Goal: Task Accomplishment & Management: Manage account settings

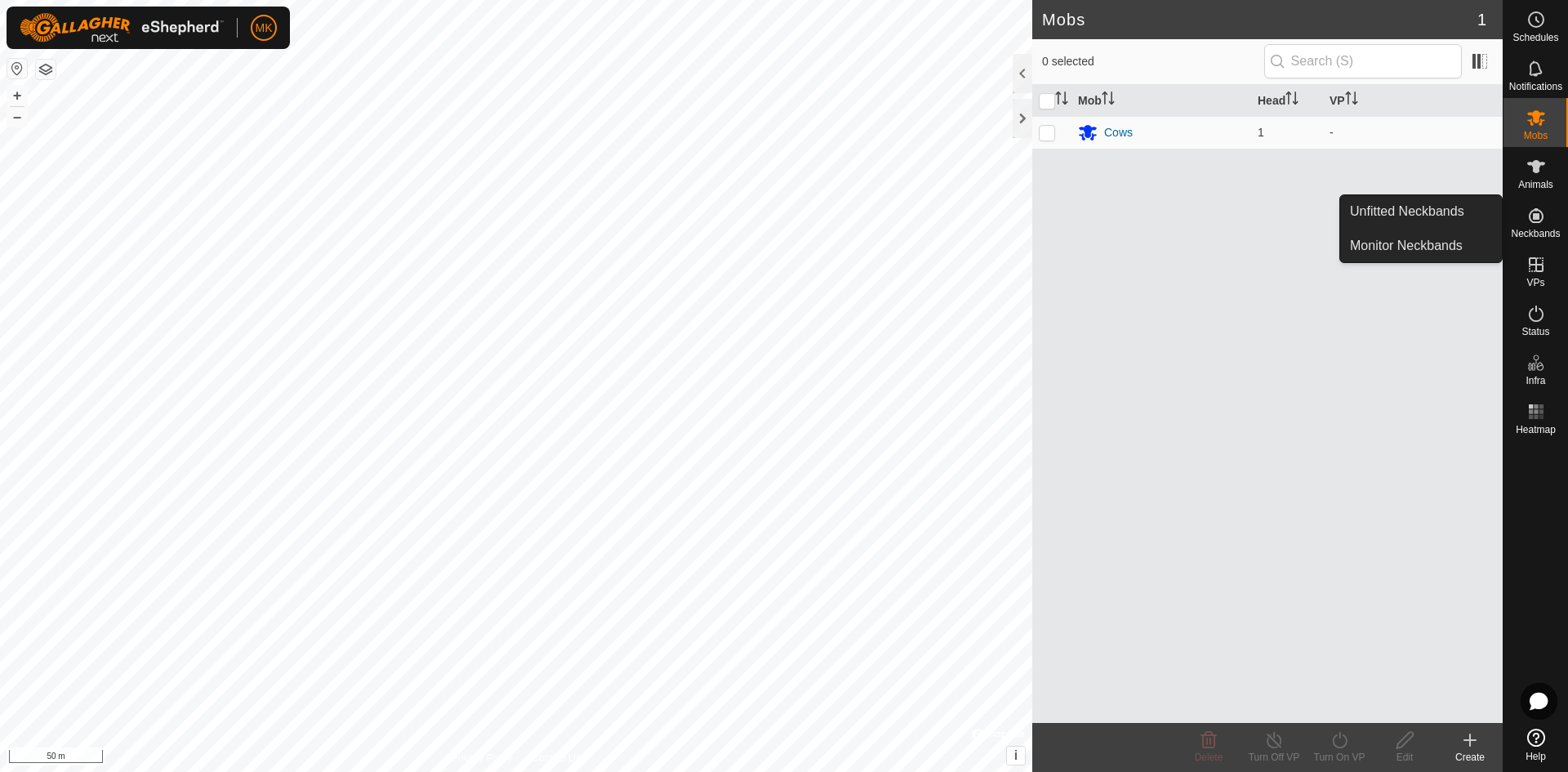
click at [1541, 230] on span "Neckbands" at bounding box center [1534, 233] width 49 height 10
click at [1435, 215] on link "Unfitted Neckbands" at bounding box center [1421, 211] width 161 height 33
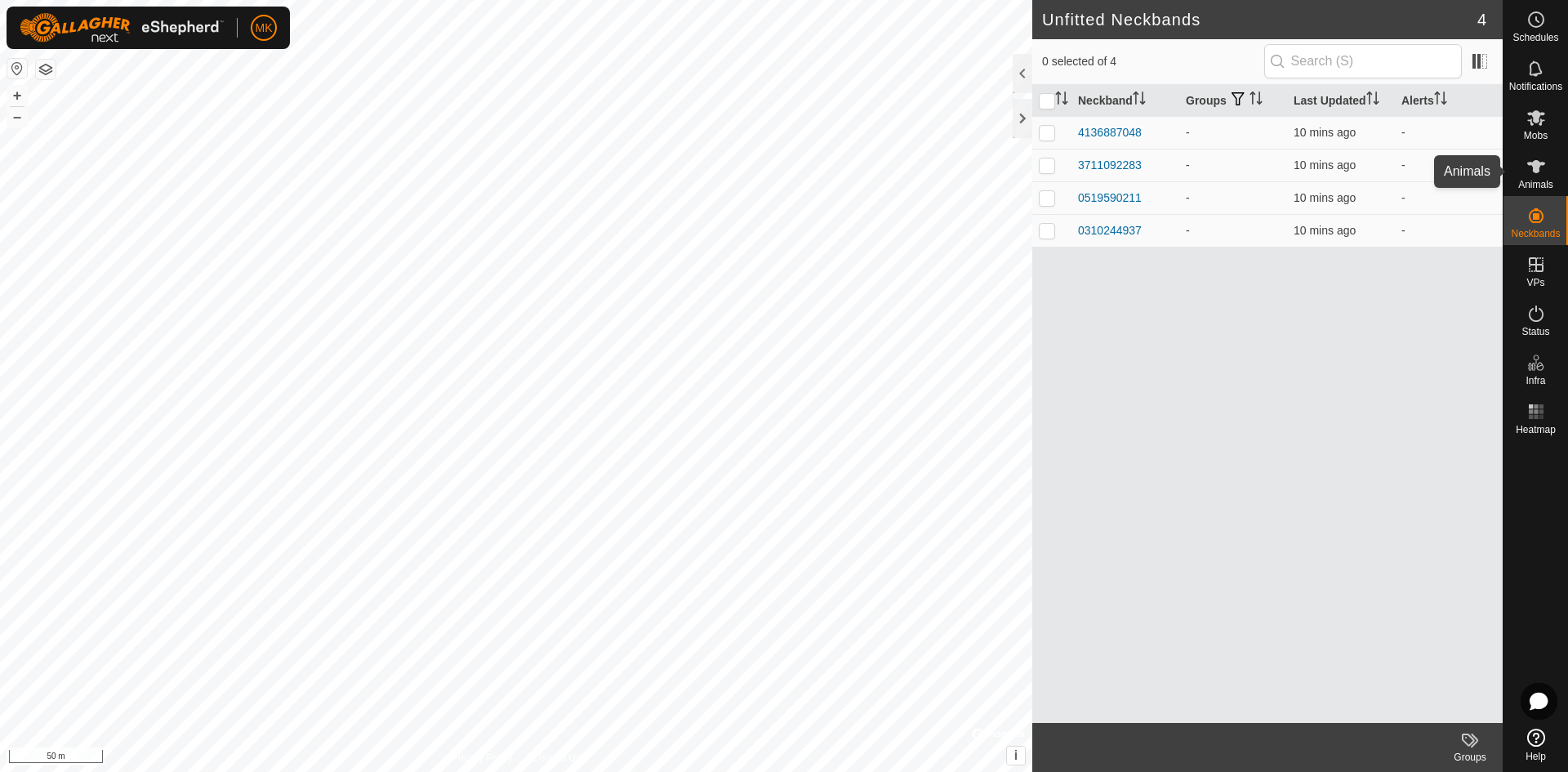
click at [1530, 175] on icon at bounding box center [1536, 167] width 20 height 19
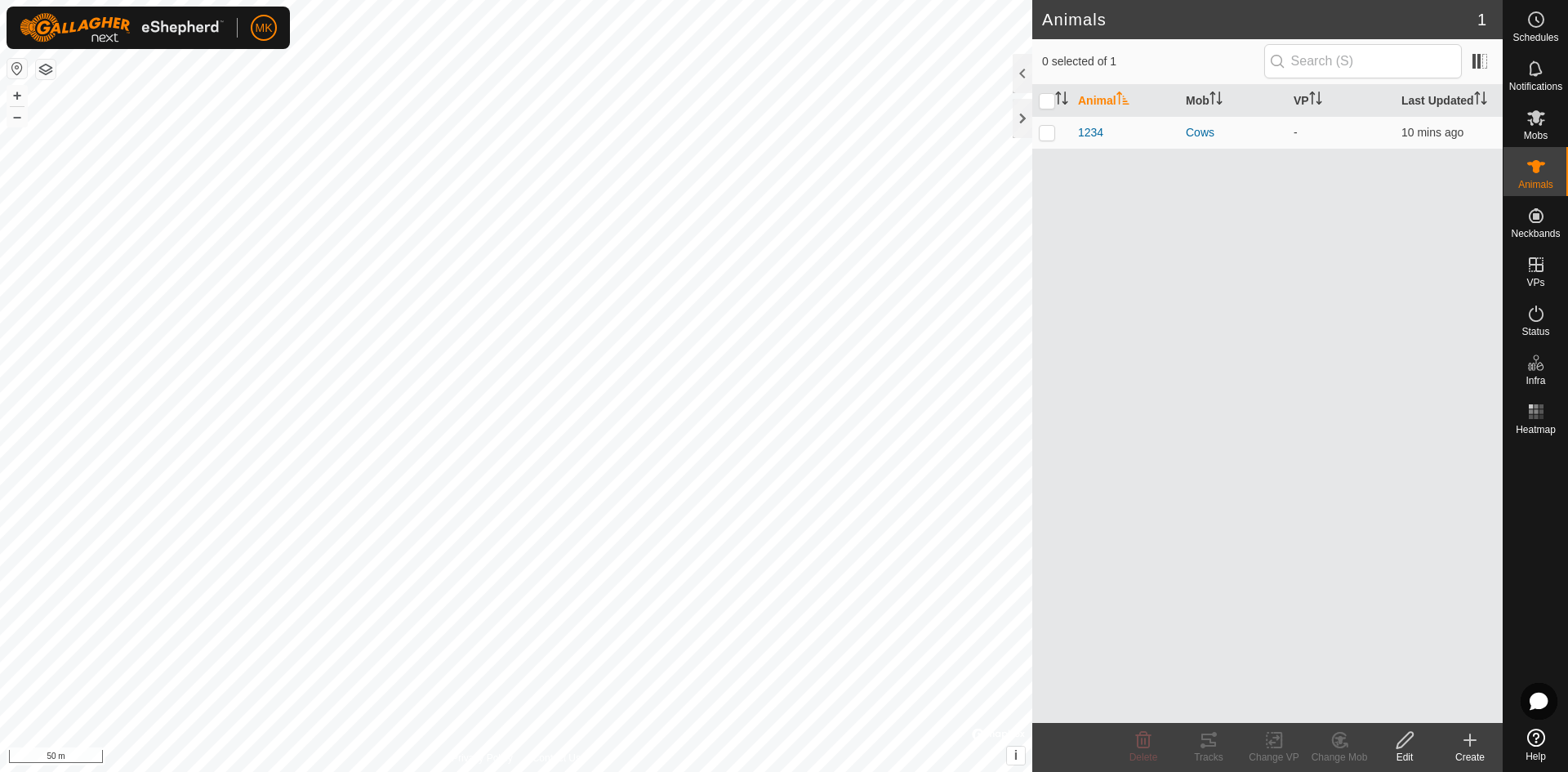
click at [1469, 749] on icon at bounding box center [1470, 740] width 20 height 19
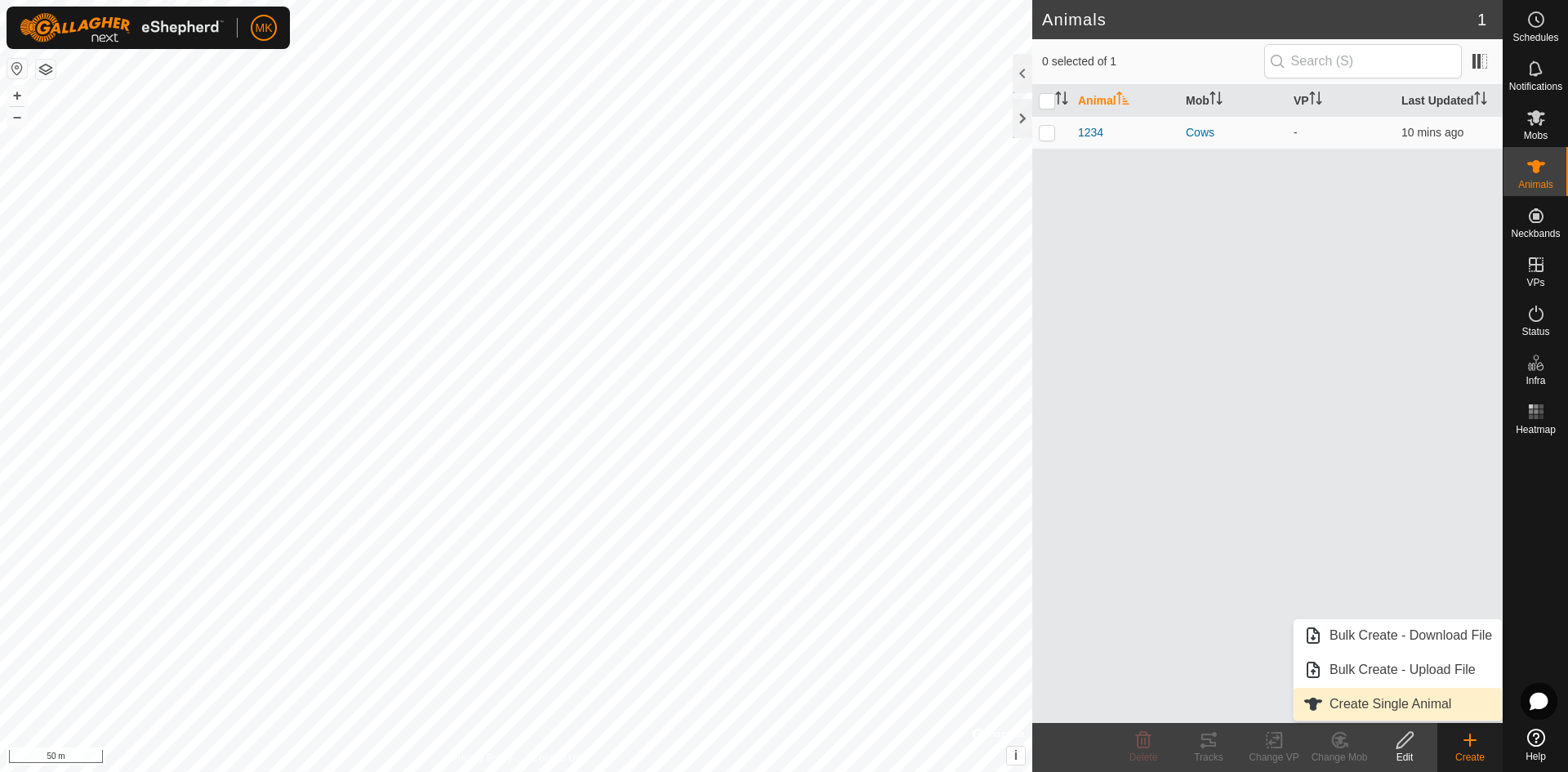
click at [1428, 706] on link "Create Single Animal" at bounding box center [1397, 704] width 208 height 33
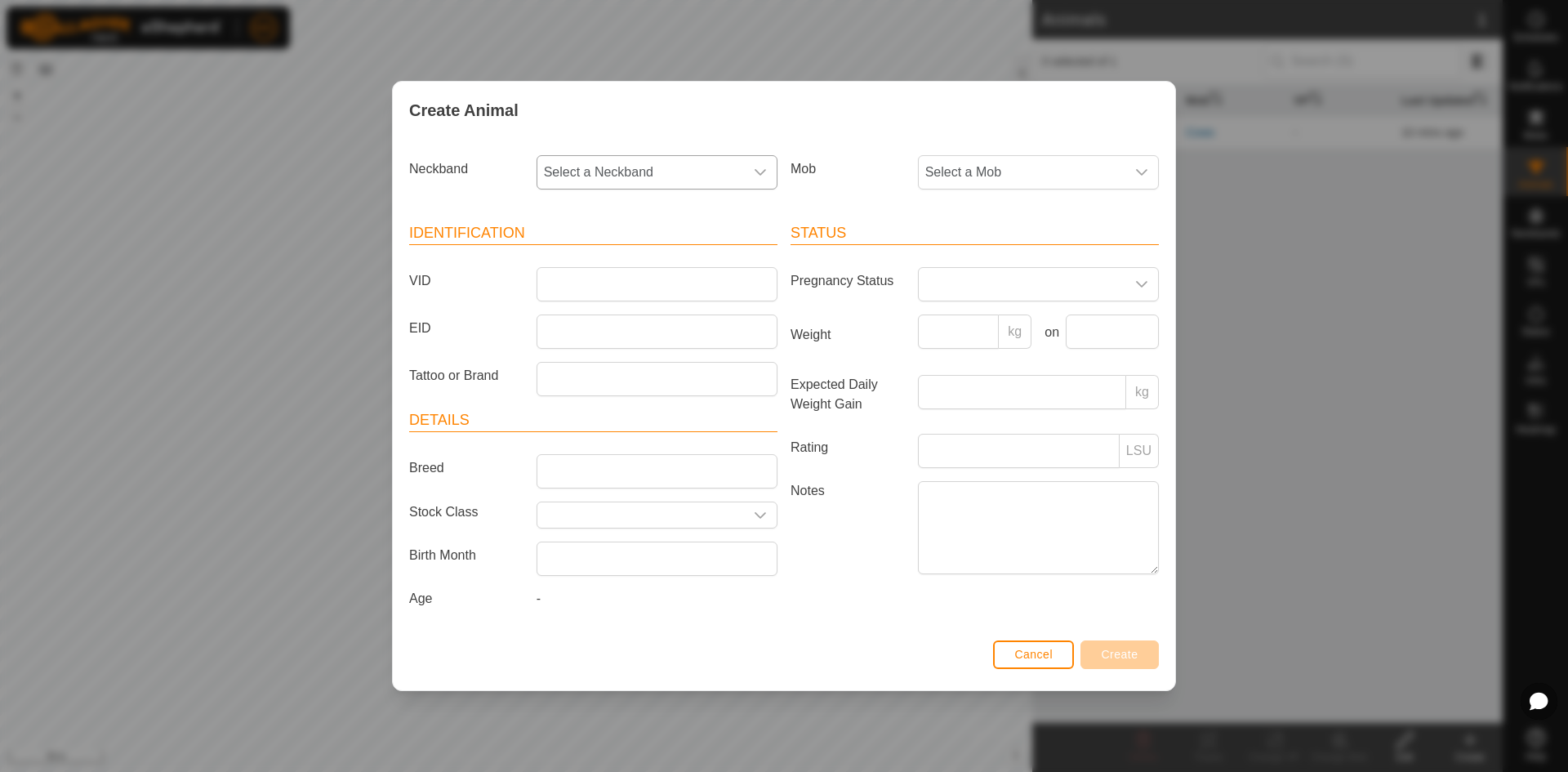
click at [761, 173] on icon "dropdown trigger" at bounding box center [760, 172] width 12 height 6
click at [612, 293] on li "4136887048" at bounding box center [658, 291] width 239 height 33
click at [573, 296] on input "VID" at bounding box center [657, 284] width 241 height 35
type input "15"
click at [1143, 288] on icon "dropdown trigger" at bounding box center [1142, 284] width 13 height 13
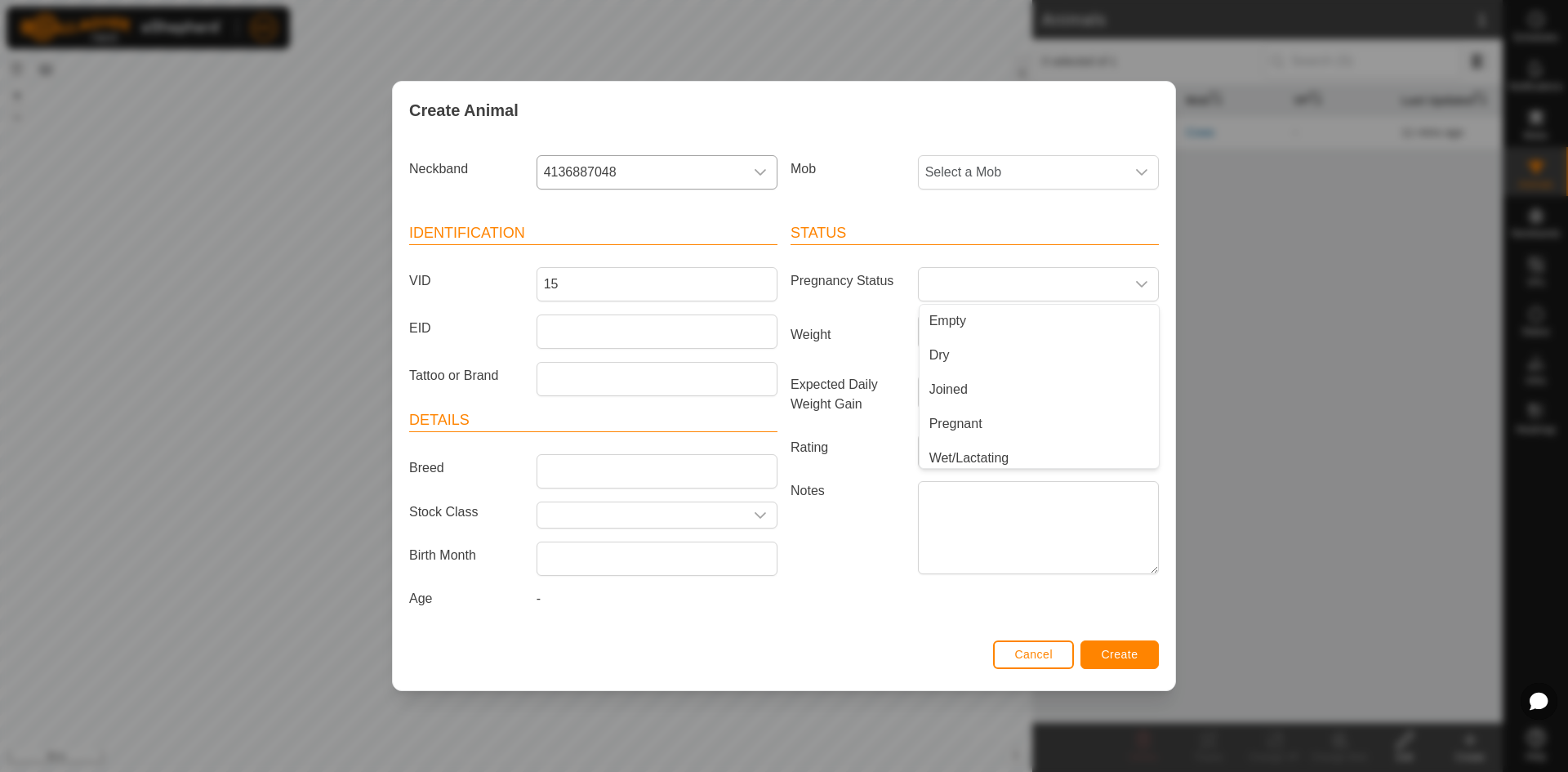
click at [1041, 252] on article "Status Pregnancy Status Empty Dry Joined Pregnant Wet/Lactating Wet Joined Weig…" at bounding box center [975, 402] width 369 height 358
click at [699, 479] on input "Breed" at bounding box center [657, 471] width 241 height 35
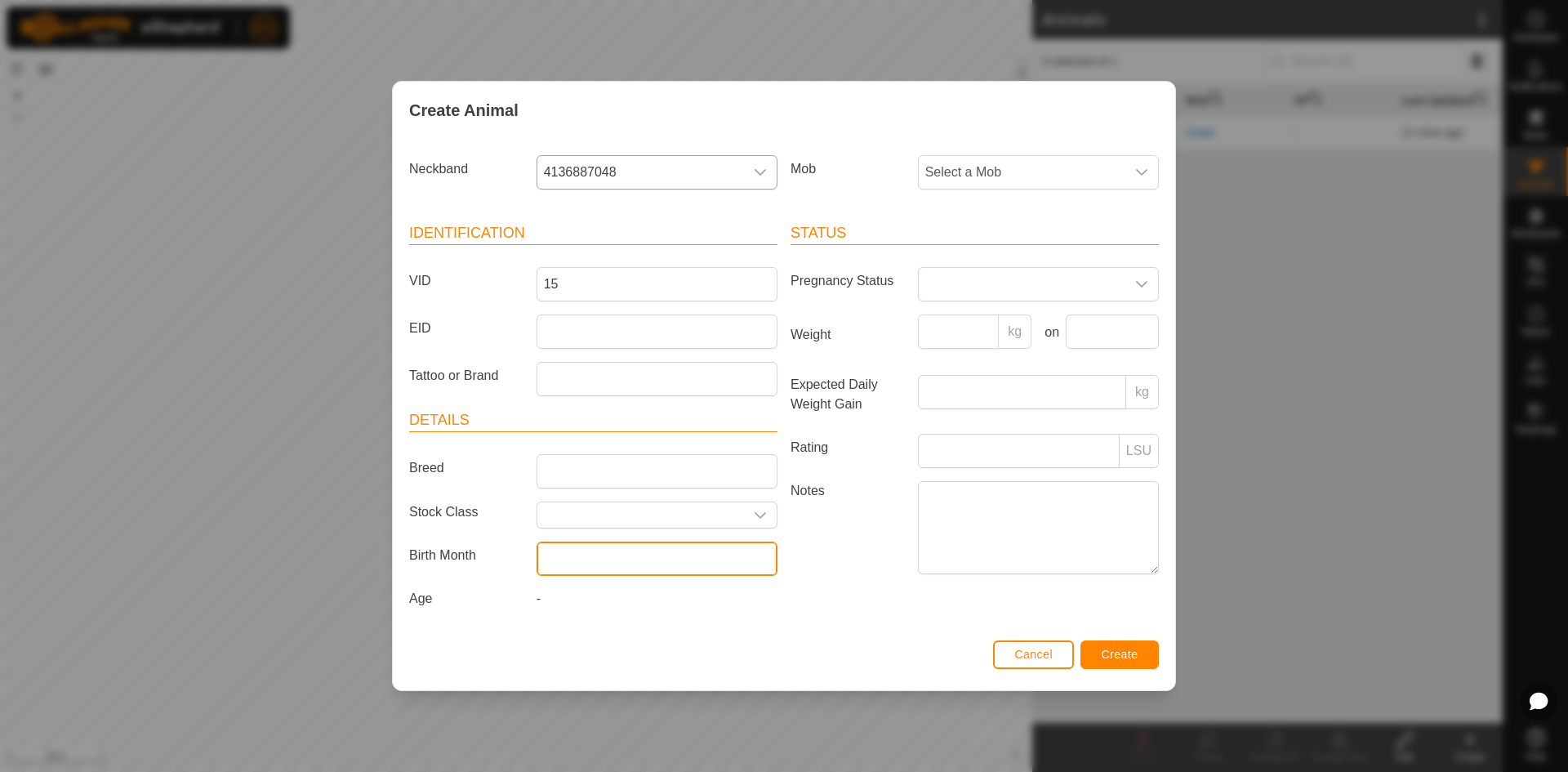
click at [709, 561] on input "text" at bounding box center [657, 558] width 241 height 35
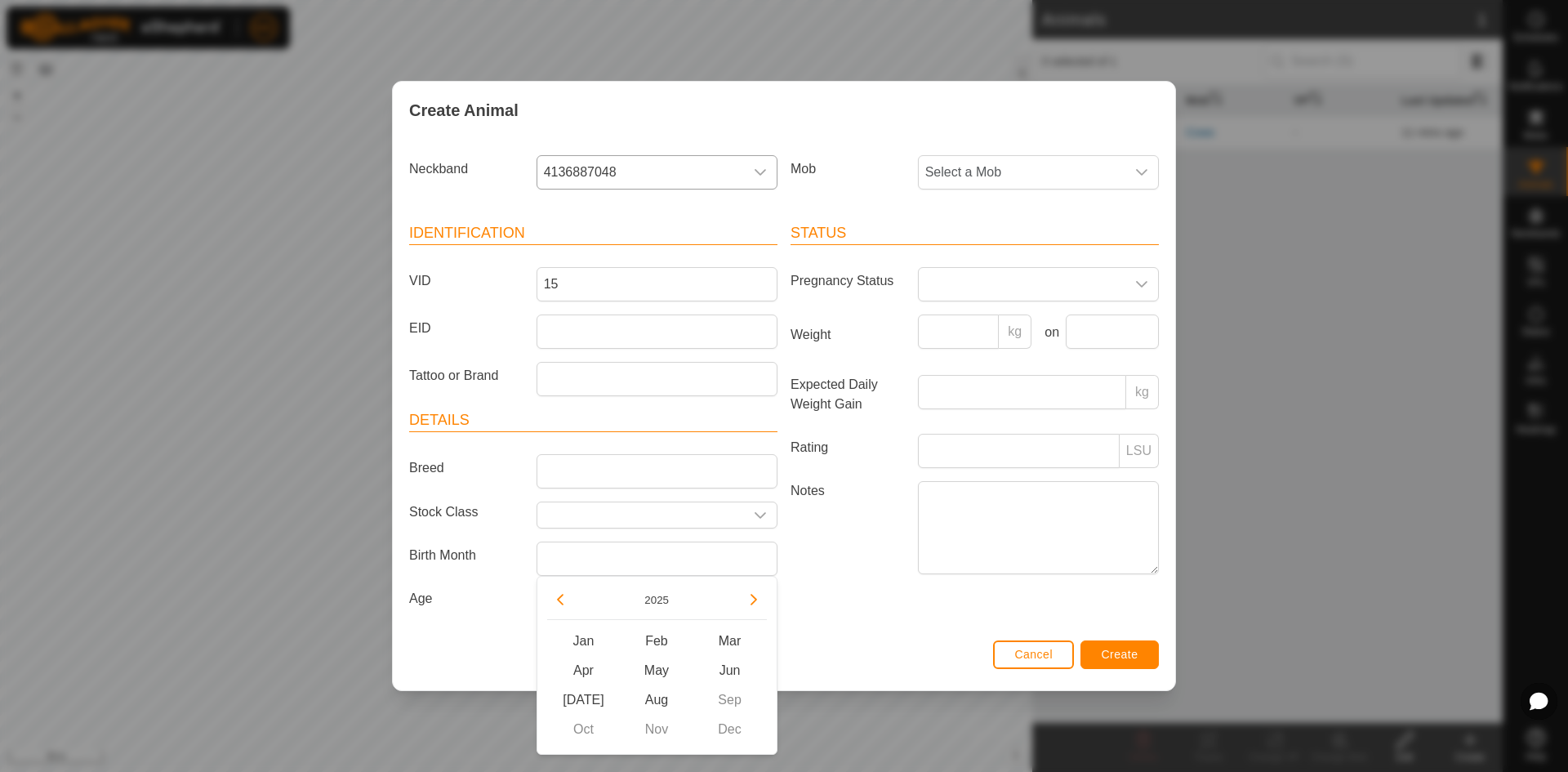
click at [739, 703] on div "Jan Feb Mar Apr May Jun [DATE] Aug Sep Oct Nov Dec" at bounding box center [657, 685] width 220 height 118
click at [555, 597] on button "Previous Year" at bounding box center [559, 599] width 26 height 26
click at [725, 701] on span "Sep" at bounding box center [729, 699] width 74 height 29
type input "[DATE]"
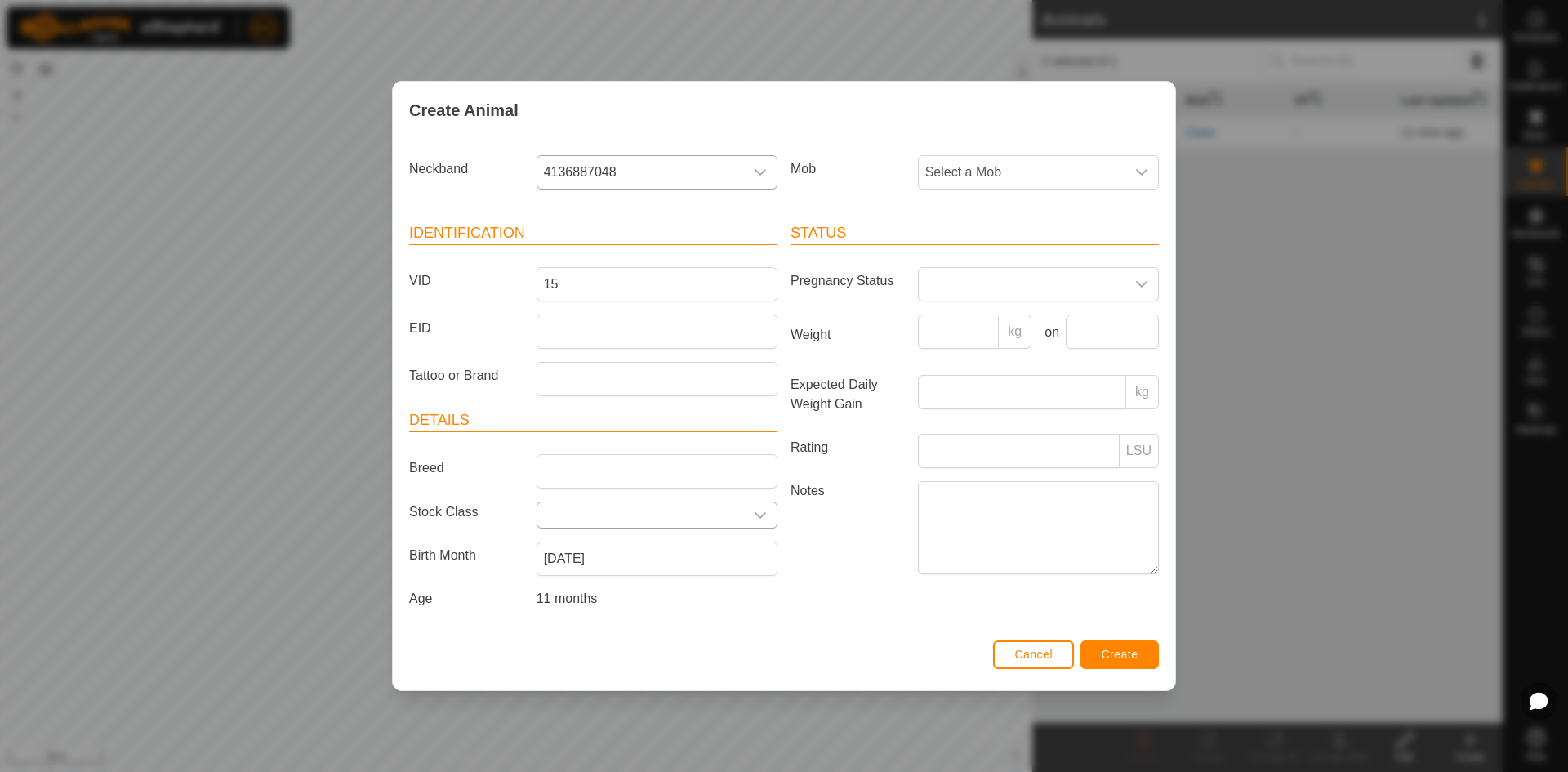
click at [761, 519] on icon "dropdown trigger" at bounding box center [760, 515] width 13 height 13
click at [822, 531] on label "Notes" at bounding box center [847, 527] width 128 height 92
click at [918, 531] on textarea "Notes" at bounding box center [1039, 527] width 241 height 93
click at [589, 285] on input "15" at bounding box center [657, 284] width 241 height 35
click at [544, 285] on input "15" at bounding box center [657, 284] width 241 height 35
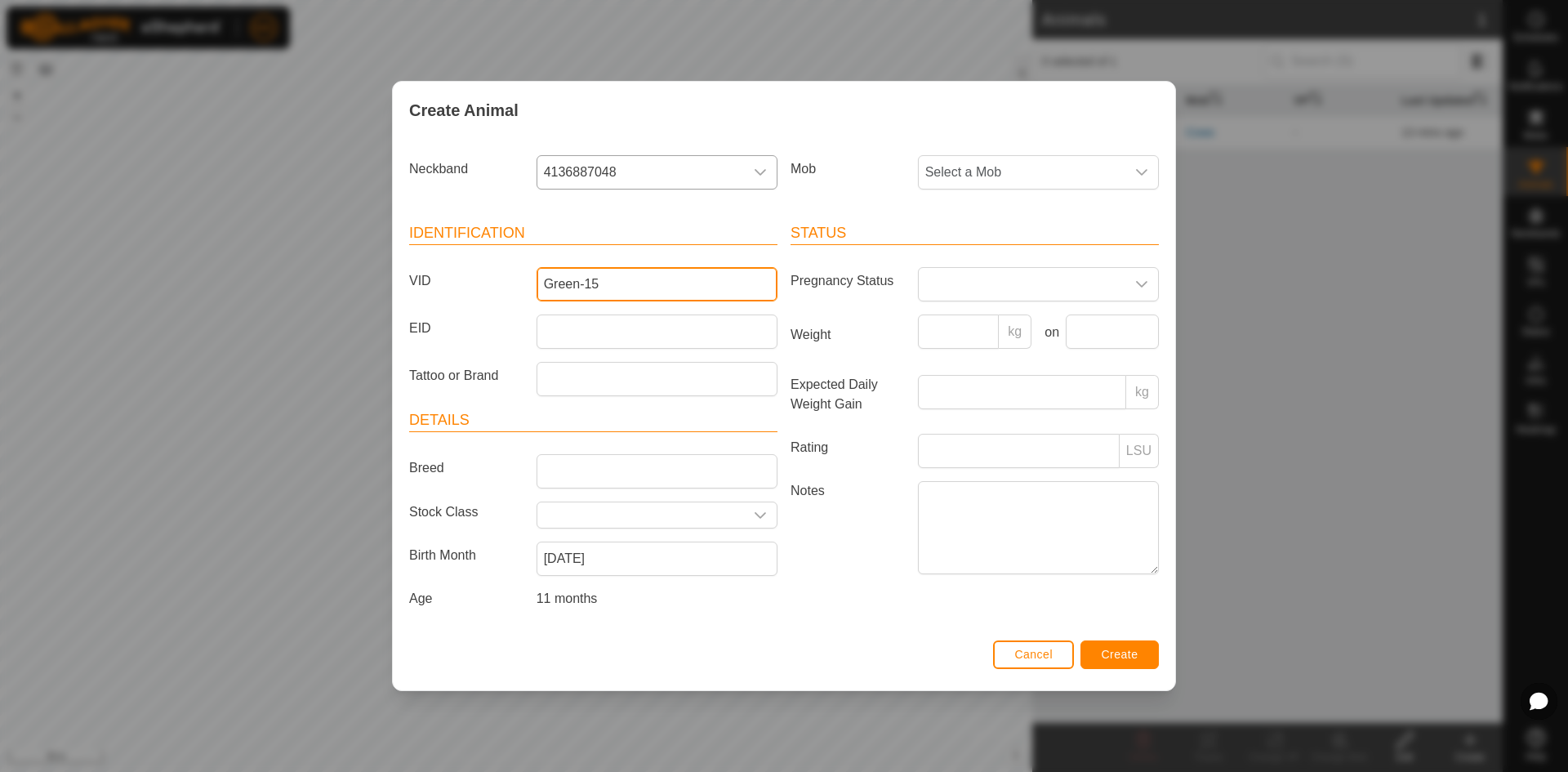
type input "Green-15"
click at [1127, 661] on button "Create" at bounding box center [1119, 654] width 78 height 28
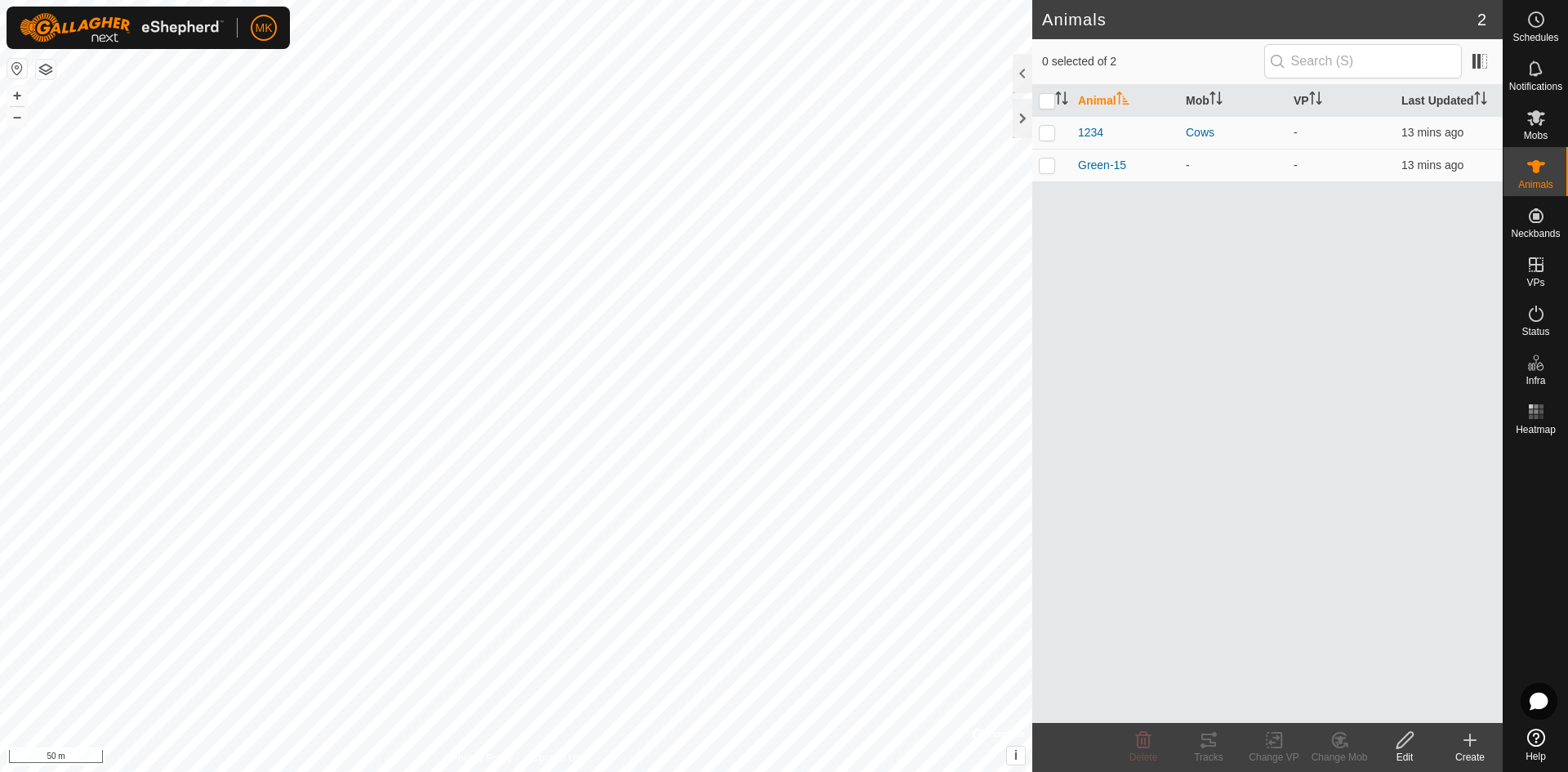
click at [1464, 745] on icon at bounding box center [1470, 740] width 20 height 19
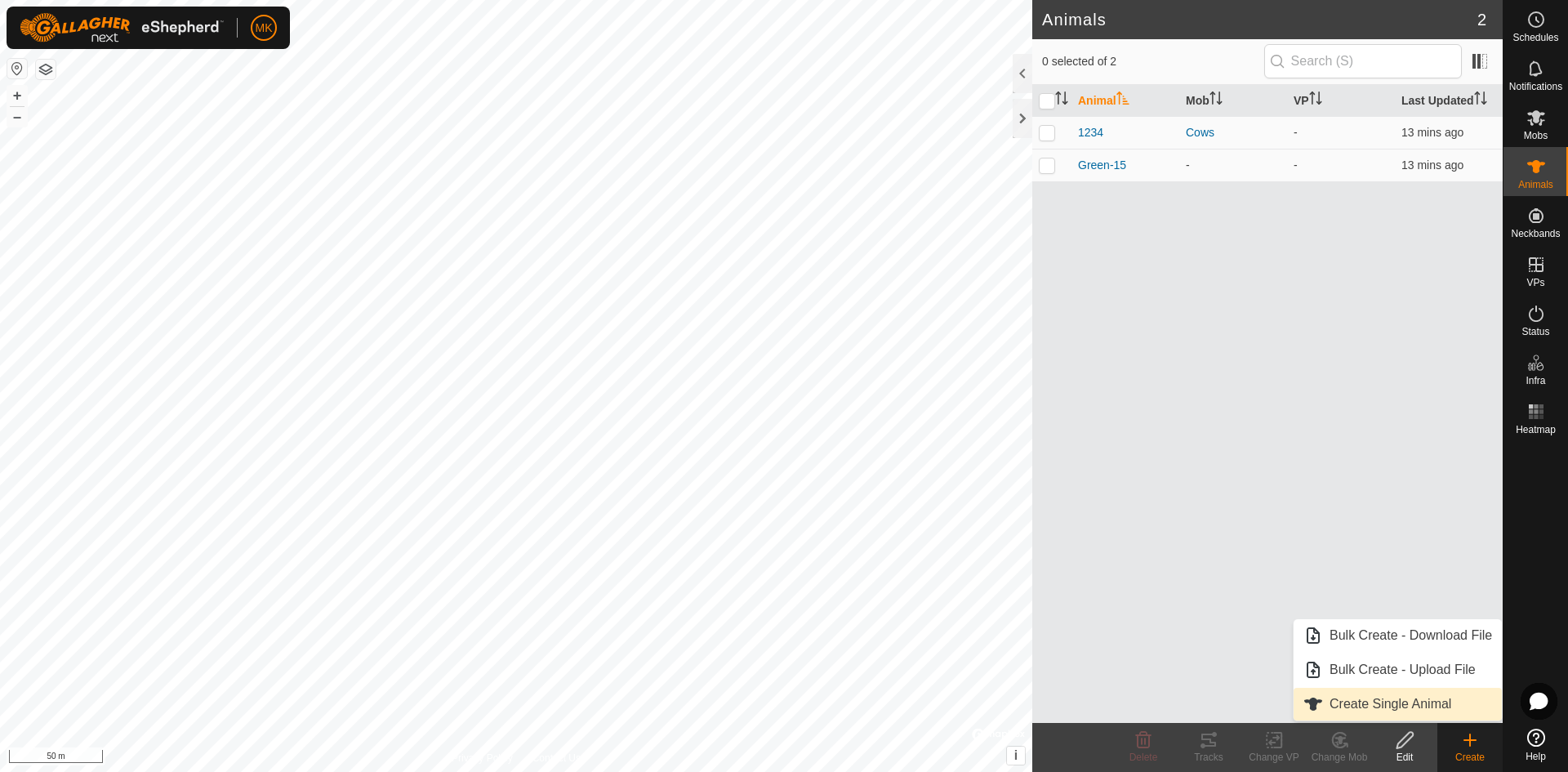
click at [1408, 706] on link "Create Single Animal" at bounding box center [1397, 704] width 208 height 33
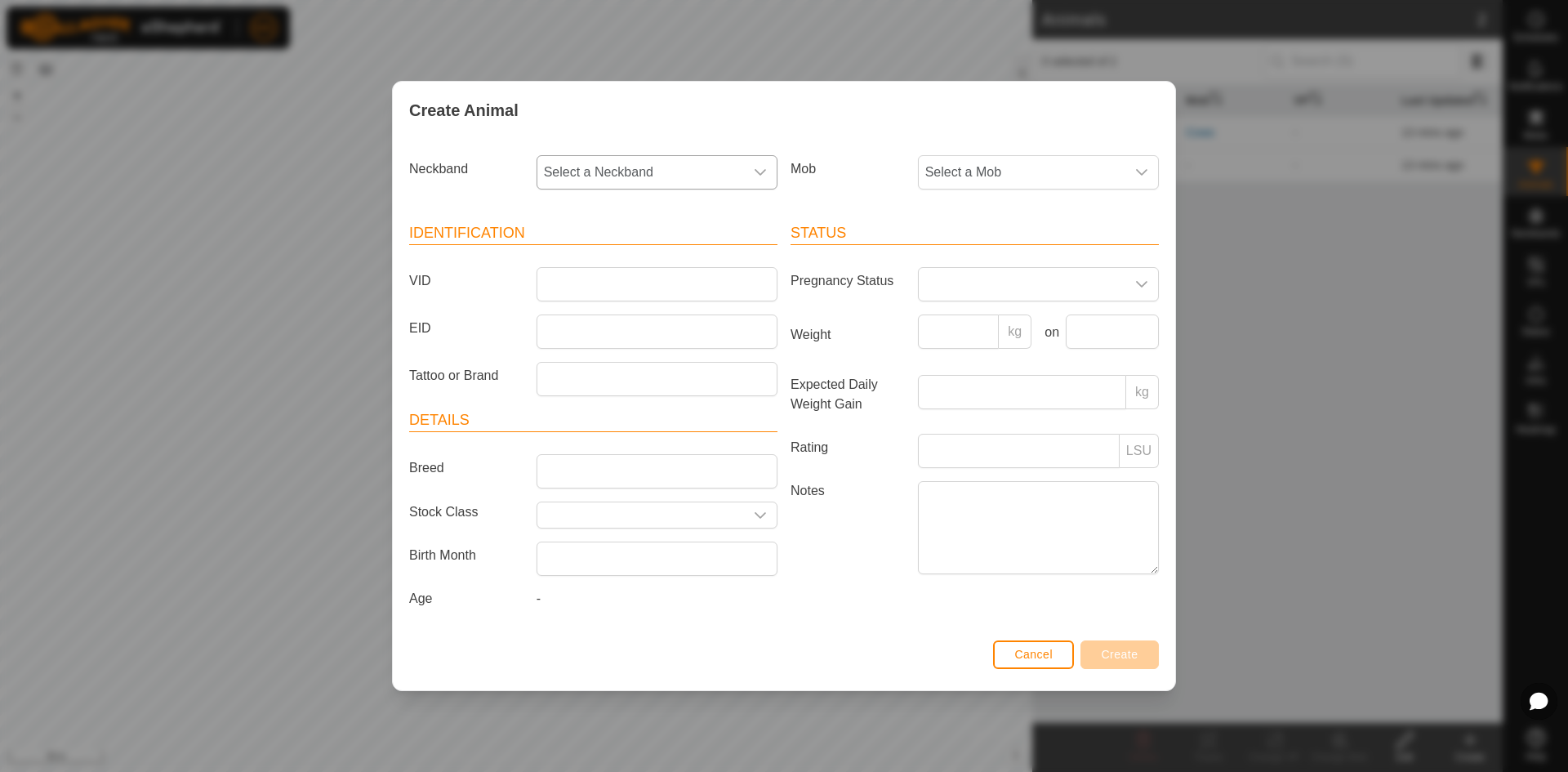
click at [758, 168] on icon "dropdown trigger" at bounding box center [760, 172] width 13 height 13
click at [620, 292] on li "3711092283" at bounding box center [658, 291] width 239 height 33
click at [635, 296] on input "VID" at bounding box center [657, 284] width 241 height 35
type input "Green-21"
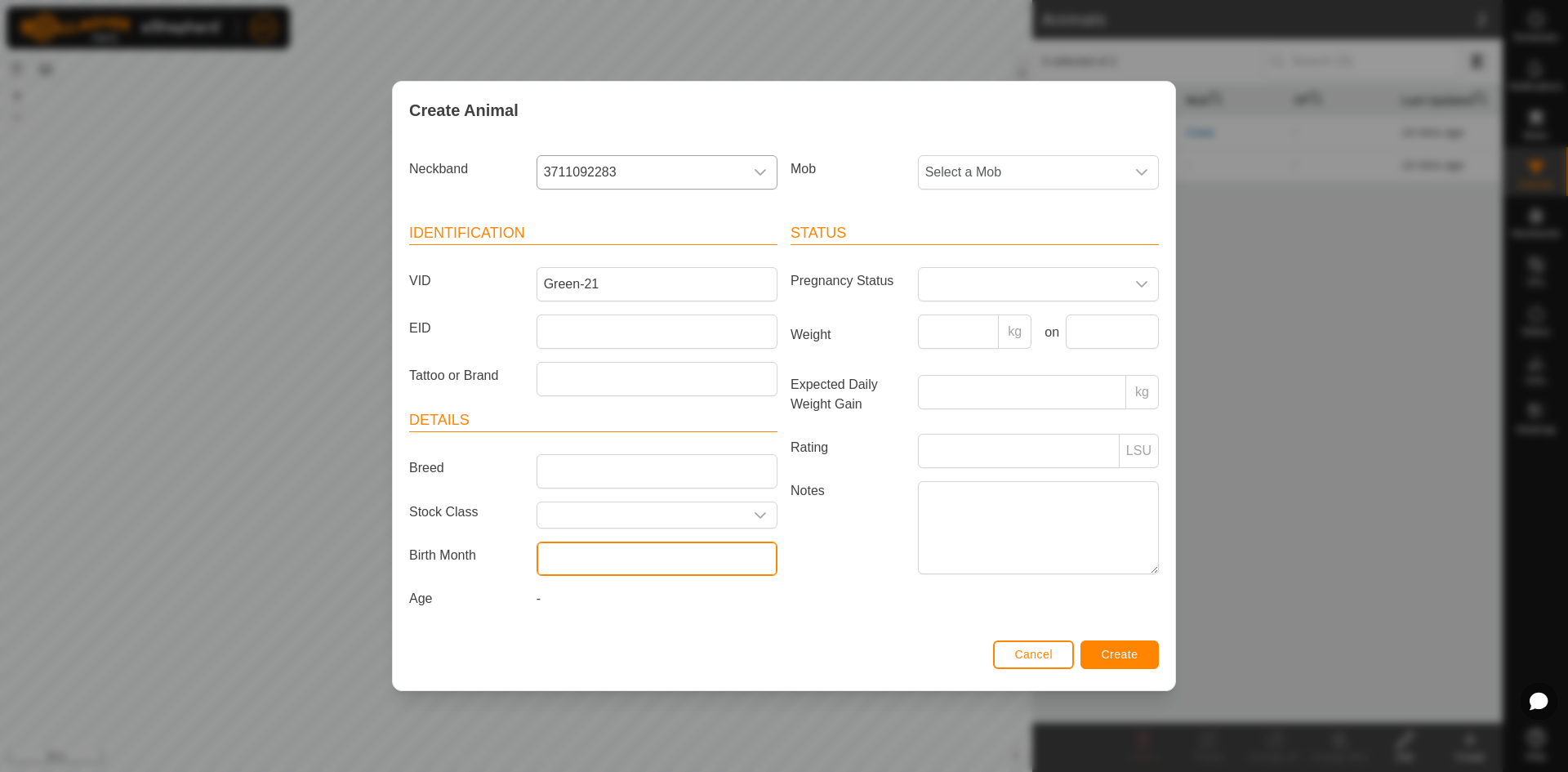
click at [762, 560] on input "text" at bounding box center [657, 558] width 241 height 35
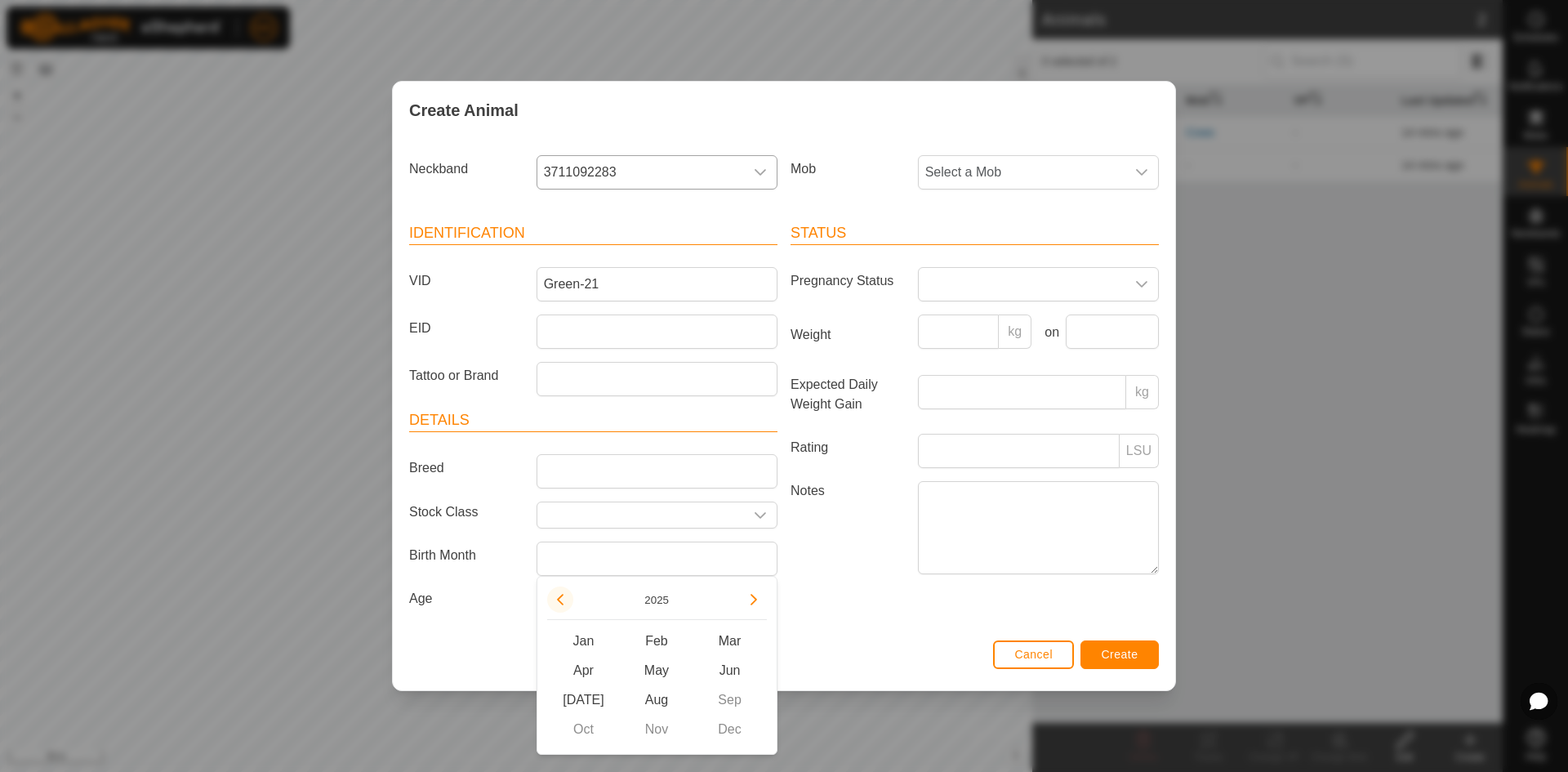
click at [561, 594] on button "Previous Year" at bounding box center [559, 599] width 26 height 26
click at [731, 699] on span "Sep" at bounding box center [729, 699] width 74 height 29
type input "[DATE]"
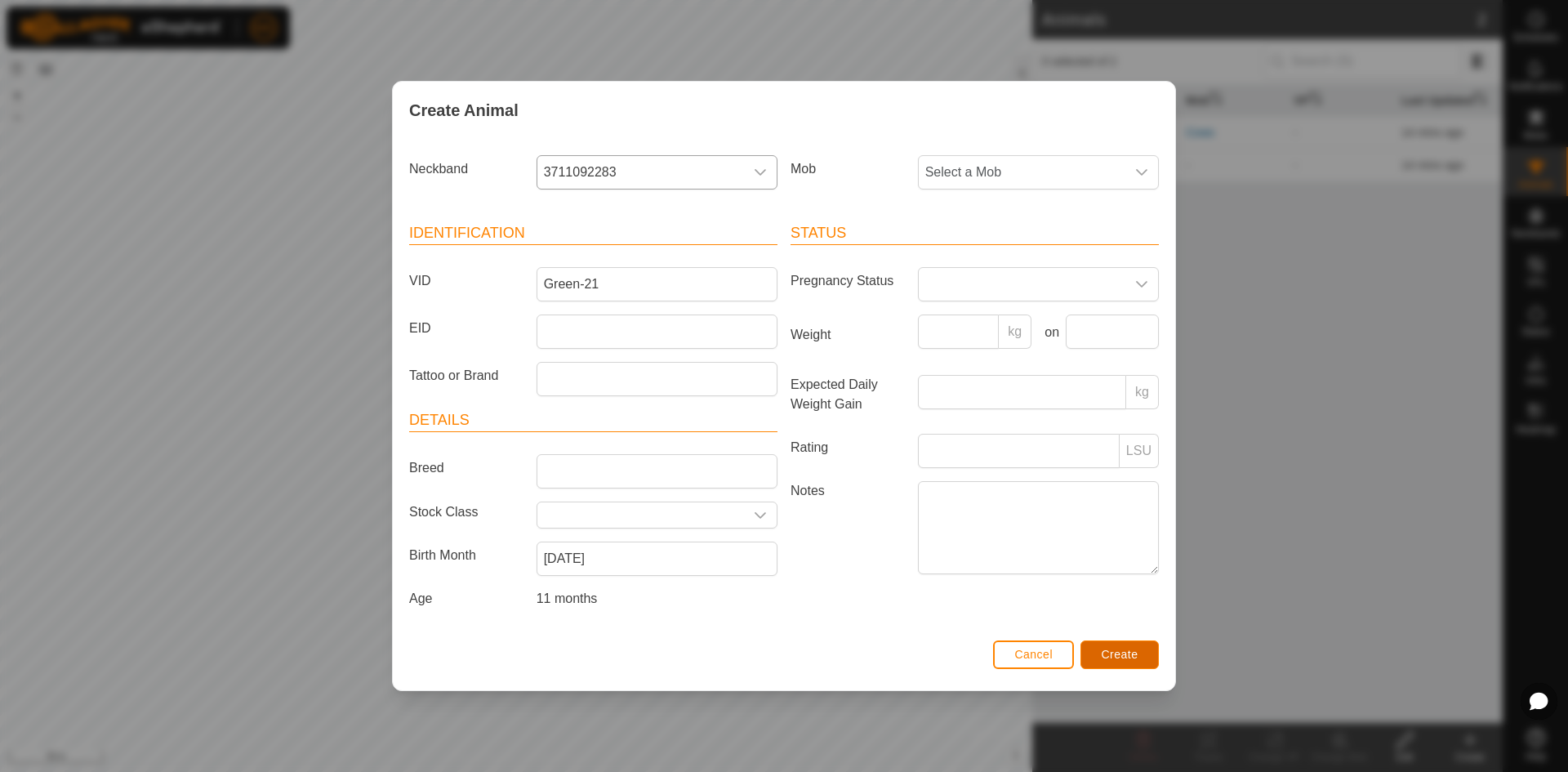
click at [1116, 652] on span "Create" at bounding box center [1119, 654] width 36 height 13
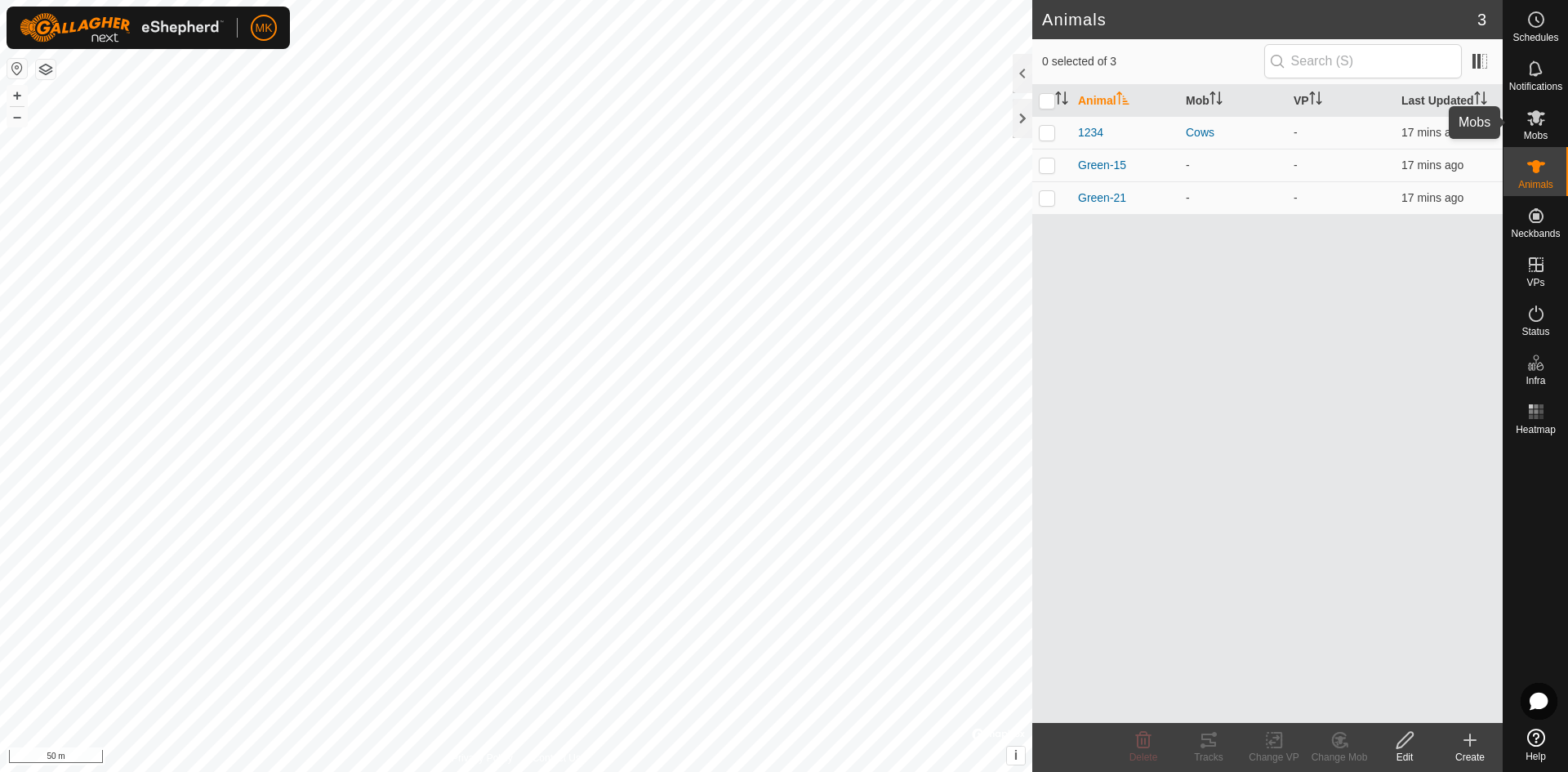
click at [1529, 109] on icon at bounding box center [1536, 118] width 20 height 19
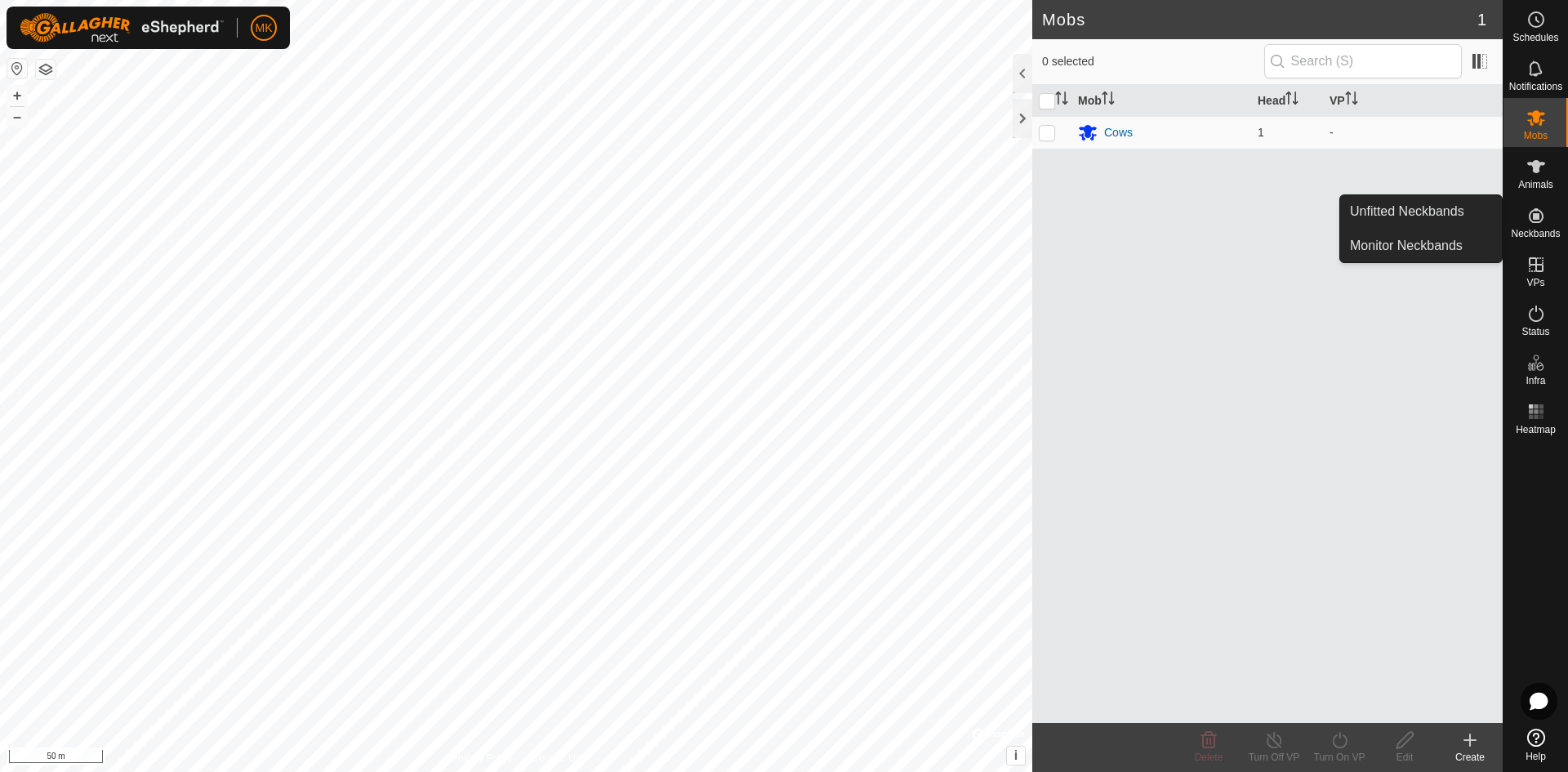
click at [1541, 222] on icon at bounding box center [1536, 215] width 20 height 19
click at [1533, 223] on icon at bounding box center [1536, 215] width 20 height 19
click at [1432, 204] on link "Unfitted Neckbands" at bounding box center [1421, 211] width 161 height 33
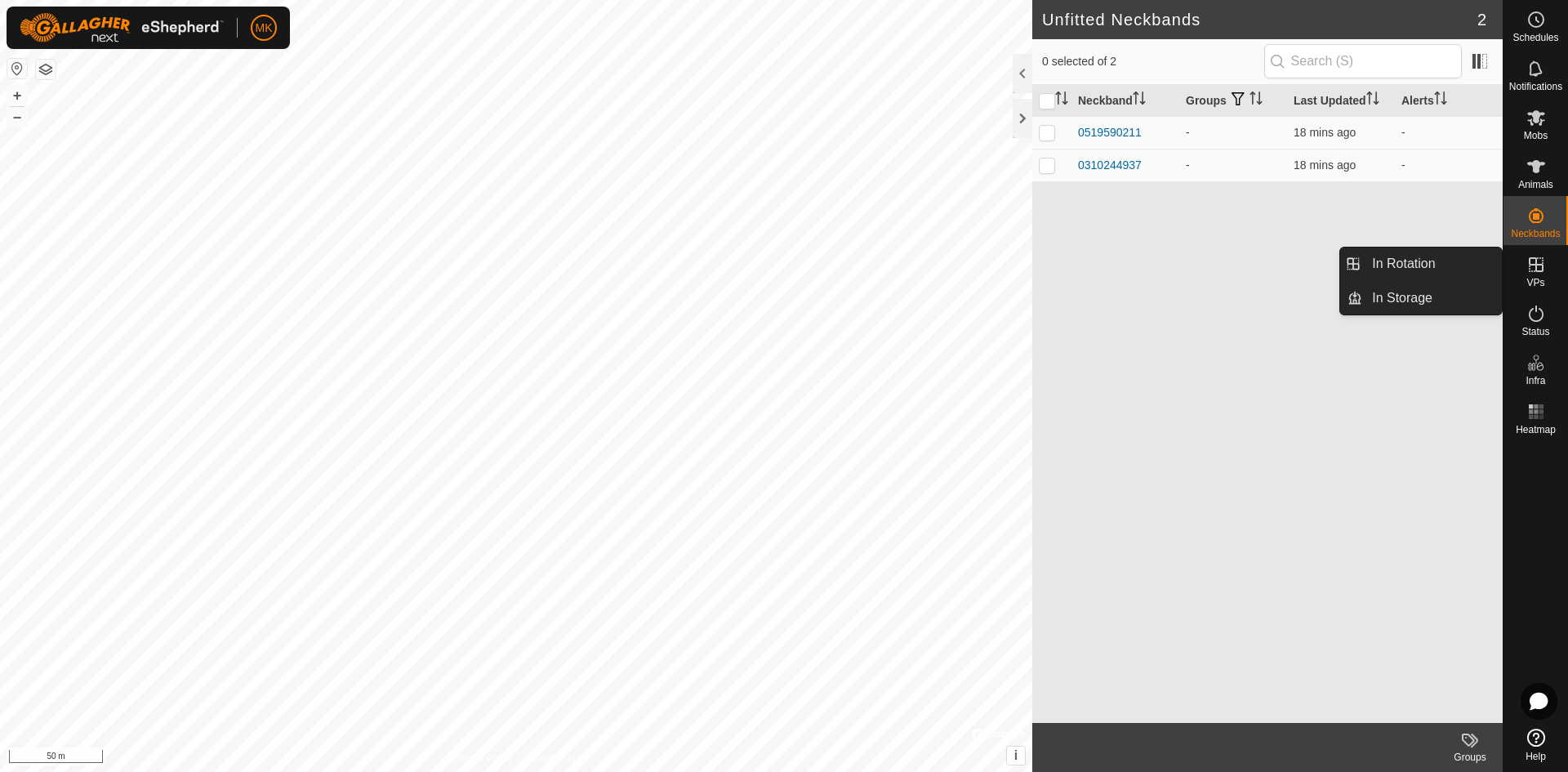
click at [1530, 278] on span "VPs" at bounding box center [1535, 282] width 18 height 10
click at [1423, 303] on link "In Storage" at bounding box center [1432, 298] width 140 height 33
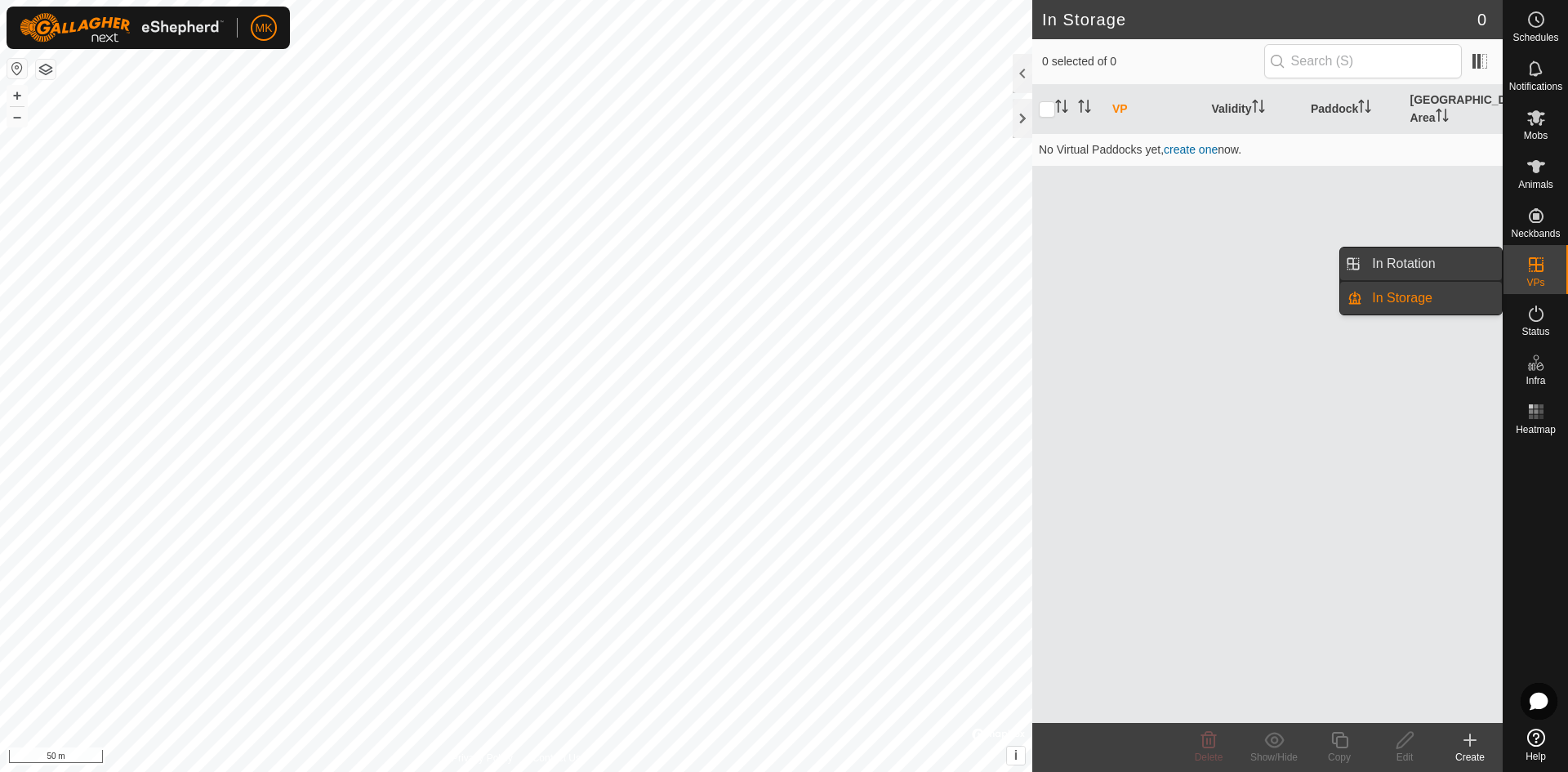
click at [1405, 265] on link "In Rotation" at bounding box center [1432, 263] width 140 height 33
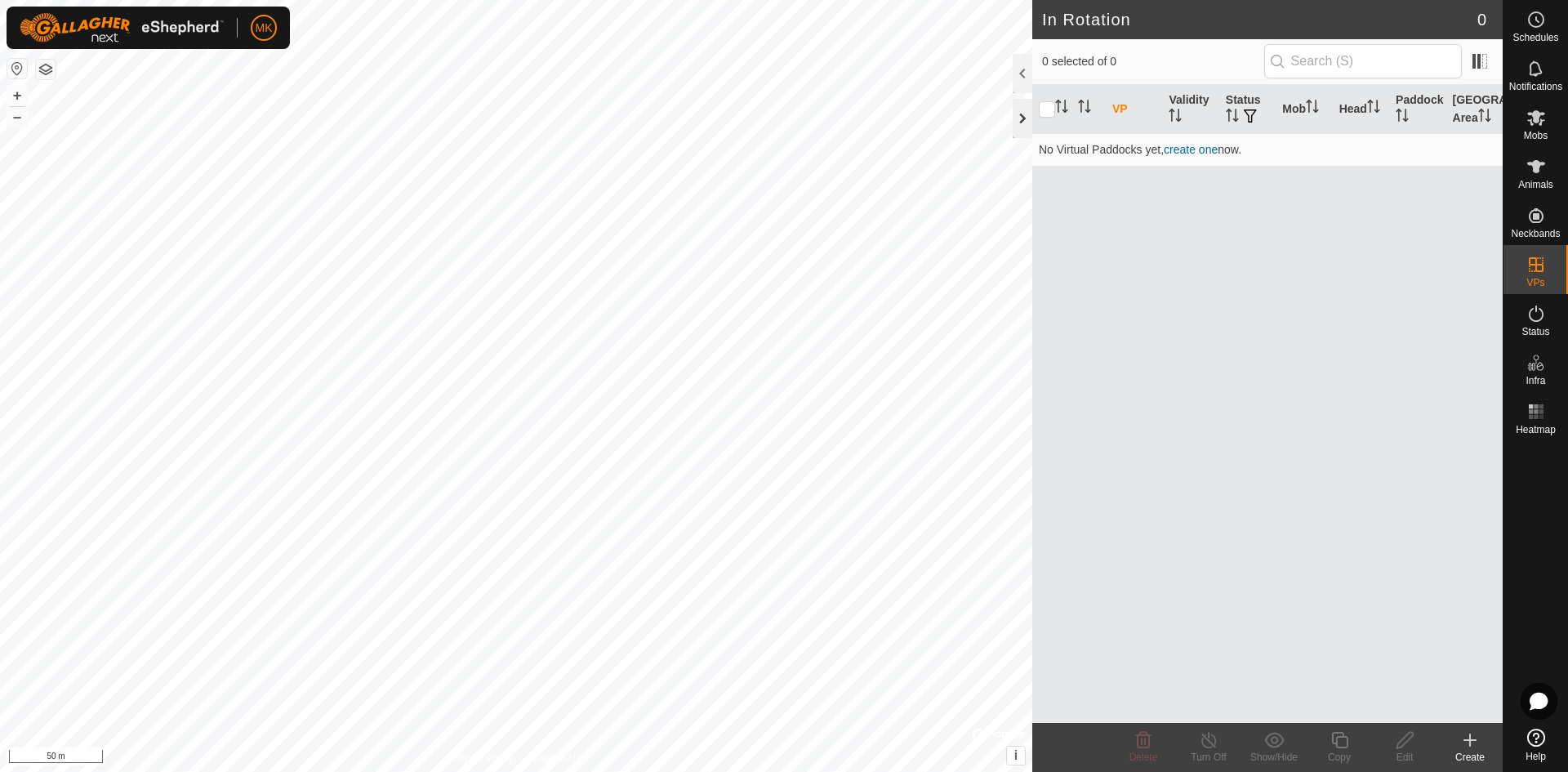
click at [1023, 116] on div at bounding box center [1022, 118] width 20 height 39
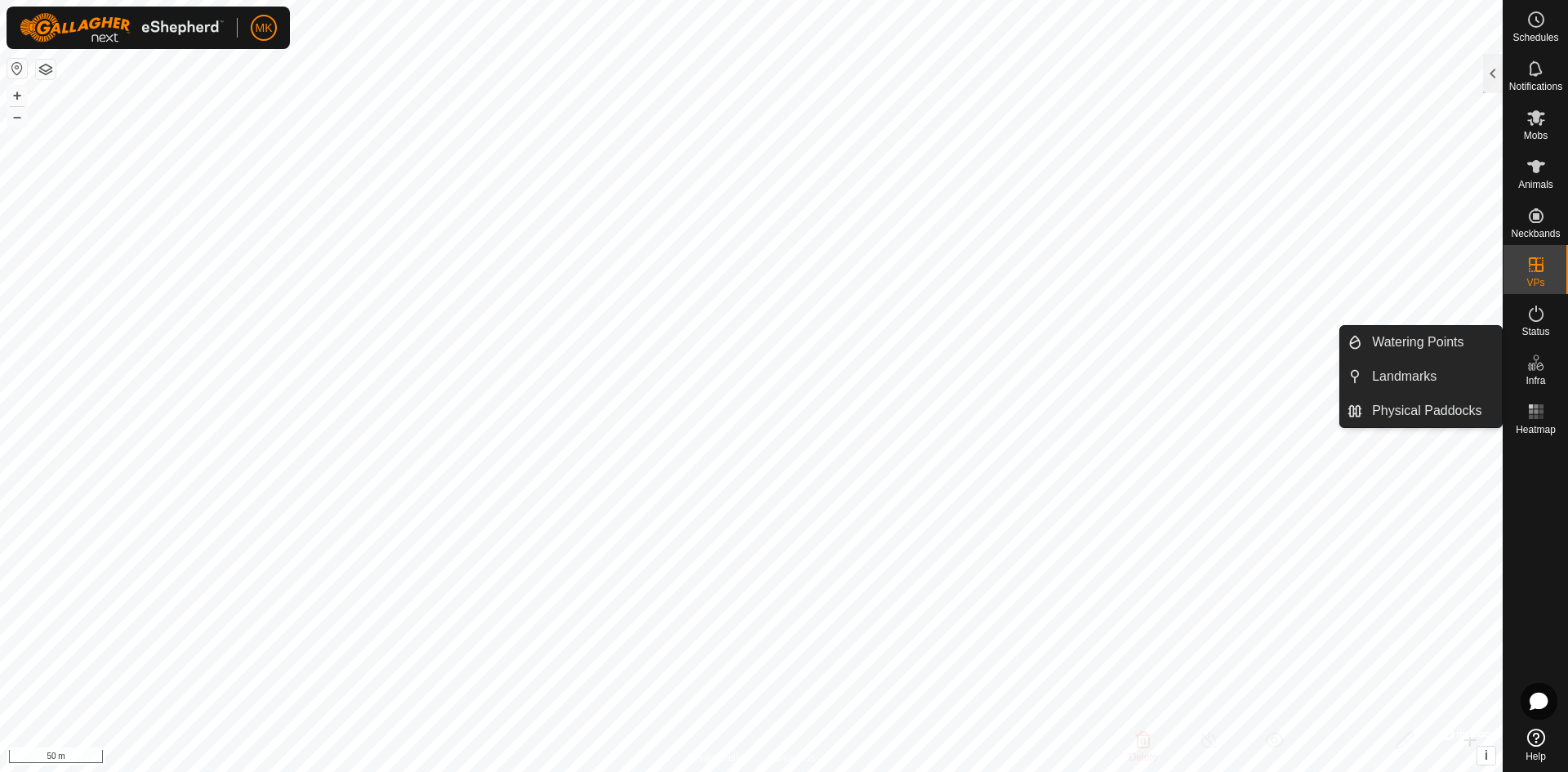
click at [1438, 372] on link "Landmarks" at bounding box center [1432, 376] width 140 height 33
click at [1527, 363] on icon at bounding box center [1536, 363] width 20 height 19
click at [1429, 406] on link "Physical Paddocks" at bounding box center [1432, 410] width 140 height 33
click at [1399, 378] on link "Landmarks" at bounding box center [1432, 376] width 140 height 33
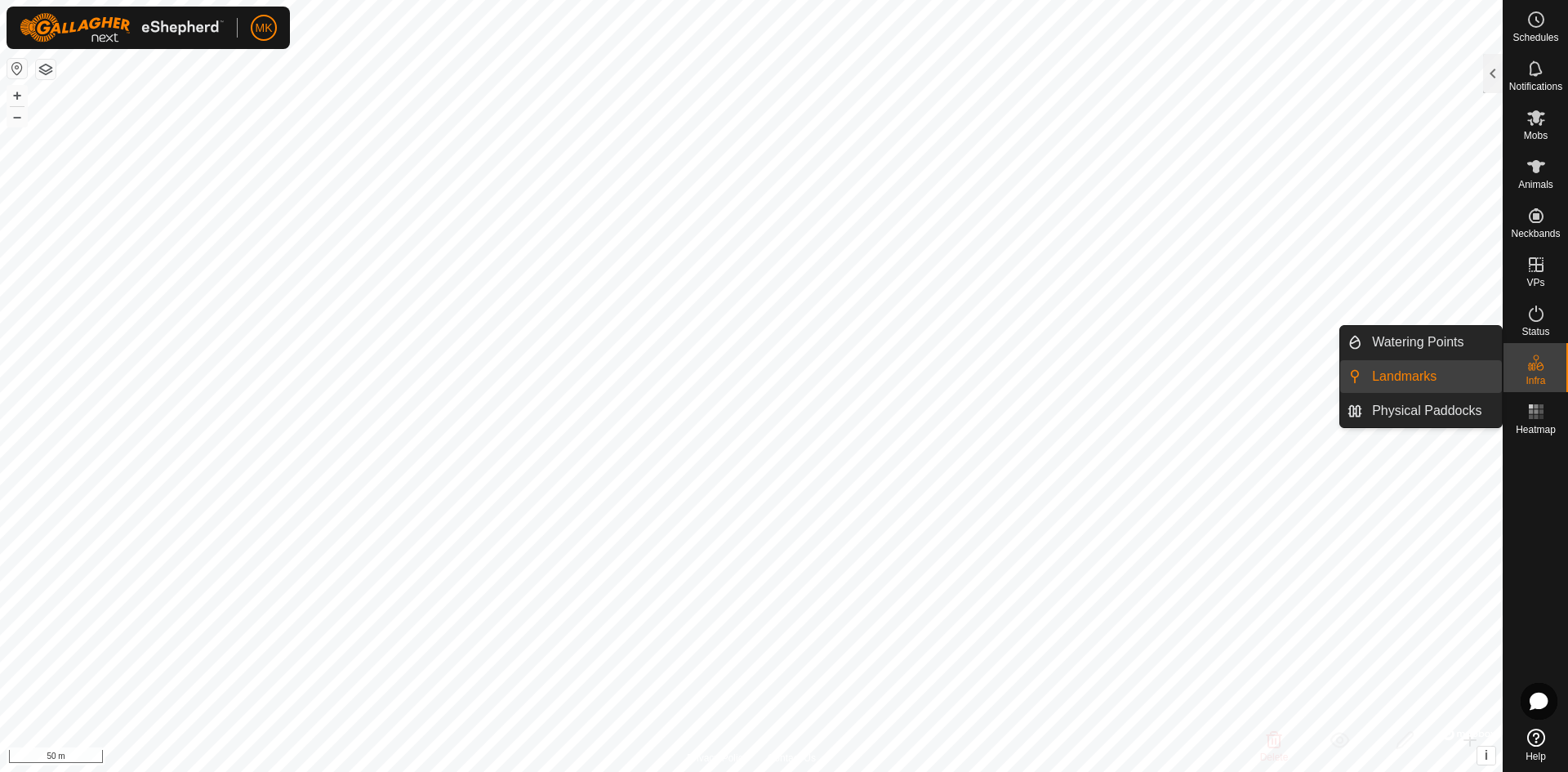
click at [1519, 370] on div "Infra" at bounding box center [1535, 367] width 65 height 49
click at [1353, 373] on li "Landmarks" at bounding box center [1421, 376] width 161 height 33
click at [1377, 371] on link "Landmarks" at bounding box center [1432, 376] width 140 height 33
click at [1389, 339] on link "Watering Points" at bounding box center [1432, 342] width 140 height 33
click at [1387, 369] on link "Landmarks" at bounding box center [1432, 376] width 140 height 33
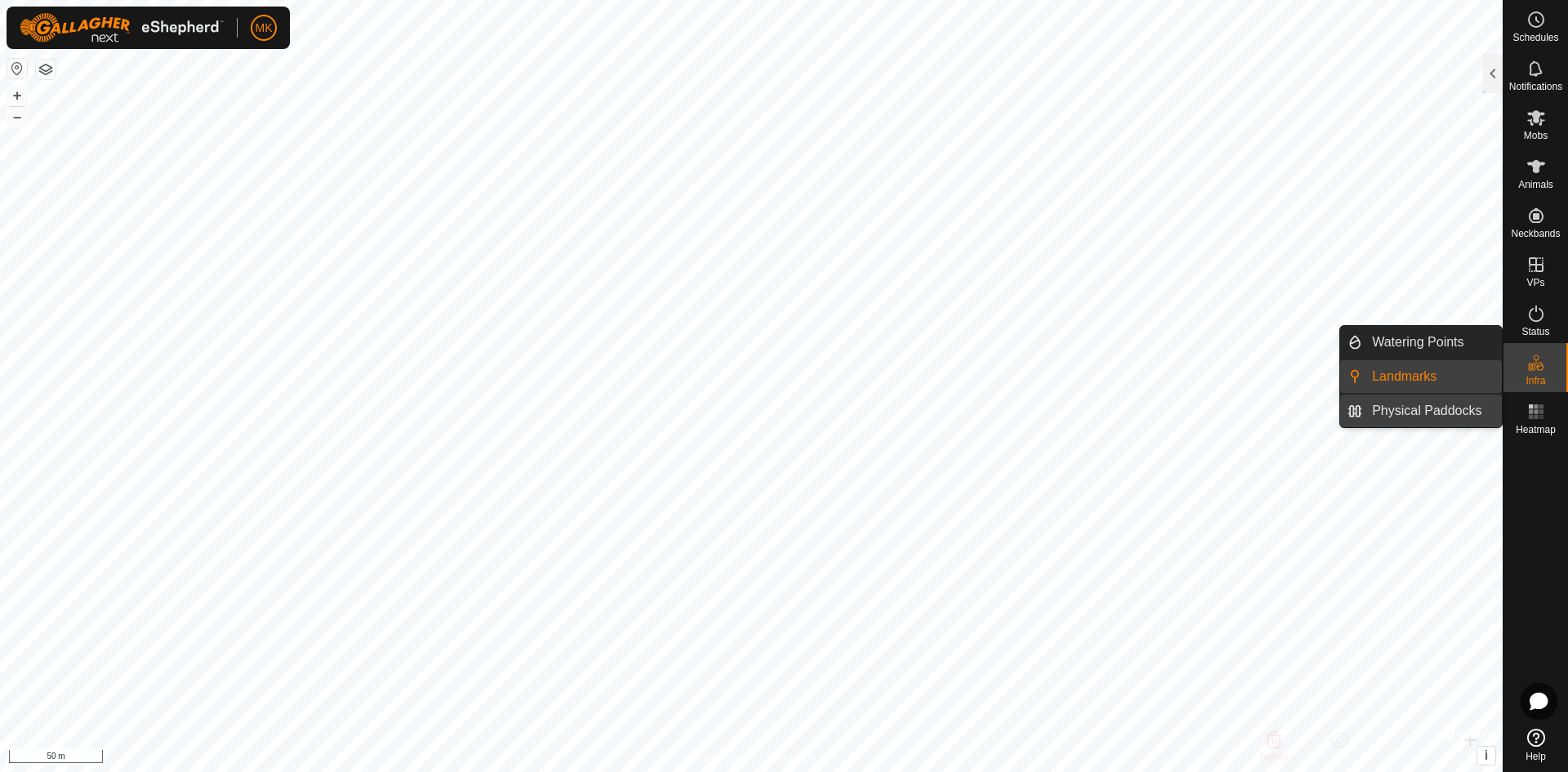
click at [1388, 408] on link "Physical Paddocks" at bounding box center [1432, 410] width 140 height 33
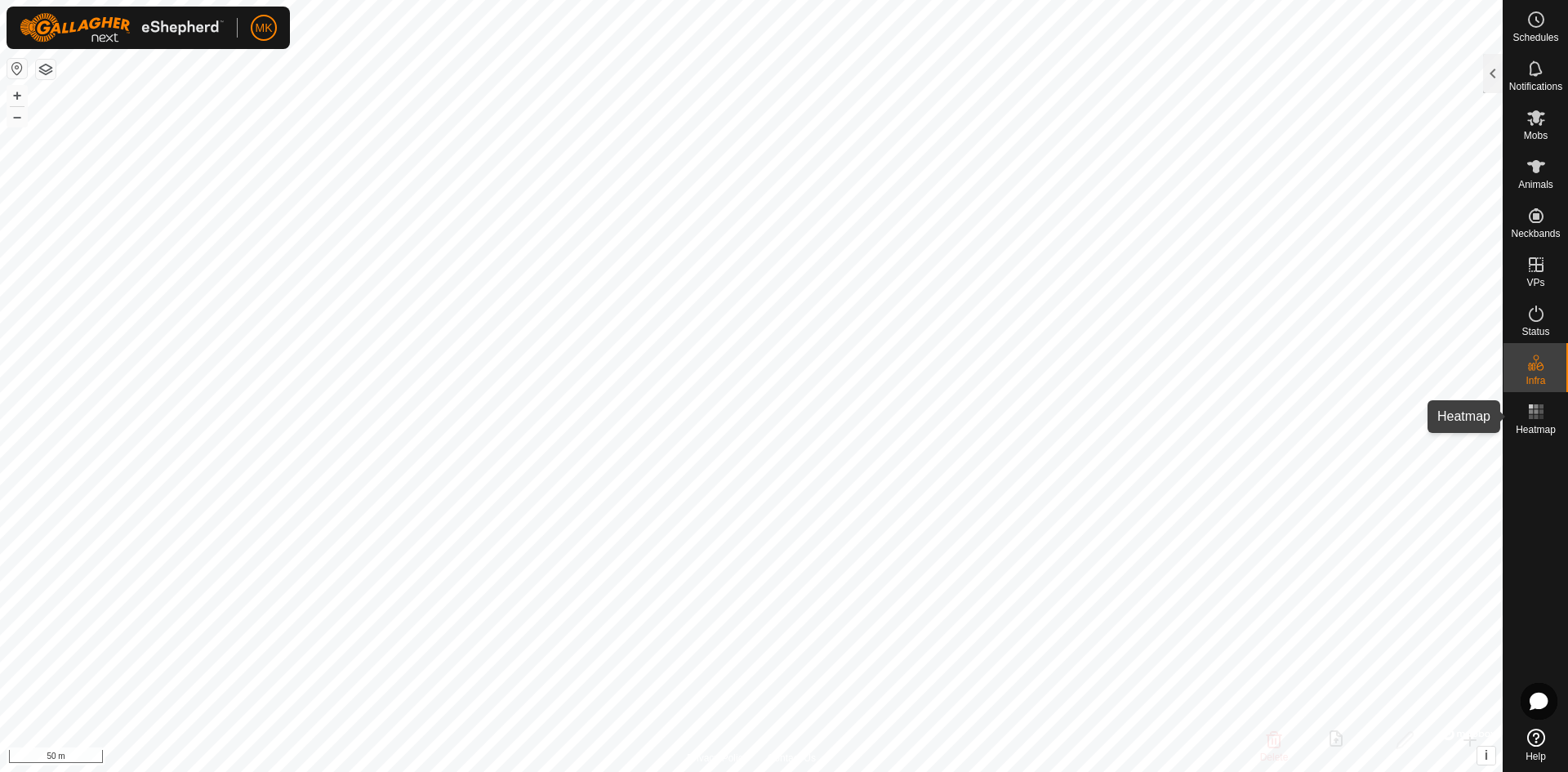
click at [1526, 416] on icon at bounding box center [1536, 411] width 20 height 19
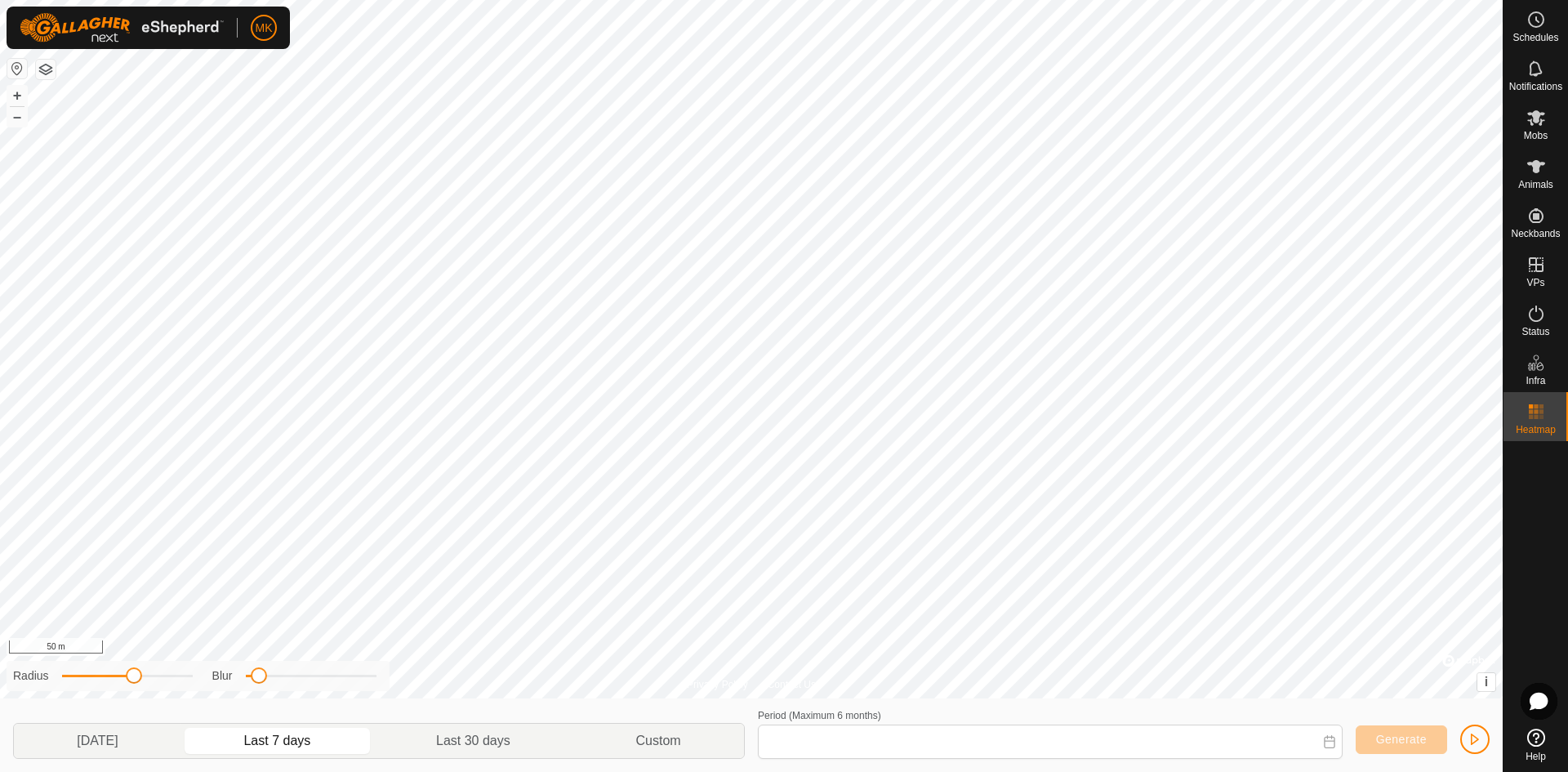
type input "[DATE] - [DATE]"
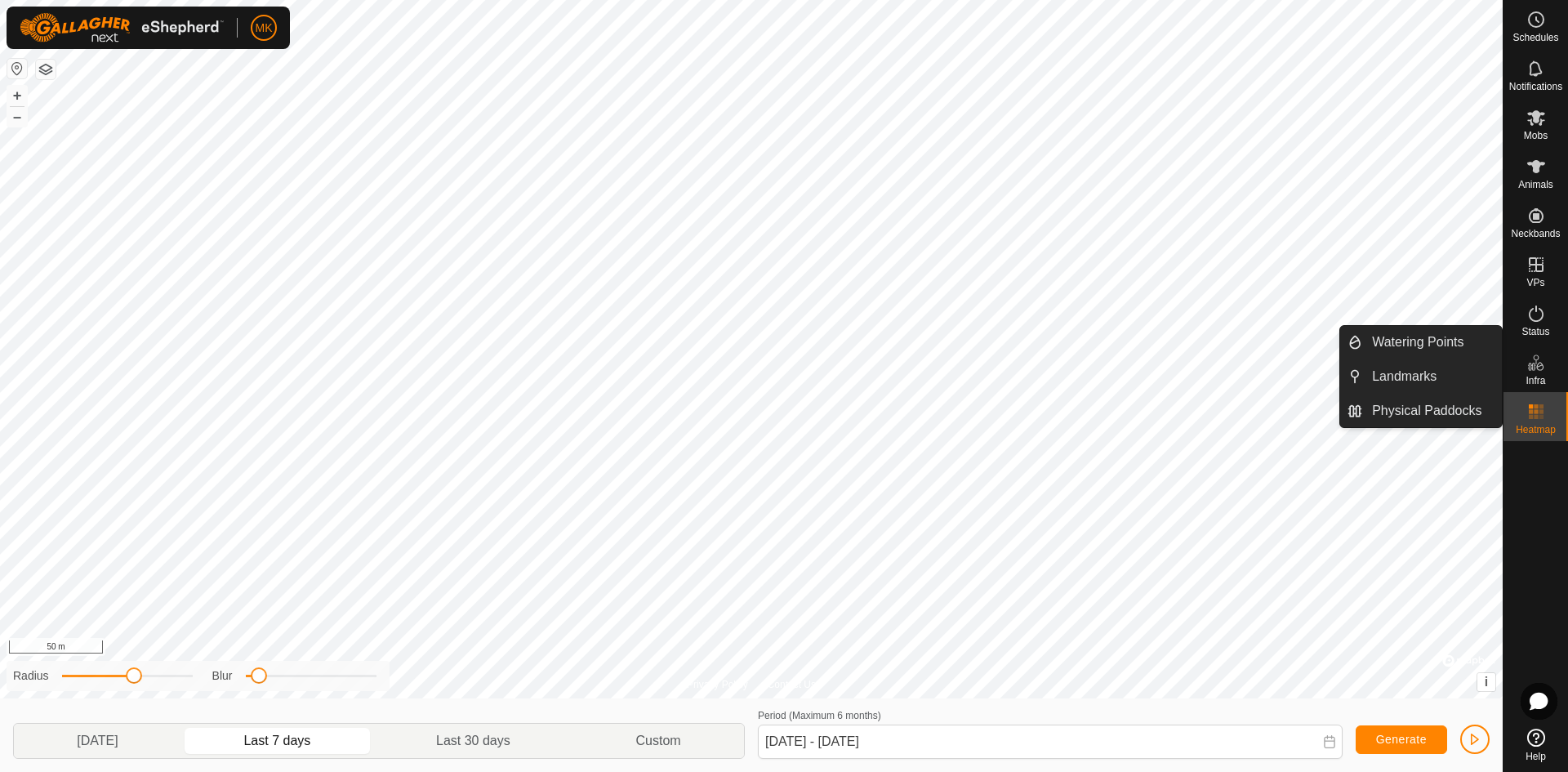
click at [1528, 360] on icon at bounding box center [1536, 363] width 20 height 19
click at [1531, 364] on icon at bounding box center [1536, 363] width 20 height 19
click at [1536, 367] on icon at bounding box center [1536, 363] width 20 height 19
click at [1441, 374] on link "Landmarks" at bounding box center [1432, 376] width 140 height 33
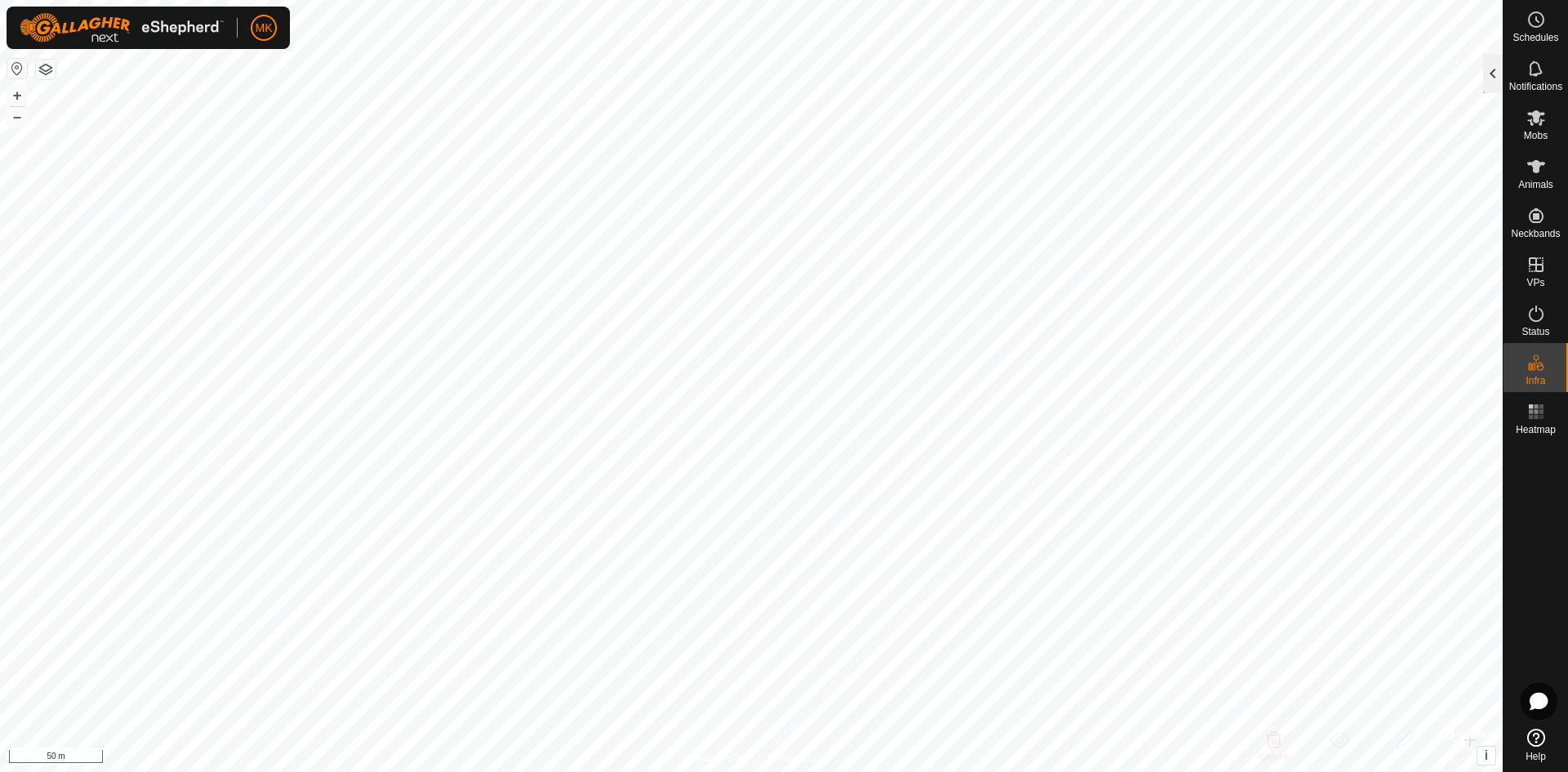
click at [1495, 71] on div at bounding box center [1493, 74] width 20 height 39
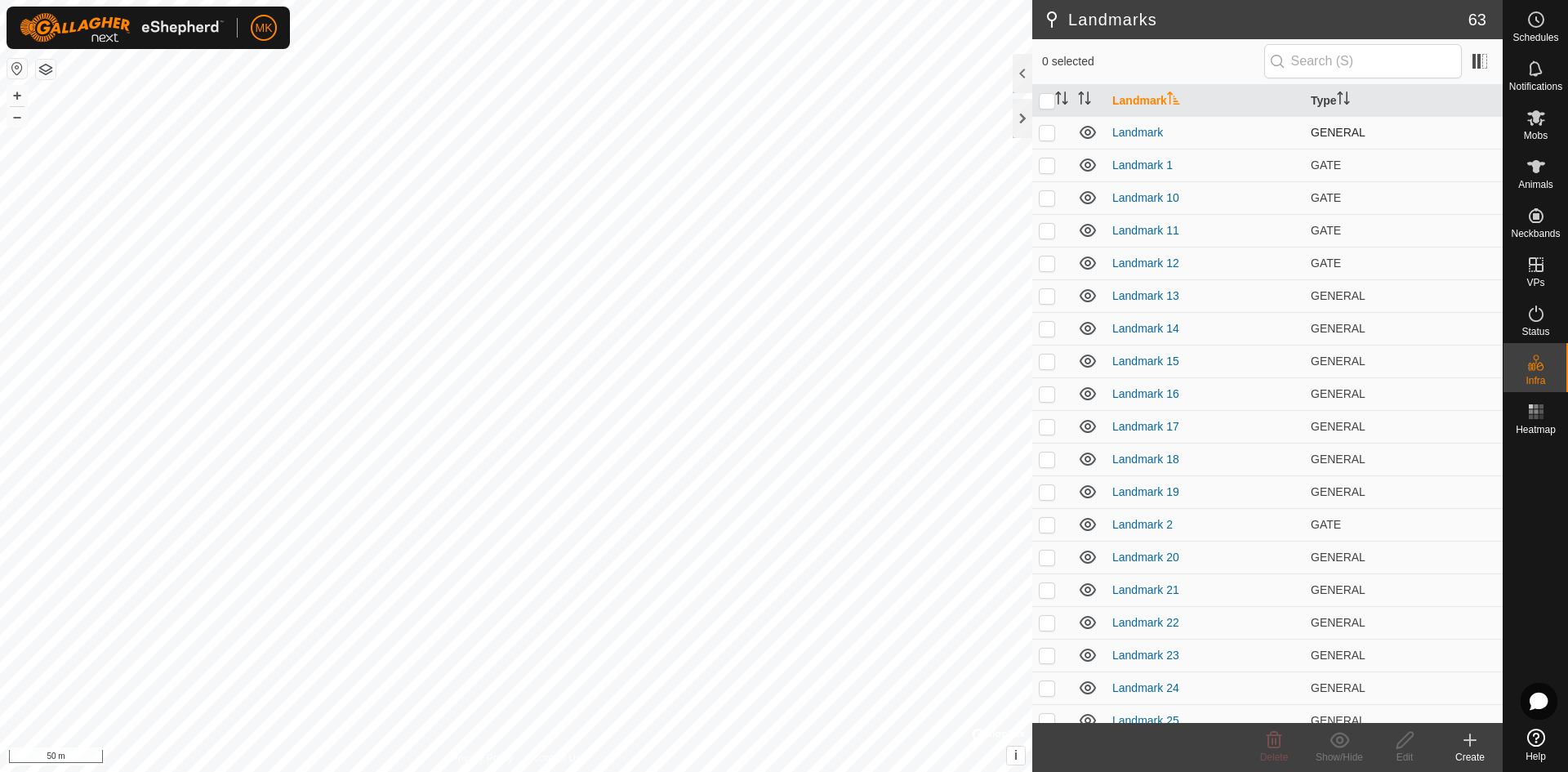
click at [1050, 136] on p-checkbox at bounding box center [1047, 132] width 16 height 13
click at [1087, 133] on icon at bounding box center [1088, 132] width 20 height 19
click at [1051, 136] on p-checkbox at bounding box center [1047, 132] width 16 height 13
checkbox input "false"
click at [1088, 163] on icon at bounding box center [1088, 165] width 16 height 13
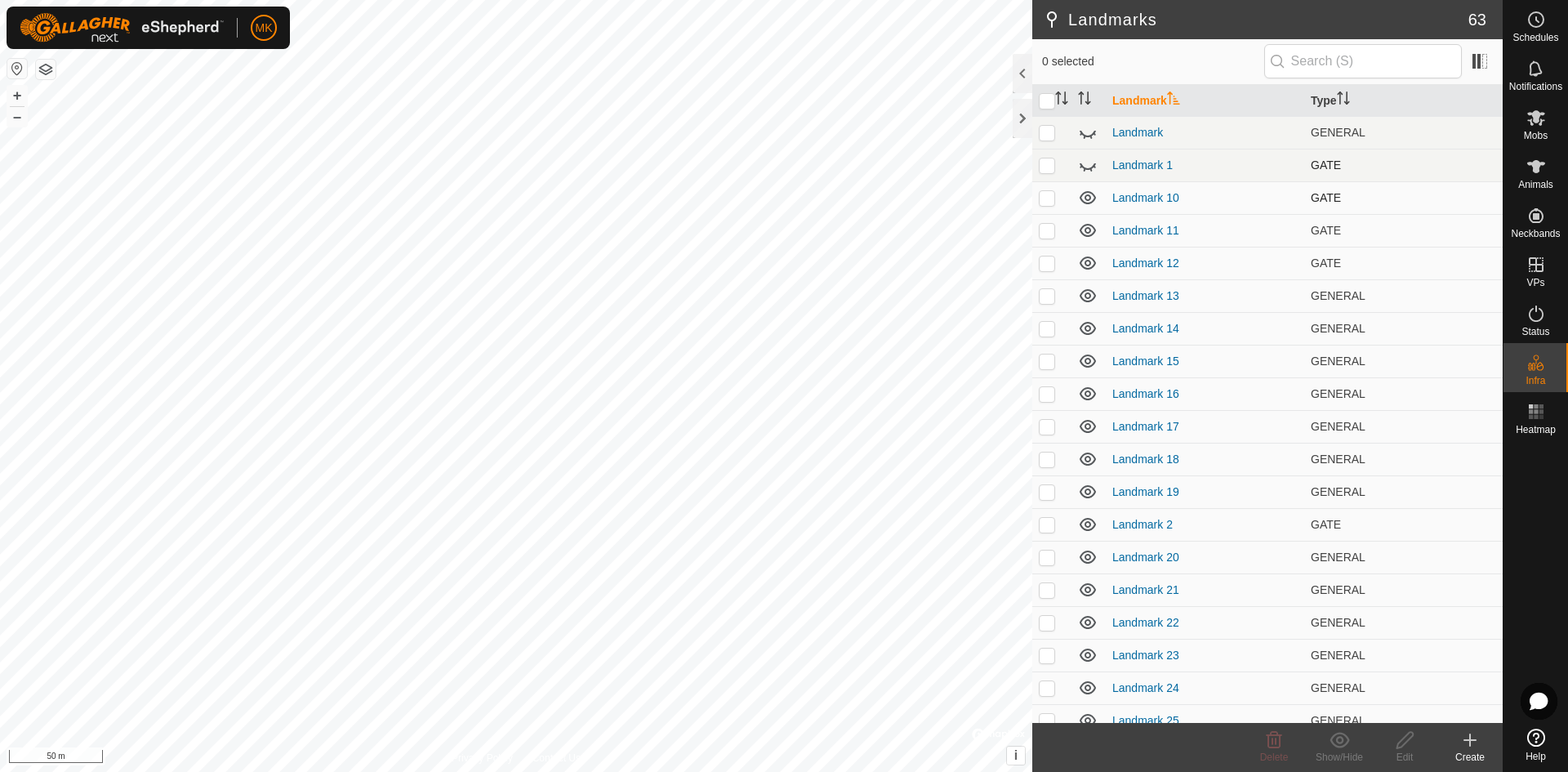
click at [1090, 197] on icon at bounding box center [1088, 198] width 16 height 13
click at [1090, 226] on icon at bounding box center [1088, 230] width 20 height 19
click at [1090, 262] on icon at bounding box center [1088, 262] width 16 height 13
click at [1088, 297] on icon at bounding box center [1088, 295] width 20 height 19
click at [1087, 330] on icon at bounding box center [1088, 328] width 20 height 19
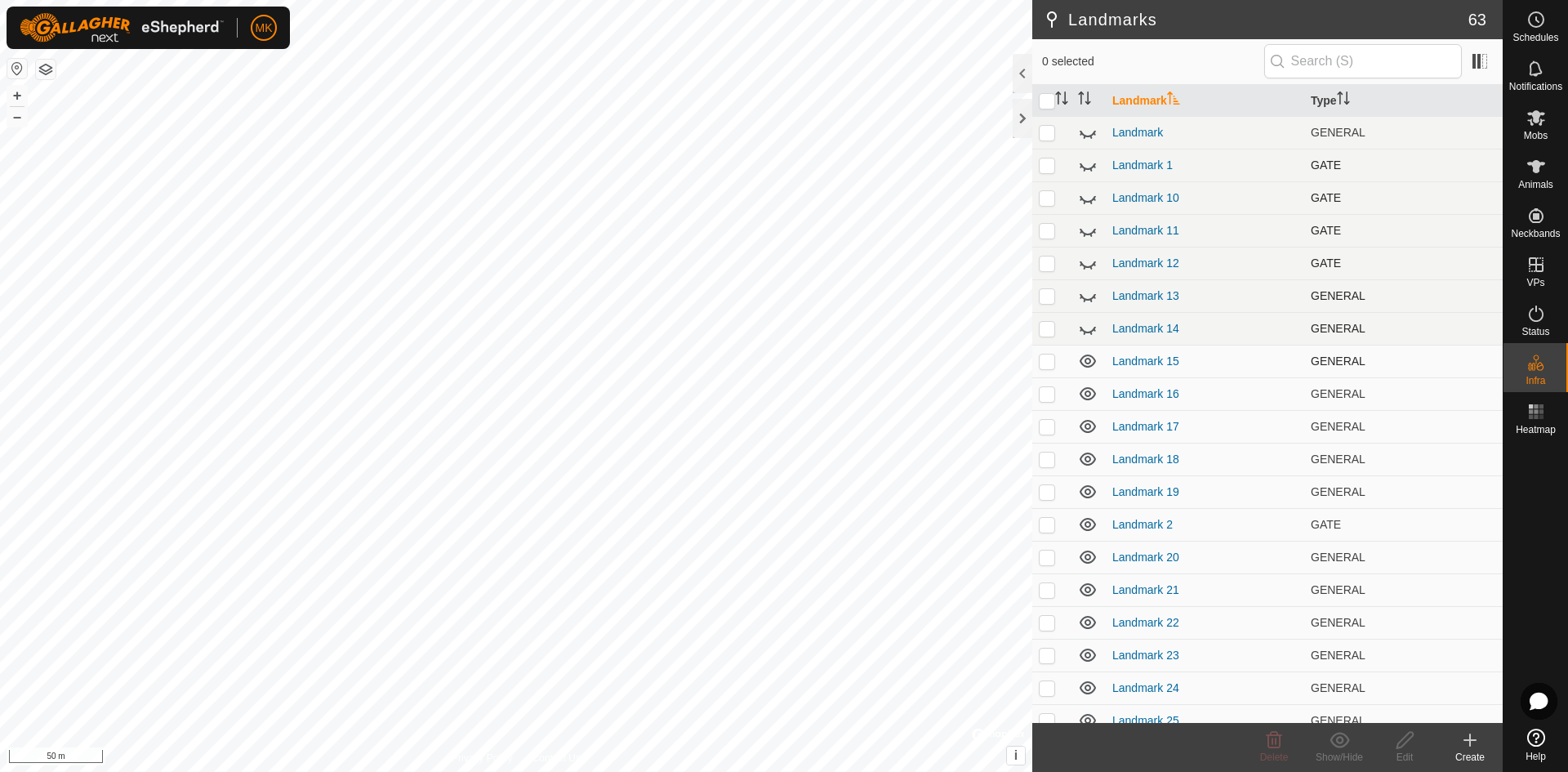
click at [1087, 358] on icon at bounding box center [1088, 361] width 16 height 13
click at [1088, 391] on icon at bounding box center [1088, 394] width 16 height 13
click at [1086, 427] on icon at bounding box center [1088, 426] width 16 height 13
click at [1083, 463] on icon at bounding box center [1088, 458] width 16 height 13
click at [1083, 491] on icon at bounding box center [1088, 492] width 20 height 19
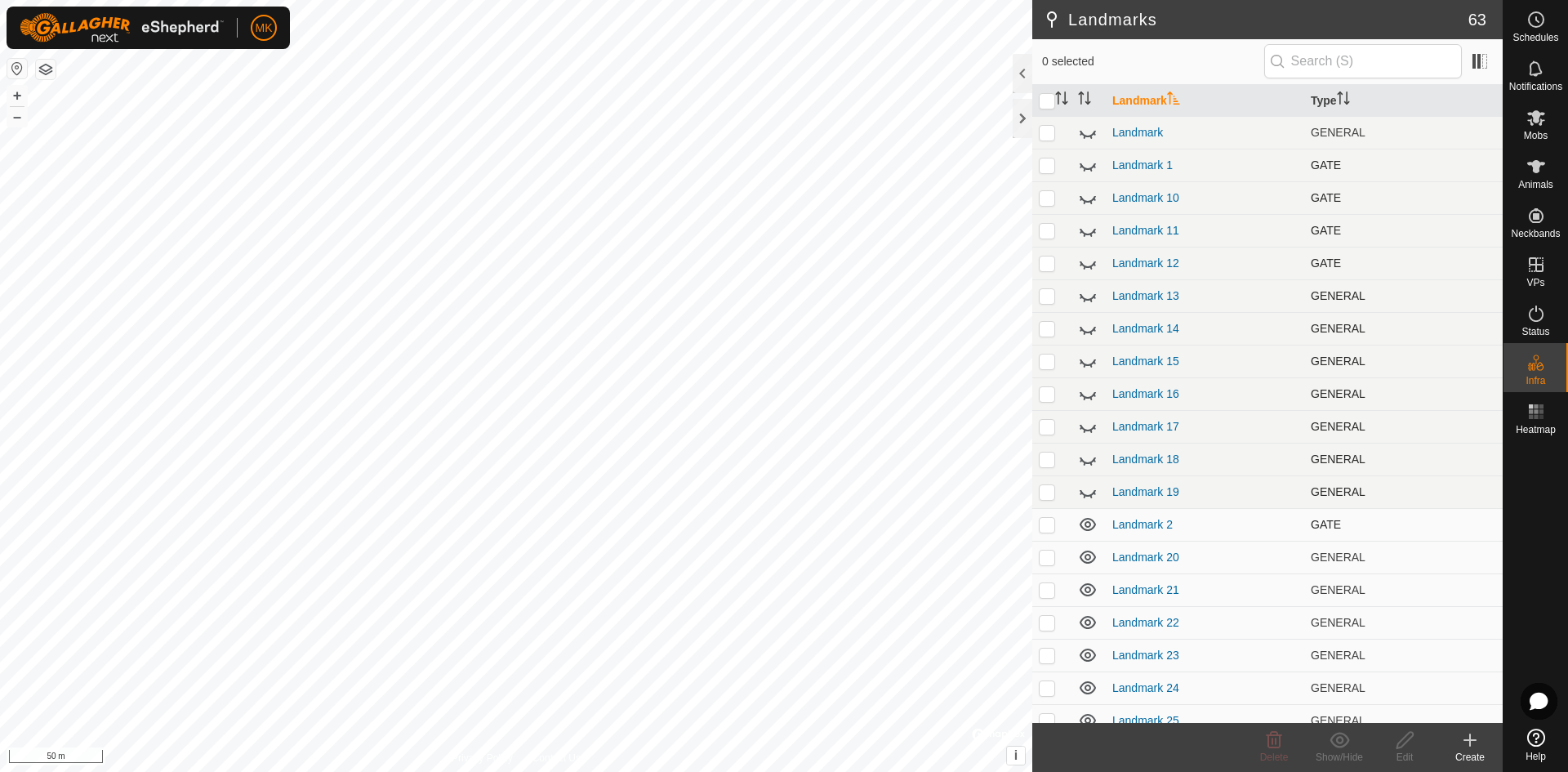
click at [1087, 525] on icon at bounding box center [1088, 524] width 20 height 19
click at [1085, 553] on icon at bounding box center [1088, 557] width 16 height 13
click at [1089, 587] on icon at bounding box center [1088, 589] width 16 height 13
click at [1089, 621] on icon at bounding box center [1088, 622] width 20 height 19
click at [1093, 651] on icon at bounding box center [1088, 655] width 16 height 13
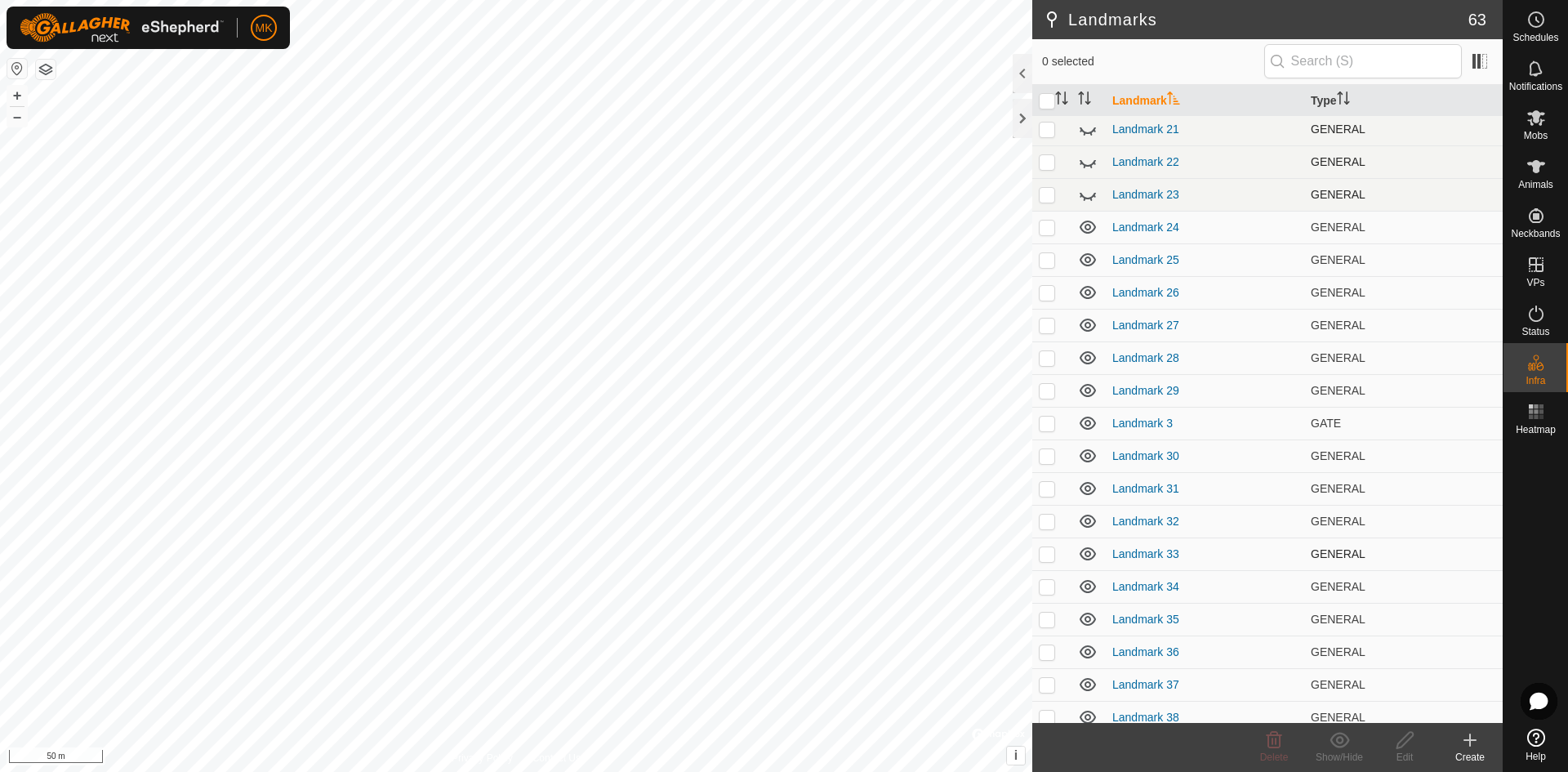
scroll to position [490, 0]
click at [1086, 201] on icon at bounding box center [1088, 198] width 20 height 19
click at [1089, 228] on icon at bounding box center [1088, 230] width 20 height 19
click at [1091, 265] on icon at bounding box center [1088, 263] width 20 height 19
click at [1094, 296] on icon at bounding box center [1088, 295] width 20 height 19
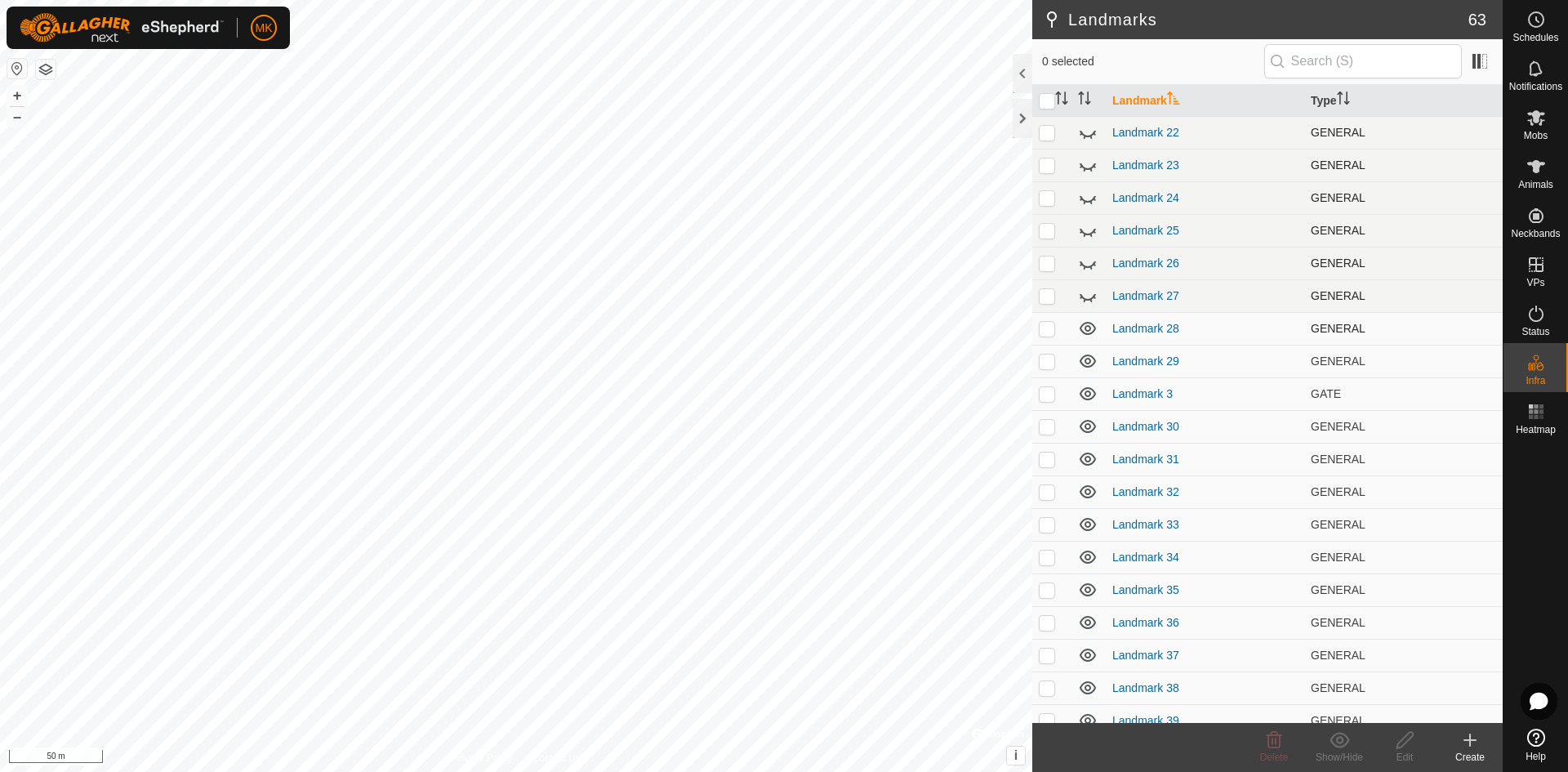
click at [1089, 326] on icon at bounding box center [1088, 328] width 16 height 13
click at [1088, 355] on icon at bounding box center [1088, 361] width 16 height 13
click at [1088, 390] on icon at bounding box center [1088, 394] width 20 height 19
click at [1085, 425] on icon at bounding box center [1088, 426] width 20 height 19
click at [1085, 456] on icon at bounding box center [1088, 459] width 20 height 19
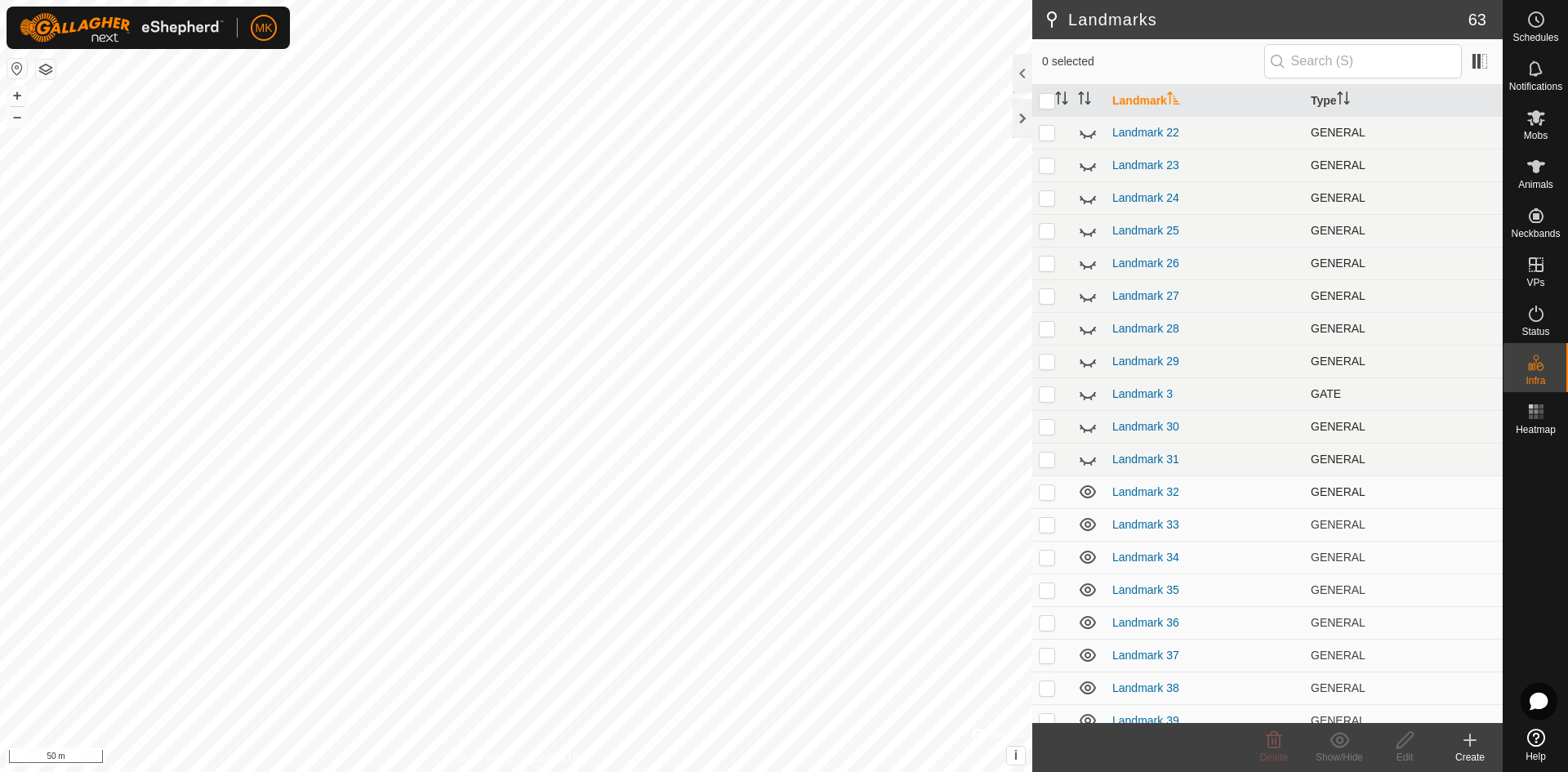
click at [1084, 489] on icon at bounding box center [1088, 492] width 20 height 19
click at [1088, 522] on icon at bounding box center [1088, 524] width 16 height 13
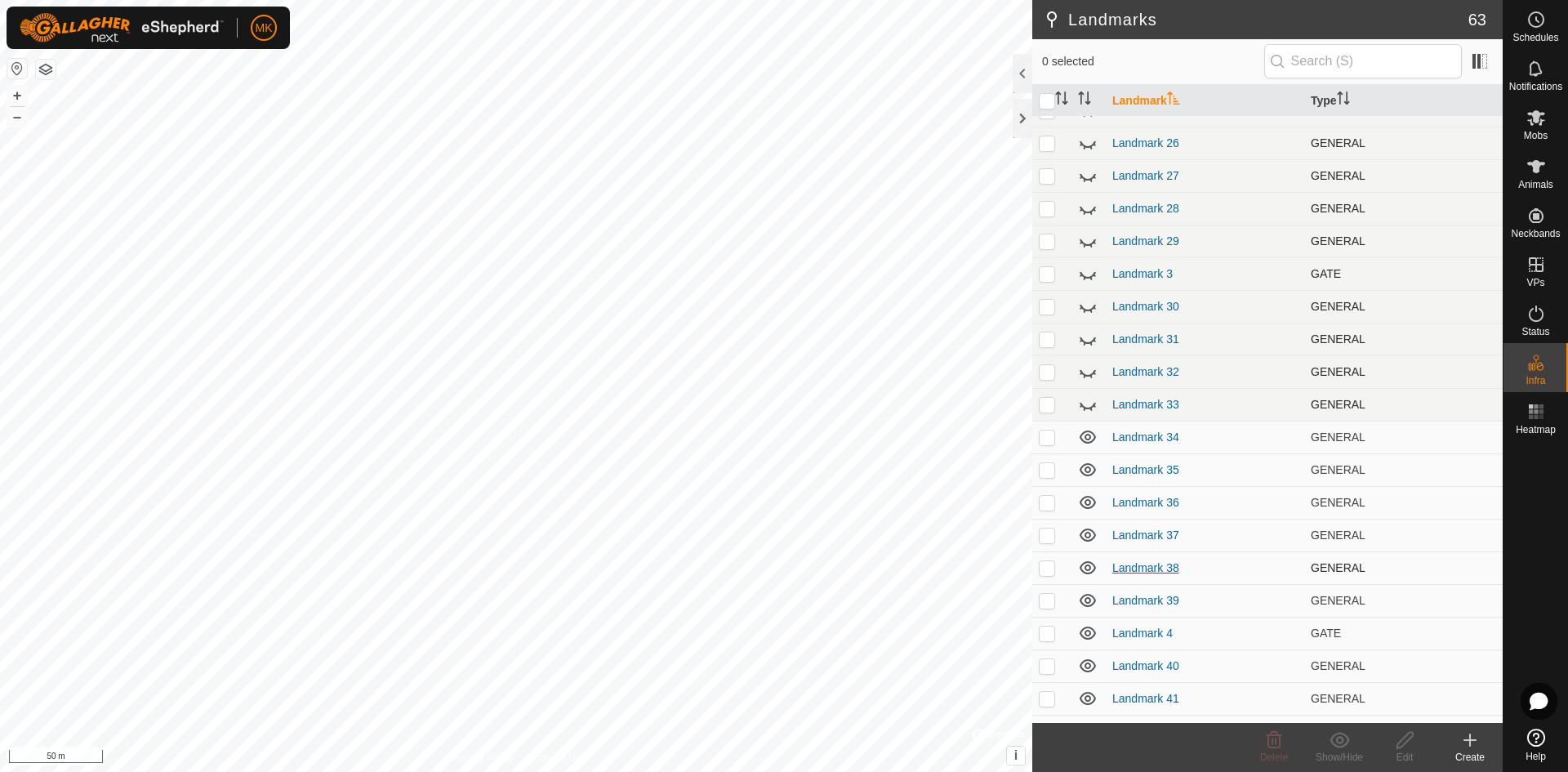
scroll to position [735, 0]
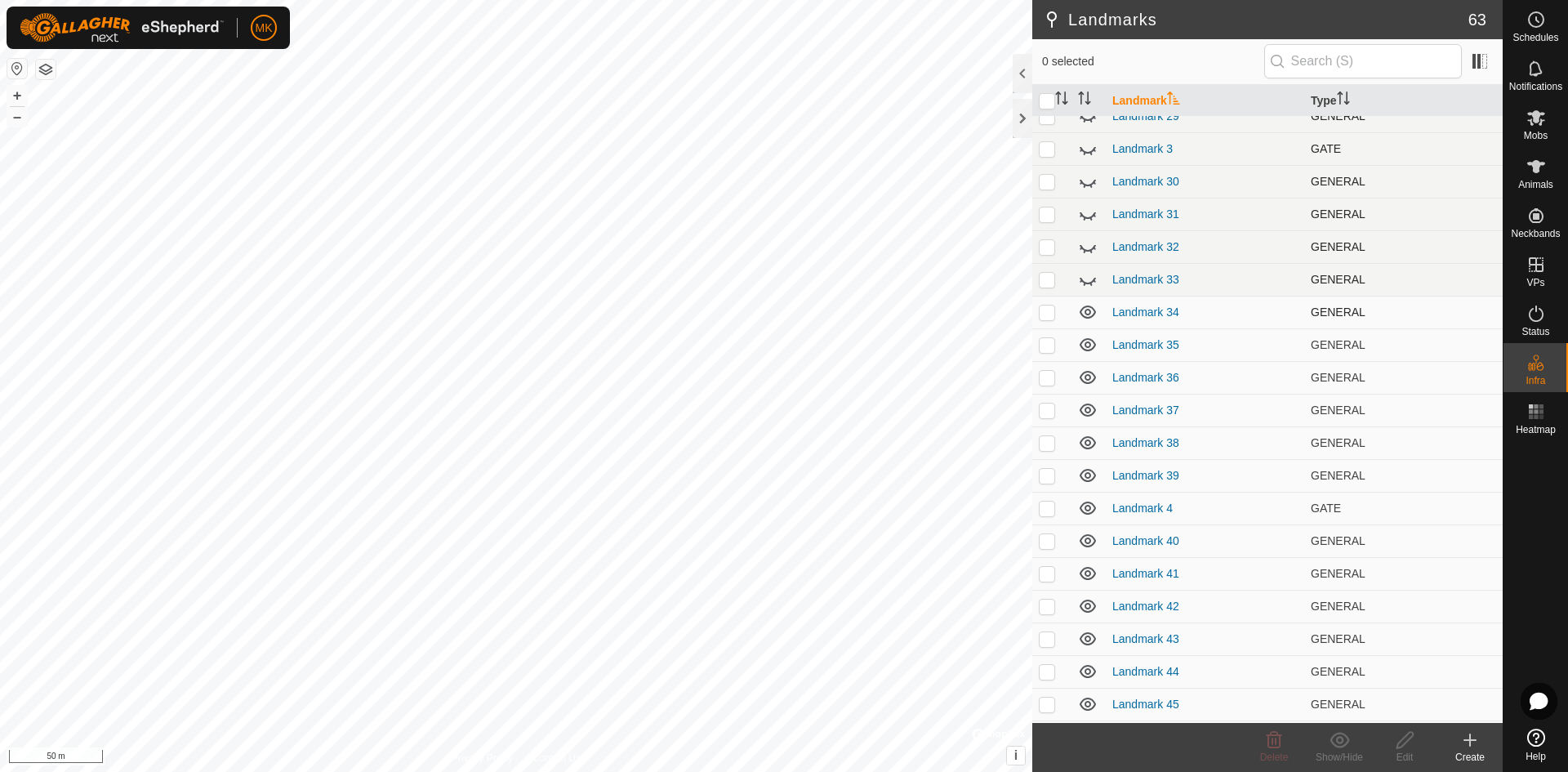
click at [1085, 314] on icon at bounding box center [1088, 312] width 20 height 19
click at [1084, 340] on icon at bounding box center [1088, 344] width 16 height 13
click at [1092, 378] on icon at bounding box center [1088, 378] width 20 height 19
click at [1088, 408] on icon at bounding box center [1088, 409] width 16 height 13
click at [1085, 441] on icon at bounding box center [1088, 442] width 16 height 13
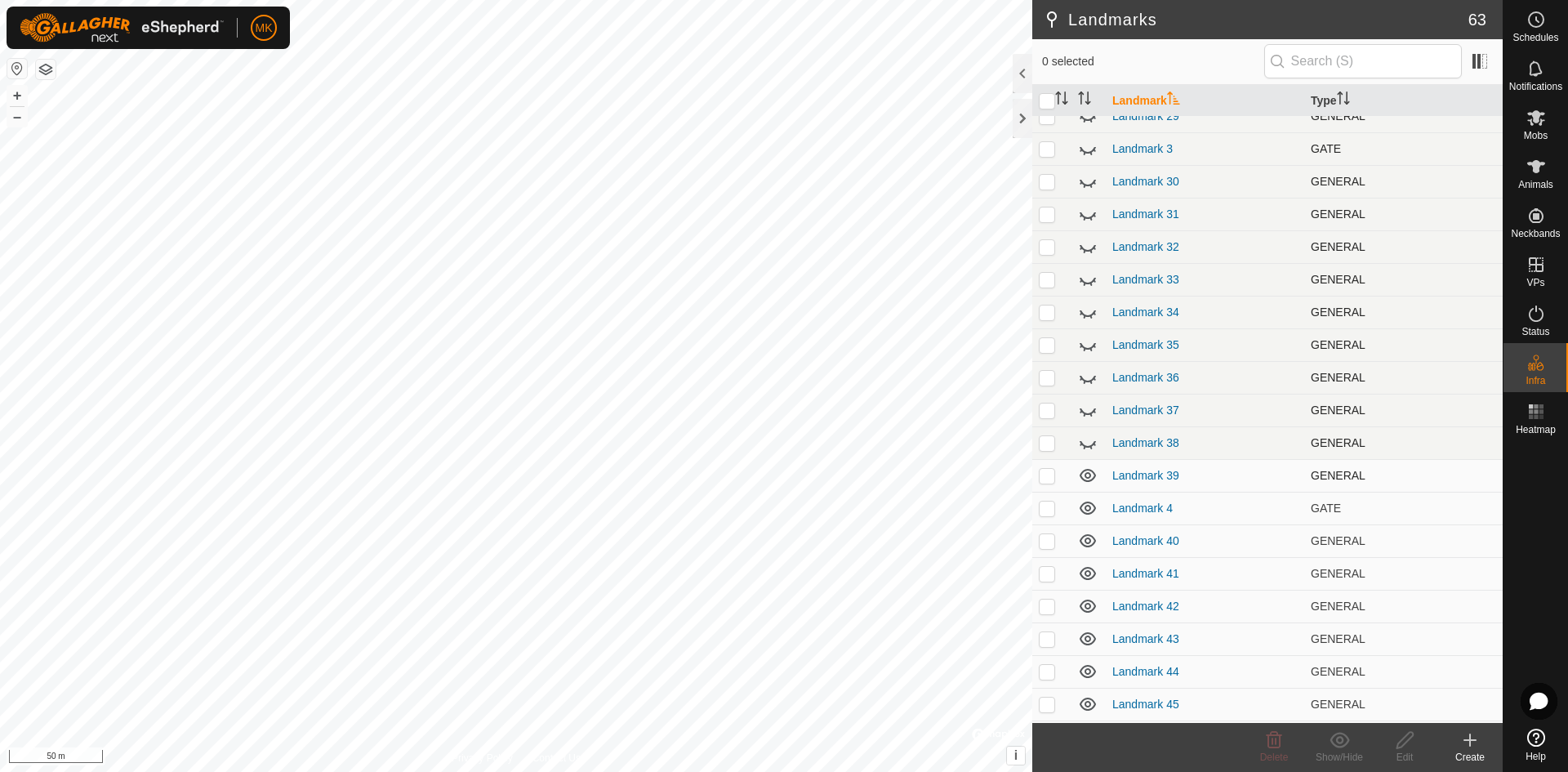
click at [1090, 472] on icon at bounding box center [1088, 475] width 20 height 19
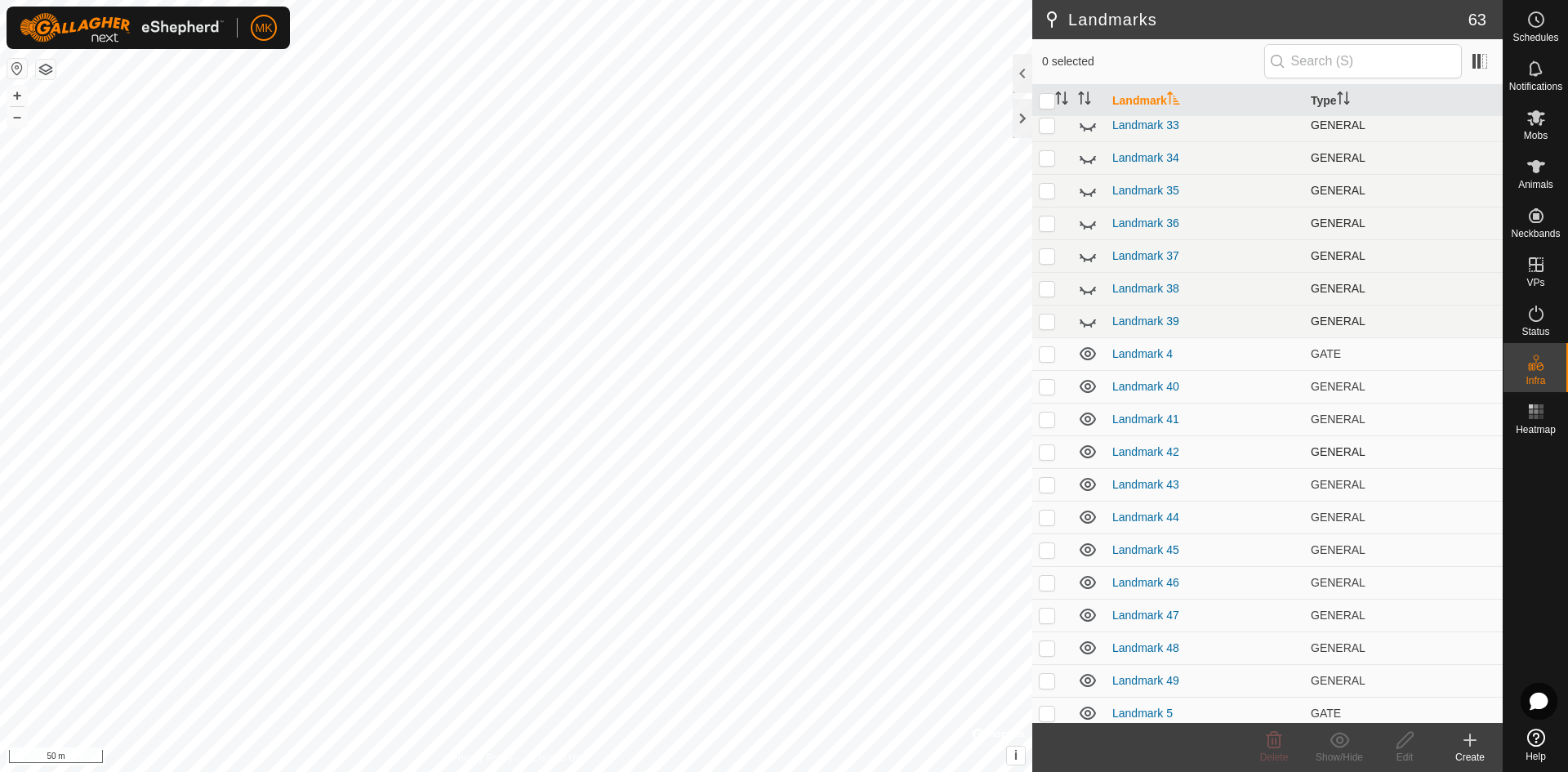
scroll to position [898, 0]
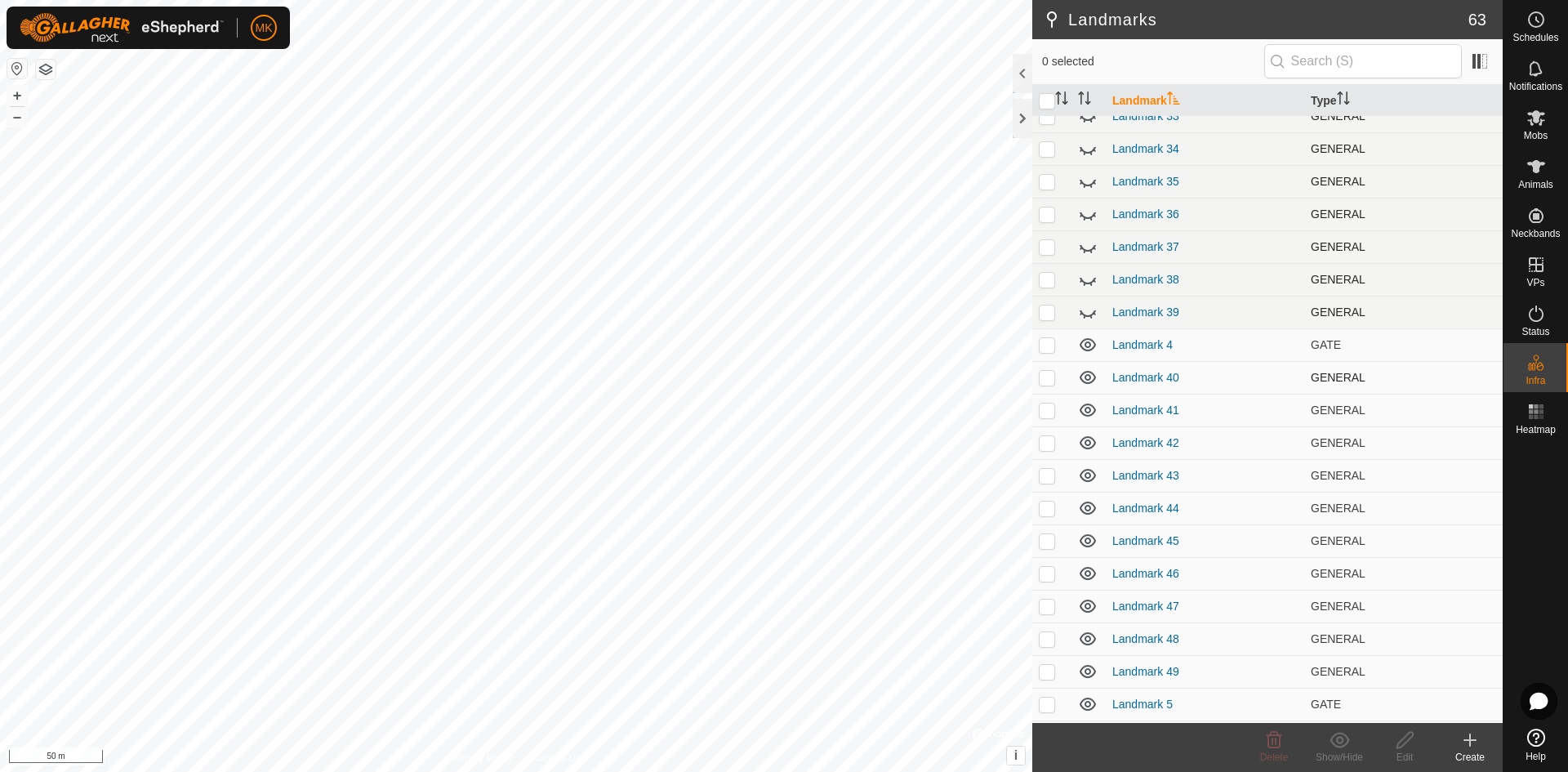
click at [1085, 378] on icon at bounding box center [1088, 377] width 16 height 13
click at [1082, 410] on icon at bounding box center [1088, 409] width 20 height 19
click at [1084, 441] on icon at bounding box center [1088, 442] width 20 height 19
click at [1090, 473] on icon at bounding box center [1088, 475] width 16 height 13
click at [1086, 508] on icon at bounding box center [1088, 508] width 16 height 13
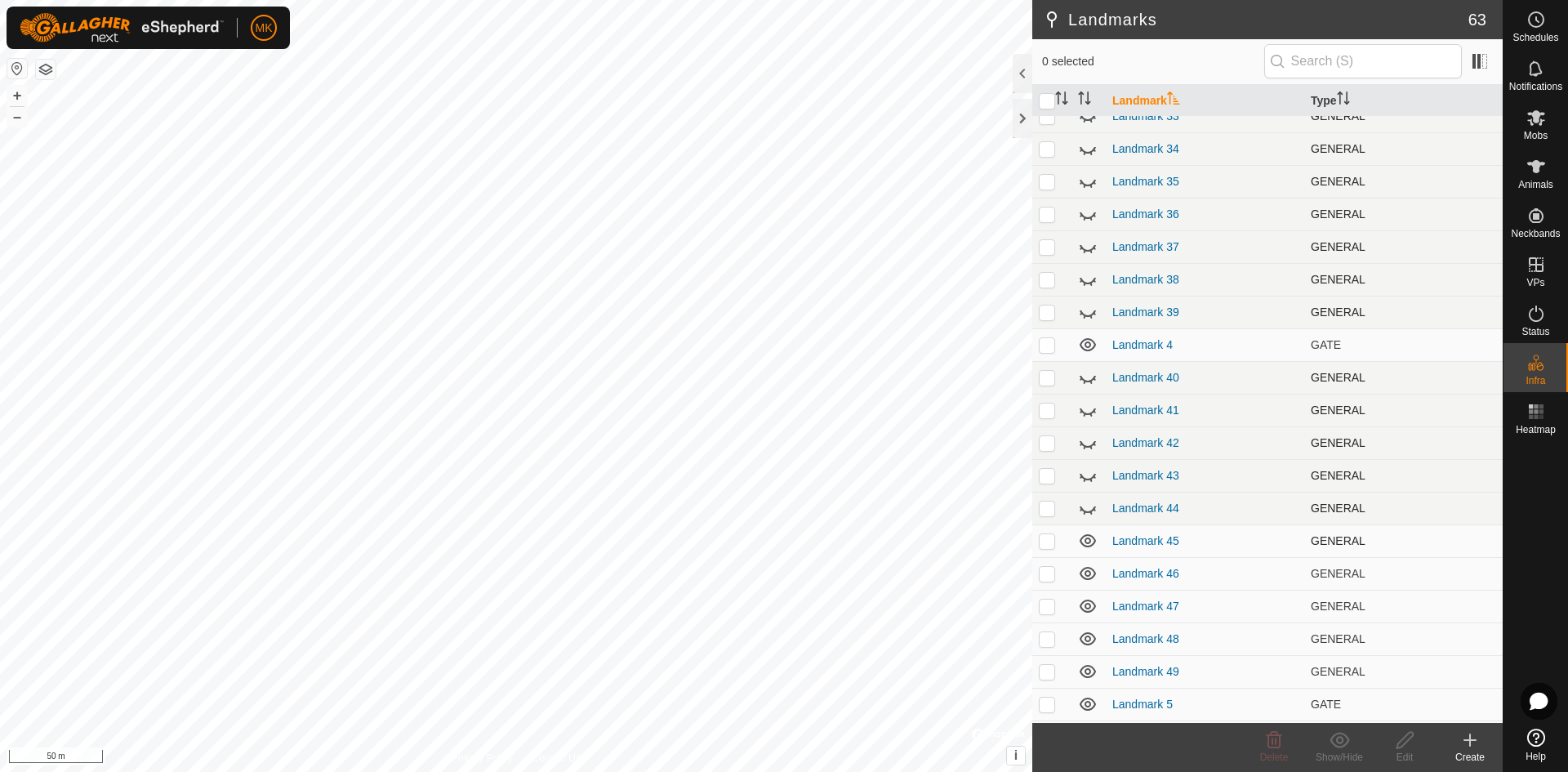
click at [1087, 540] on icon at bounding box center [1088, 541] width 20 height 19
click at [1086, 573] on icon at bounding box center [1088, 573] width 16 height 13
click at [1089, 604] on icon at bounding box center [1088, 606] width 20 height 19
click at [1085, 636] on icon at bounding box center [1088, 638] width 20 height 19
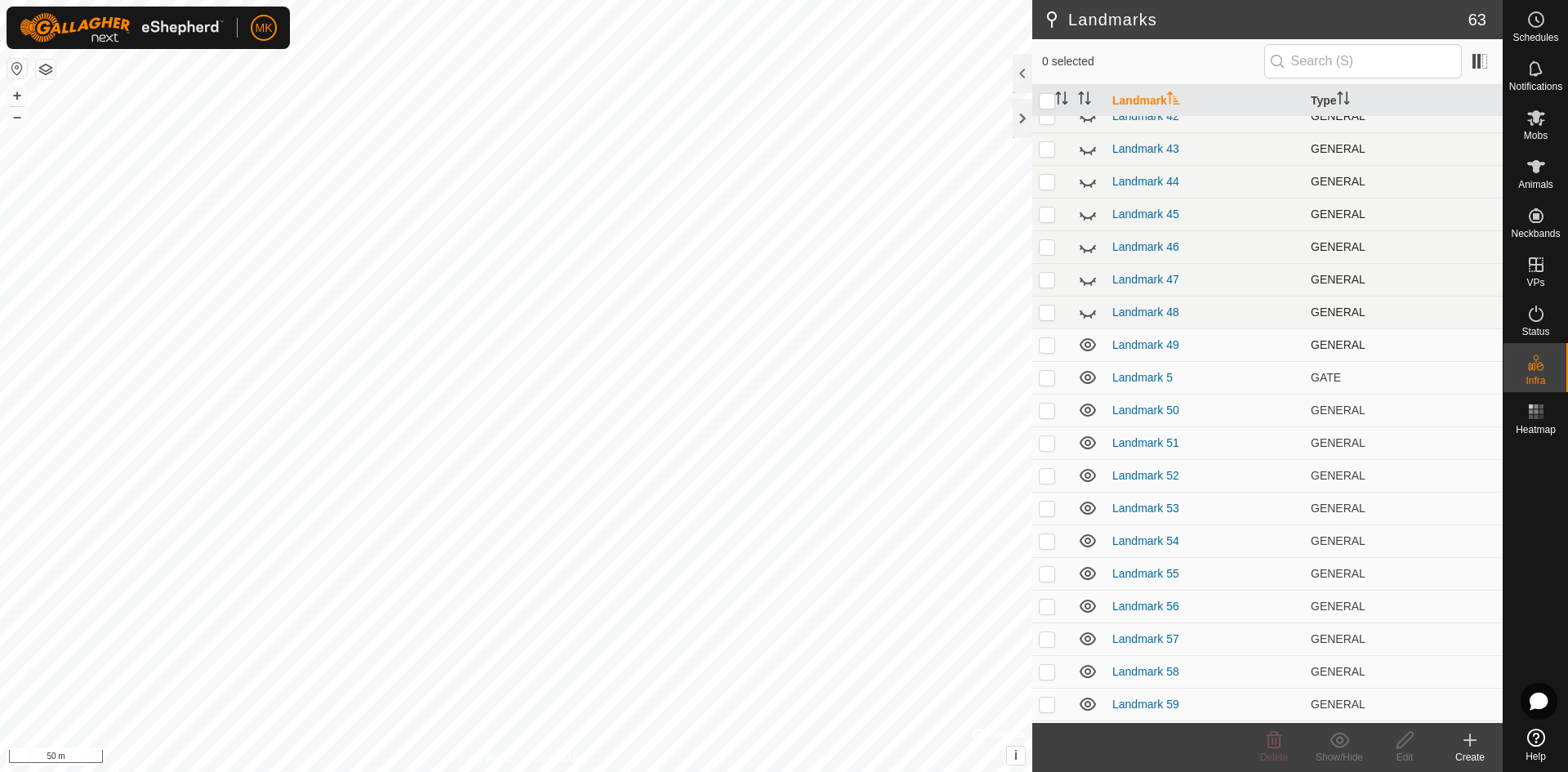
click at [1090, 343] on icon at bounding box center [1088, 344] width 16 height 13
click at [1088, 409] on icon at bounding box center [1088, 409] width 20 height 19
click at [1087, 442] on icon at bounding box center [1088, 442] width 20 height 19
click at [1089, 477] on icon at bounding box center [1088, 475] width 16 height 13
click at [1089, 506] on icon at bounding box center [1088, 508] width 16 height 13
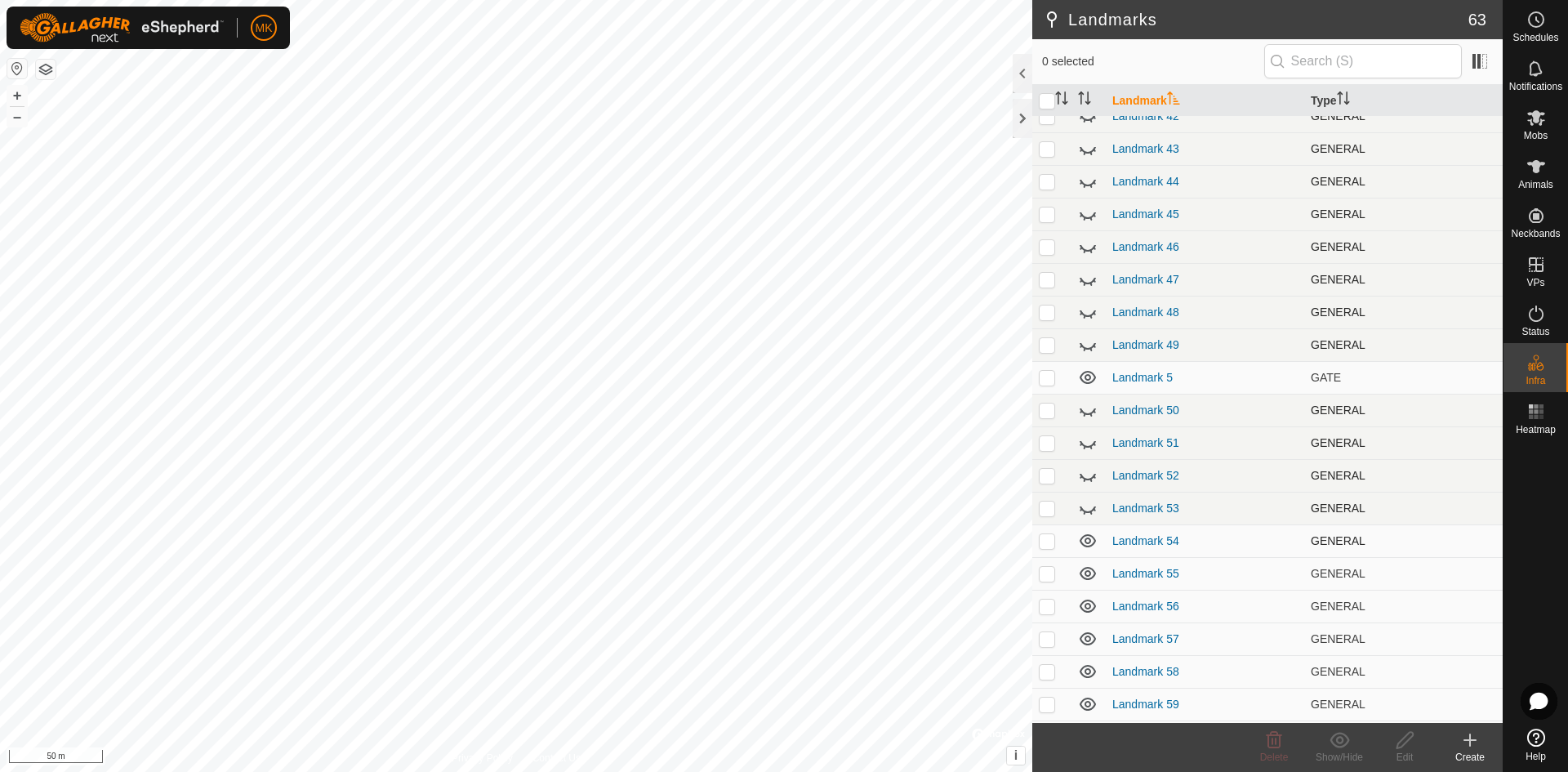
click at [1092, 541] on icon at bounding box center [1088, 541] width 20 height 19
click at [1087, 572] on icon at bounding box center [1088, 573] width 16 height 13
click at [1088, 611] on icon at bounding box center [1088, 606] width 20 height 19
click at [1088, 638] on icon at bounding box center [1088, 638] width 20 height 19
click at [1090, 659] on td at bounding box center [1088, 671] width 35 height 33
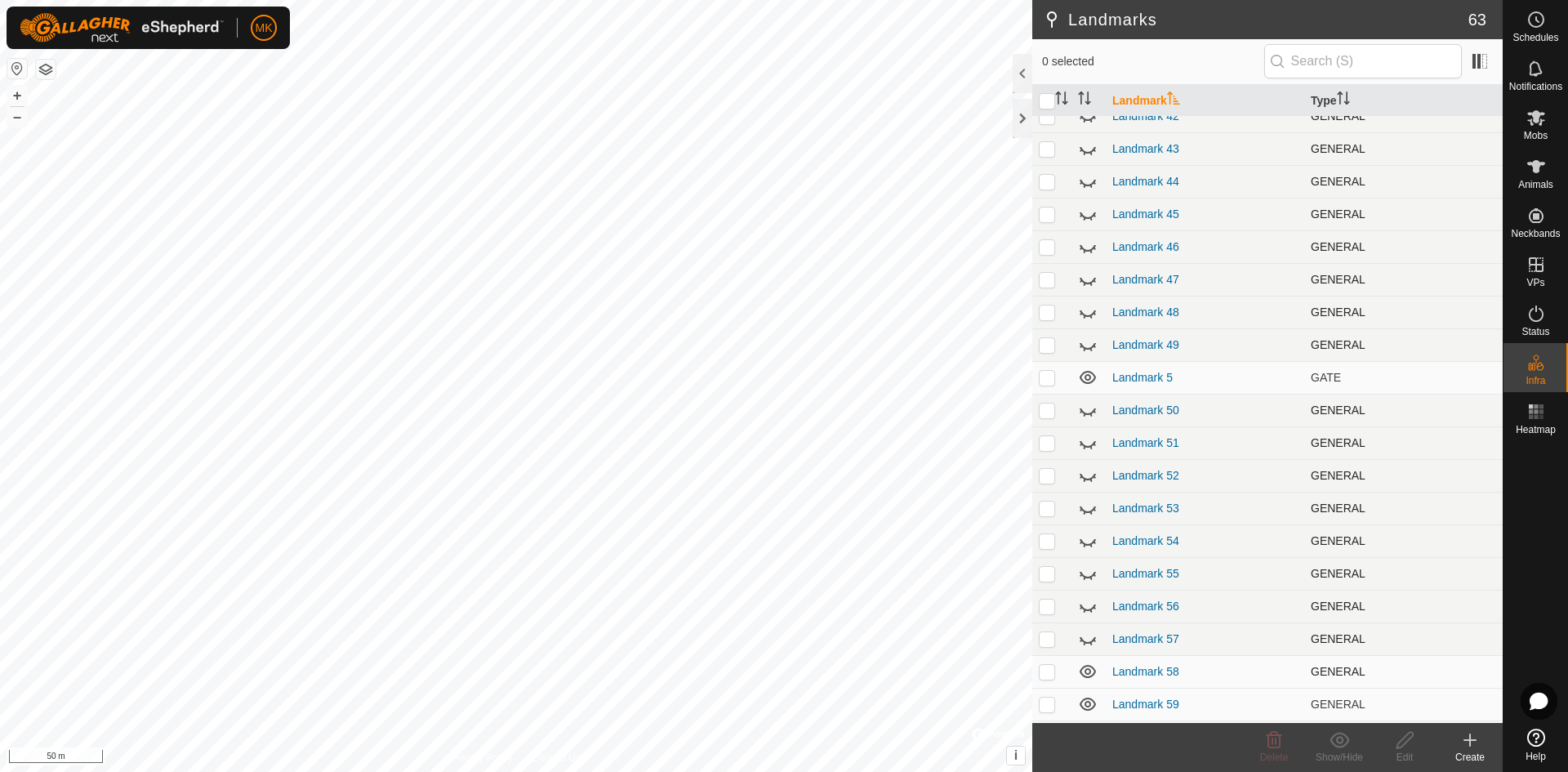
click at [1090, 667] on icon at bounding box center [1088, 671] width 20 height 19
drag, startPoint x: 1091, startPoint y: 700, endPoint x: 1095, endPoint y: 686, distance: 14.6
click at [1091, 699] on icon at bounding box center [1088, 704] width 16 height 13
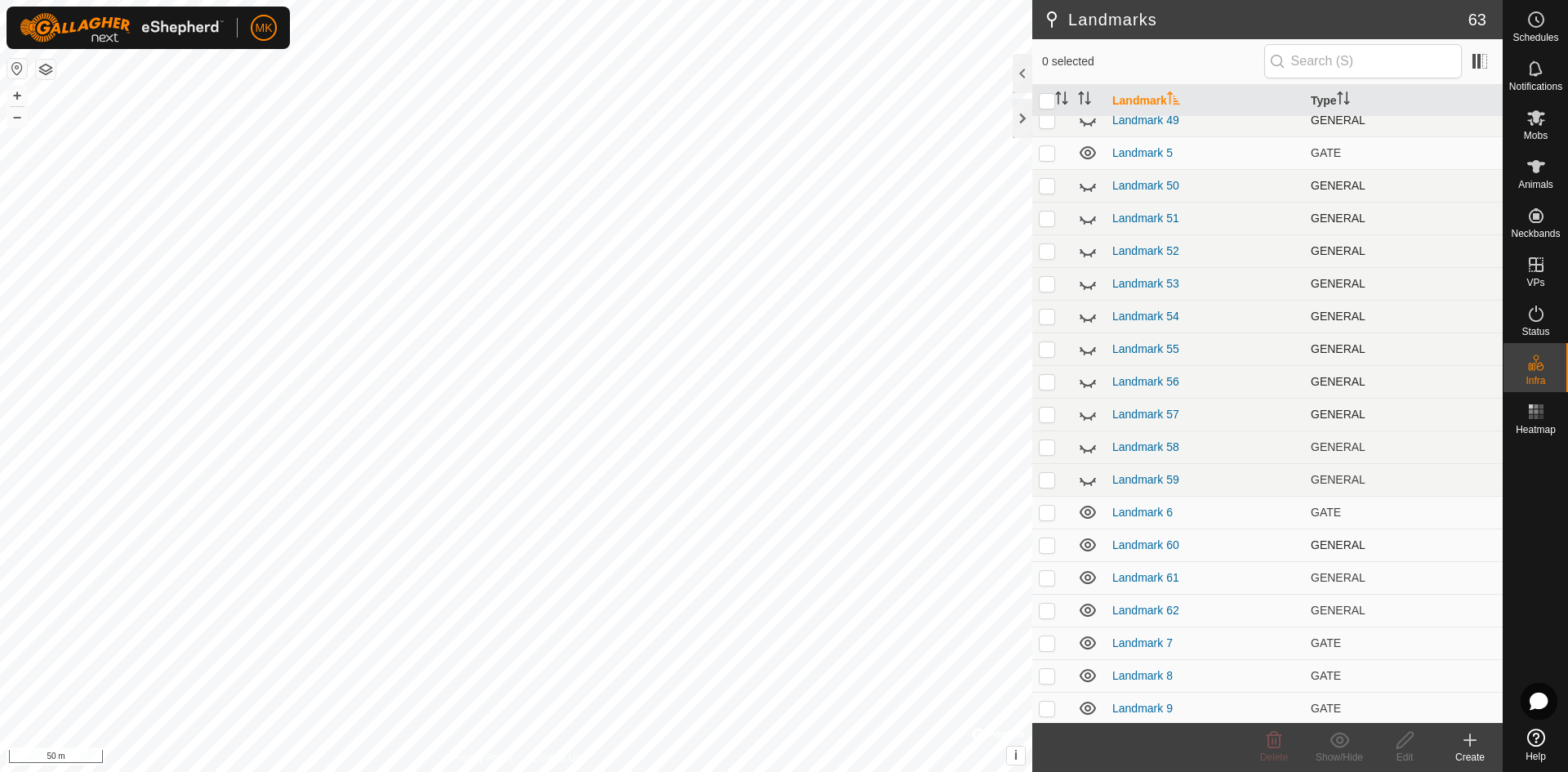
scroll to position [1452, 0]
click at [1081, 546] on icon at bounding box center [1088, 542] width 20 height 19
click at [1088, 578] on icon at bounding box center [1088, 574] width 16 height 13
click at [1083, 605] on icon at bounding box center [1088, 607] width 16 height 13
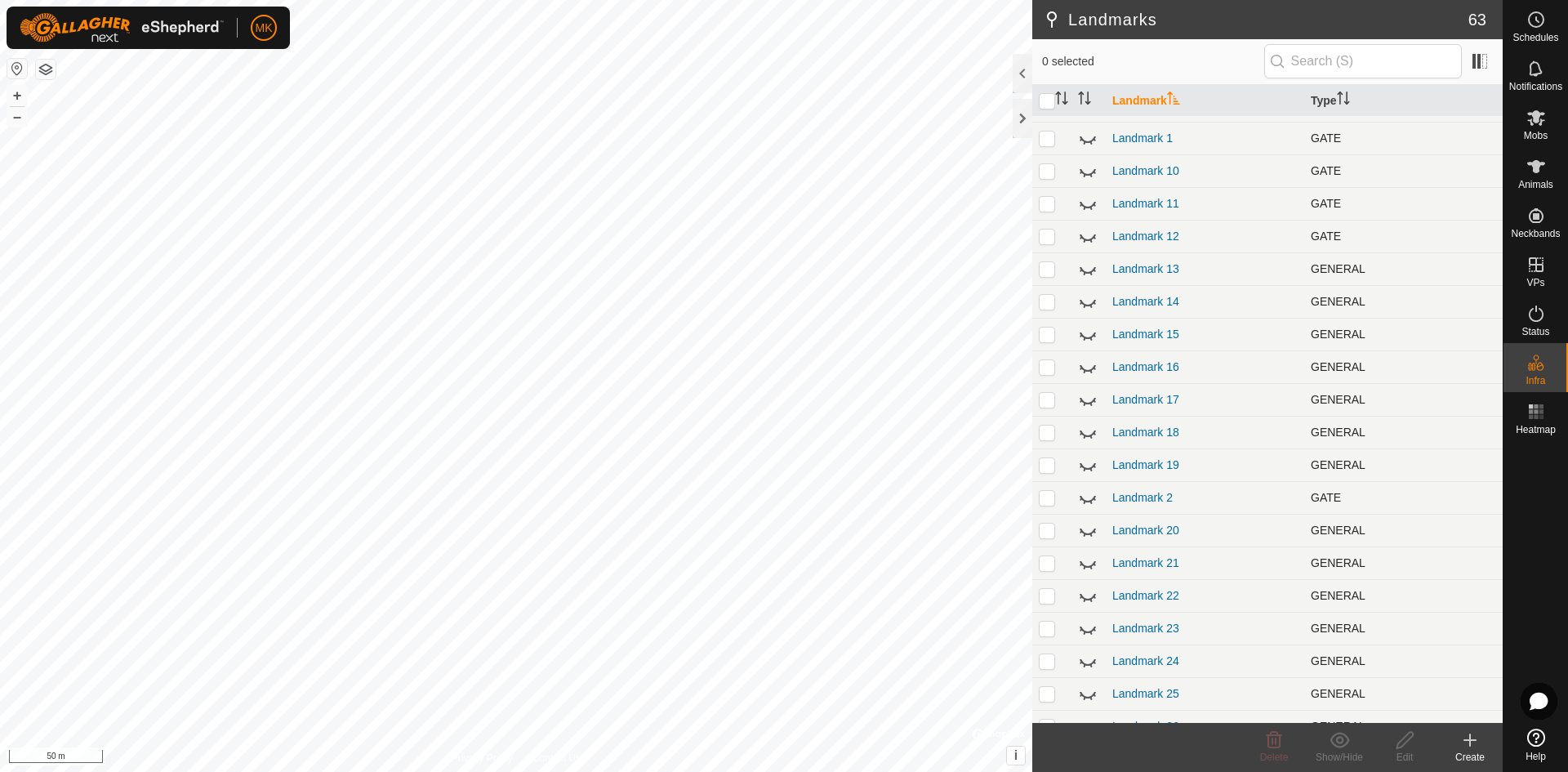
scroll to position [0, 0]
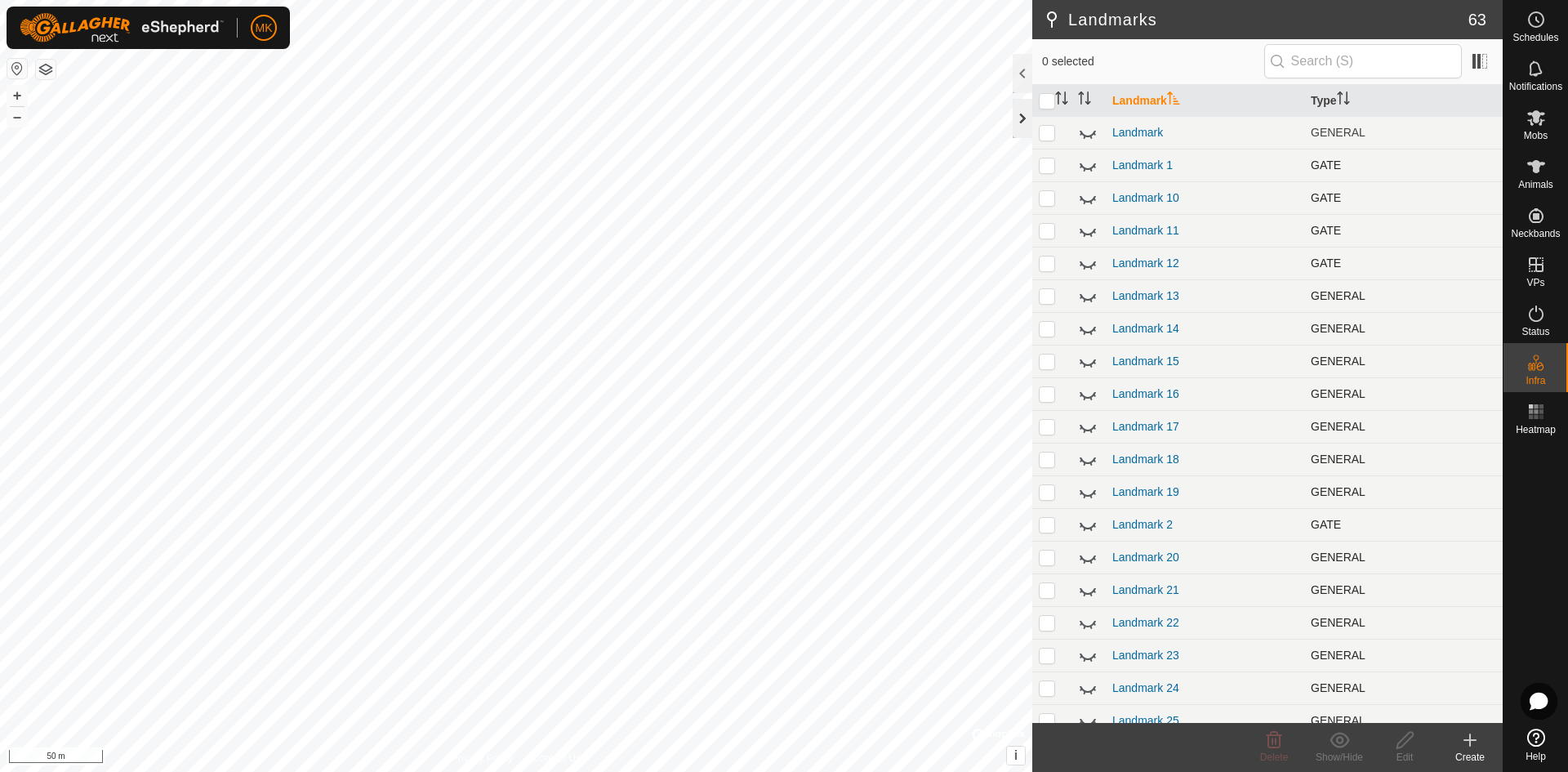
click at [1026, 124] on div at bounding box center [1022, 118] width 20 height 39
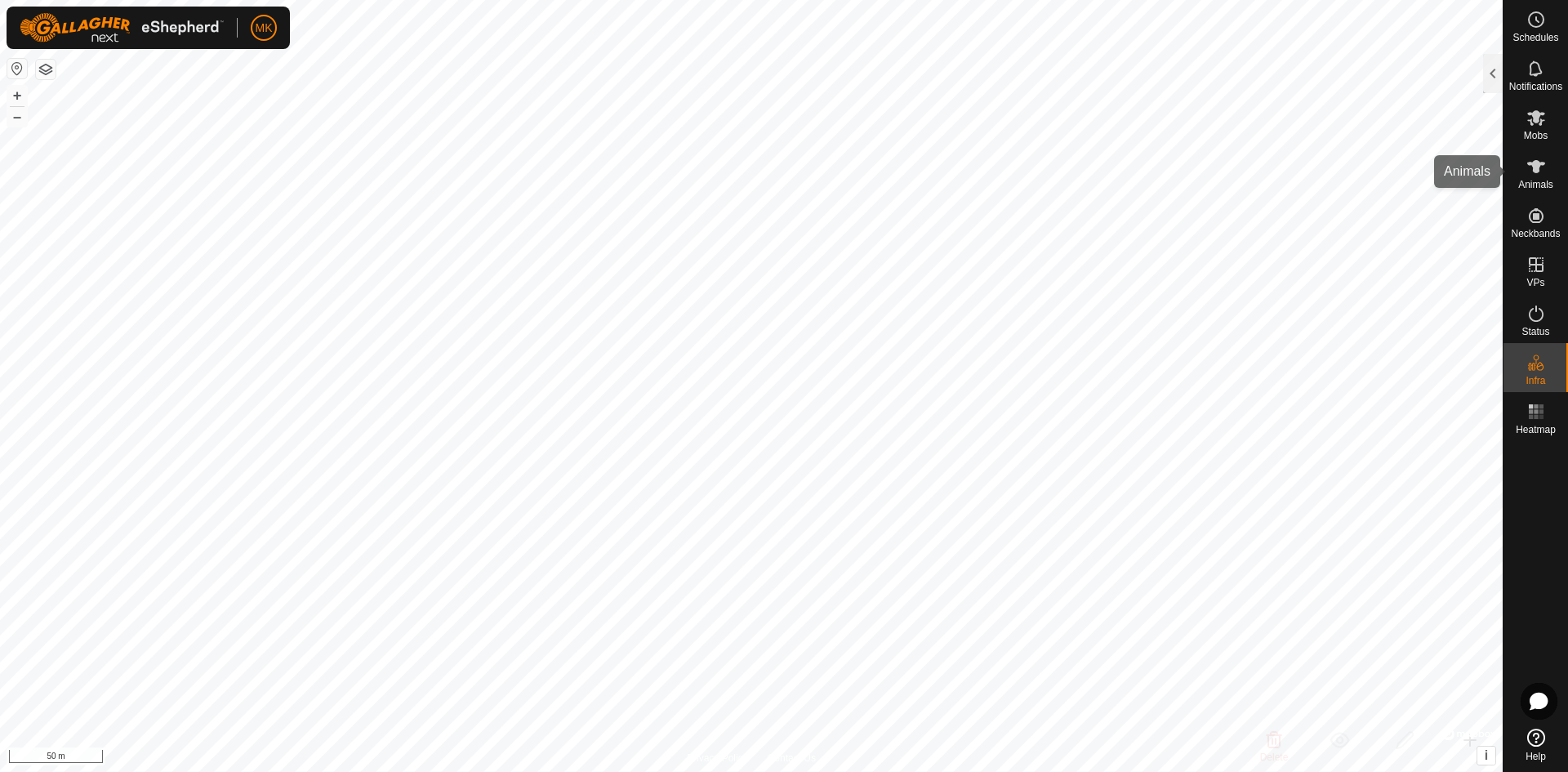
click at [1533, 177] on es-animals-svg-icon at bounding box center [1535, 166] width 29 height 26
click at [1496, 74] on div at bounding box center [1493, 74] width 20 height 39
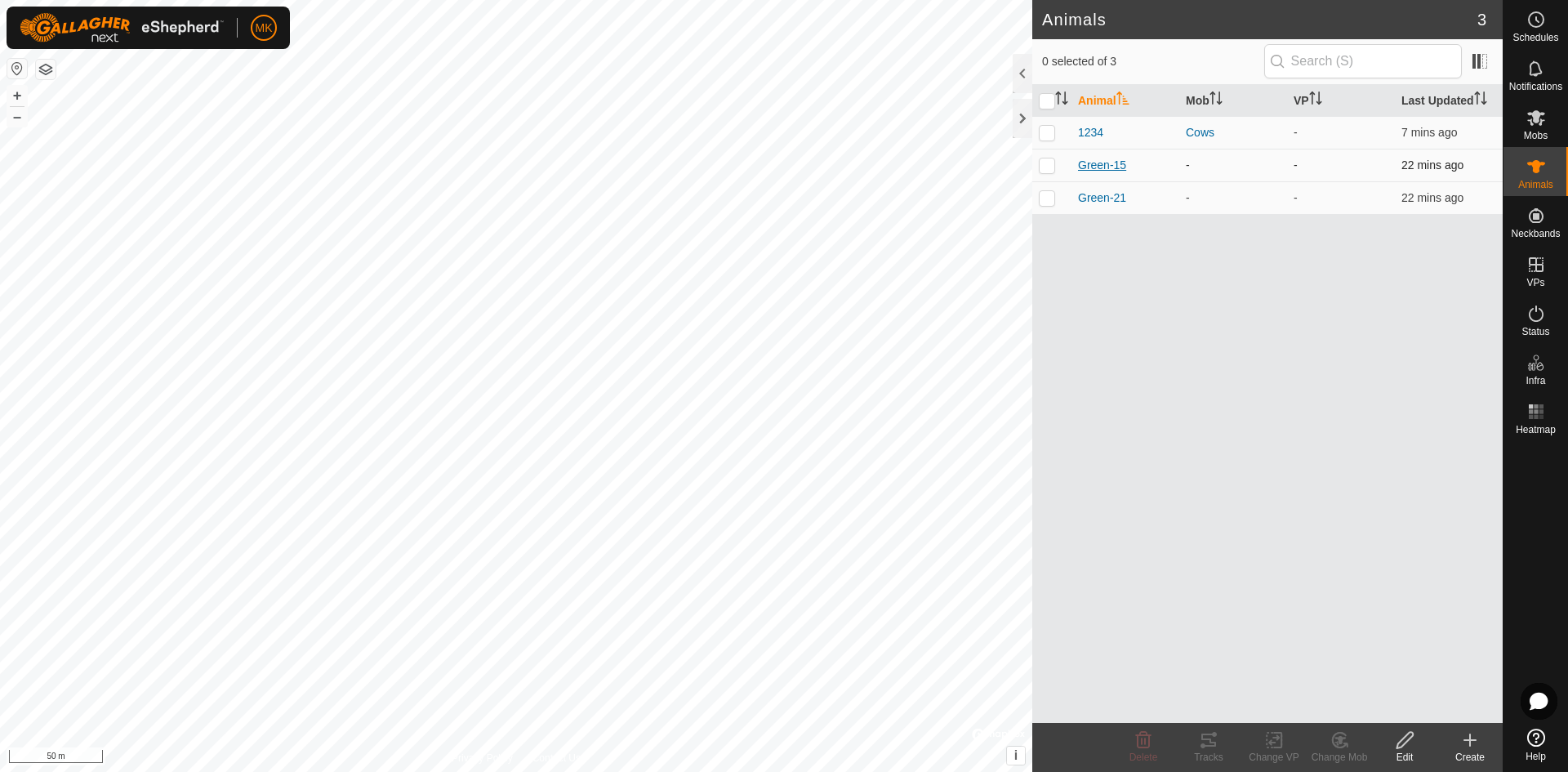
click at [1107, 166] on span "Green-15" at bounding box center [1102, 165] width 48 height 17
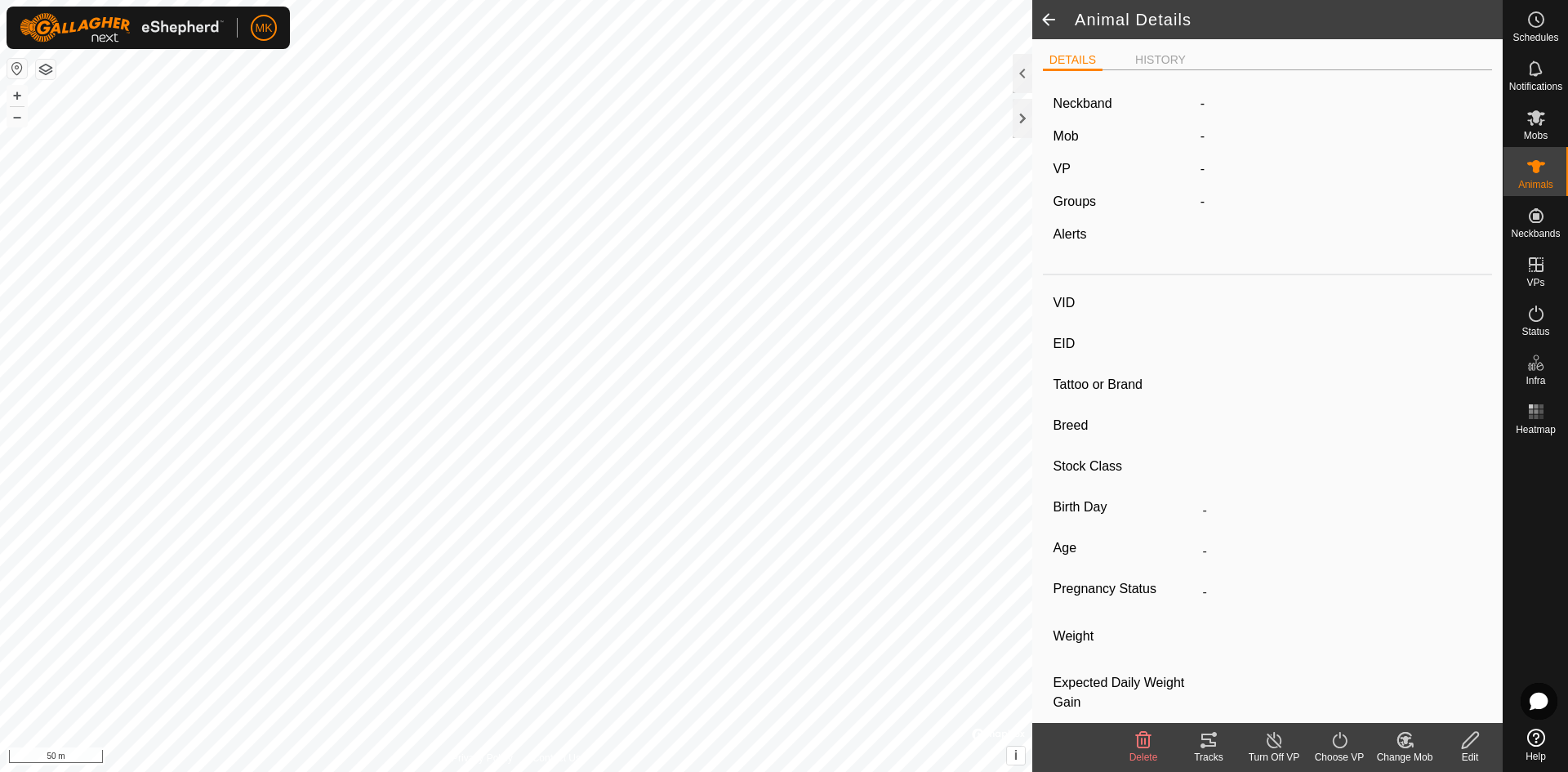
type input "Green-15"
type input "-"
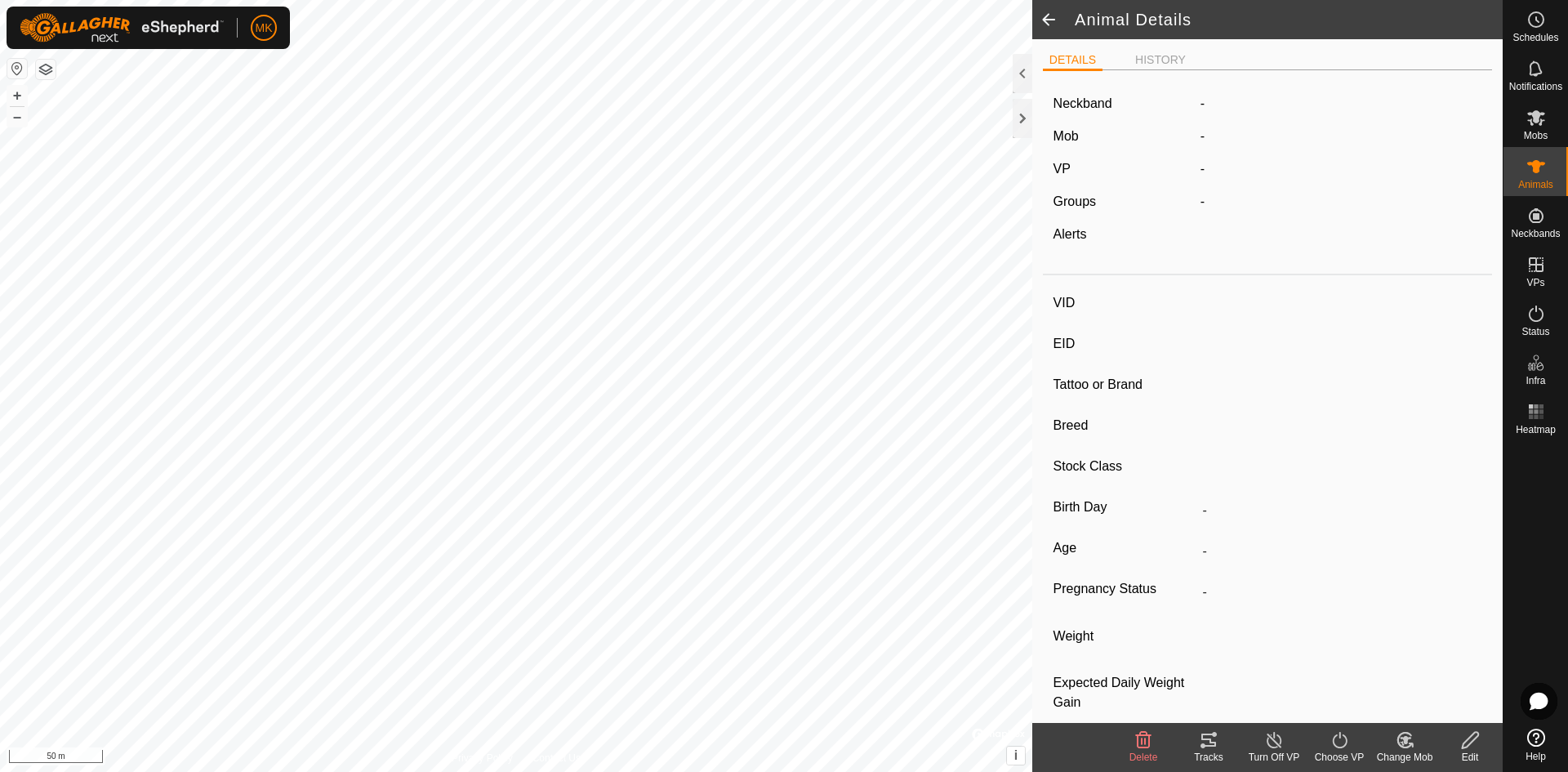
type input "09/2024"
type input "11 months"
type input "0 kg"
type input "-"
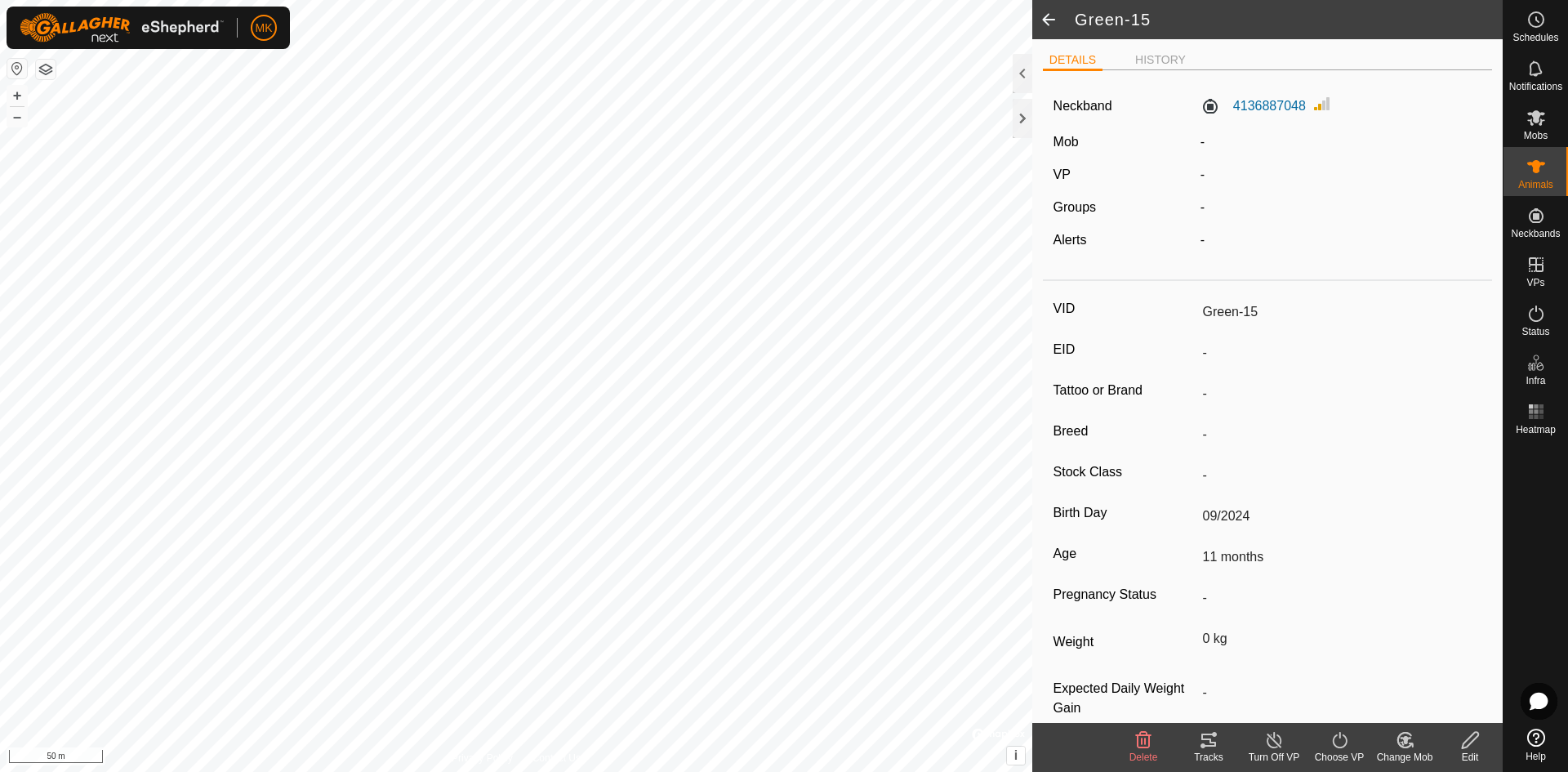
click at [1076, 144] on label "Mob" at bounding box center [1066, 142] width 26 height 14
click at [1478, 753] on div "Edit" at bounding box center [1470, 757] width 66 height 15
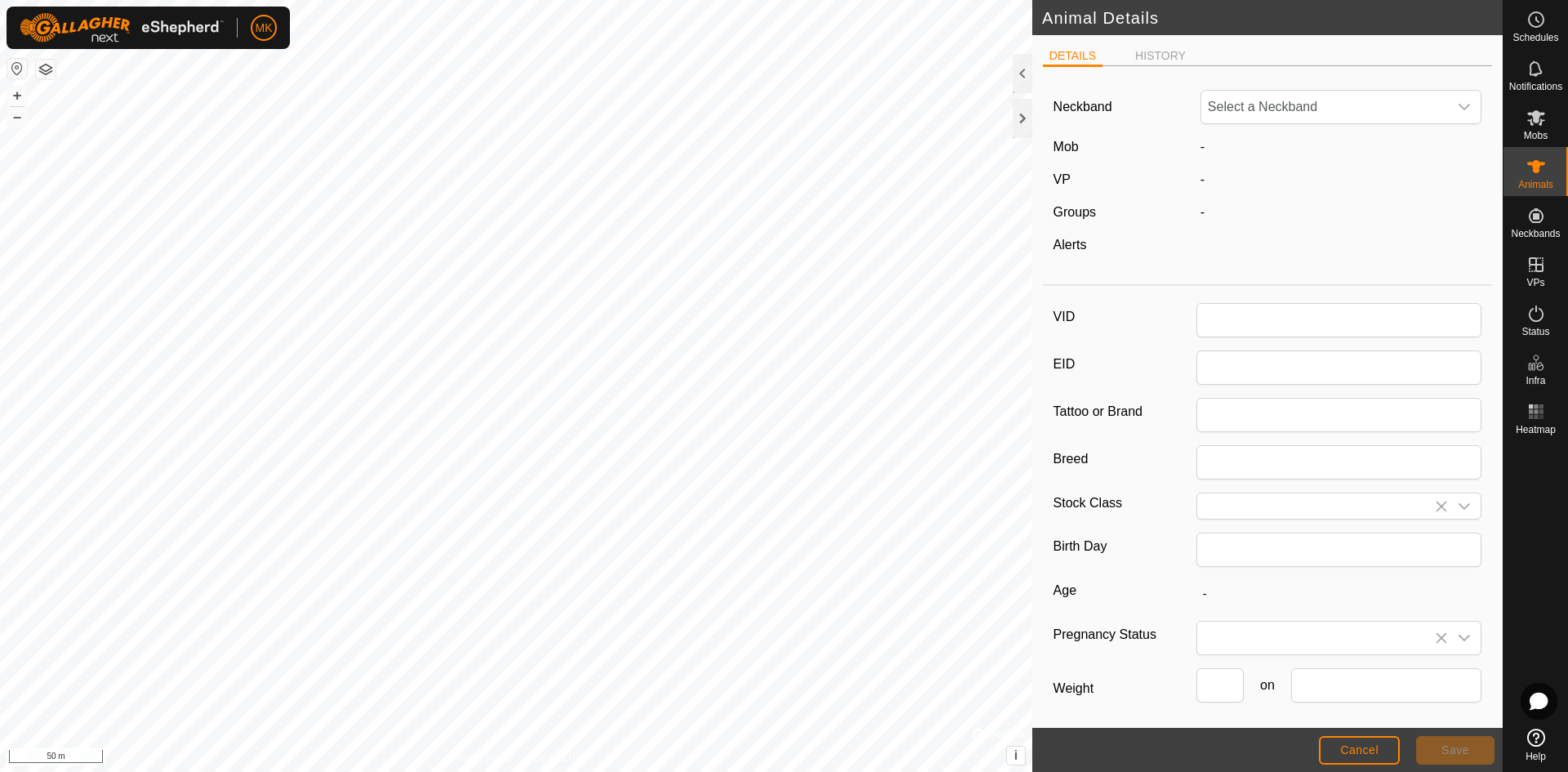
type input "Green-15"
type input "09/2024"
type input "11 months"
type input "0"
click at [1074, 149] on label "Mob" at bounding box center [1066, 147] width 26 height 14
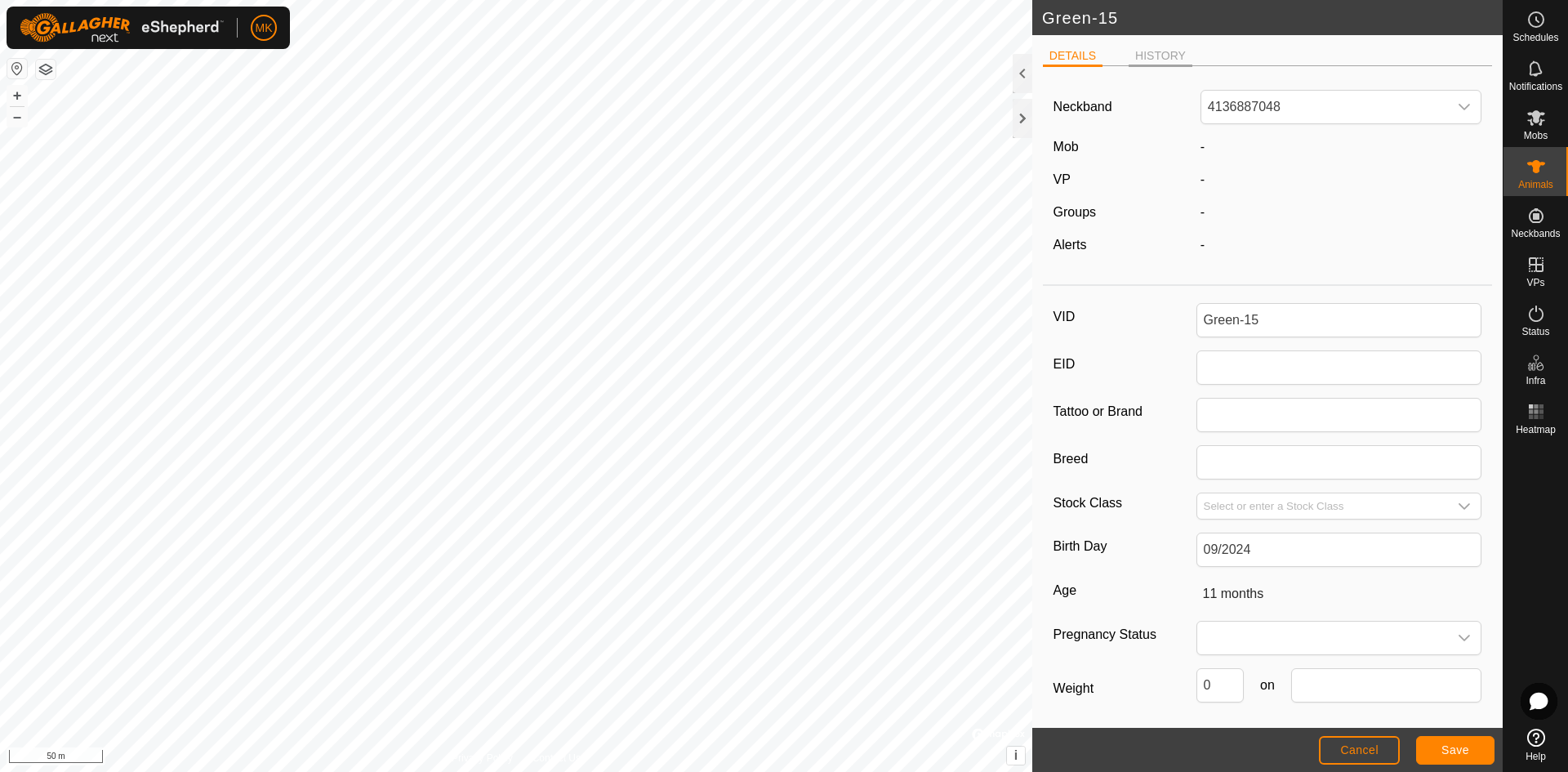
click at [1147, 61] on li "HISTORY" at bounding box center [1160, 57] width 64 height 19
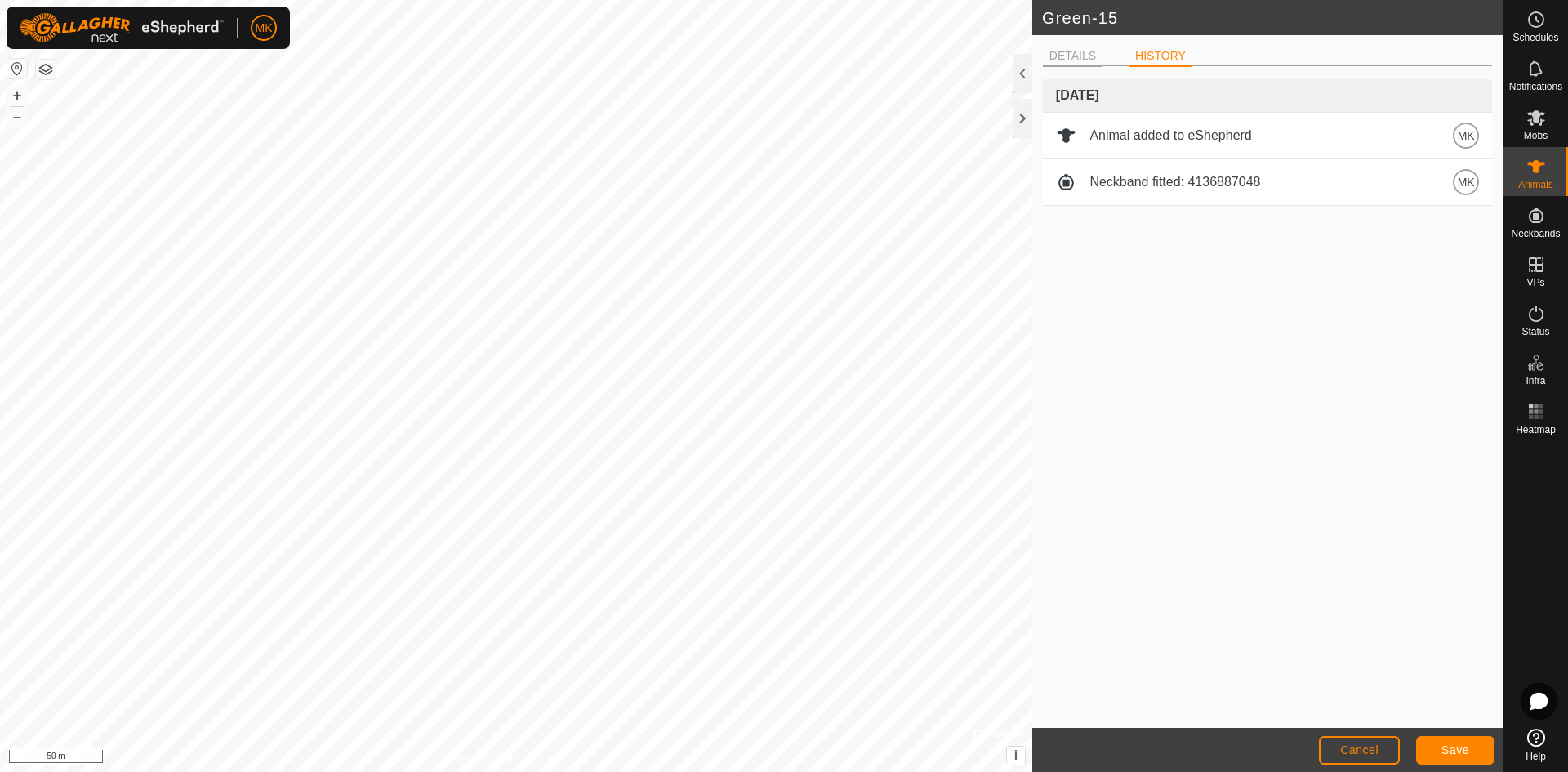
click at [1087, 59] on li "DETAILS" at bounding box center [1073, 57] width 59 height 19
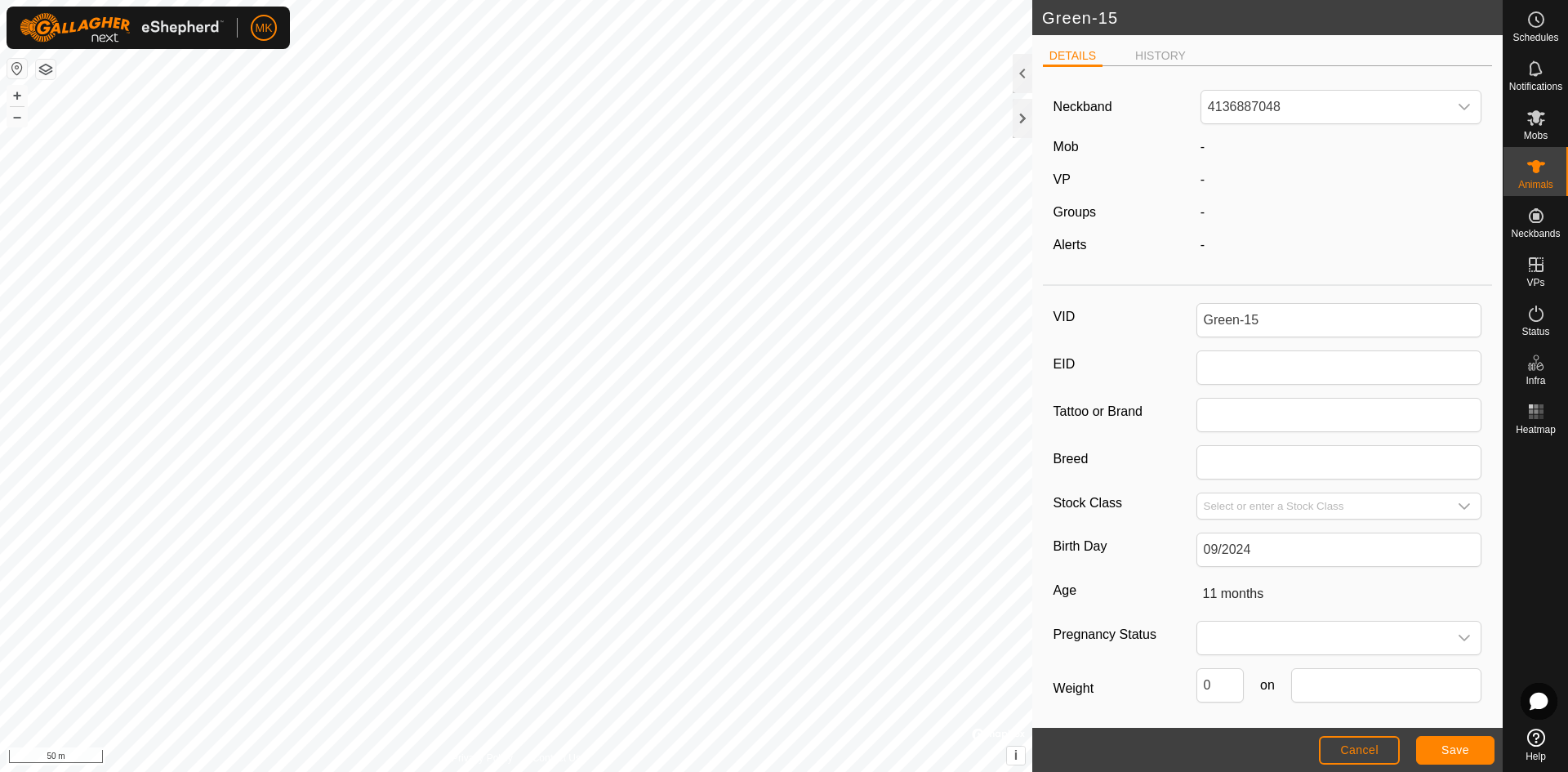
click at [1077, 153] on div "Mob" at bounding box center [1120, 147] width 147 height 19
click at [1349, 753] on span "Cancel" at bounding box center [1359, 749] width 38 height 13
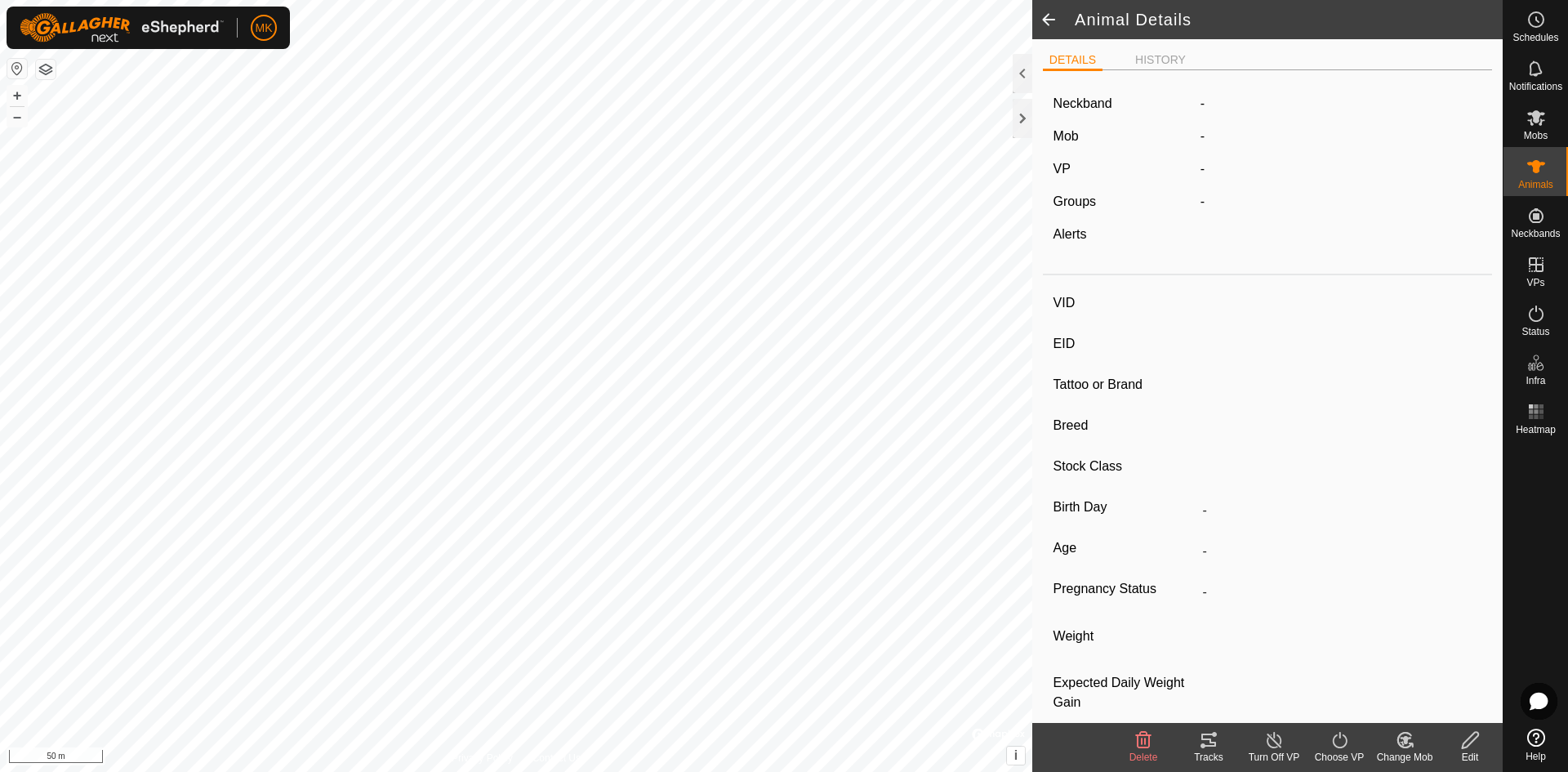
type input "Green-15"
type input "-"
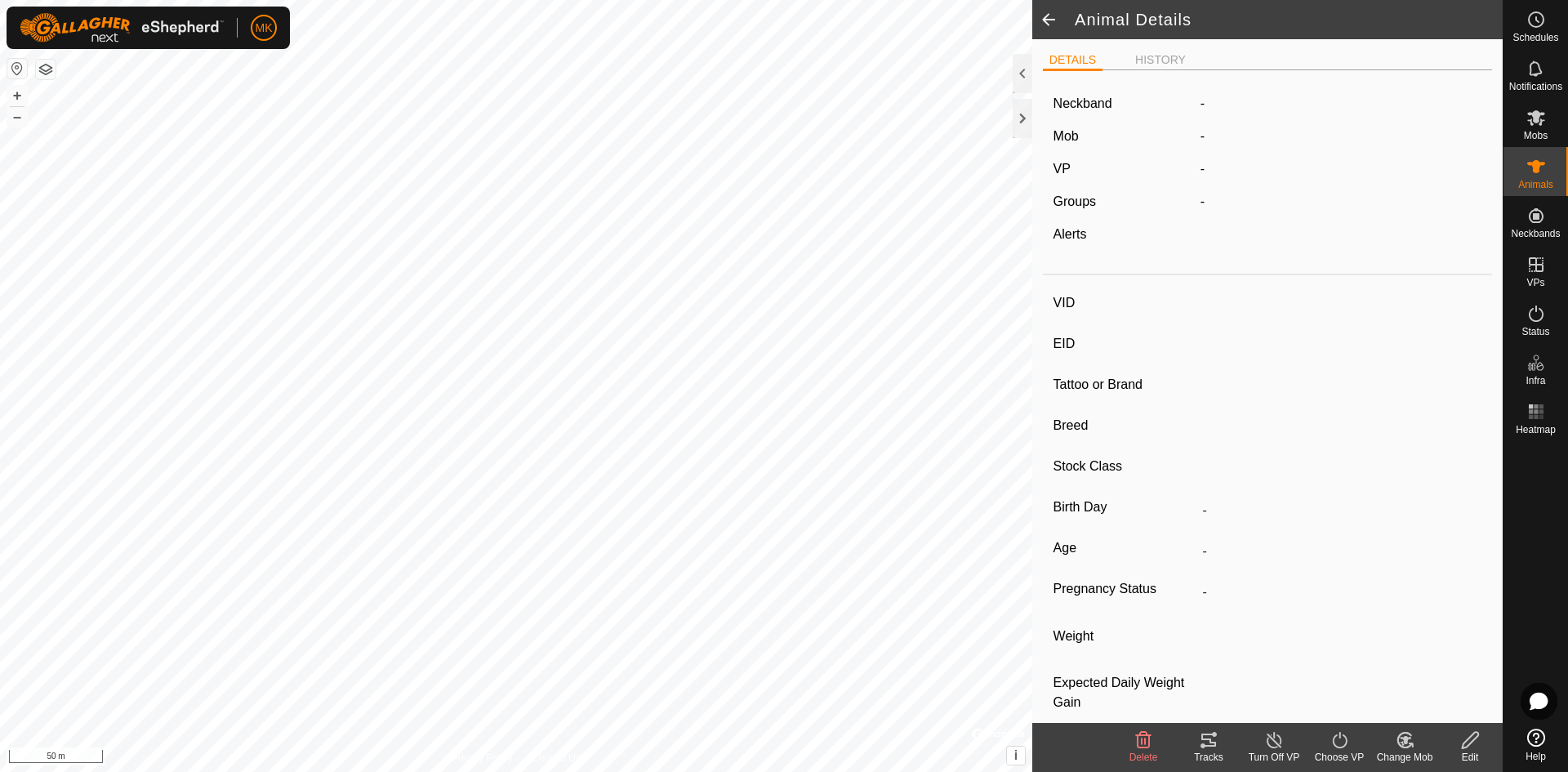
type input "09/2024"
type input "11 months"
type input "0 kg"
type input "-"
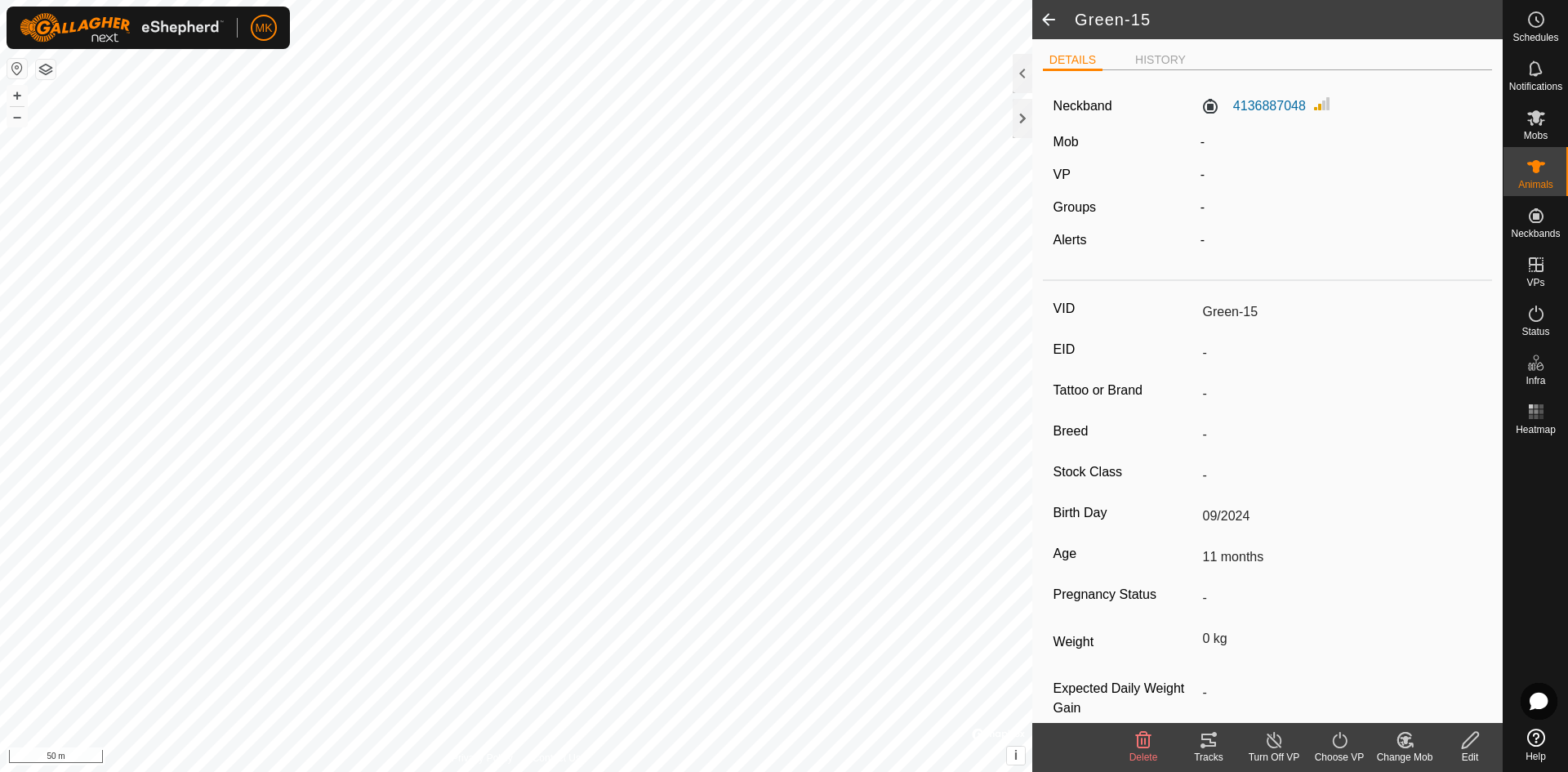
click at [1085, 207] on label "Groups" at bounding box center [1075, 207] width 43 height 14
click at [1194, 212] on div "-" at bounding box center [1341, 207] width 295 height 19
click at [1399, 742] on icon at bounding box center [1405, 740] width 20 height 19
click at [1423, 672] on link "Choose Mob..." at bounding box center [1454, 669] width 161 height 33
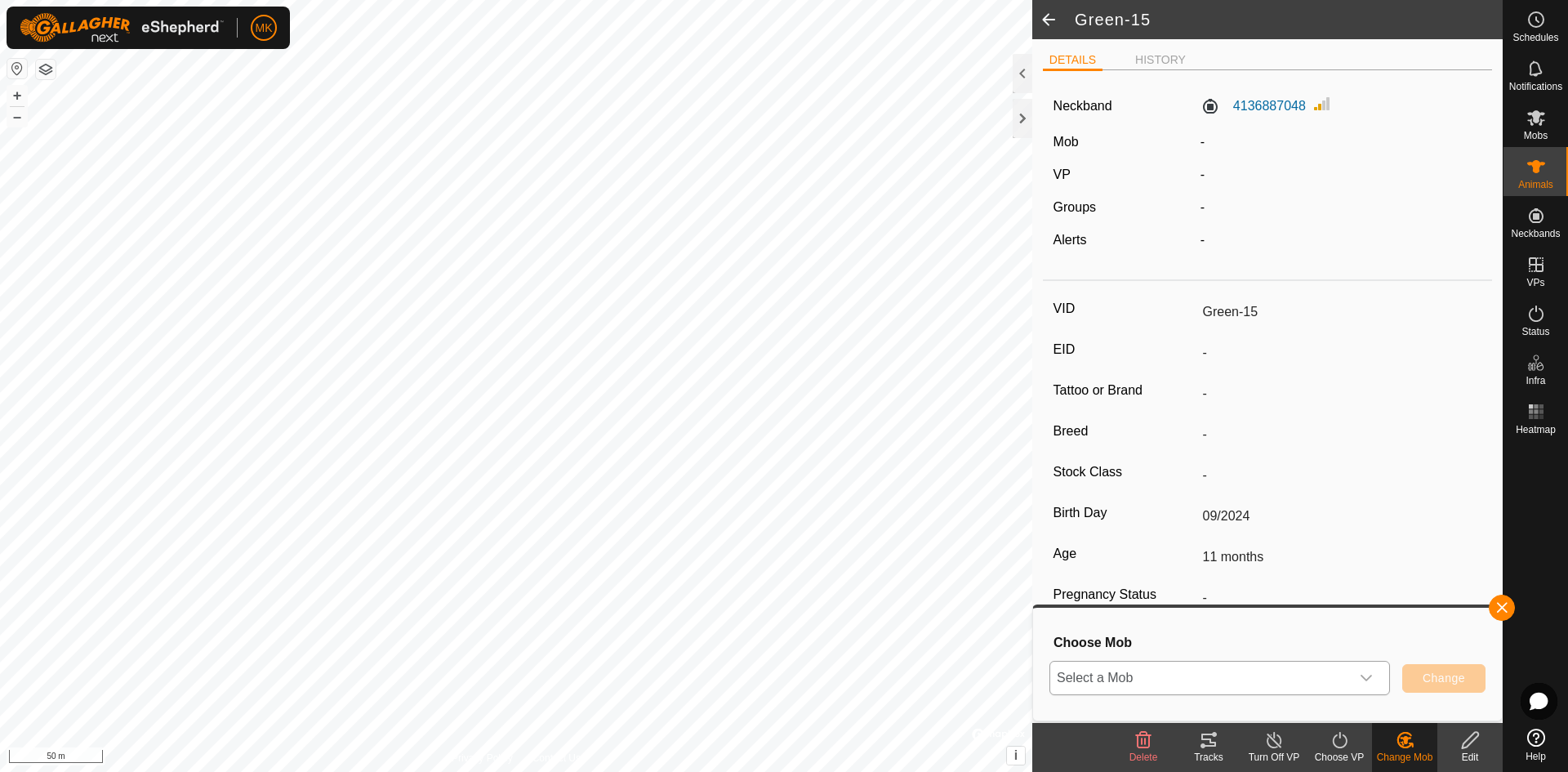
click at [1364, 677] on icon "dropdown trigger" at bounding box center [1366, 677] width 13 height 13
type input "b"
type input "Bulls"
click at [1432, 573] on div "VID Green-15 EID - Tattoo or Brand - Breed - Stock Class - Birth Day 09/2024 Ag…" at bounding box center [1268, 518] width 449 height 461
click at [1504, 604] on button "button" at bounding box center [1502, 607] width 26 height 26
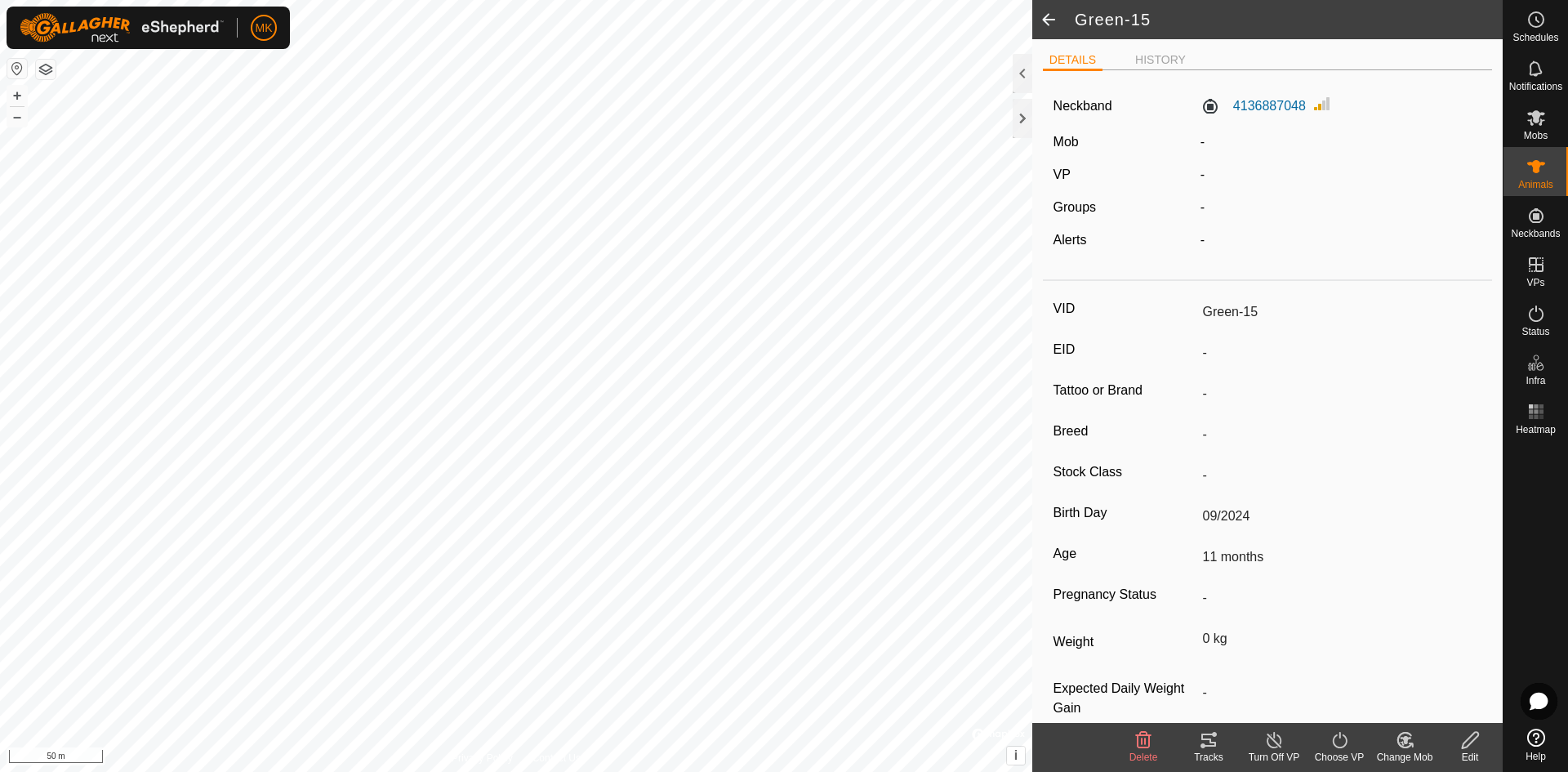
click at [1050, 22] on span at bounding box center [1049, 19] width 33 height 39
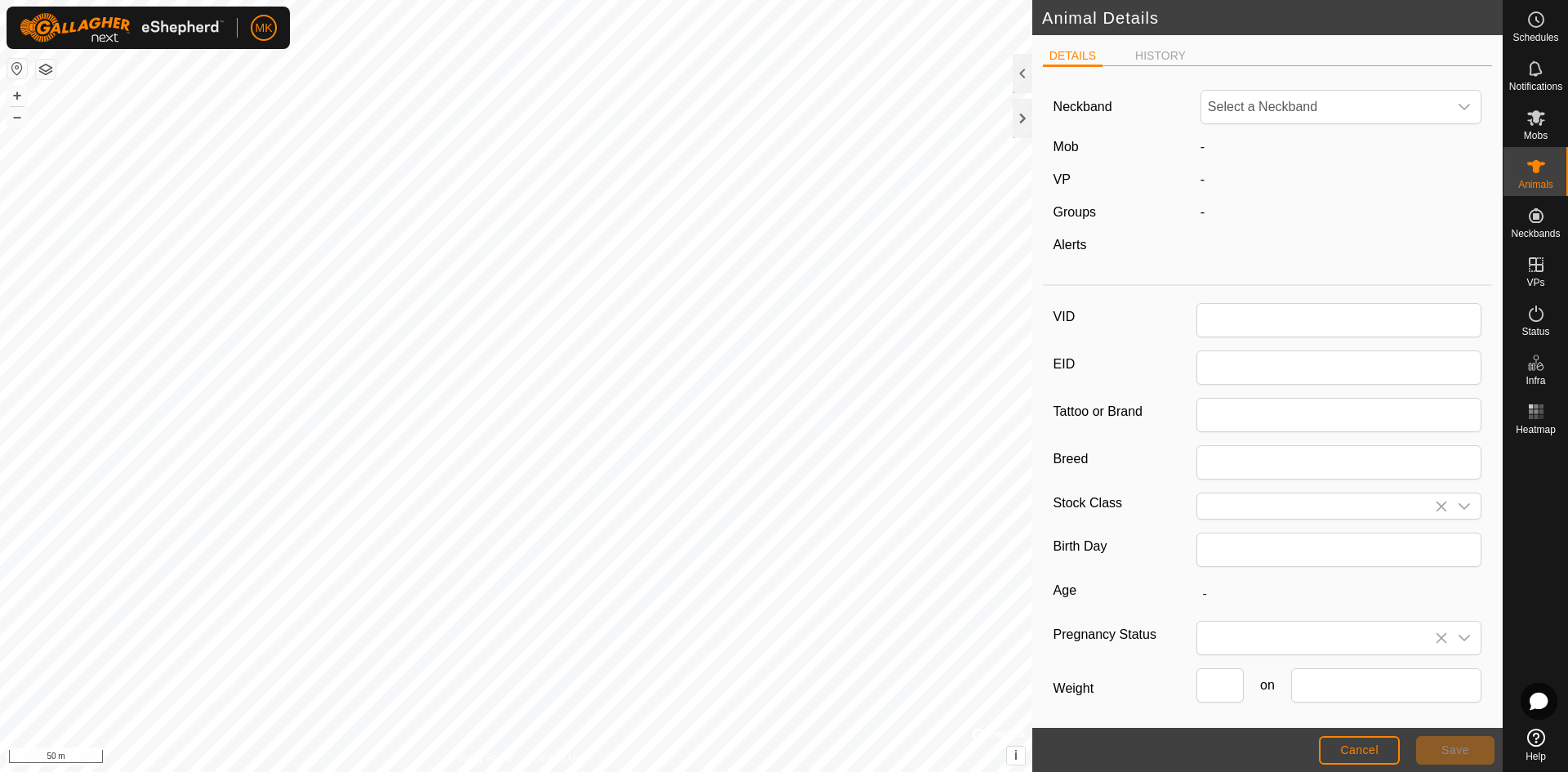
type input "Green-15"
type input "09/2024"
type input "11 months"
type input "0"
click at [1526, 121] on icon at bounding box center [1536, 118] width 20 height 19
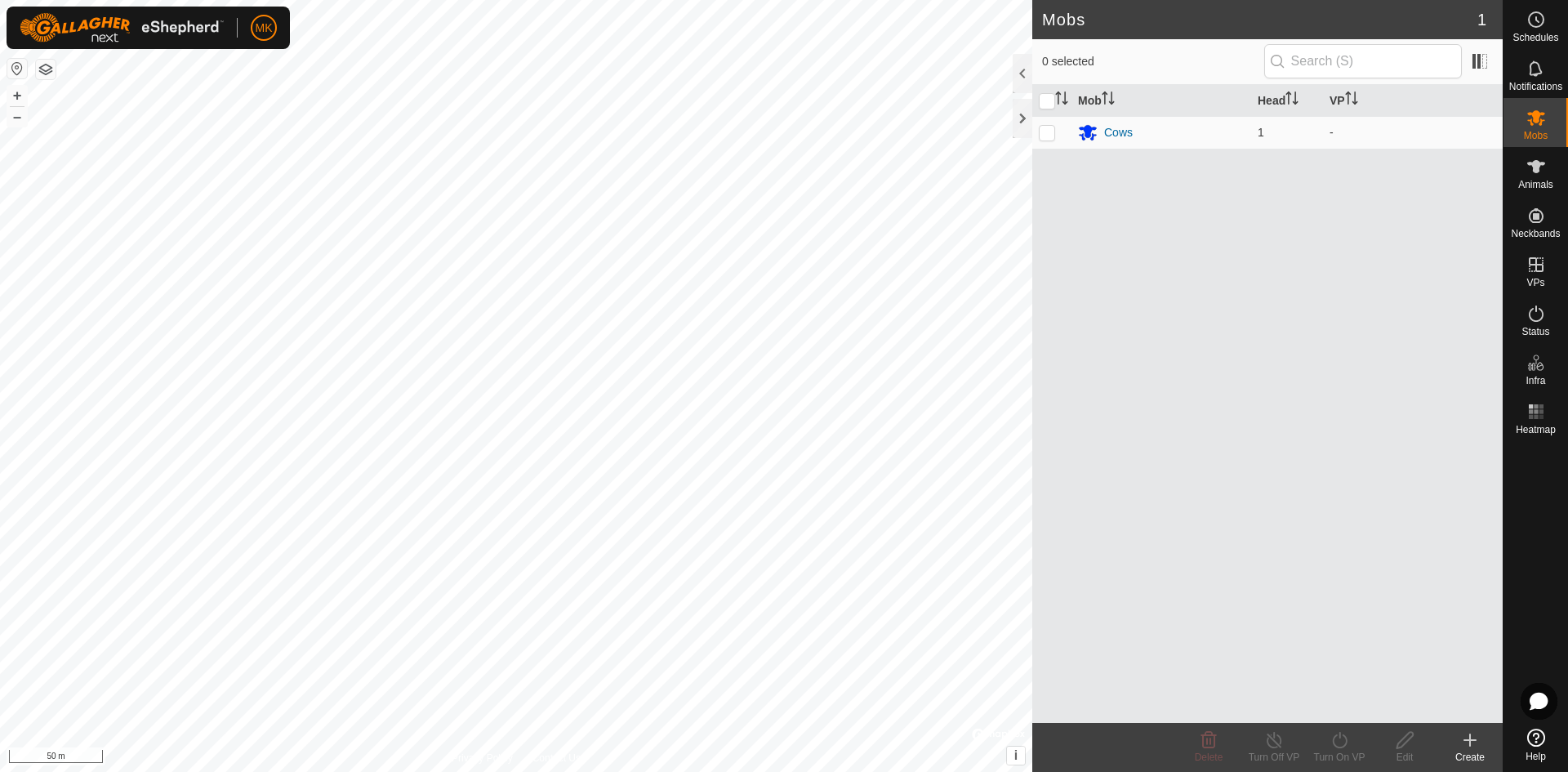
click at [1468, 743] on icon at bounding box center [1470, 740] width 20 height 19
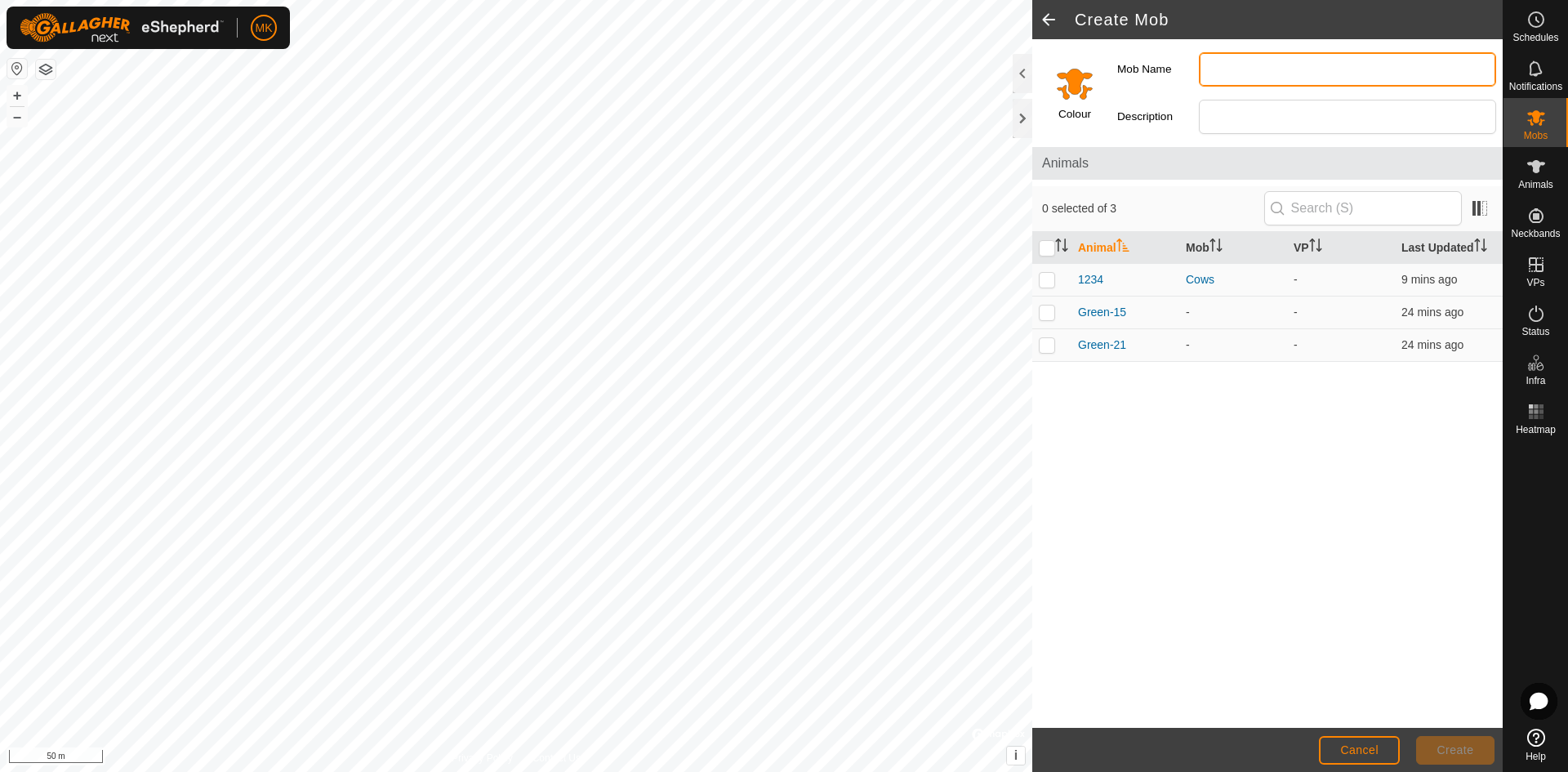
click at [1238, 74] on input "Mob Name" at bounding box center [1347, 69] width 297 height 35
type input "Bulls"
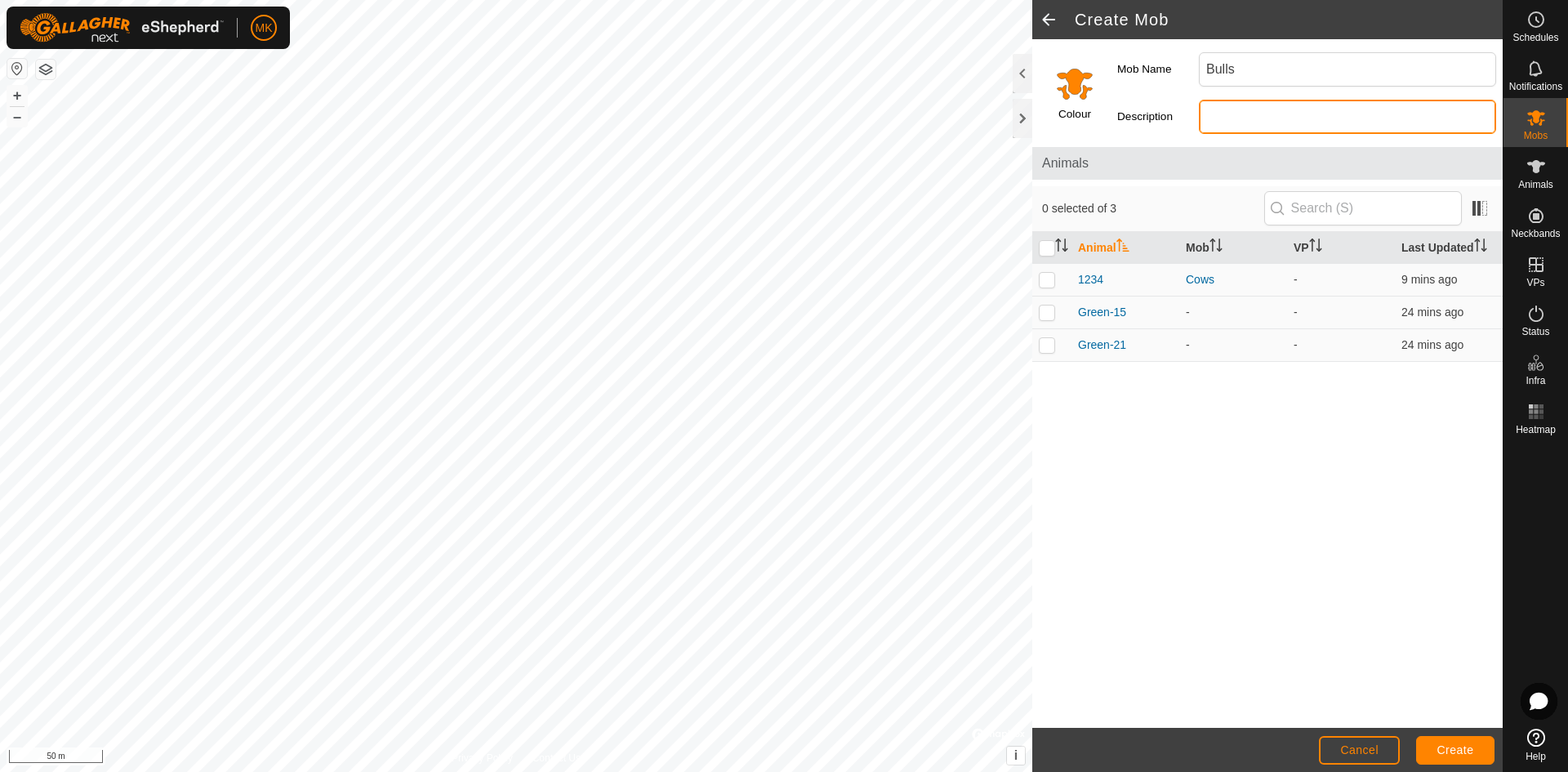
click at [1238, 122] on input "Description" at bounding box center [1347, 116] width 297 height 35
type input "FB-Bulls"
click at [1050, 313] on p-checkbox at bounding box center [1047, 312] width 16 height 13
checkbox input "true"
click at [1043, 346] on p-checkbox at bounding box center [1047, 344] width 16 height 13
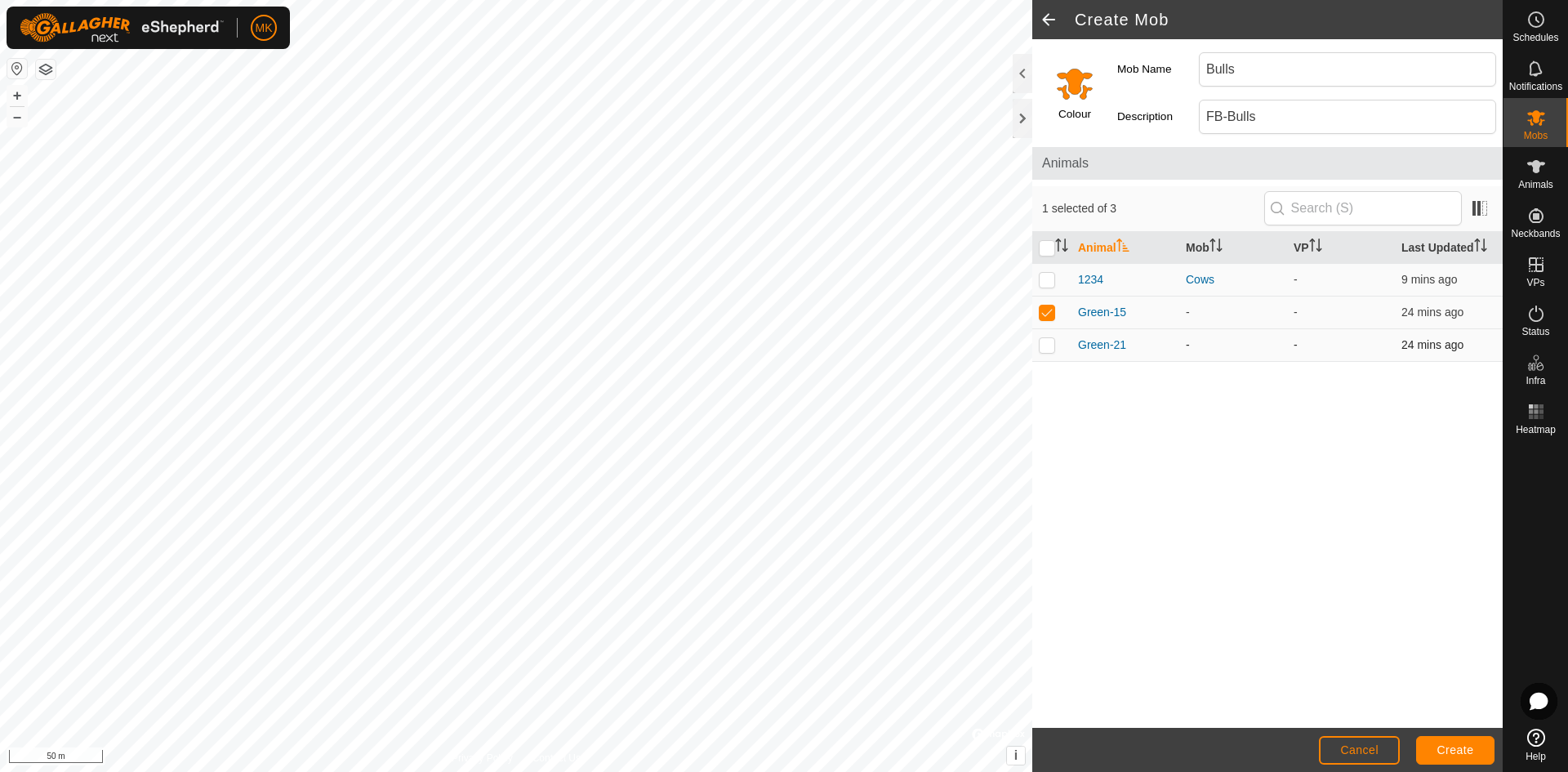
checkbox input "true"
click at [1458, 751] on span "Create" at bounding box center [1455, 749] width 36 height 13
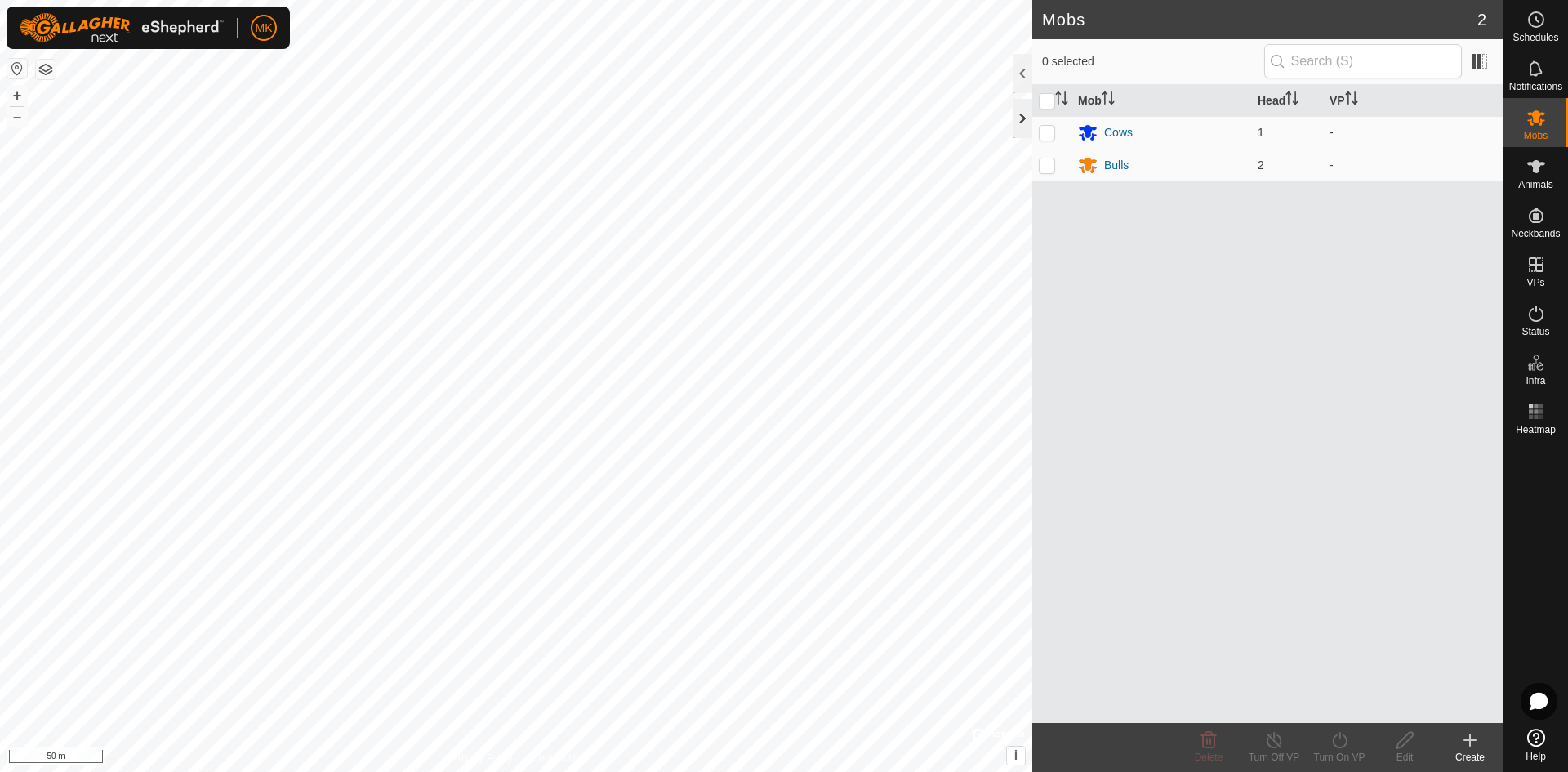
click at [1018, 122] on div at bounding box center [1022, 118] width 20 height 39
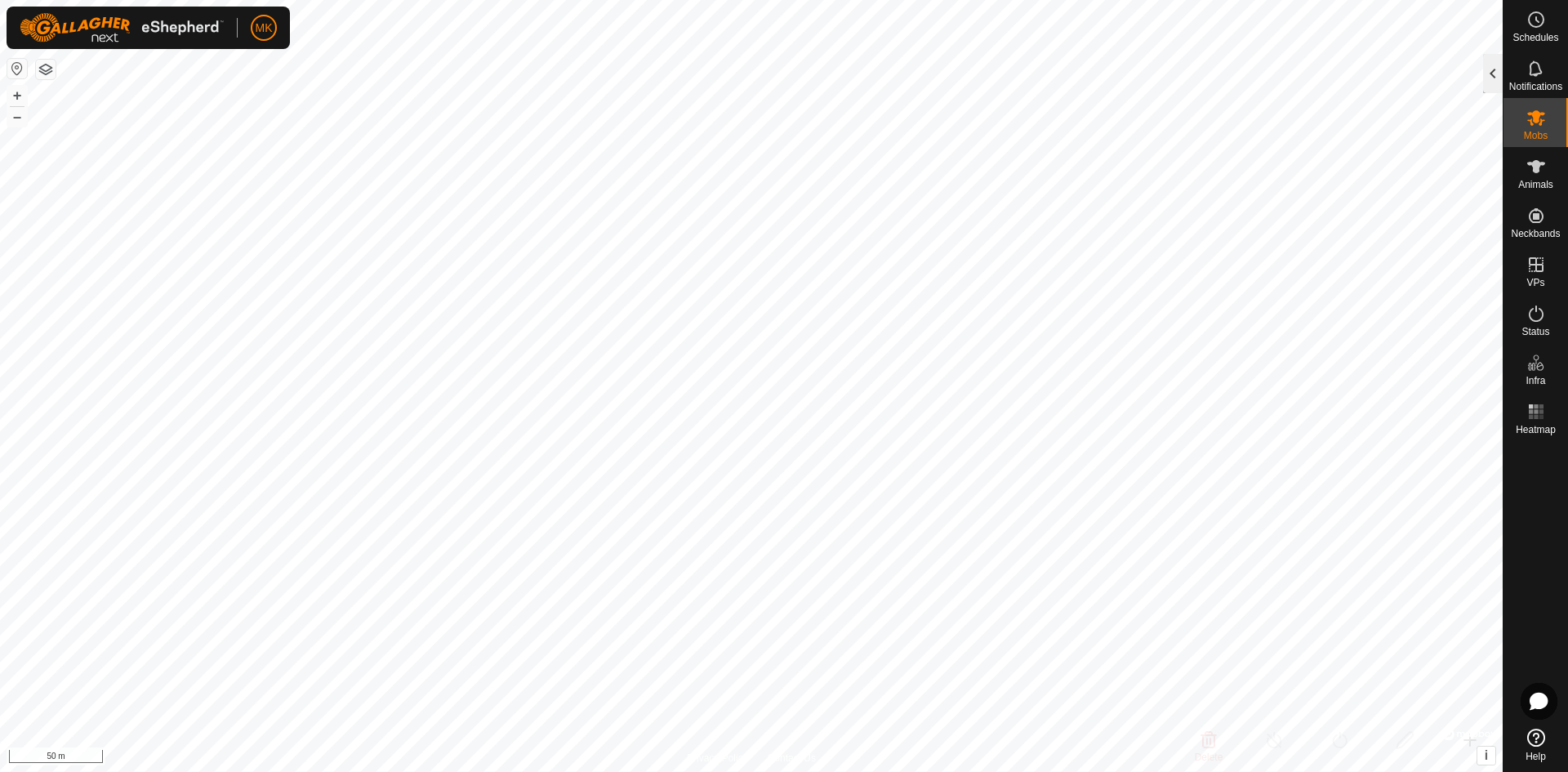
click at [1492, 82] on div at bounding box center [1493, 74] width 20 height 39
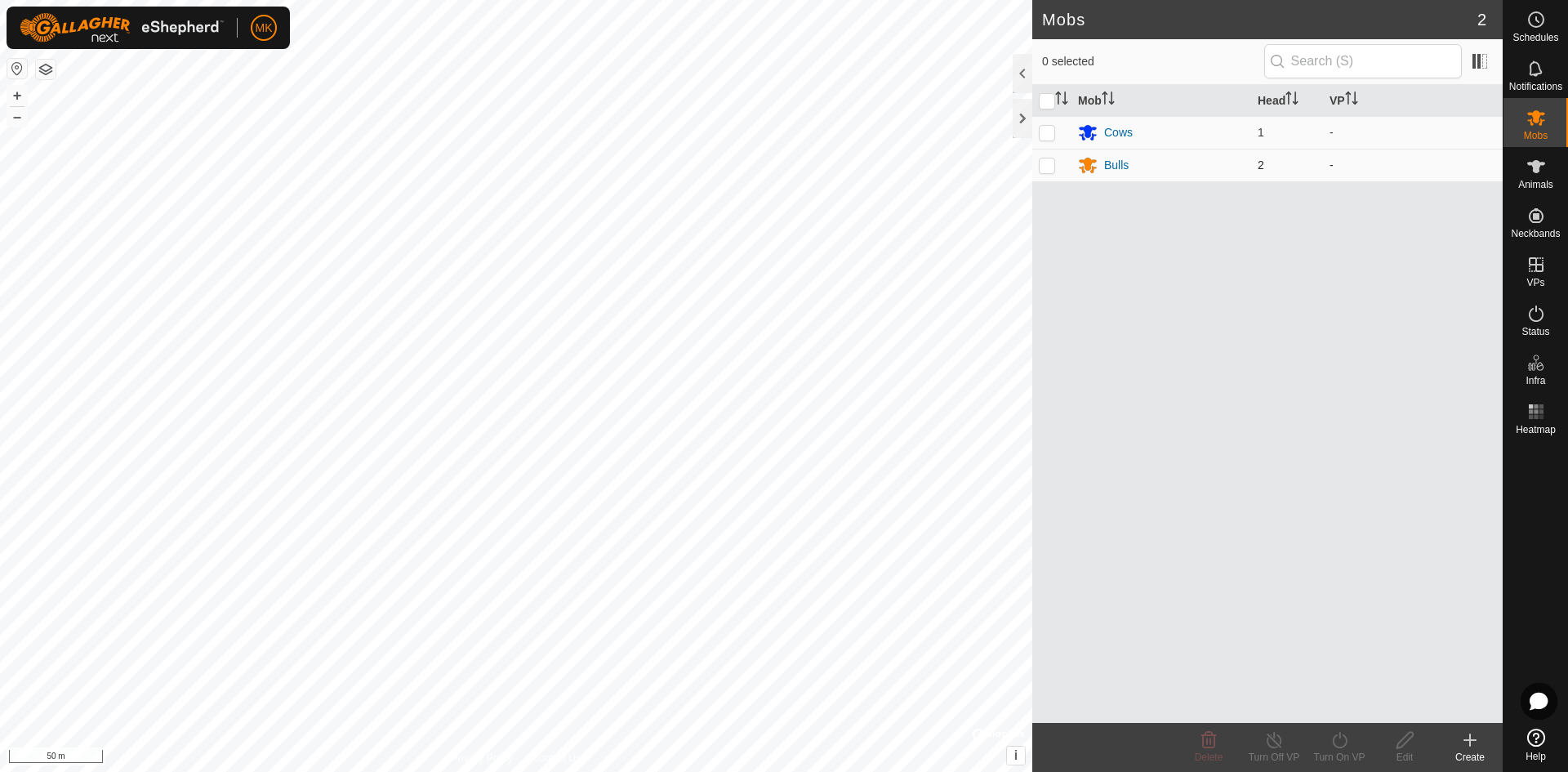
click at [1052, 161] on p-checkbox at bounding box center [1047, 165] width 16 height 13
checkbox input "true"
click at [1018, 129] on div at bounding box center [1022, 118] width 20 height 39
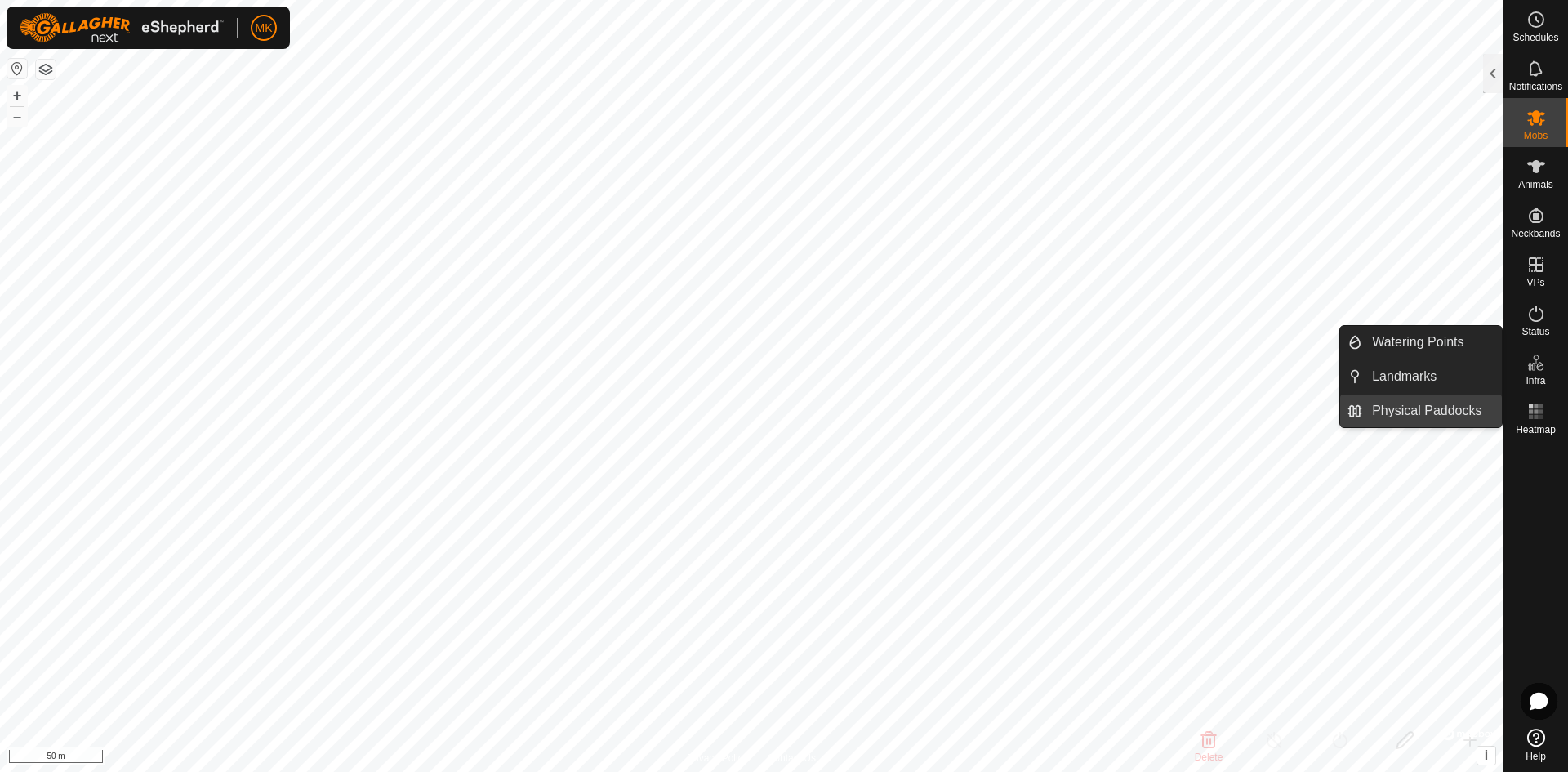
click at [1477, 415] on link "Physical Paddocks" at bounding box center [1432, 410] width 140 height 33
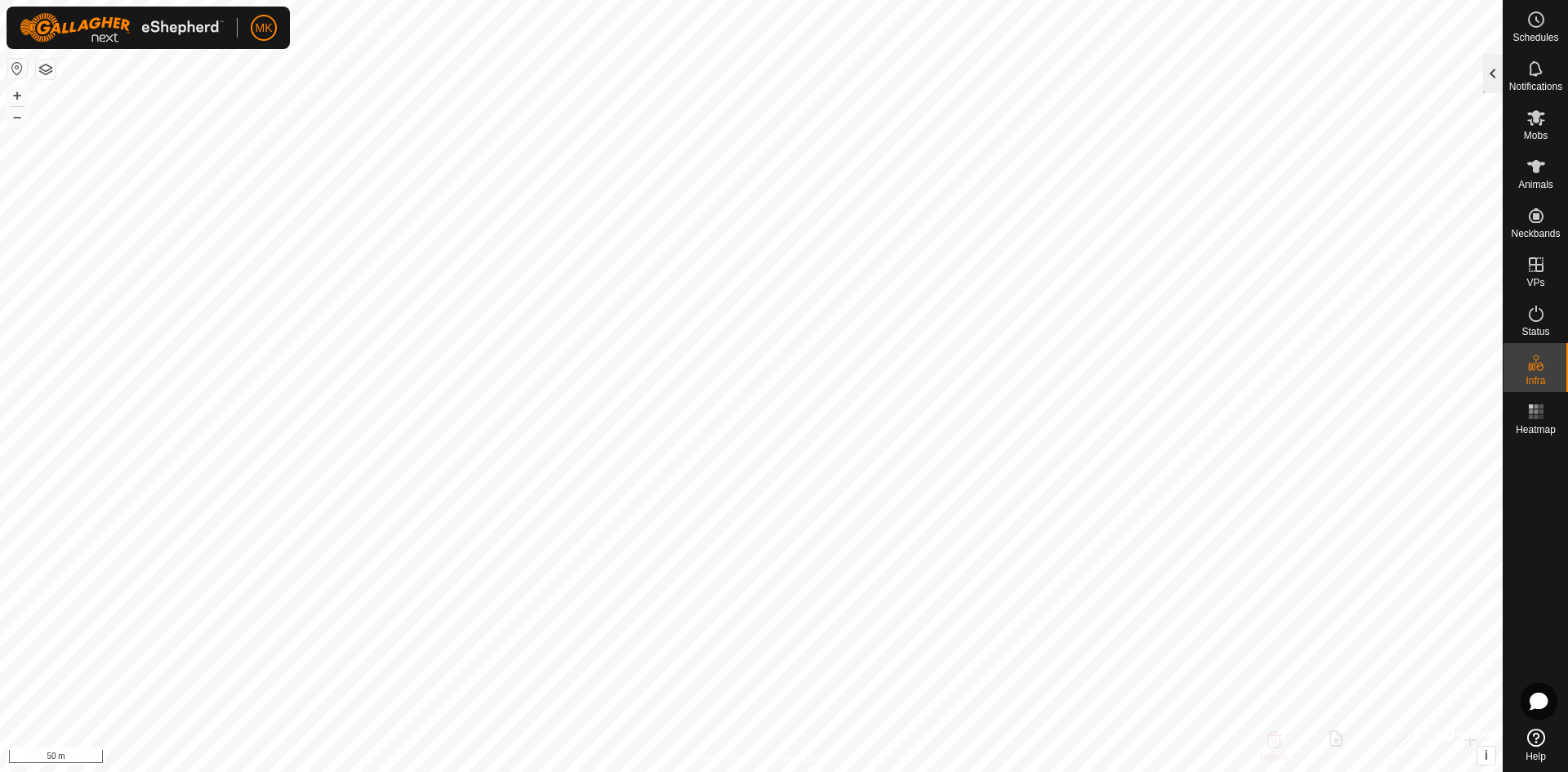
click at [1492, 82] on div at bounding box center [1493, 74] width 20 height 39
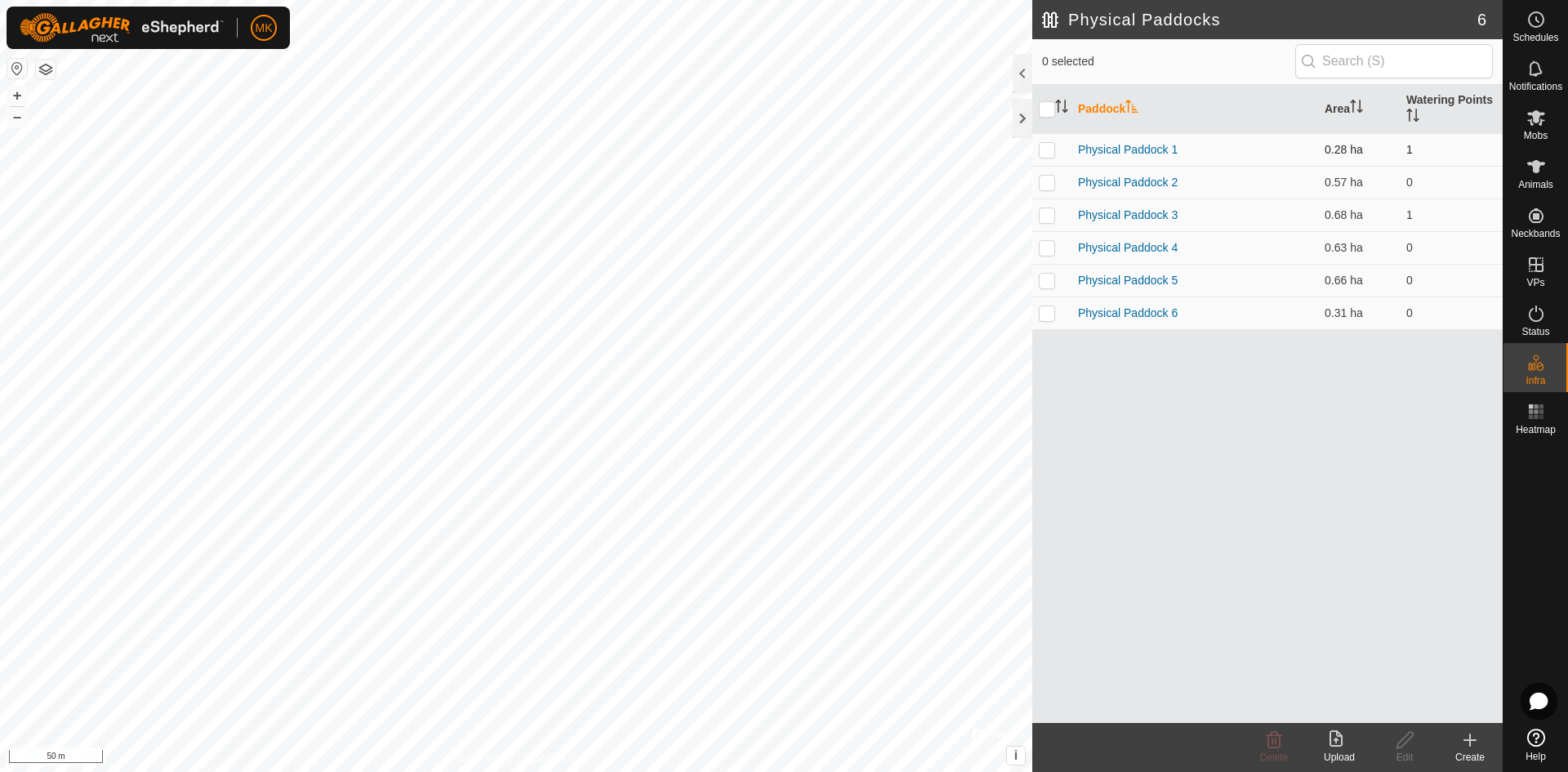
click at [1054, 151] on p-checkbox at bounding box center [1047, 149] width 16 height 13
checkbox input "true"
click at [1046, 178] on p-checkbox at bounding box center [1047, 182] width 16 height 13
checkbox input "true"
click at [1049, 150] on p-checkbox at bounding box center [1047, 149] width 16 height 13
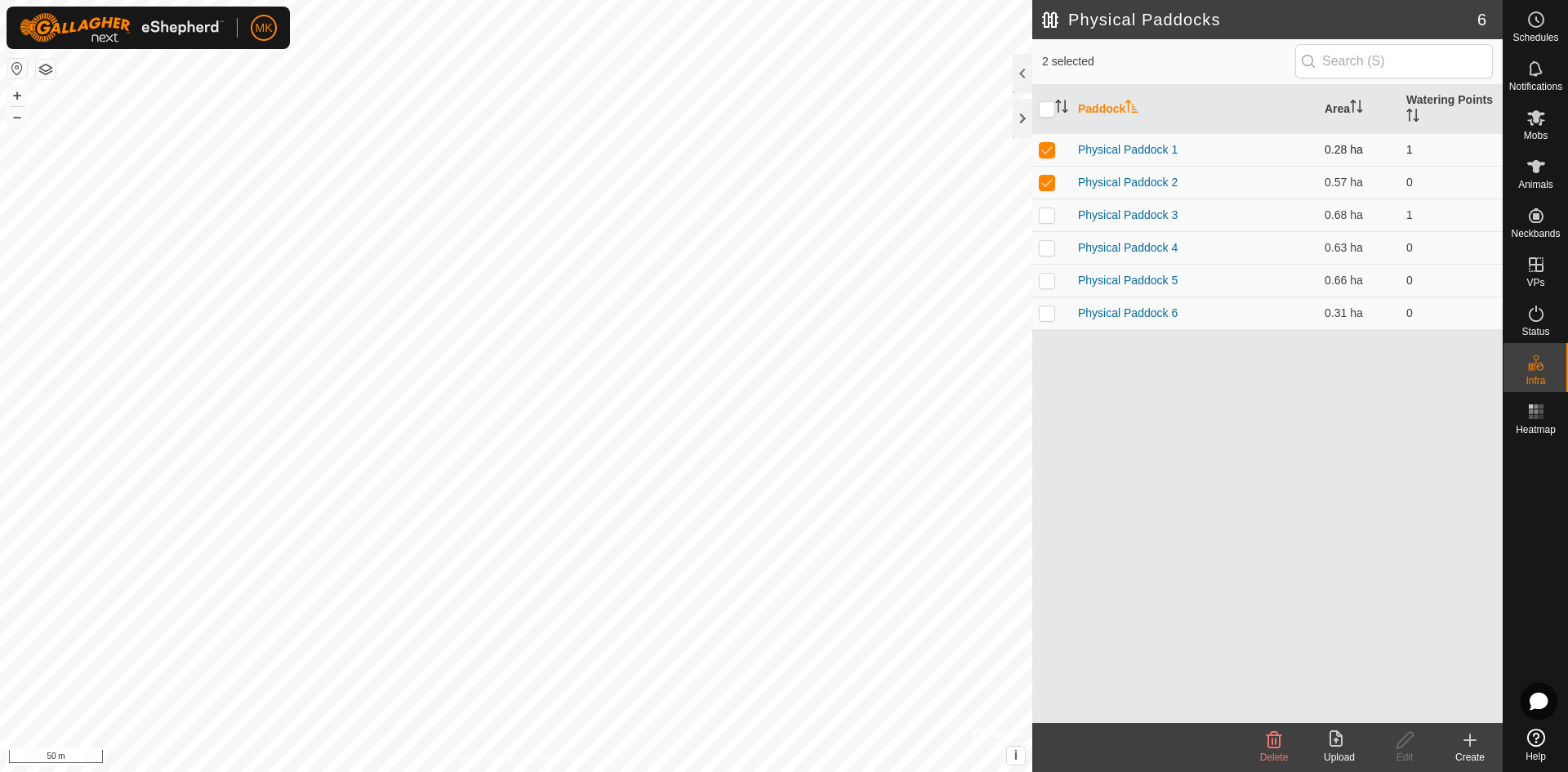
checkbox input "false"
click at [1018, 112] on div at bounding box center [1022, 118] width 20 height 39
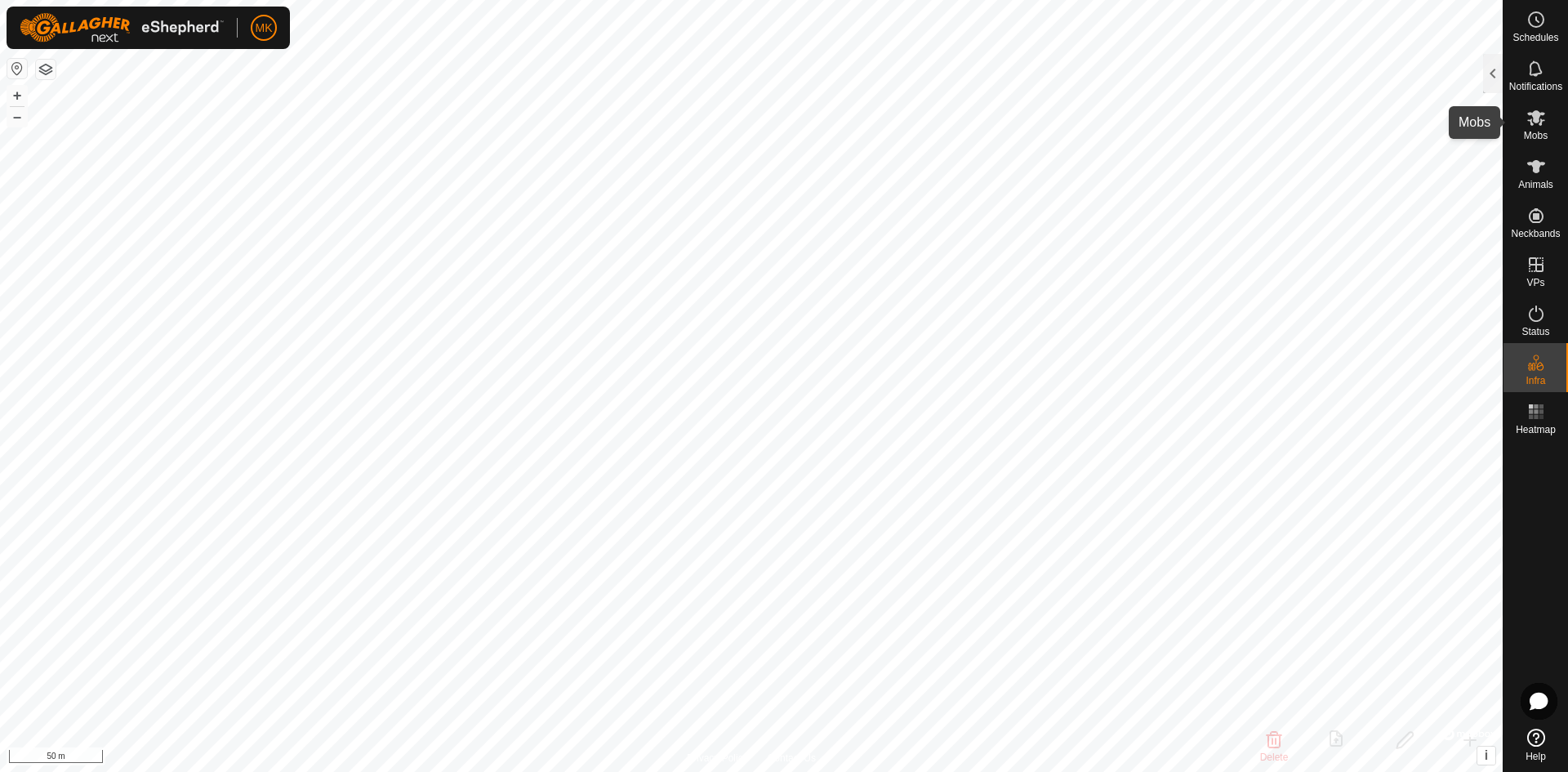
click at [1523, 121] on es-mob-svg-icon at bounding box center [1535, 117] width 29 height 26
click at [1494, 78] on div at bounding box center [1493, 74] width 20 height 39
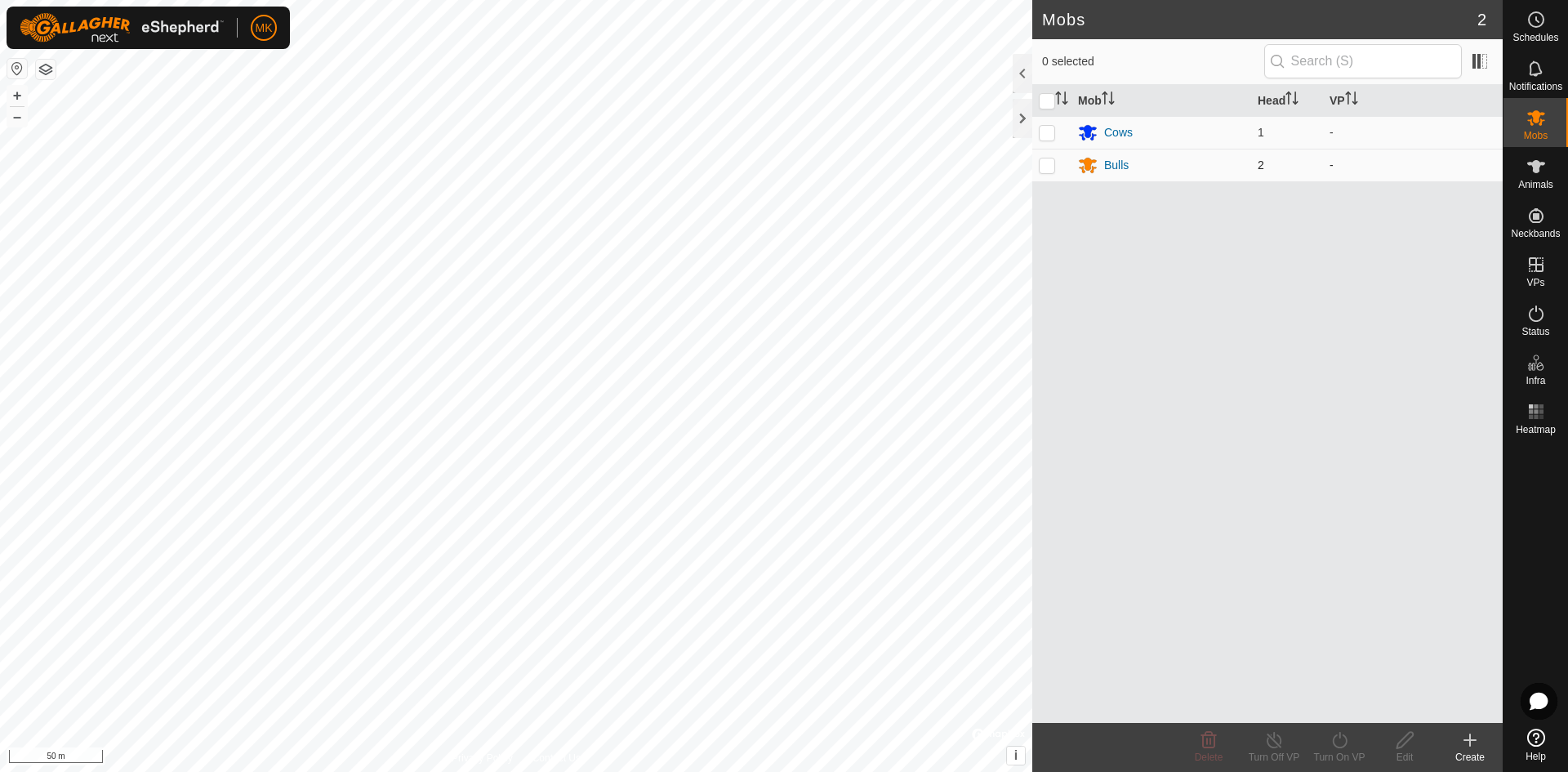
click at [1048, 165] on p-checkbox at bounding box center [1047, 165] width 16 height 13
checkbox input "true"
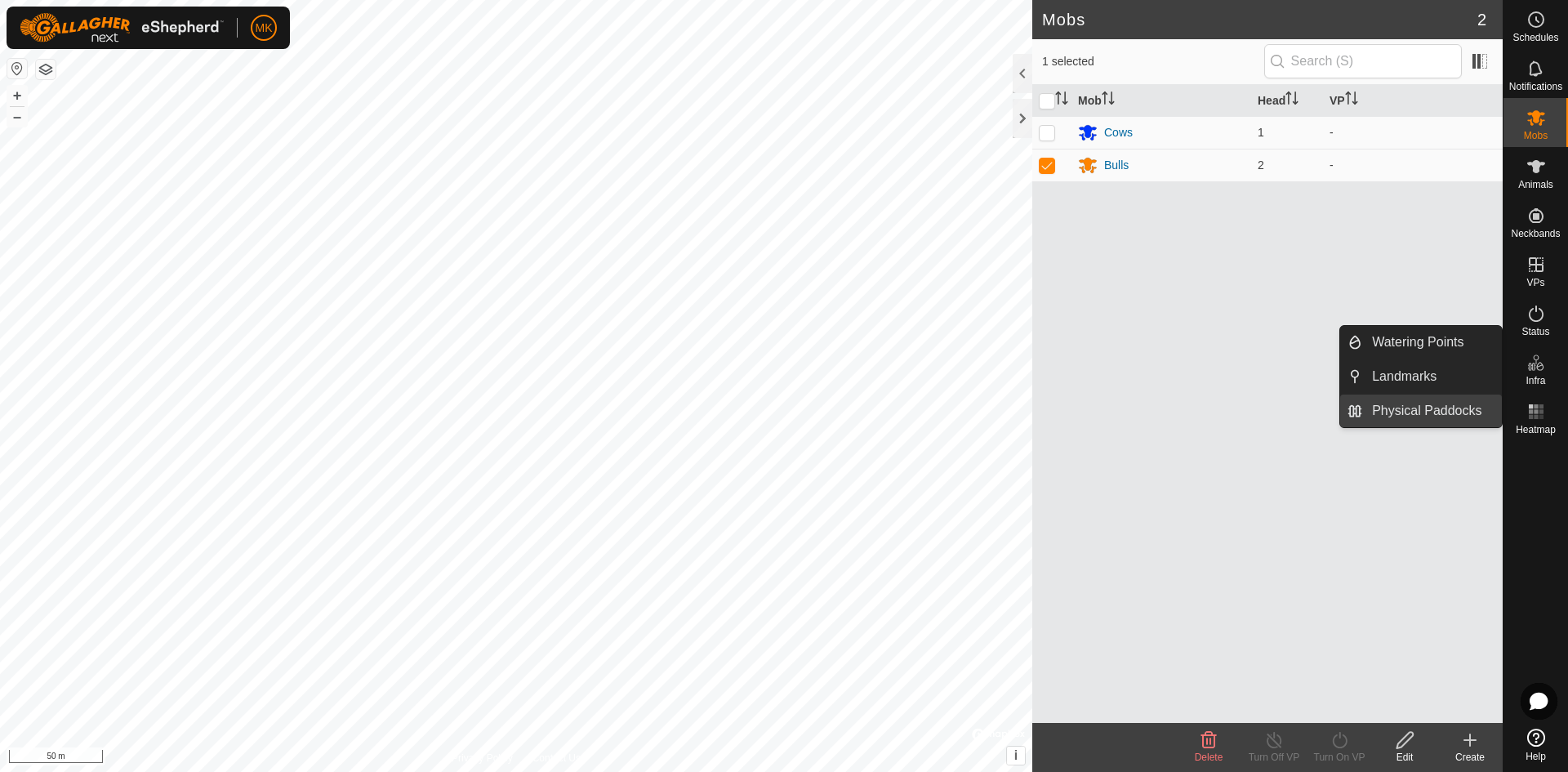
click at [1420, 406] on link "Physical Paddocks" at bounding box center [1432, 410] width 140 height 33
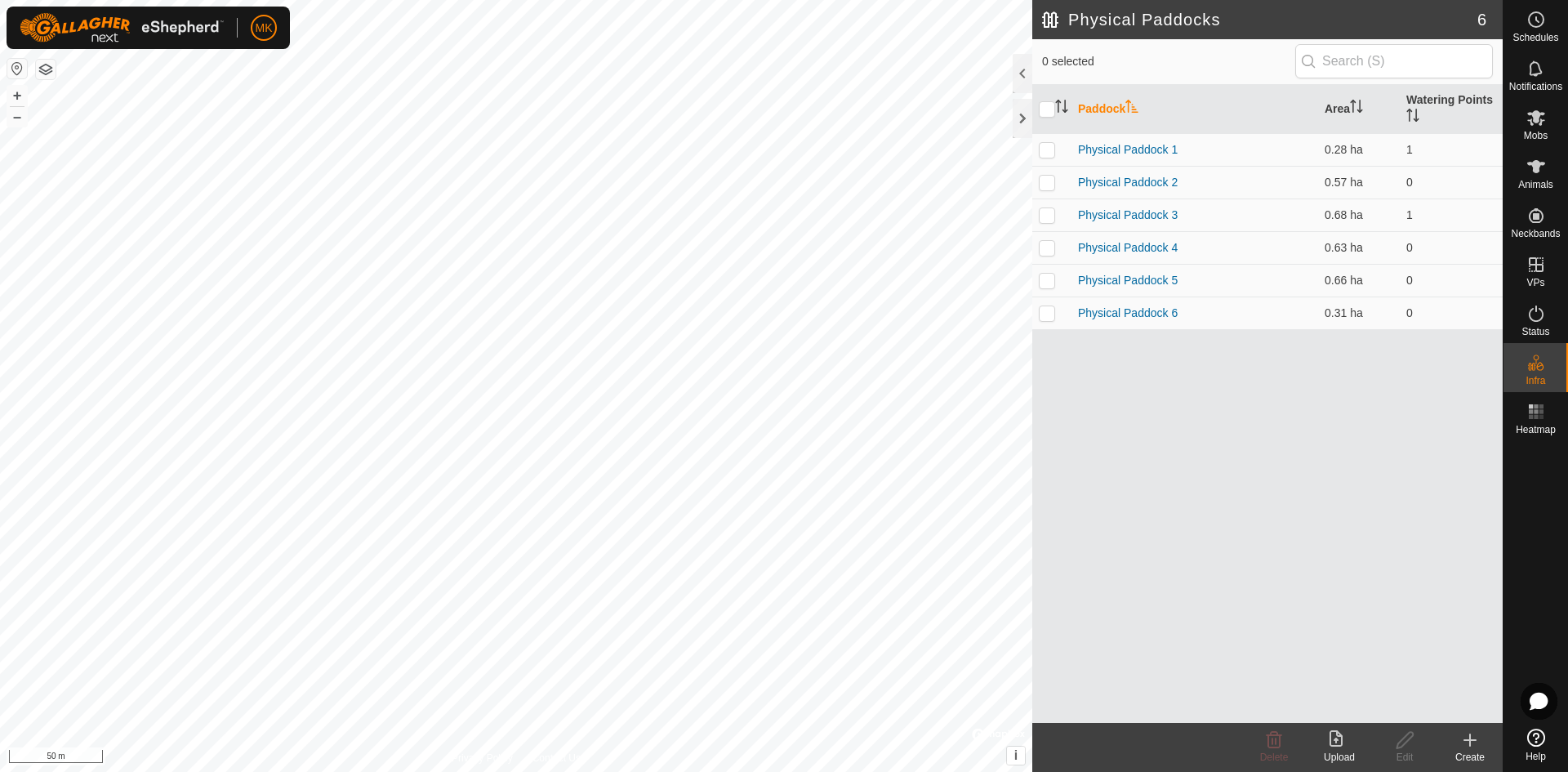
click at [1469, 749] on icon at bounding box center [1470, 740] width 20 height 19
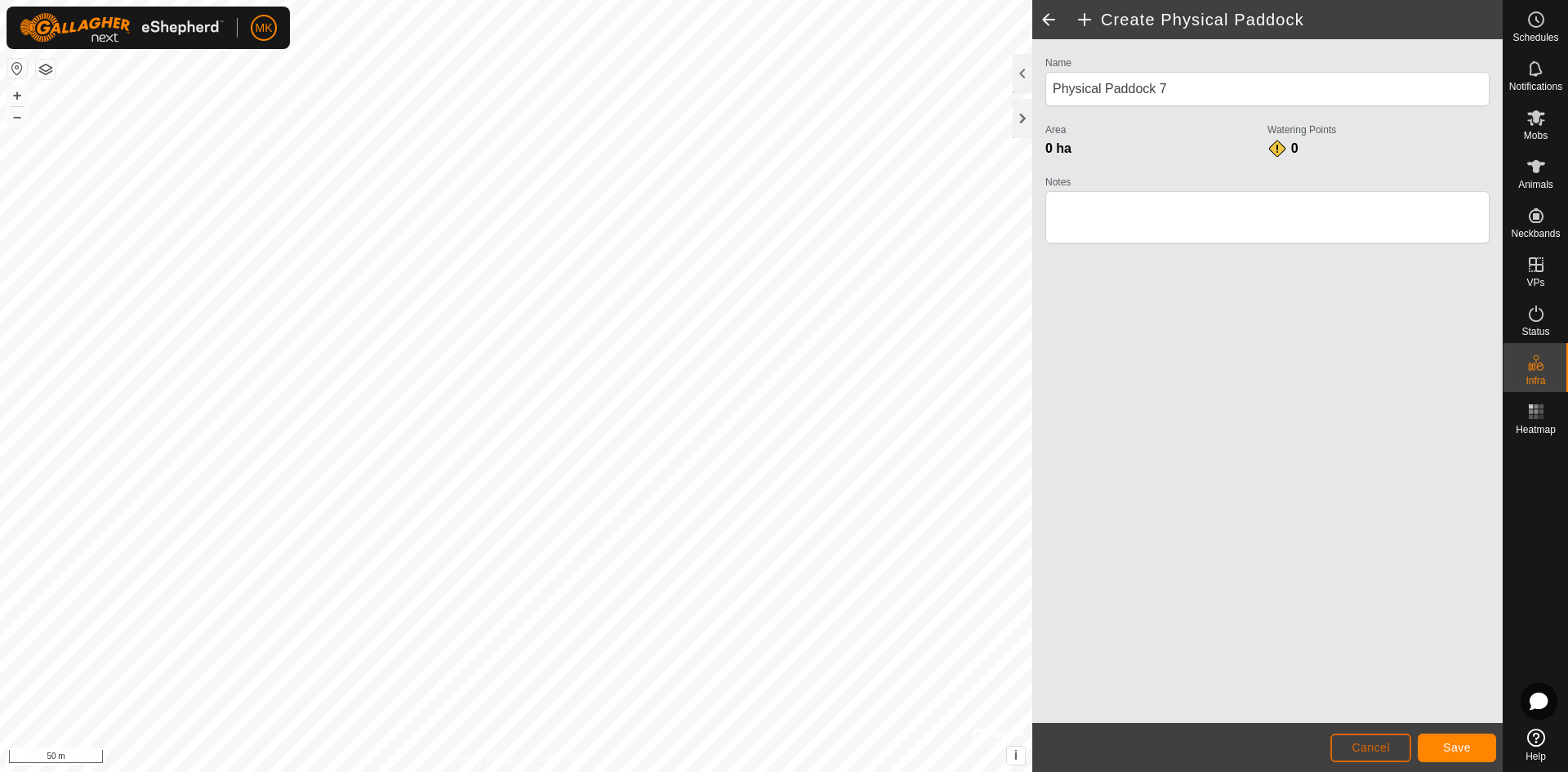
click at [1346, 745] on button "Cancel" at bounding box center [1370, 747] width 81 height 28
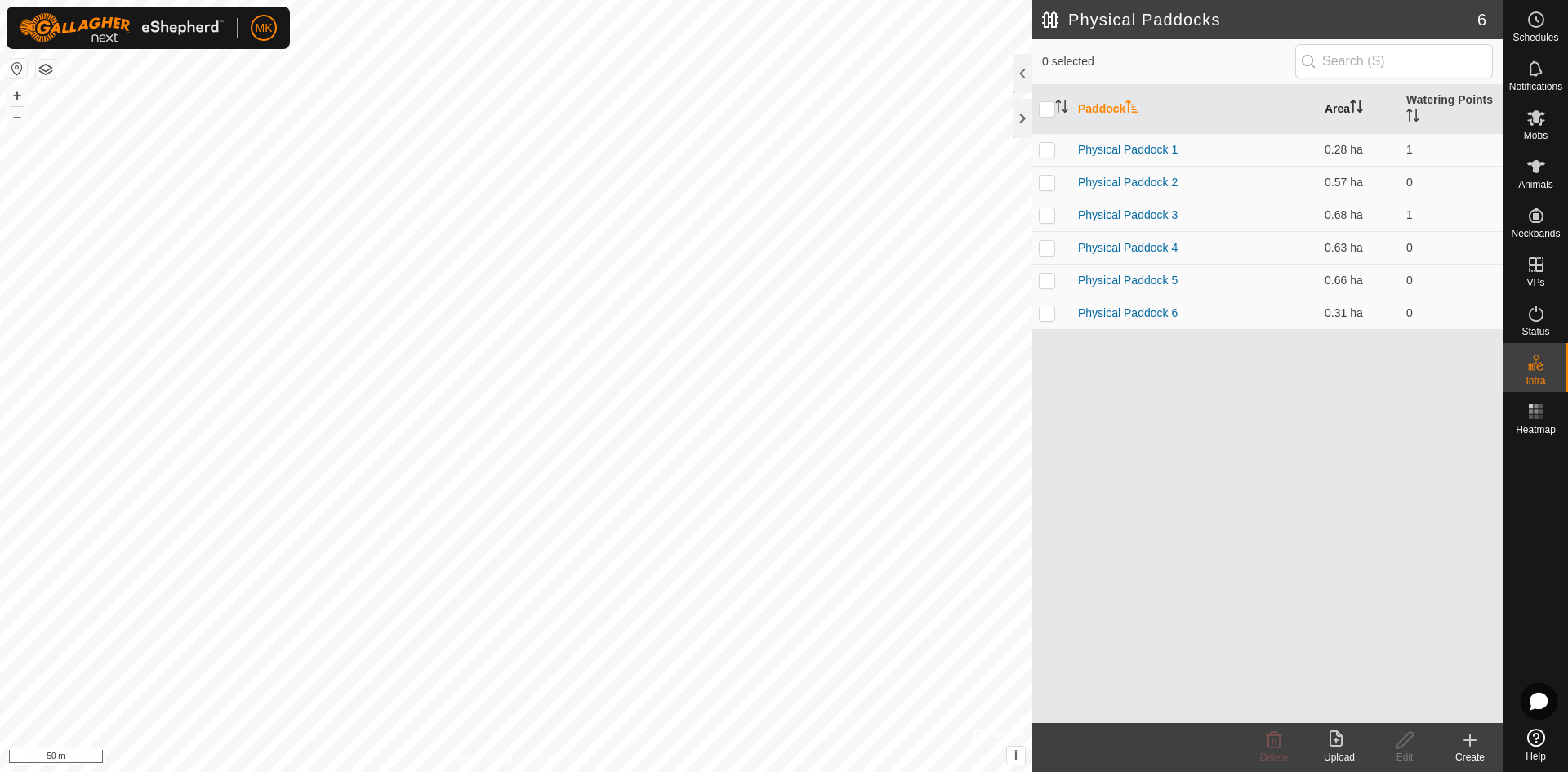
click at [1361, 111] on icon "Activate to sort" at bounding box center [1360, 111] width 5 height 4
click at [1361, 111] on icon "Activate to sort" at bounding box center [1356, 105] width 13 height 13
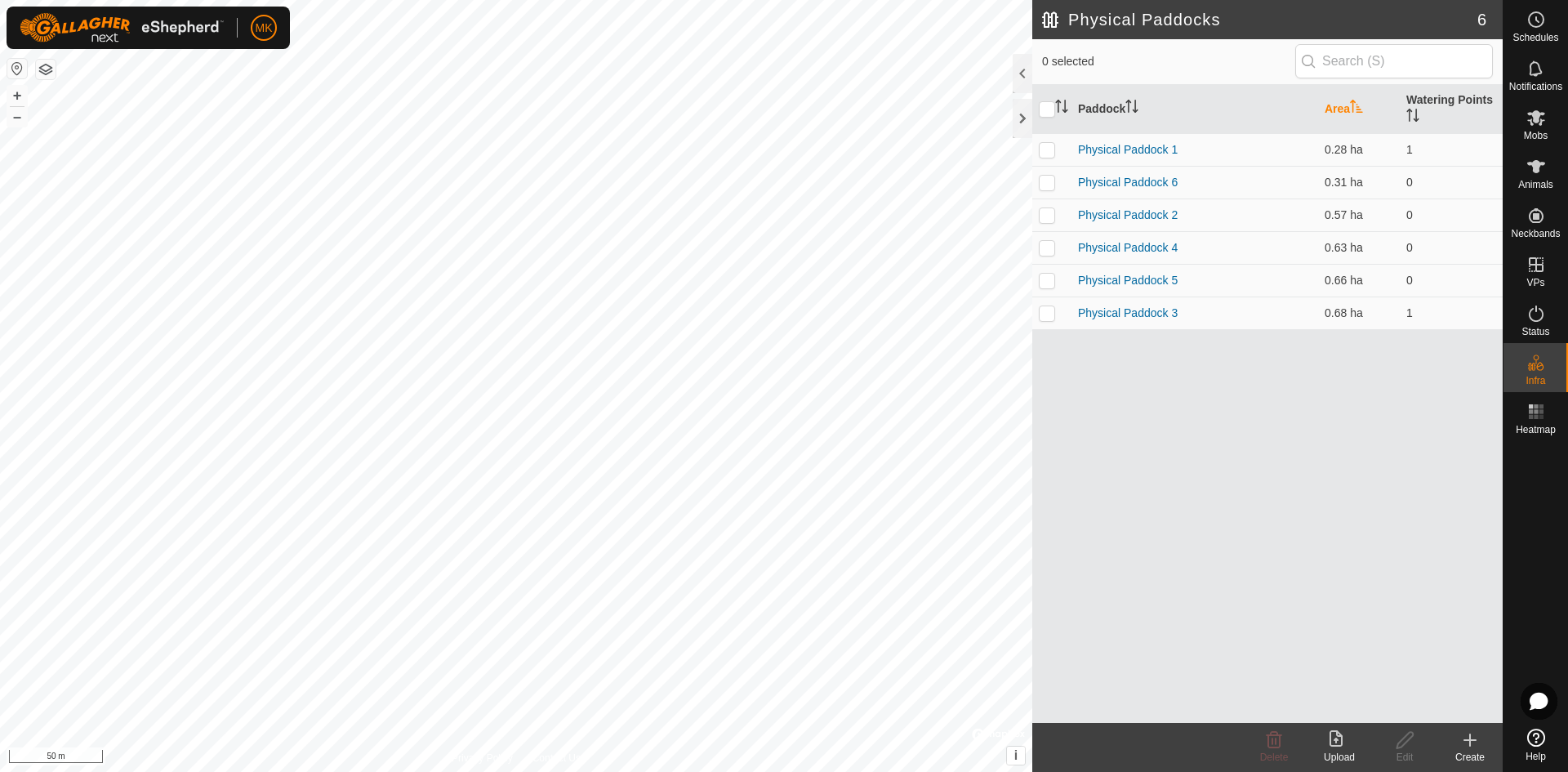
click at [1361, 111] on icon "Activate to sort" at bounding box center [1356, 105] width 13 height 13
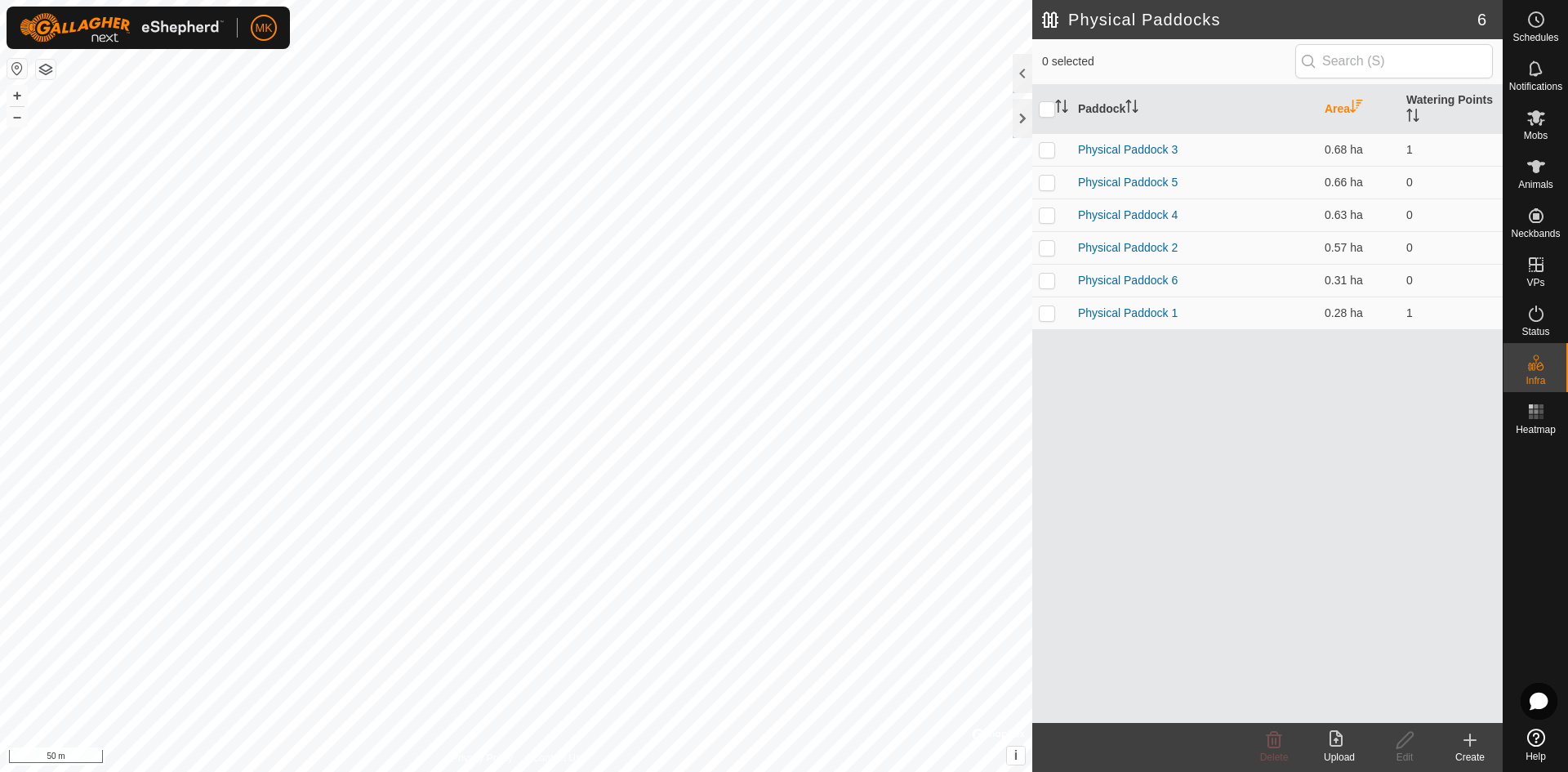
click at [1363, 105] on icon "Activate to sort" at bounding box center [1356, 105] width 13 height 13
click at [1363, 107] on icon "Activate to sort" at bounding box center [1356, 105] width 13 height 13
click at [1363, 108] on icon "Activate to sort" at bounding box center [1356, 105] width 13 height 13
click at [1306, 608] on div "Paddock Area Watering Points Physical Paddock 1 0.28 ha 1 Physical Paddock 6 0.…" at bounding box center [1268, 404] width 471 height 638
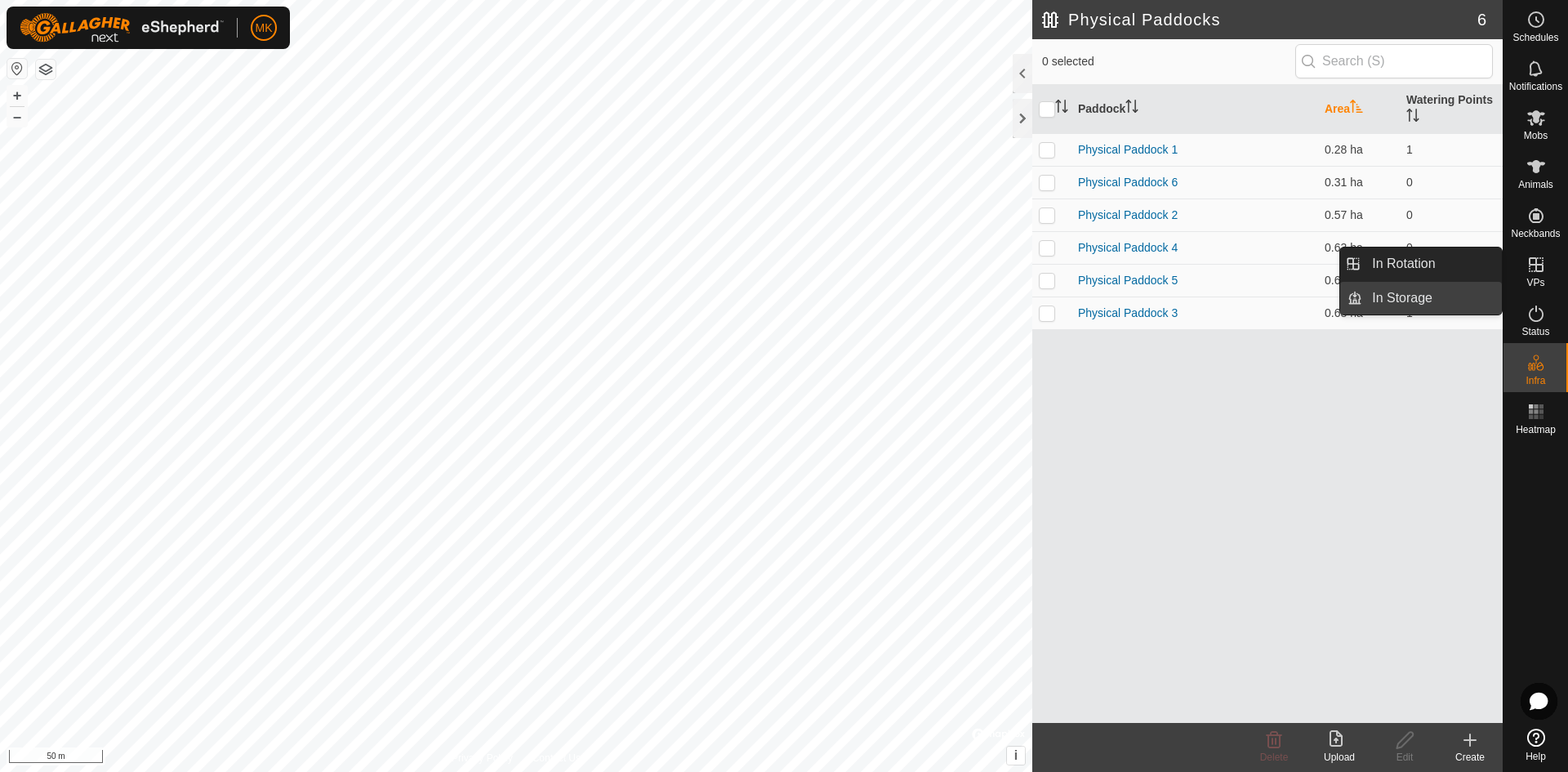
click at [1438, 293] on link "In Storage" at bounding box center [1432, 298] width 140 height 33
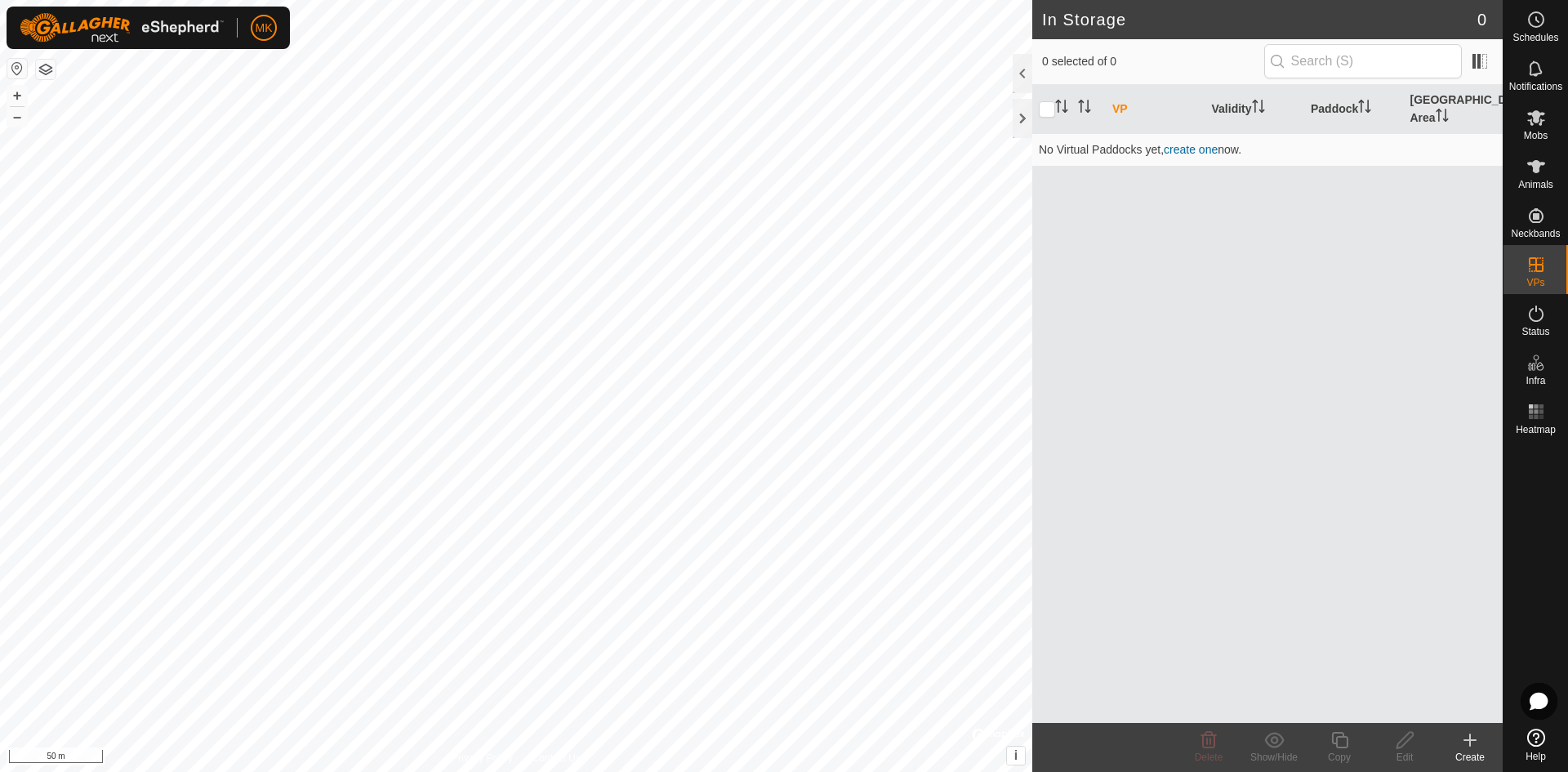
click at [1465, 752] on div "Create" at bounding box center [1470, 757] width 66 height 15
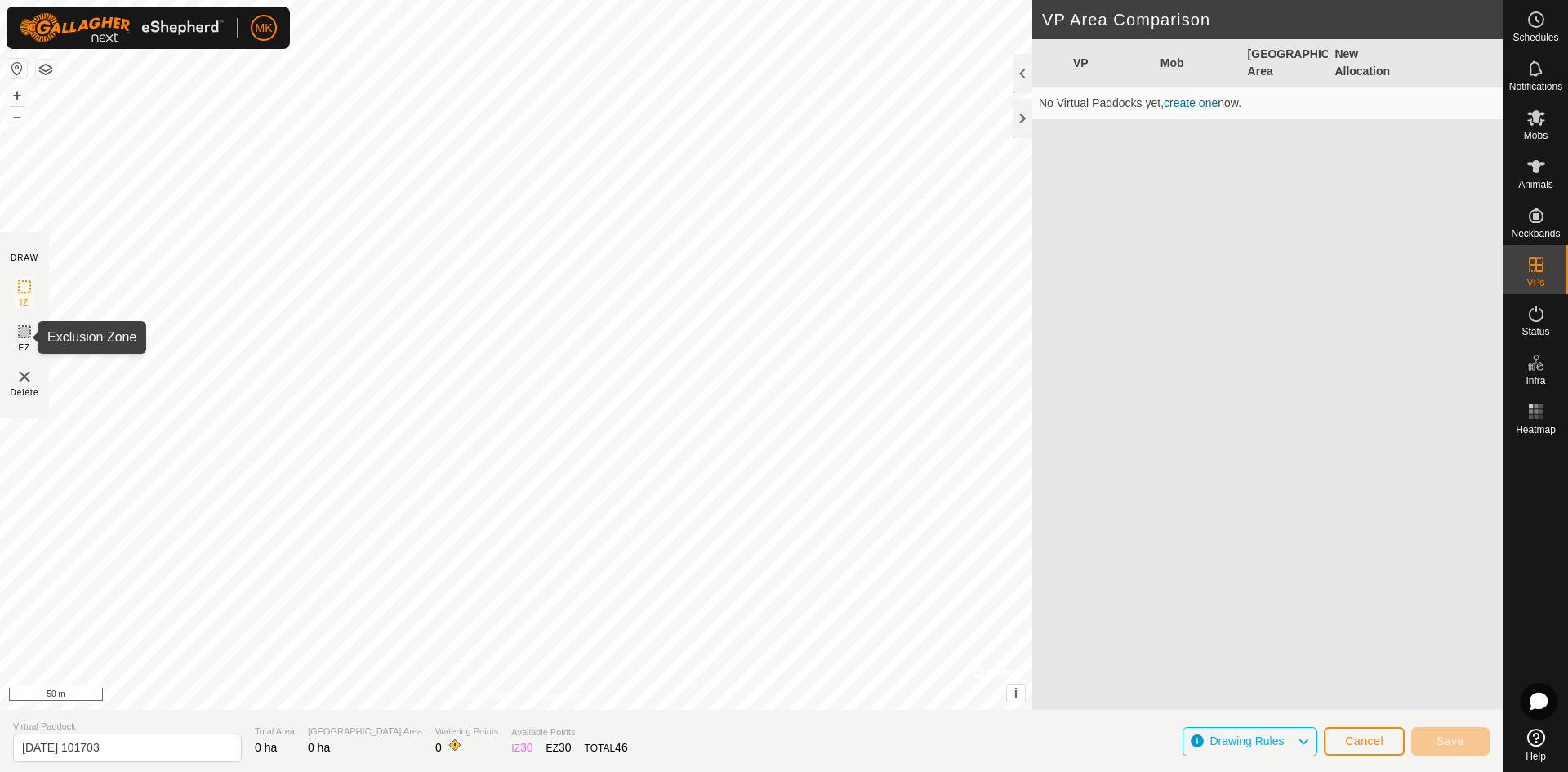
click at [18, 335] on rect at bounding box center [24, 331] width 13 height 13
click at [18, 285] on rect at bounding box center [24, 286] width 13 height 13
click at [17, 379] on img at bounding box center [25, 377] width 20 height 19
click at [26, 378] on img at bounding box center [25, 377] width 20 height 19
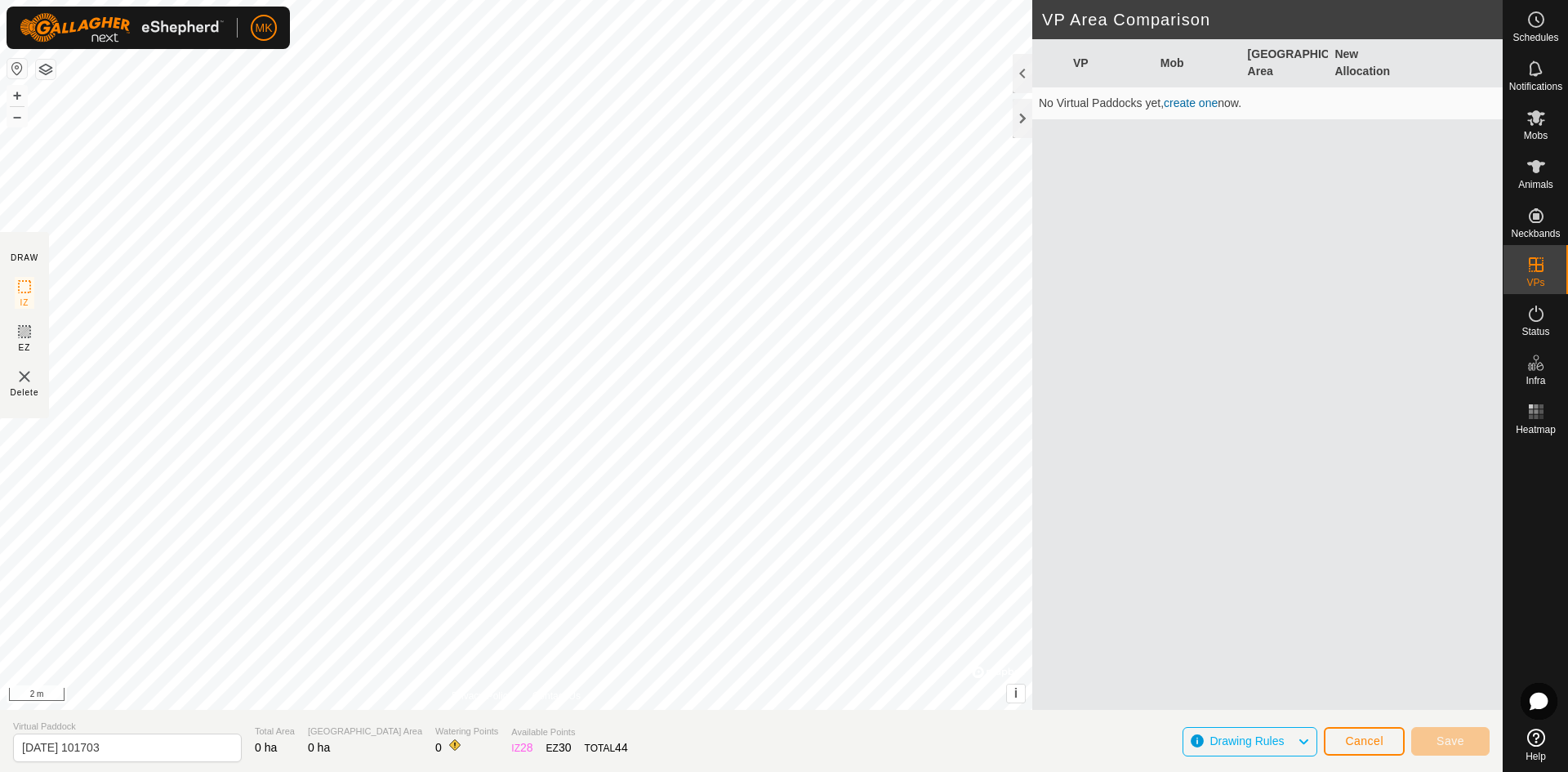
click at [23, 374] on img at bounding box center [25, 377] width 20 height 19
click at [1385, 744] on button "Cancel" at bounding box center [1363, 741] width 81 height 28
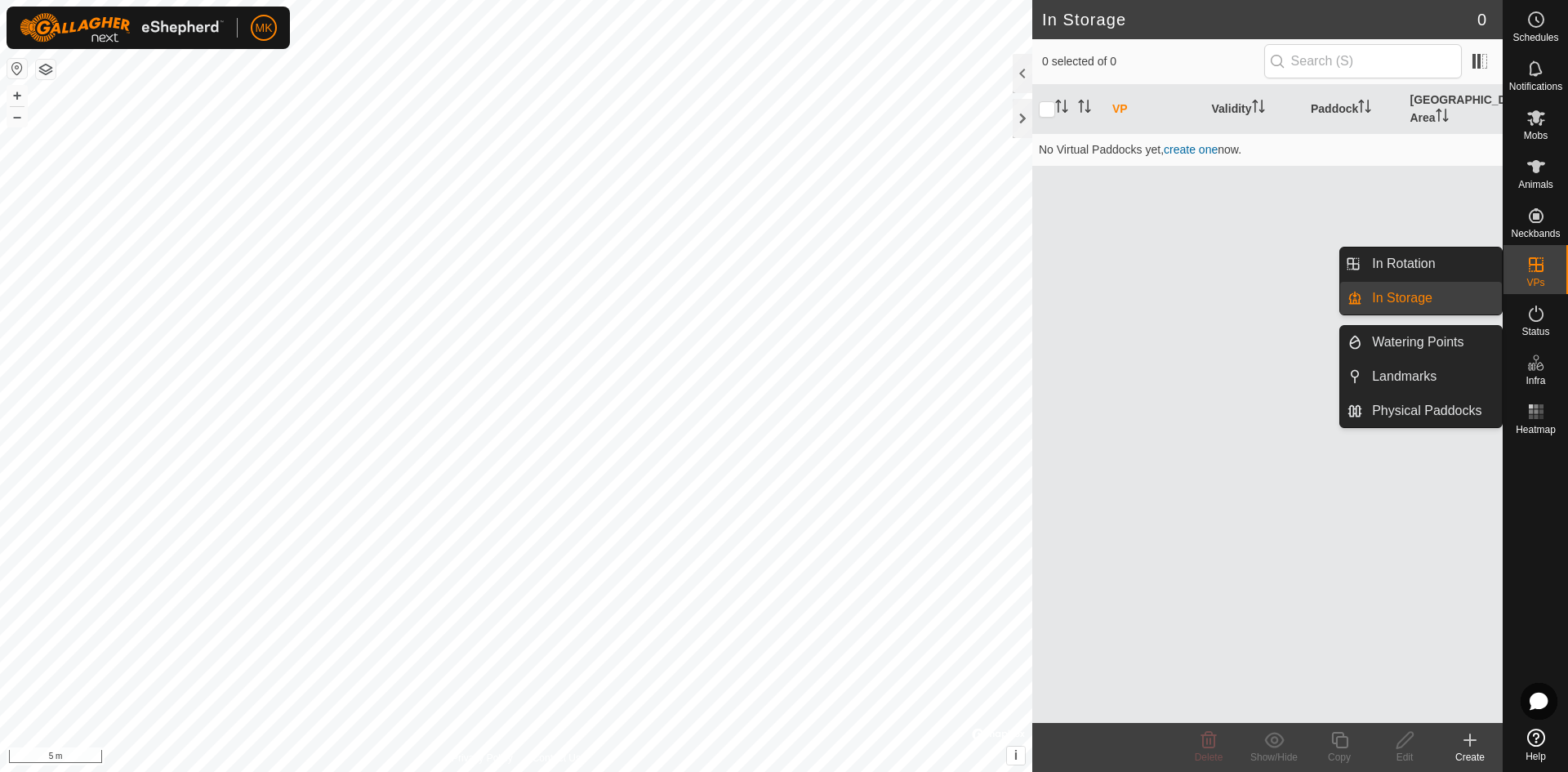
click at [1536, 367] on icon at bounding box center [1536, 363] width 20 height 19
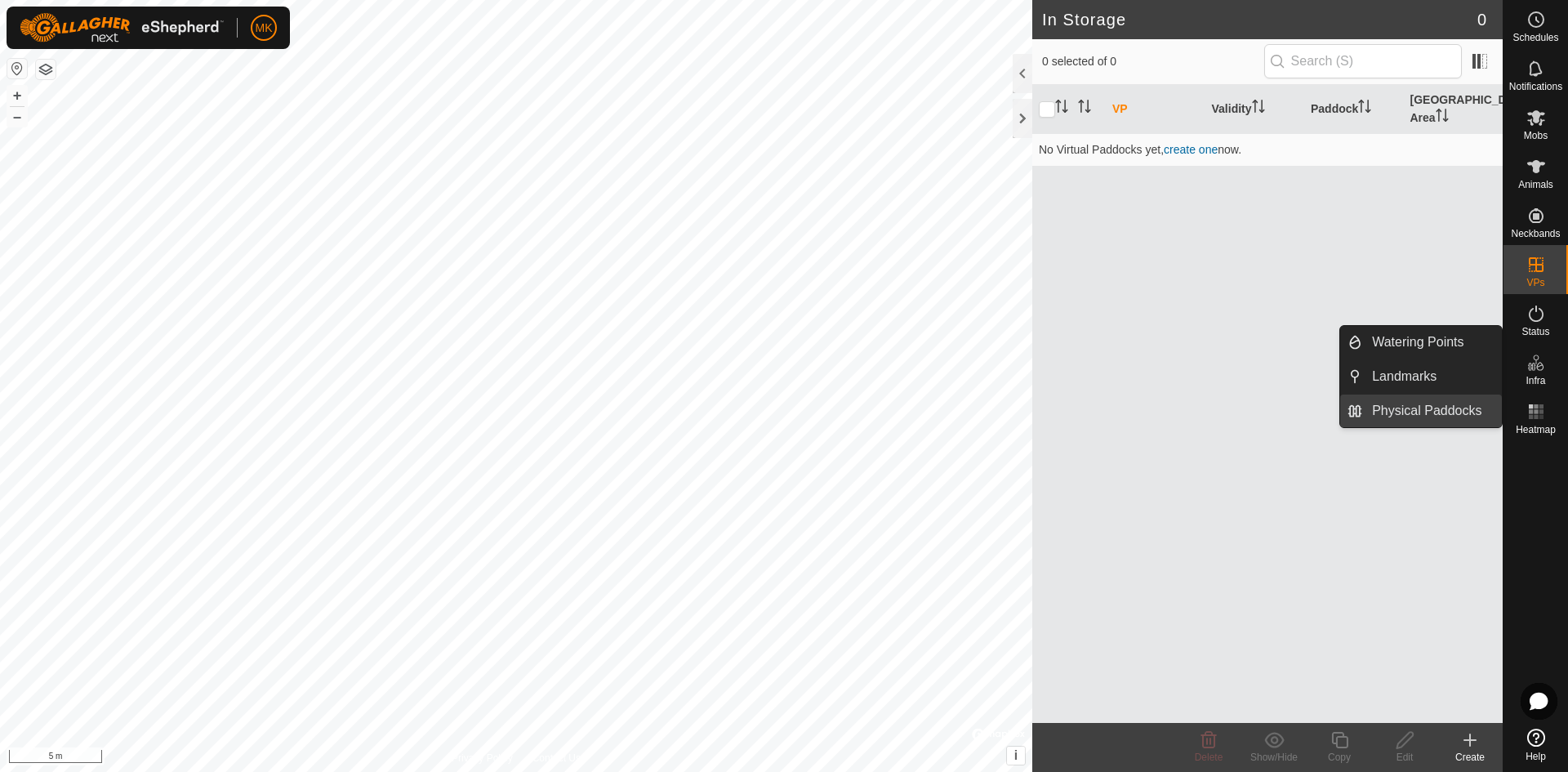
click at [1453, 411] on link "Physical Paddocks" at bounding box center [1432, 410] width 140 height 33
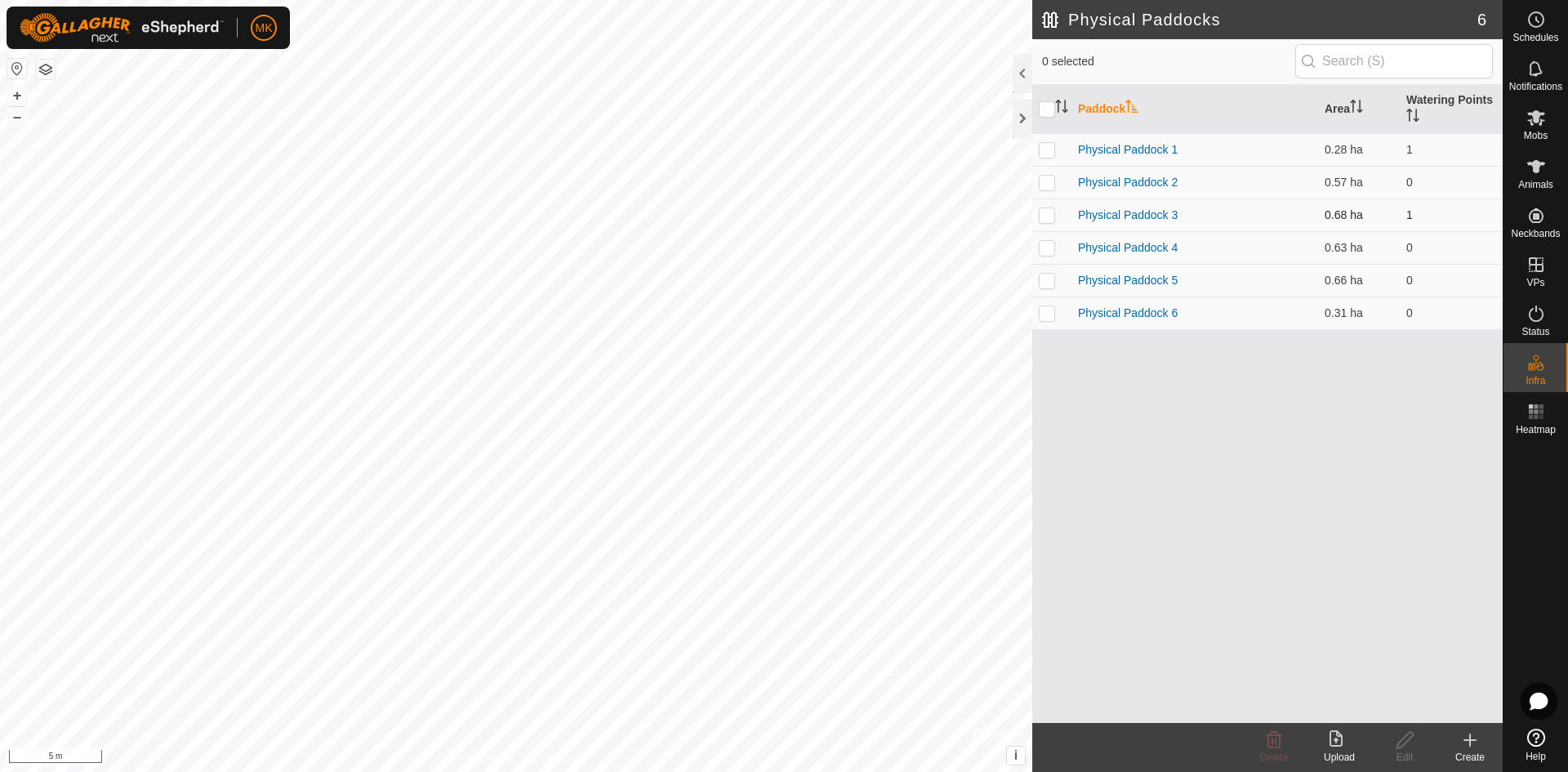
click at [1051, 210] on p-checkbox at bounding box center [1047, 214] width 16 height 13
checkbox input "true"
click at [1412, 750] on div "Edit" at bounding box center [1405, 757] width 66 height 15
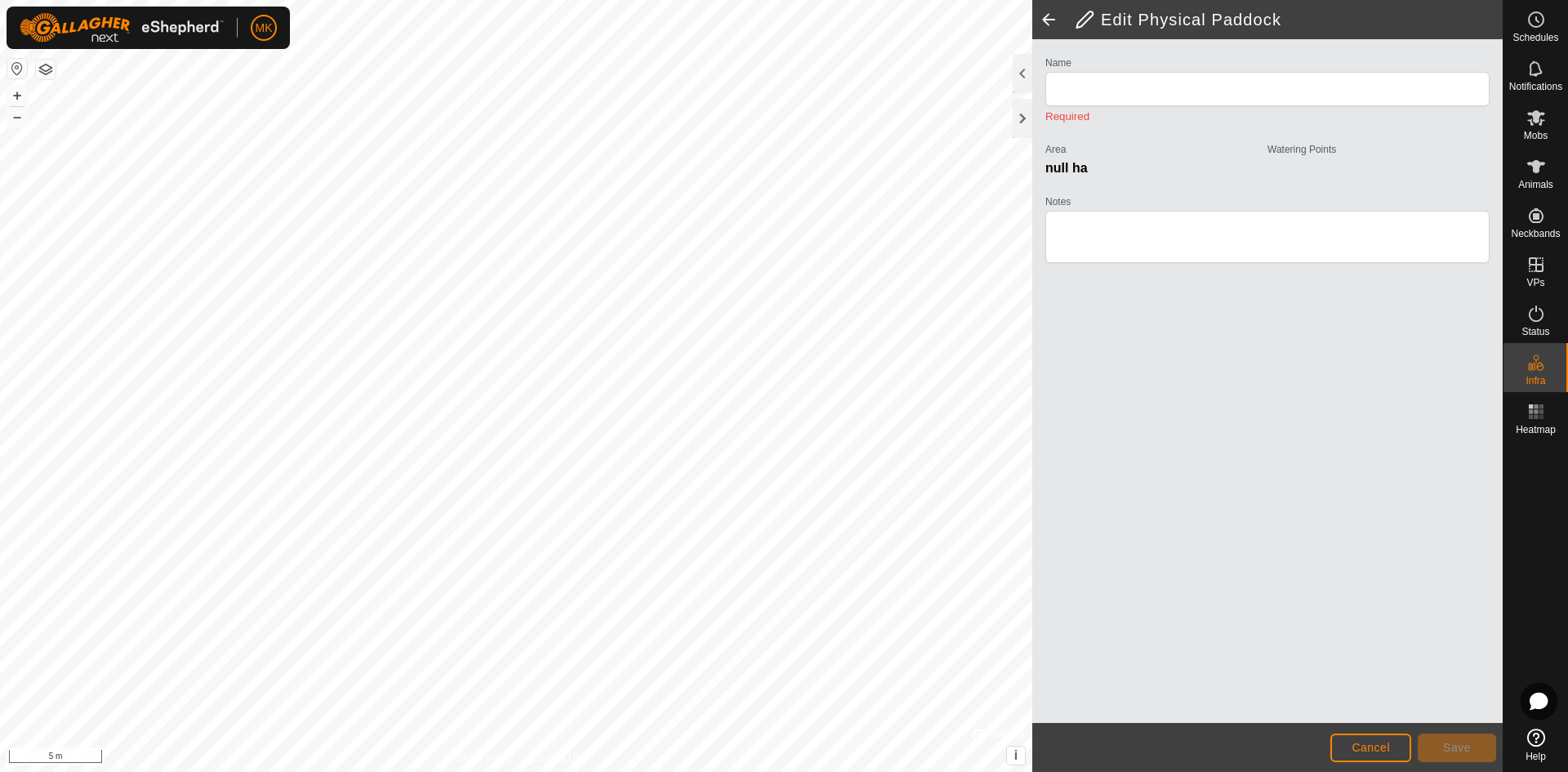
type input "Physical Paddock 3"
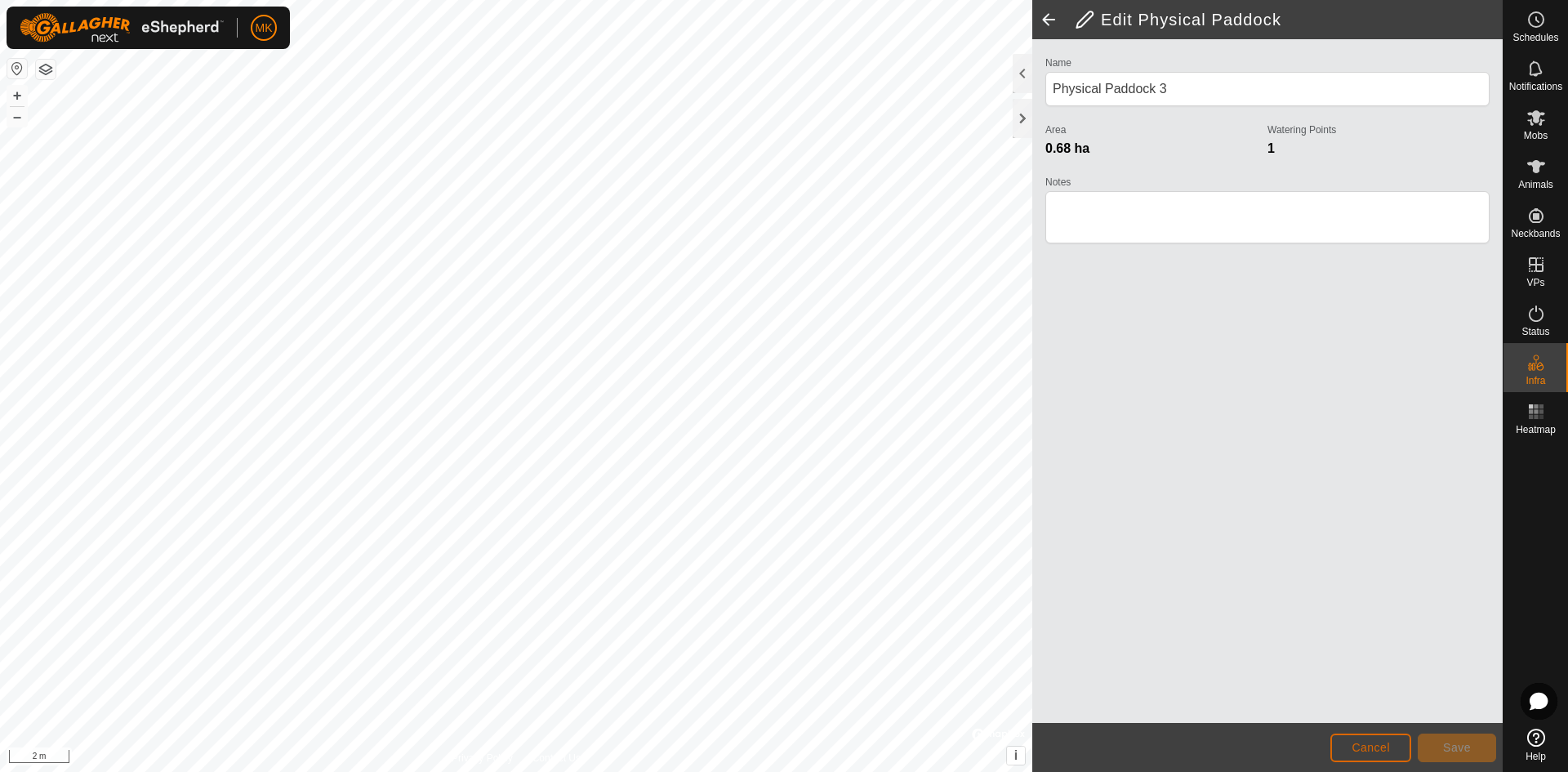
click at [1353, 745] on span "Cancel" at bounding box center [1370, 747] width 38 height 13
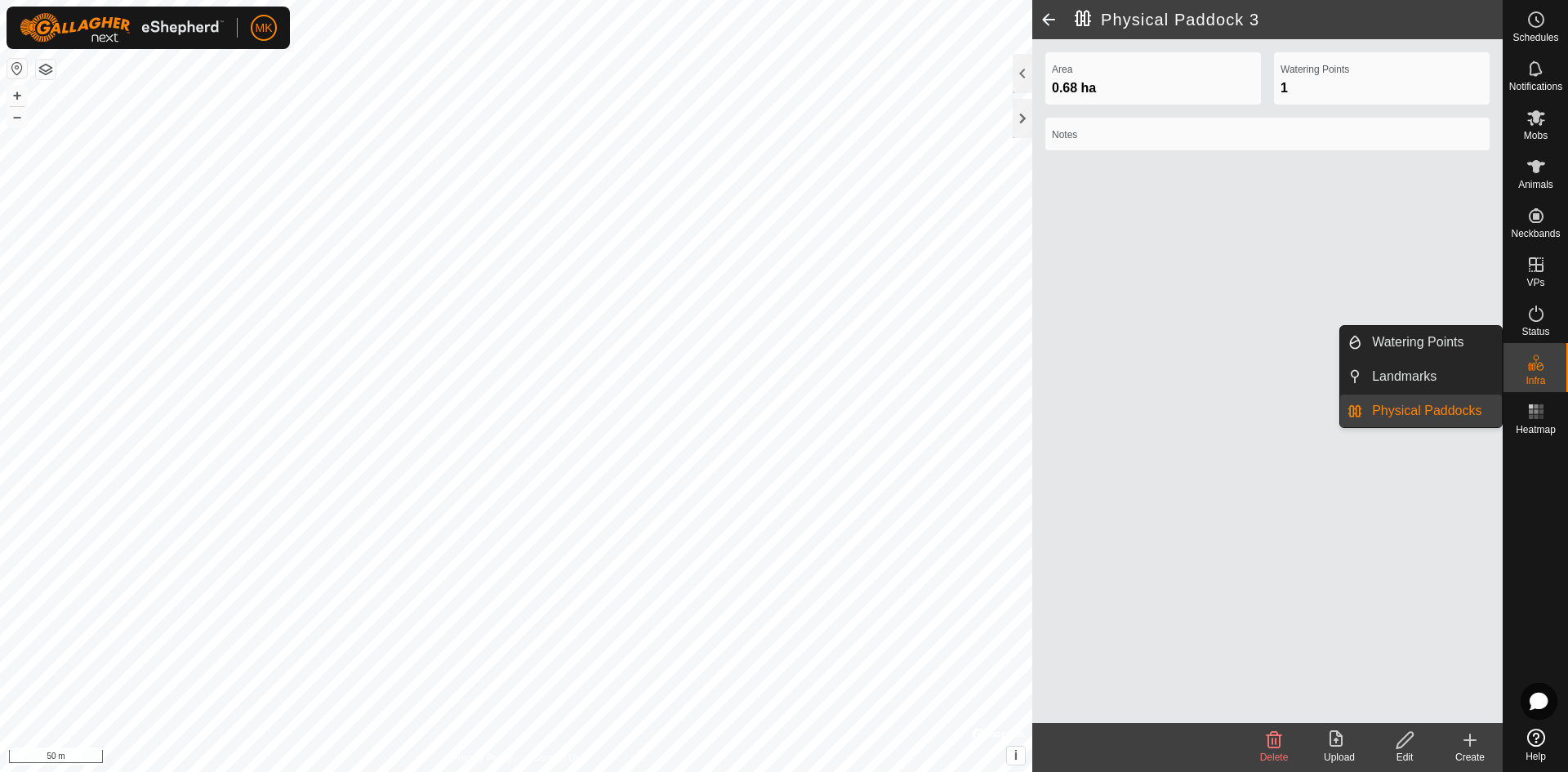
click at [1447, 410] on link "Physical Paddocks" at bounding box center [1432, 410] width 140 height 33
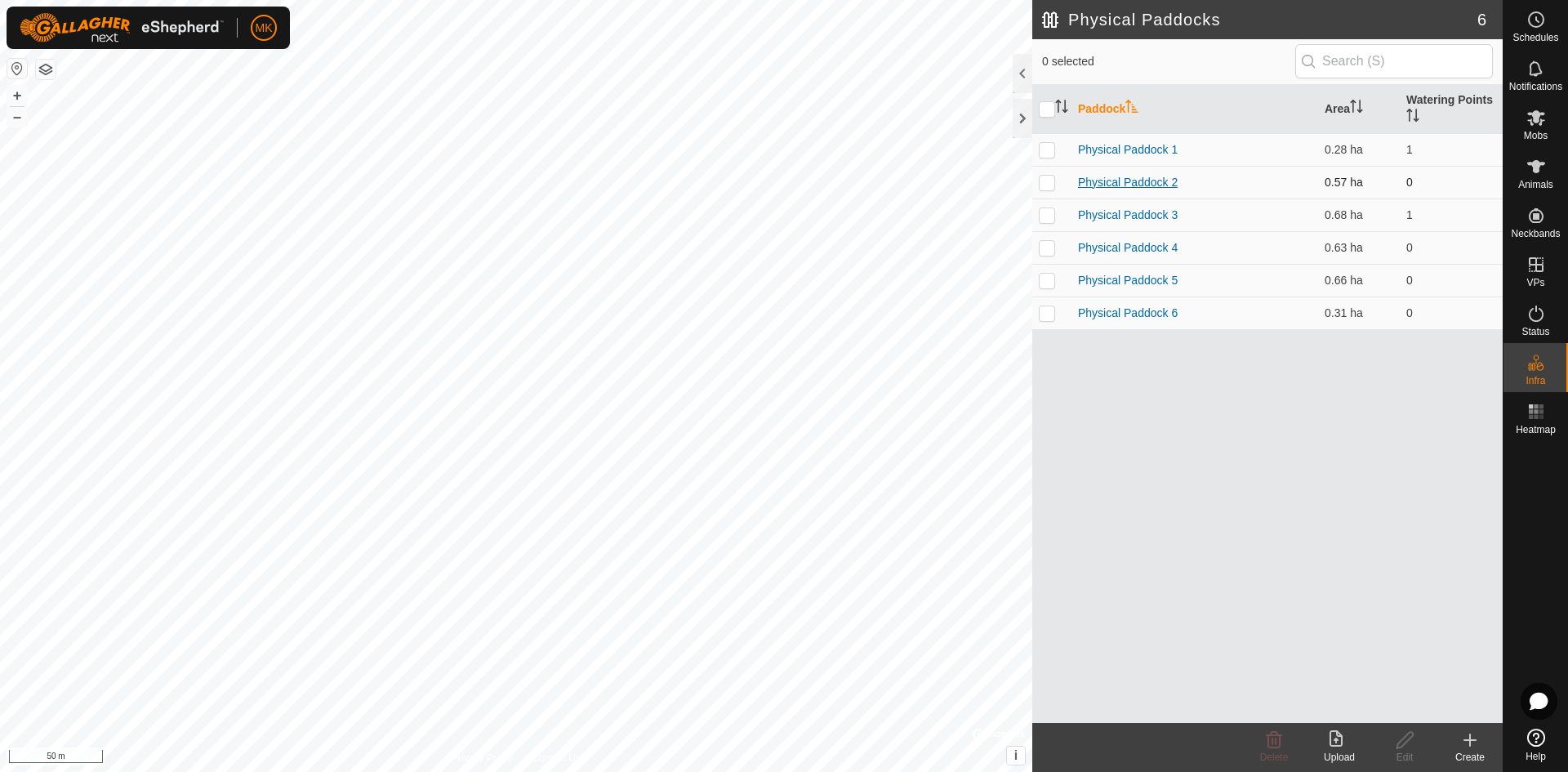
click at [1093, 183] on link "Physical Paddock 2" at bounding box center [1127, 182] width 99 height 13
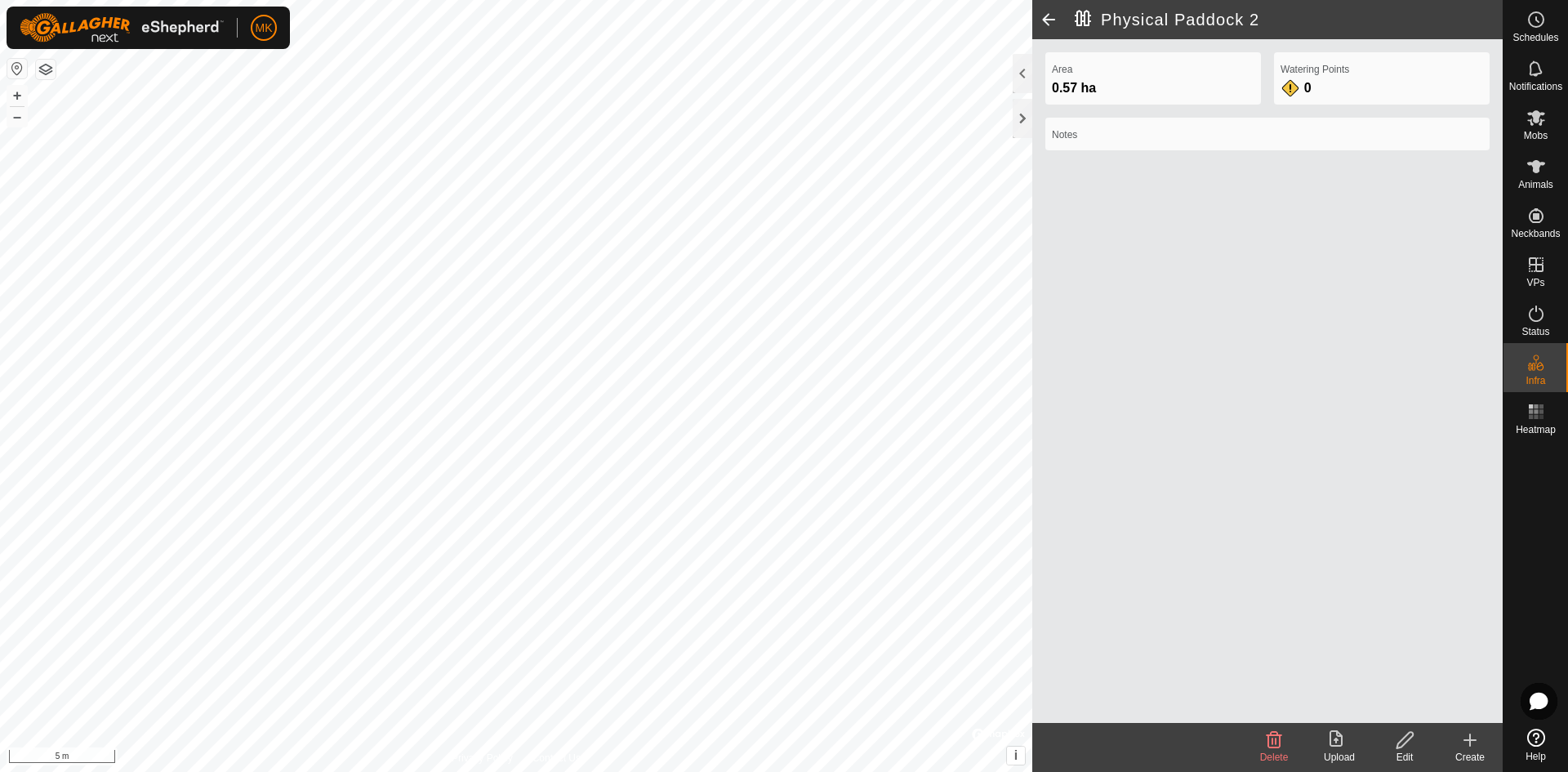
click at [1399, 734] on icon at bounding box center [1405, 740] width 20 height 19
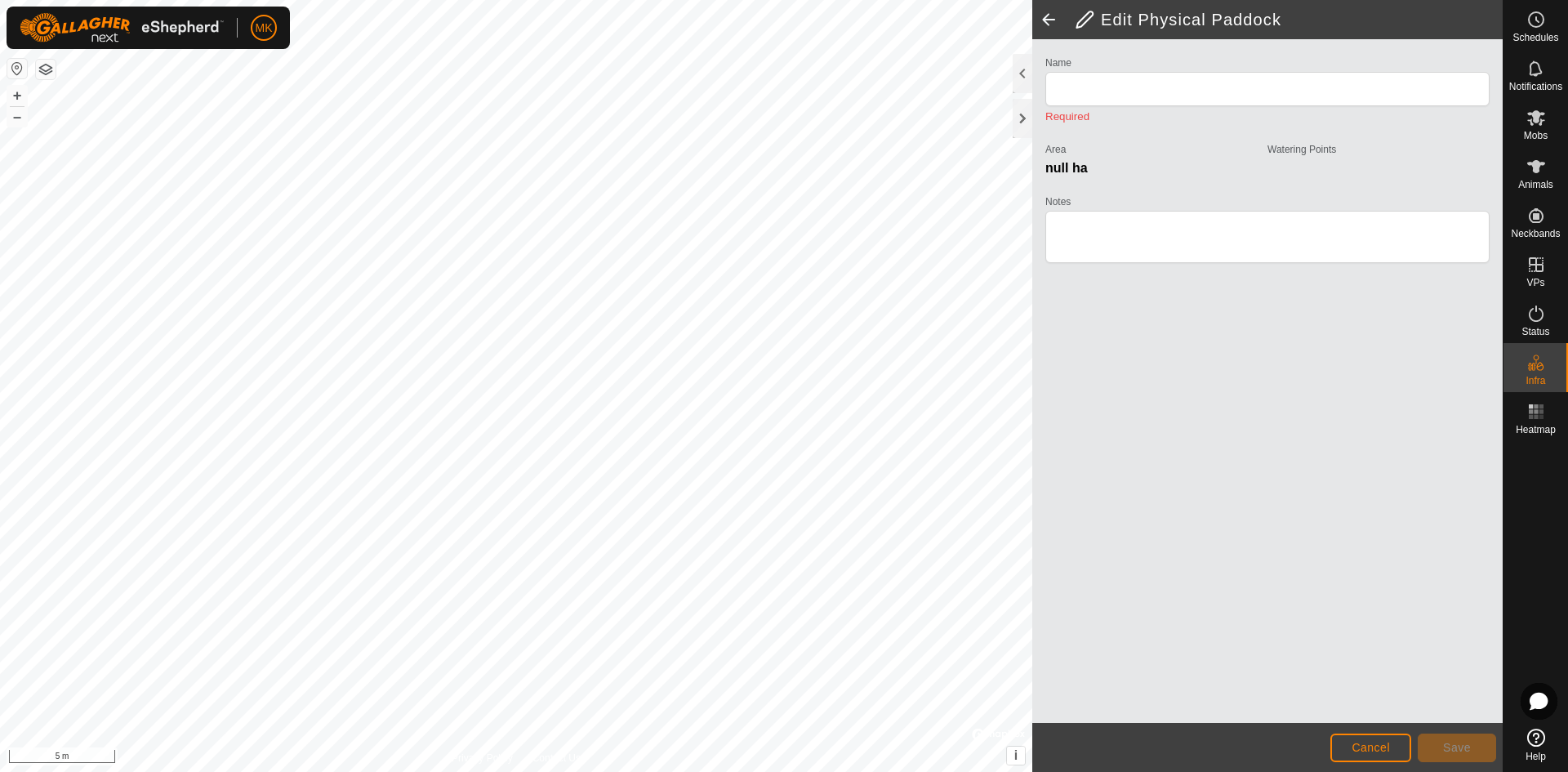
type input "Physical Paddock 2"
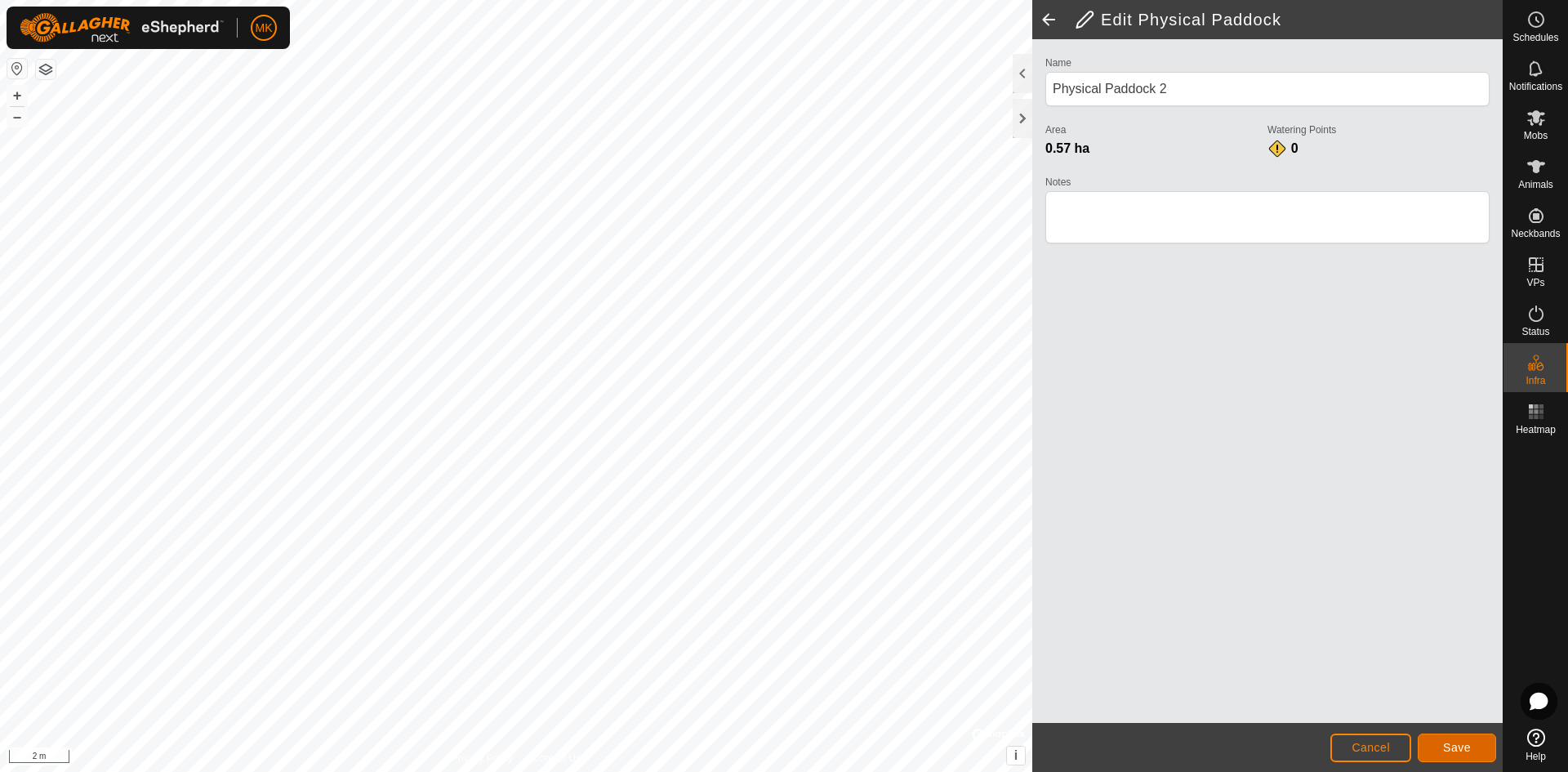
click at [1457, 748] on span "Save" at bounding box center [1456, 747] width 27 height 13
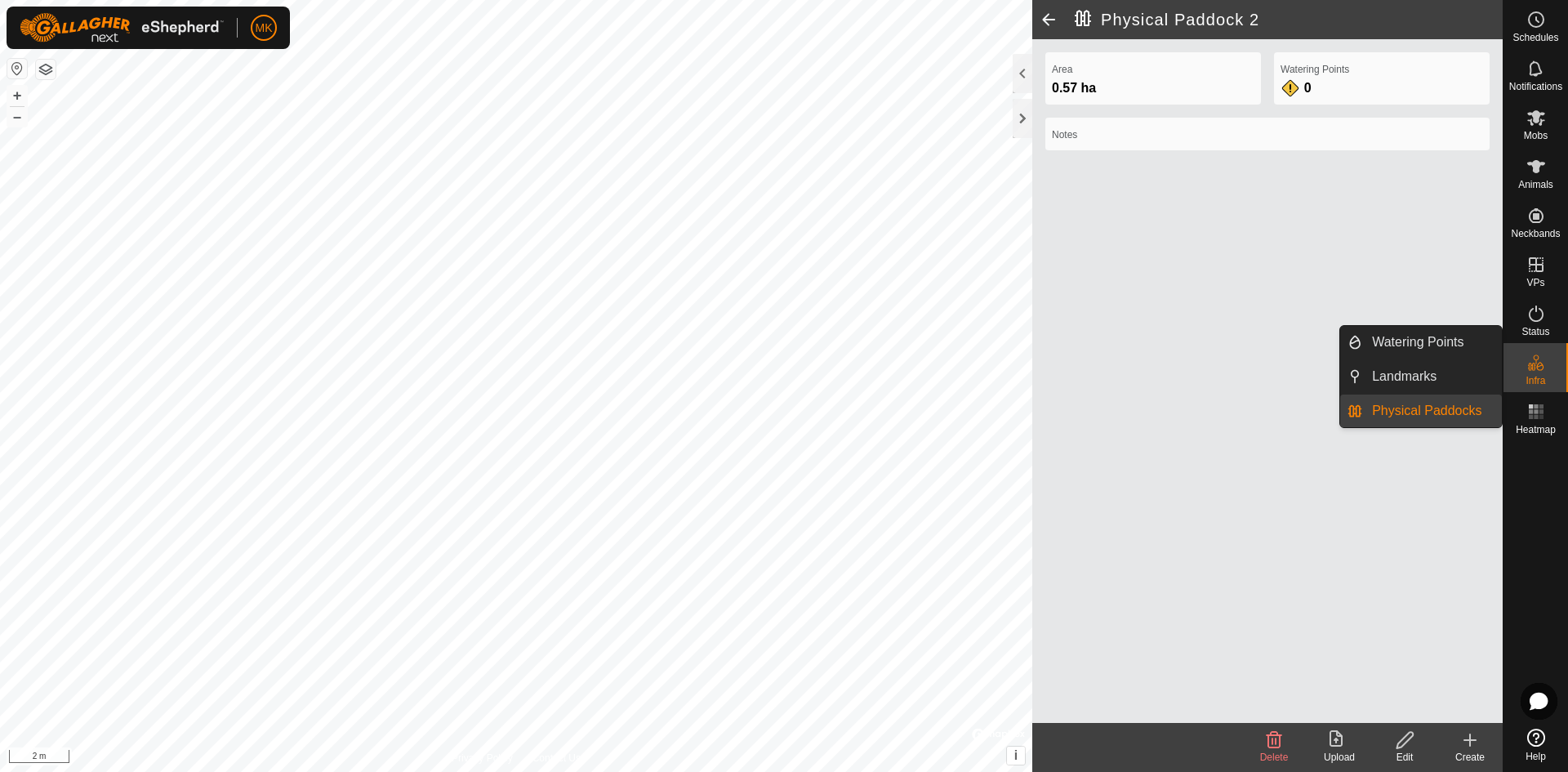
click at [1461, 417] on link "Physical Paddocks" at bounding box center [1432, 410] width 140 height 33
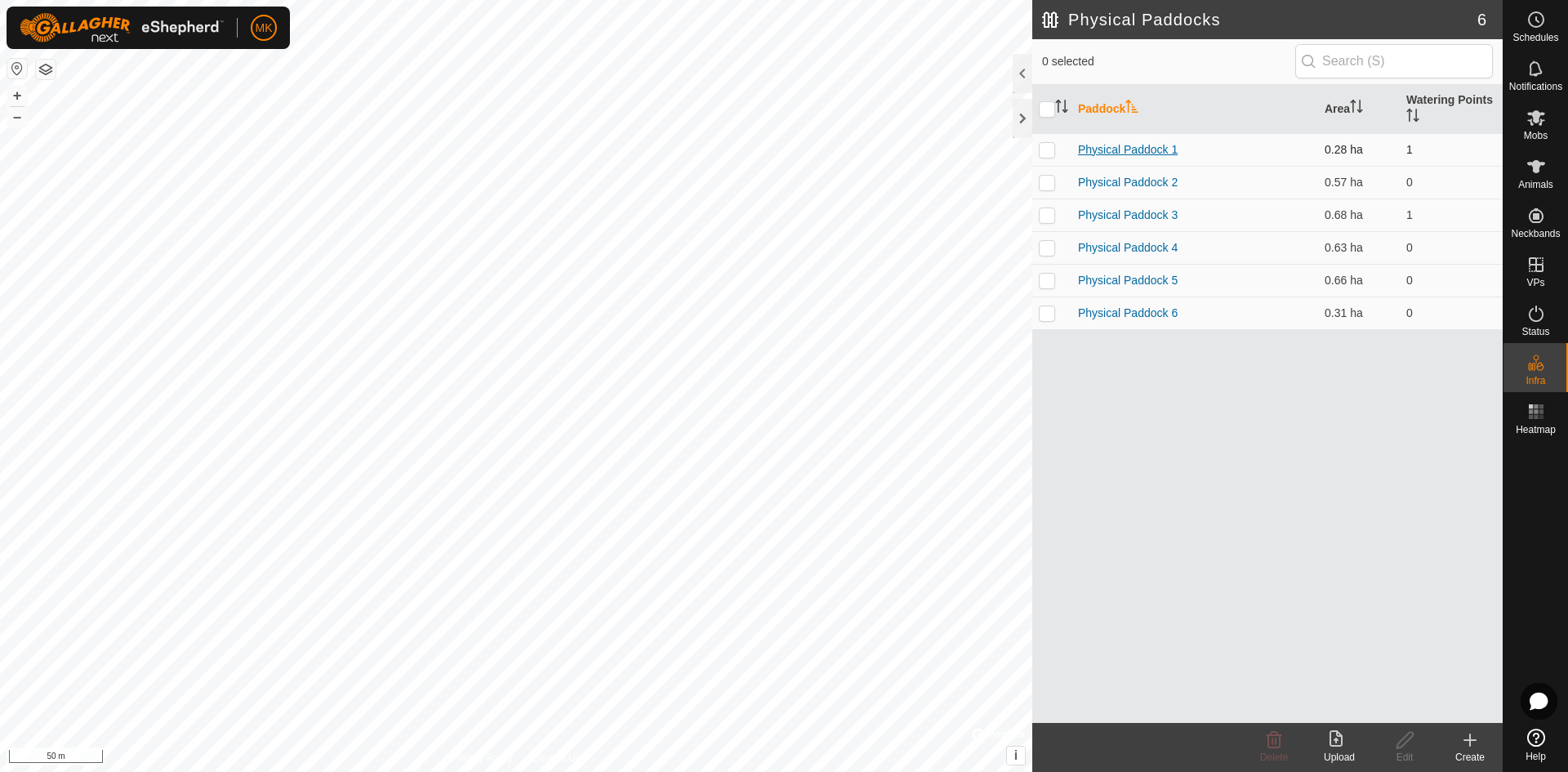
click at [1093, 149] on link "Physical Paddock 1" at bounding box center [1127, 149] width 99 height 13
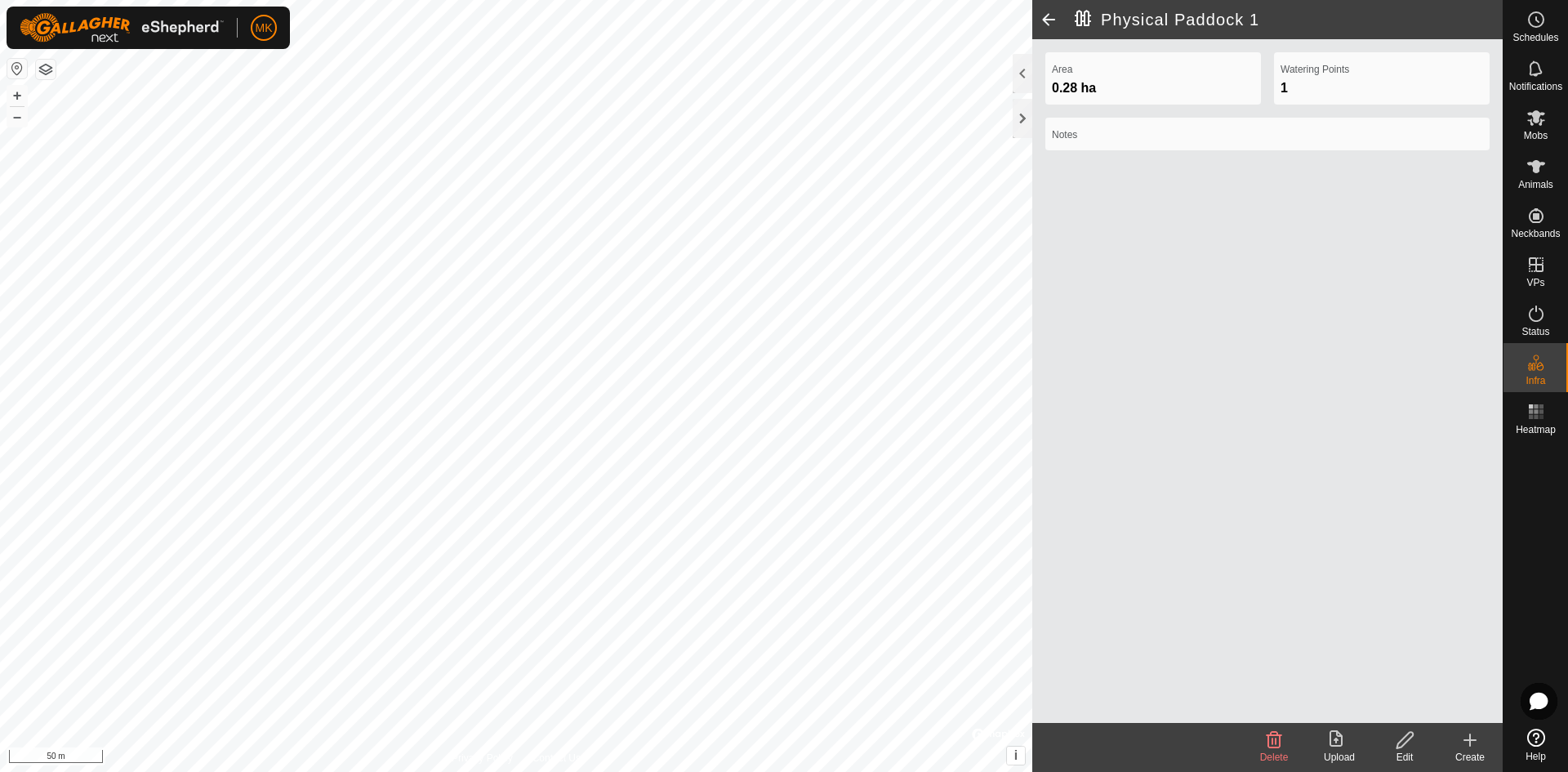
click at [1400, 744] on icon at bounding box center [1405, 740] width 20 height 19
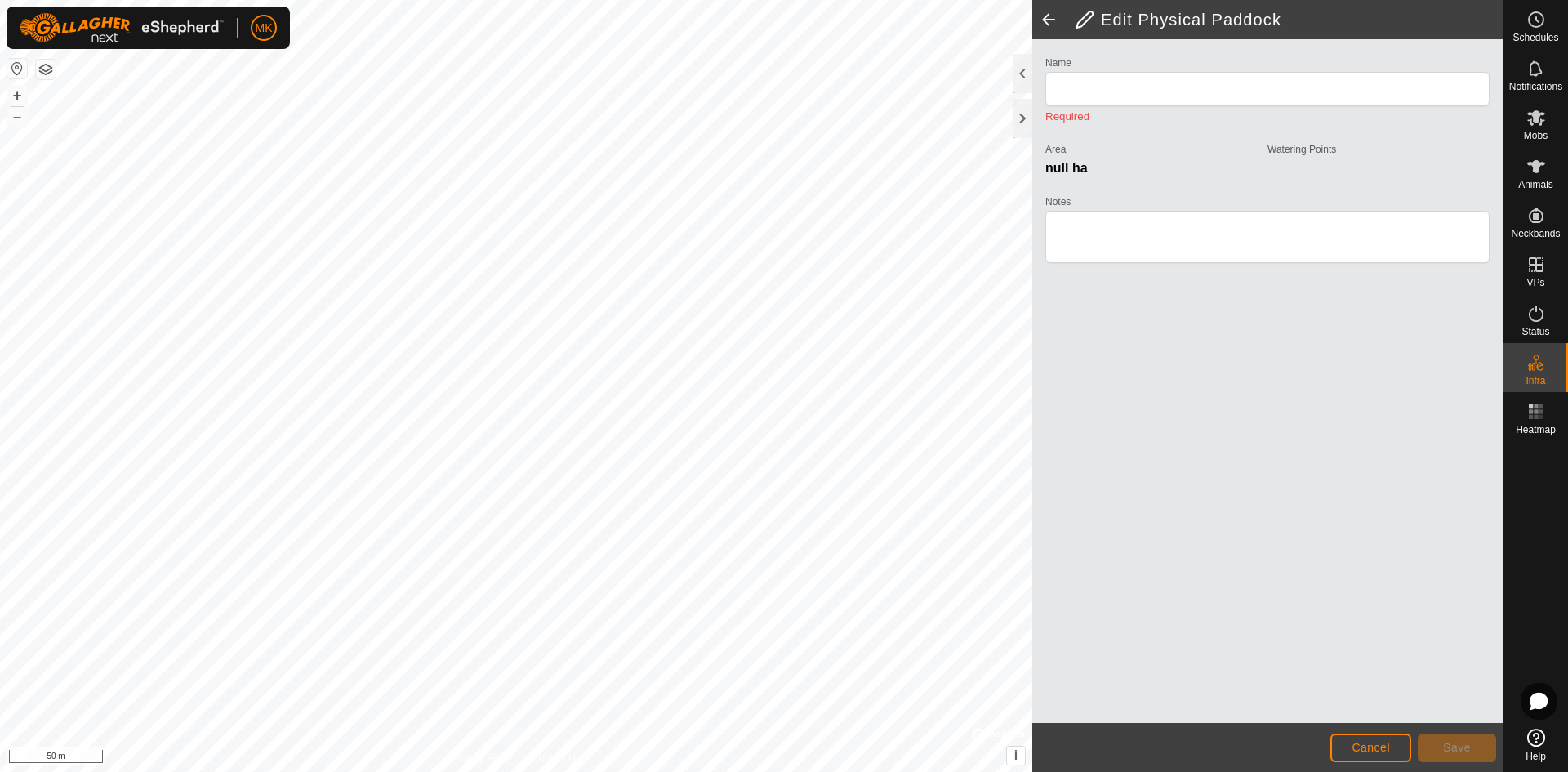
type input "Physical Paddock 1"
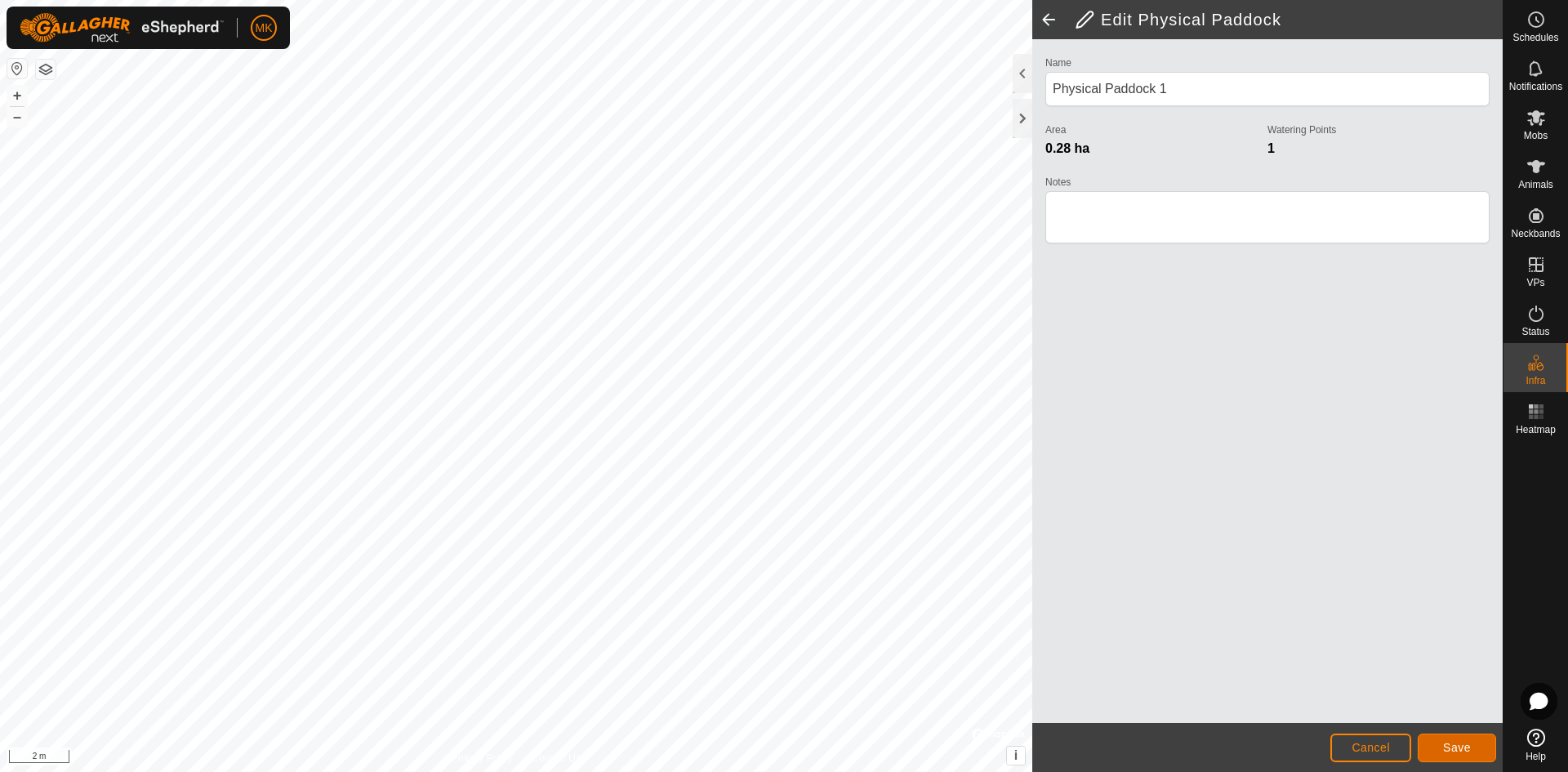
click at [1457, 754] on button "Save" at bounding box center [1456, 747] width 78 height 28
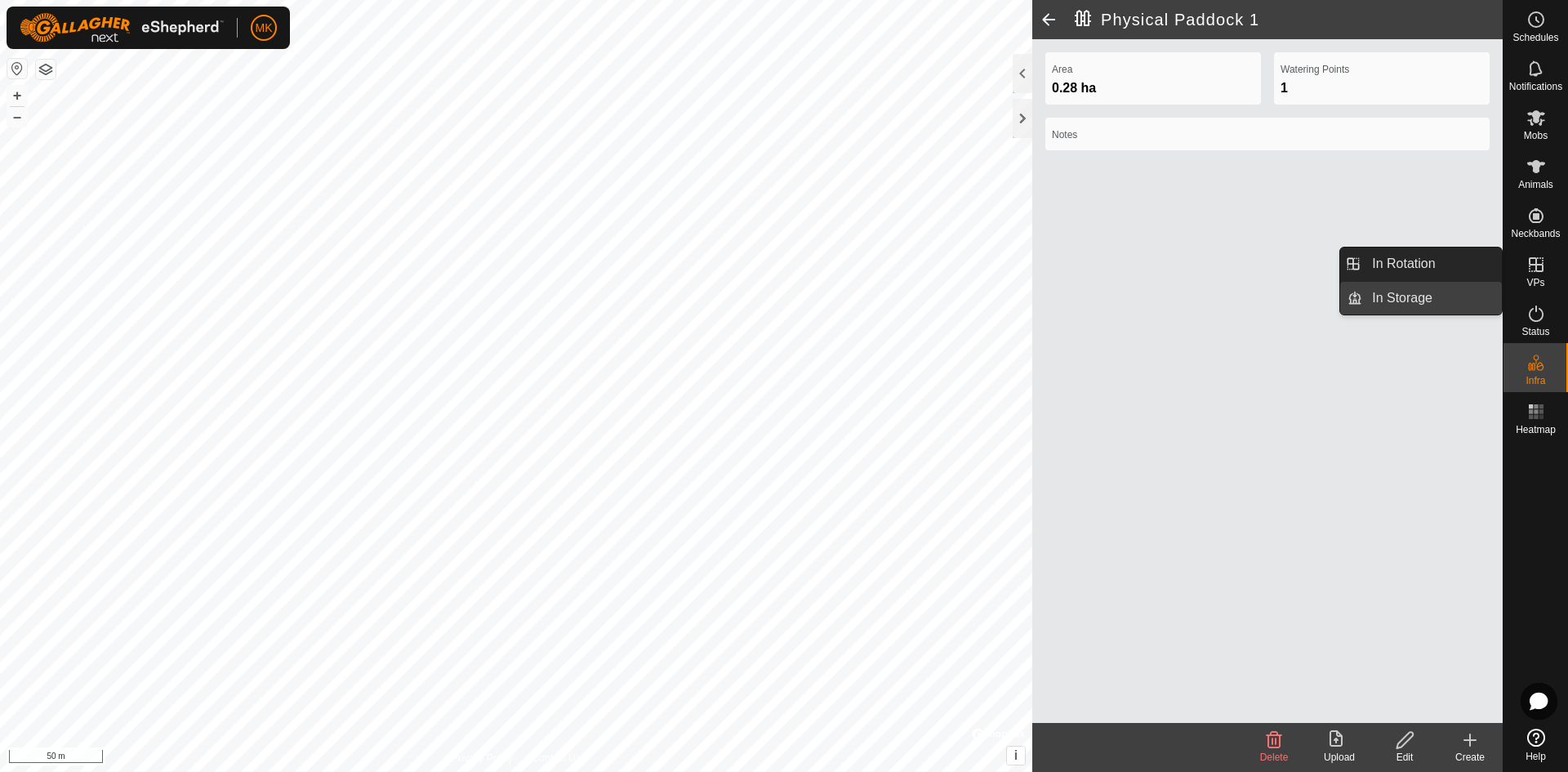
click at [1412, 299] on link "In Storage" at bounding box center [1432, 298] width 140 height 33
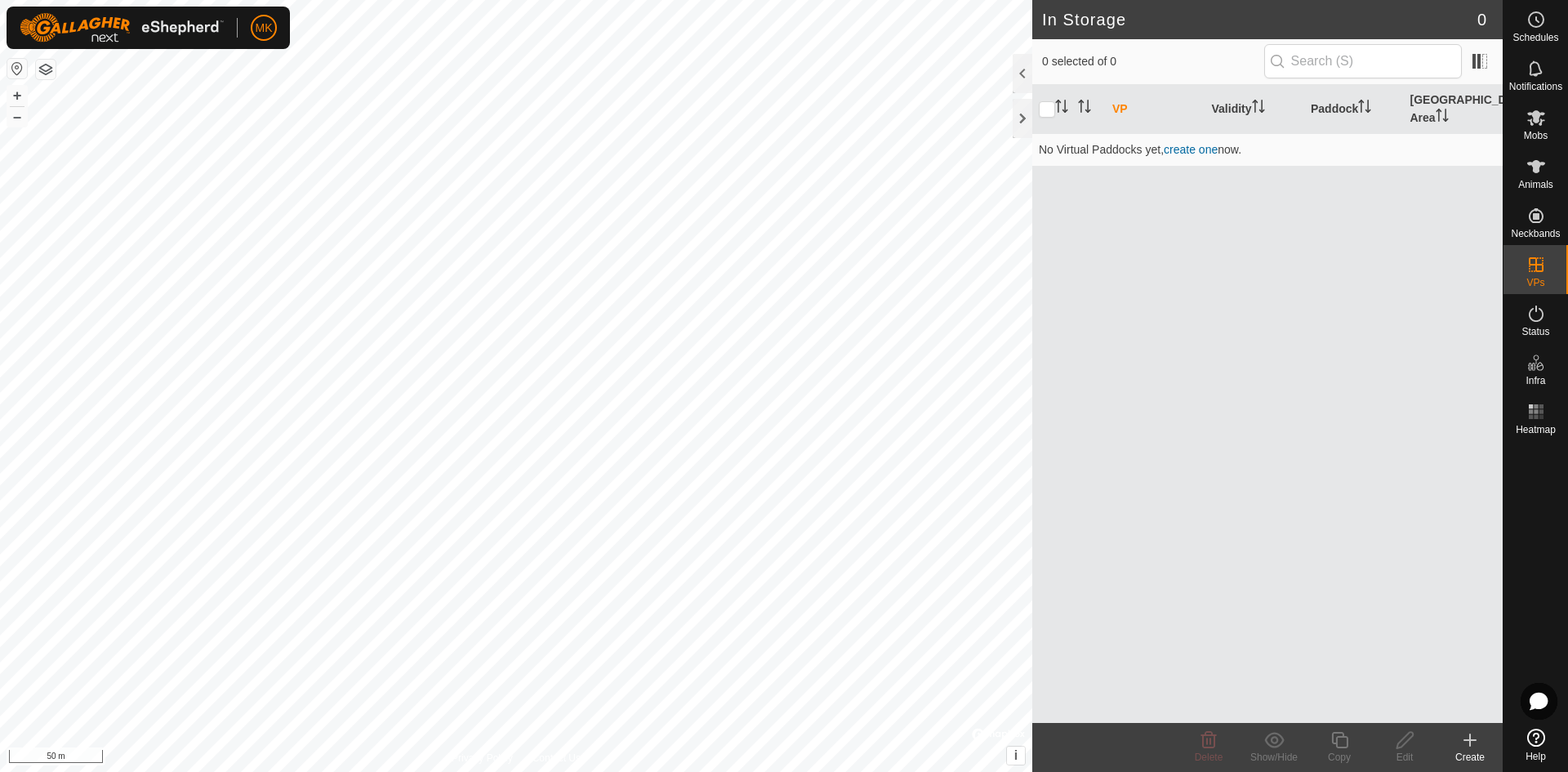
click at [1465, 750] on div "Create" at bounding box center [1470, 757] width 66 height 15
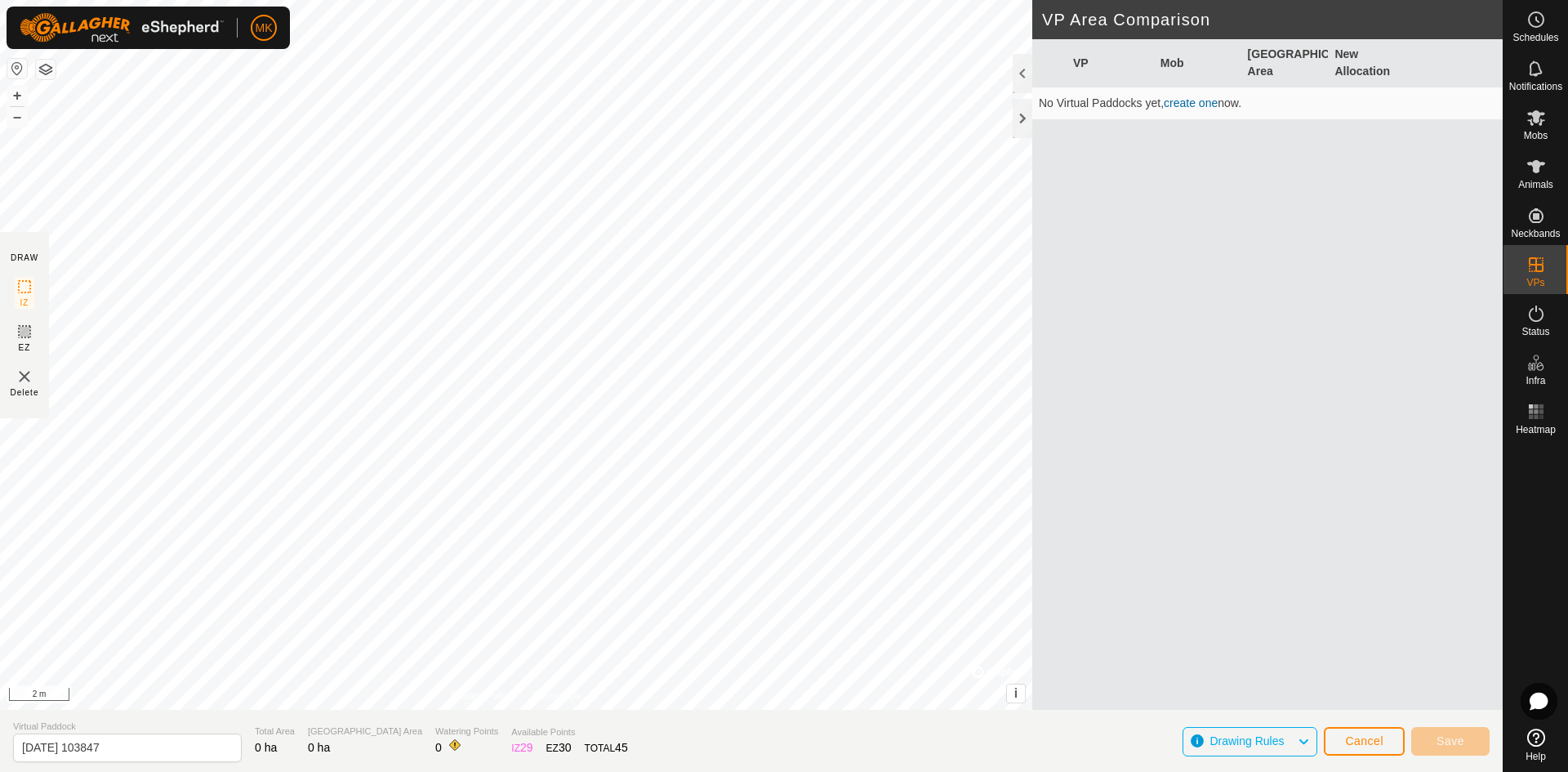
drag, startPoint x: 742, startPoint y: 750, endPoint x: 750, endPoint y: 732, distance: 19.7
click at [735, 717] on section "Virtual Paddock [DATE] 103847 Total Area 0 ha Grazing Area 0 ha Watering Points…" at bounding box center [751, 741] width 1502 height 62
drag, startPoint x: 1125, startPoint y: 669, endPoint x: 1084, endPoint y: 442, distance: 230.7
click at [1084, 442] on div "VP Mob Grazing Area New Allocation No Virtual Paddocks yet, create one now." at bounding box center [1268, 394] width 471 height 710
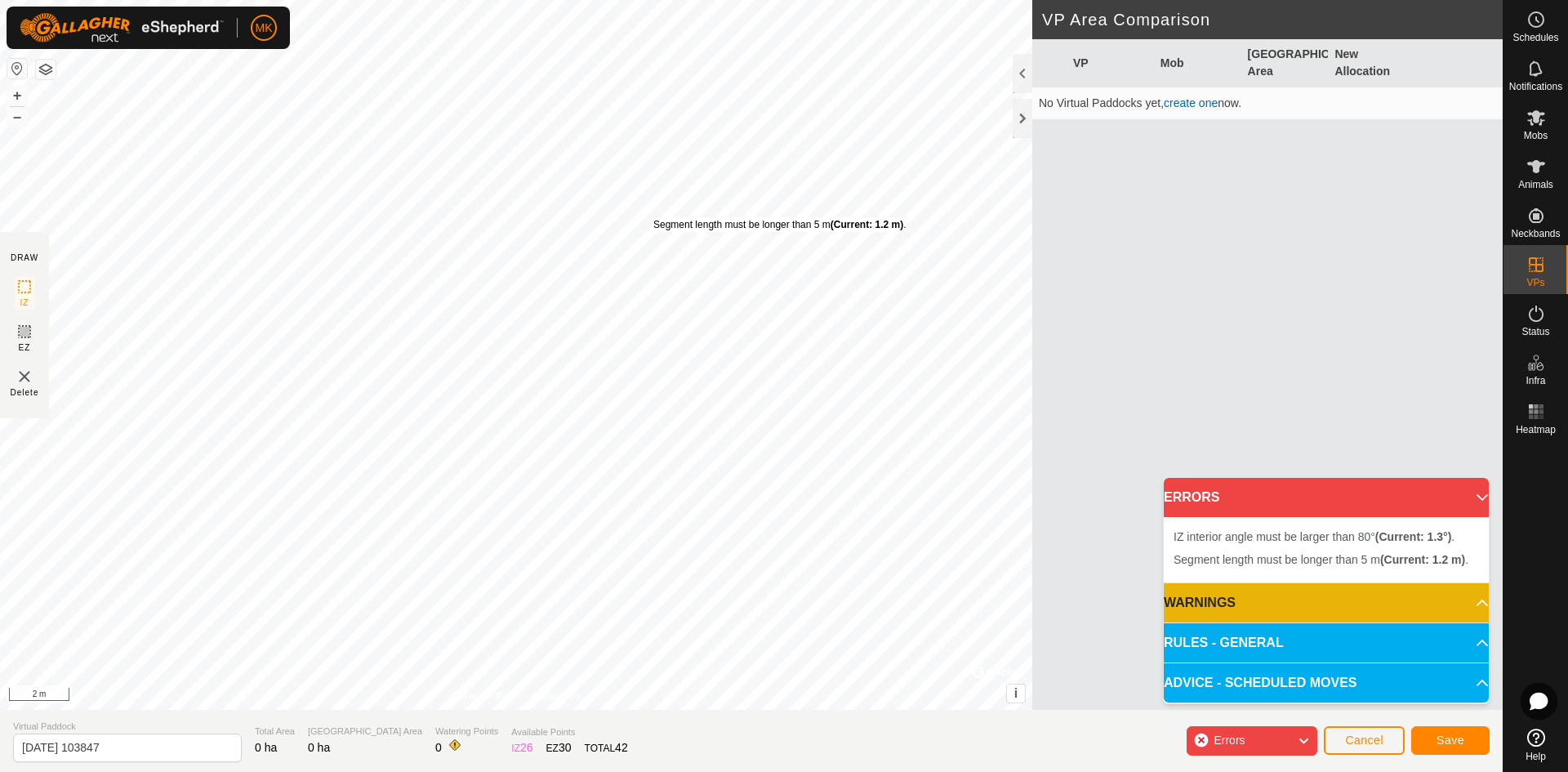
click at [653, 217] on div "Segment length must be longer than 5 m (Current: 1.2 m) . + – ⇧ i © Mapbox , © …" at bounding box center [516, 355] width 1033 height 710
click at [745, 156] on div "Segment length must be longer than 5 m (Current: 0 m) . + – ⇧ i © Mapbox , © Op…" at bounding box center [516, 355] width 1033 height 710
click at [634, 370] on div "IZ interior angle must be larger than 80° (Current: 27.4°) . + – ⇧ i © Mapbox ,…" at bounding box center [516, 355] width 1033 height 710
click at [575, 380] on div "IZ interior angle must be larger than 80° (Current: 73.9°) . + – ⇧ i © Mapbox ,…" at bounding box center [516, 355] width 1033 height 710
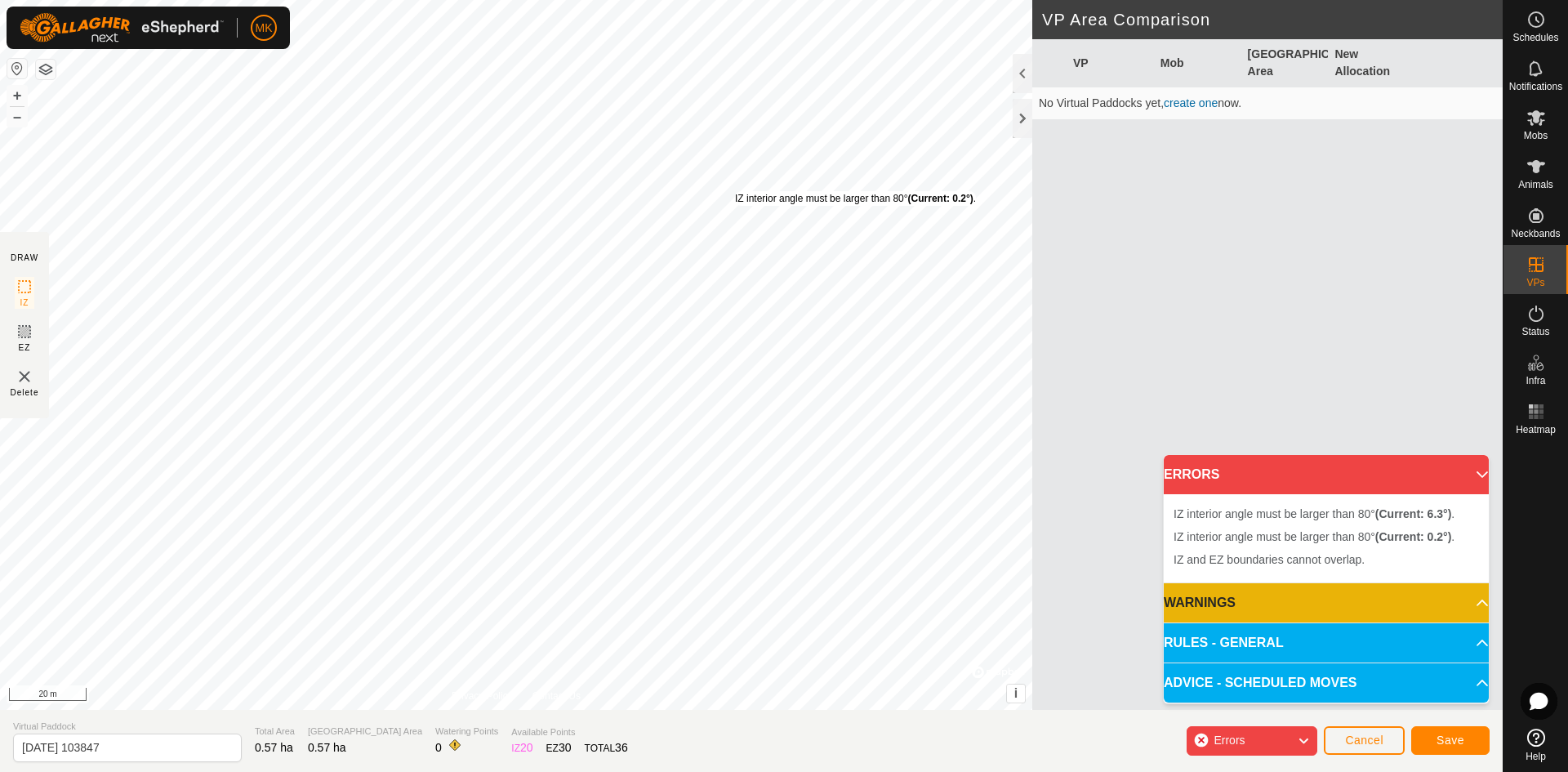
drag, startPoint x: 747, startPoint y: 190, endPoint x: 735, endPoint y: 192, distance: 12.2
click at [735, 191] on div "IZ interior angle must be larger than 80° (Current: 0.2°) ." at bounding box center [855, 199] width 241 height 15
click at [1206, 740] on div "Errors" at bounding box center [1252, 740] width 130 height 29
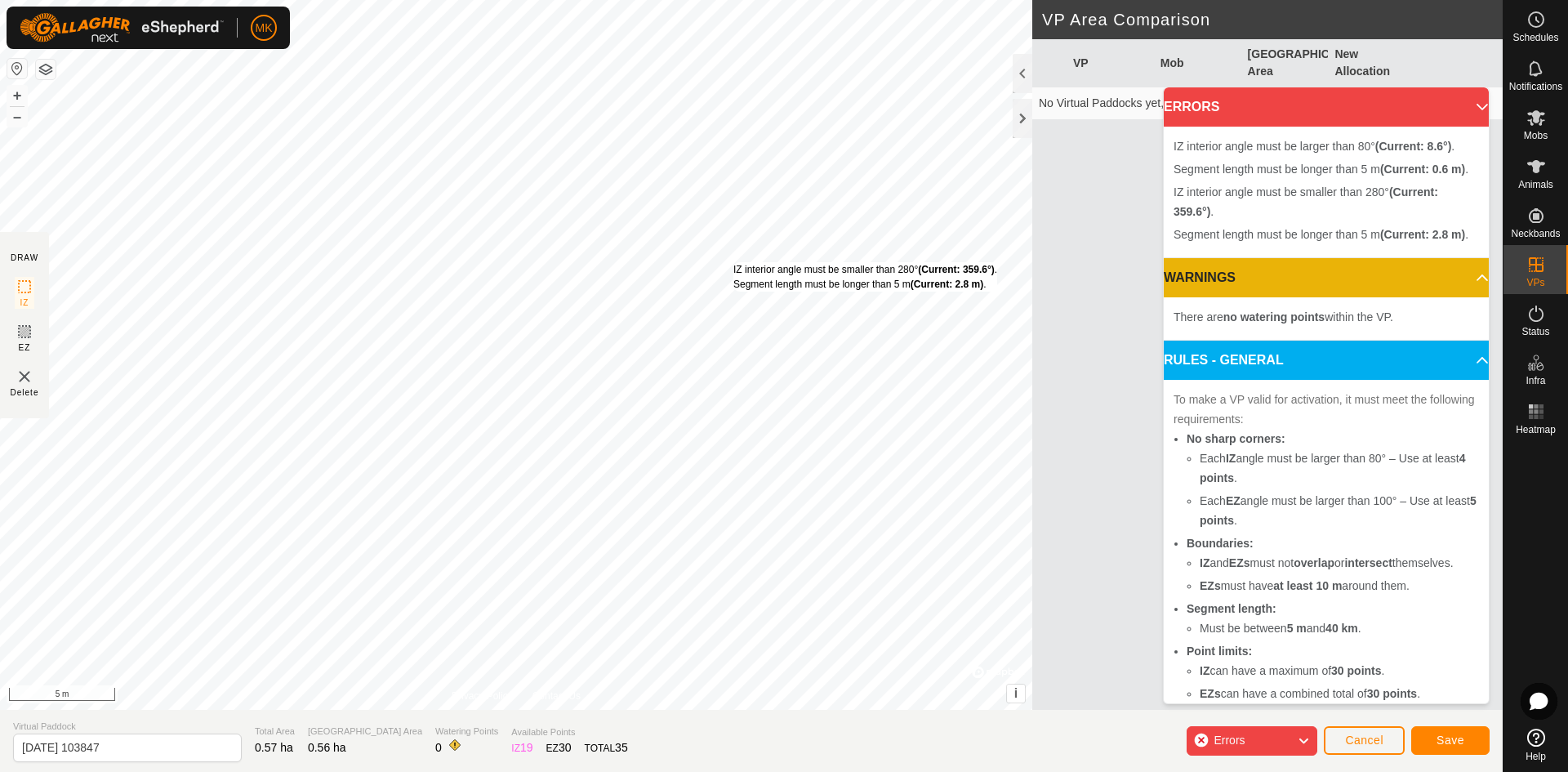
click at [733, 262] on div "IZ interior angle must be smaller than 280° (Current: 359.6°) . Segment length …" at bounding box center [516, 355] width 1033 height 710
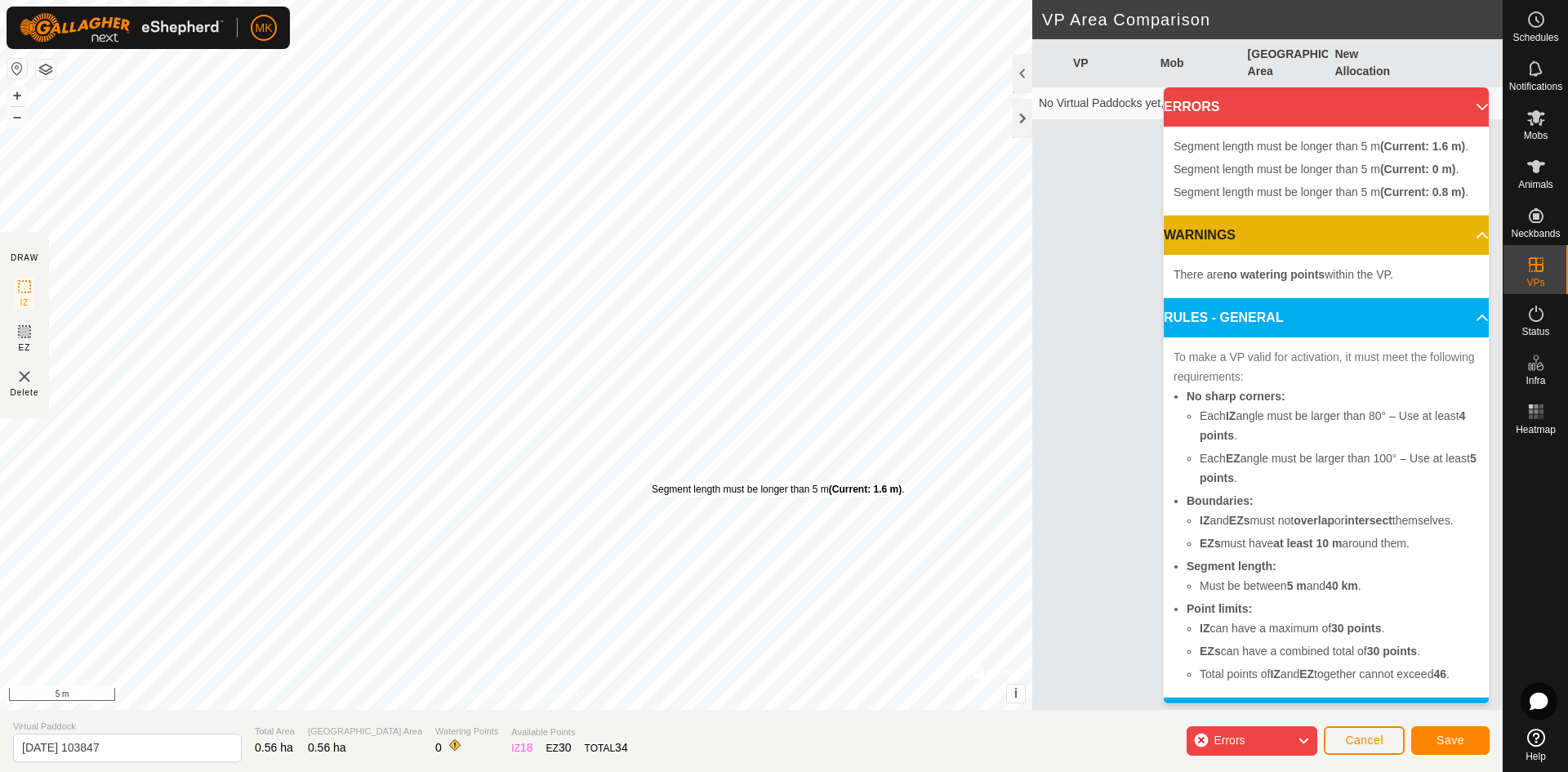
click at [651, 482] on div "Segment length must be longer than 5 m (Current: 1.6 m) . + – ⇧ i © Mapbox , © …" at bounding box center [516, 355] width 1033 height 710
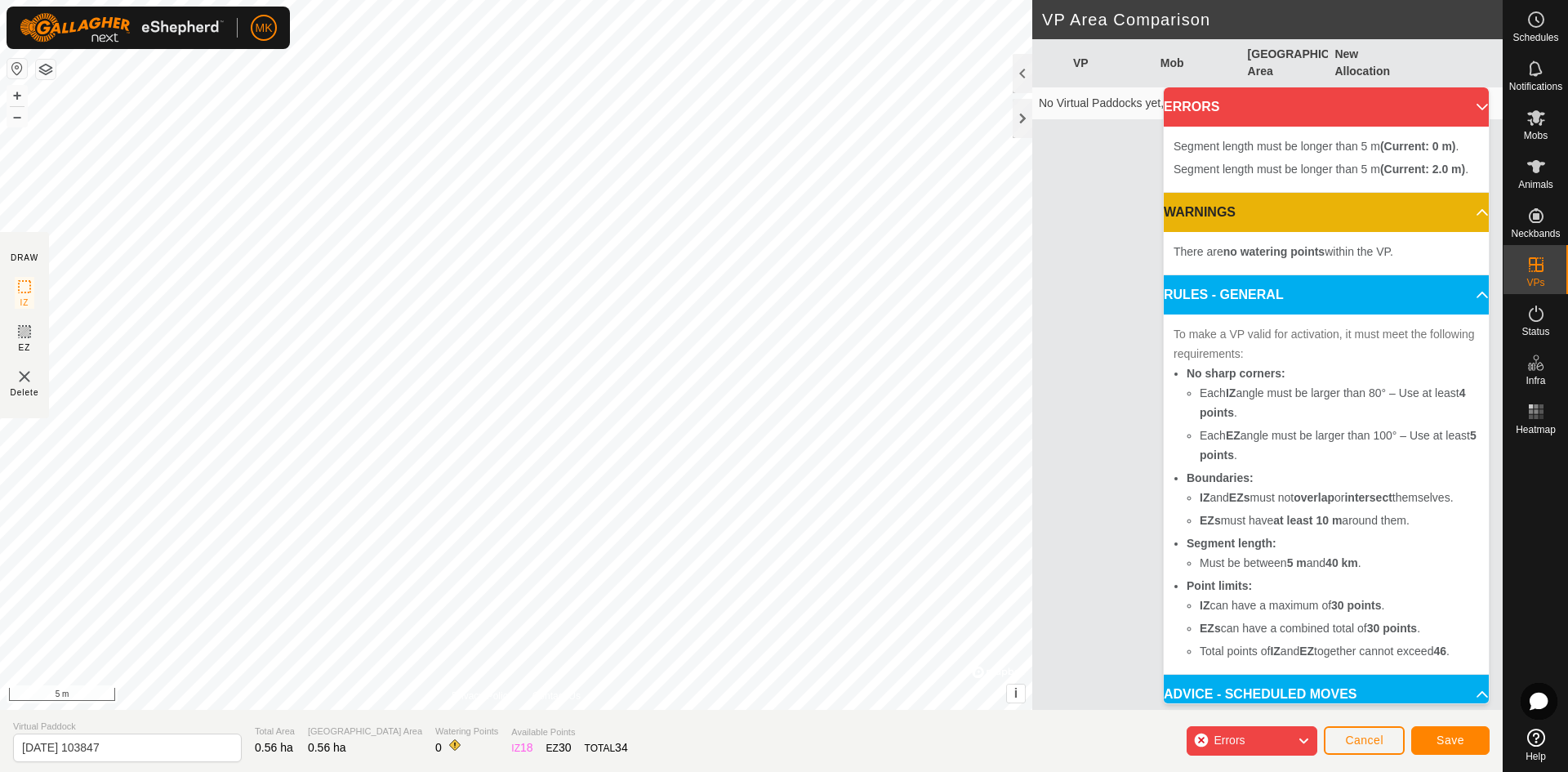
click at [649, 521] on div "Segment length must be longer than 5 m (Current: 2.0 m) . + – ⇧ i © Mapbox , © …" at bounding box center [516, 355] width 1033 height 710
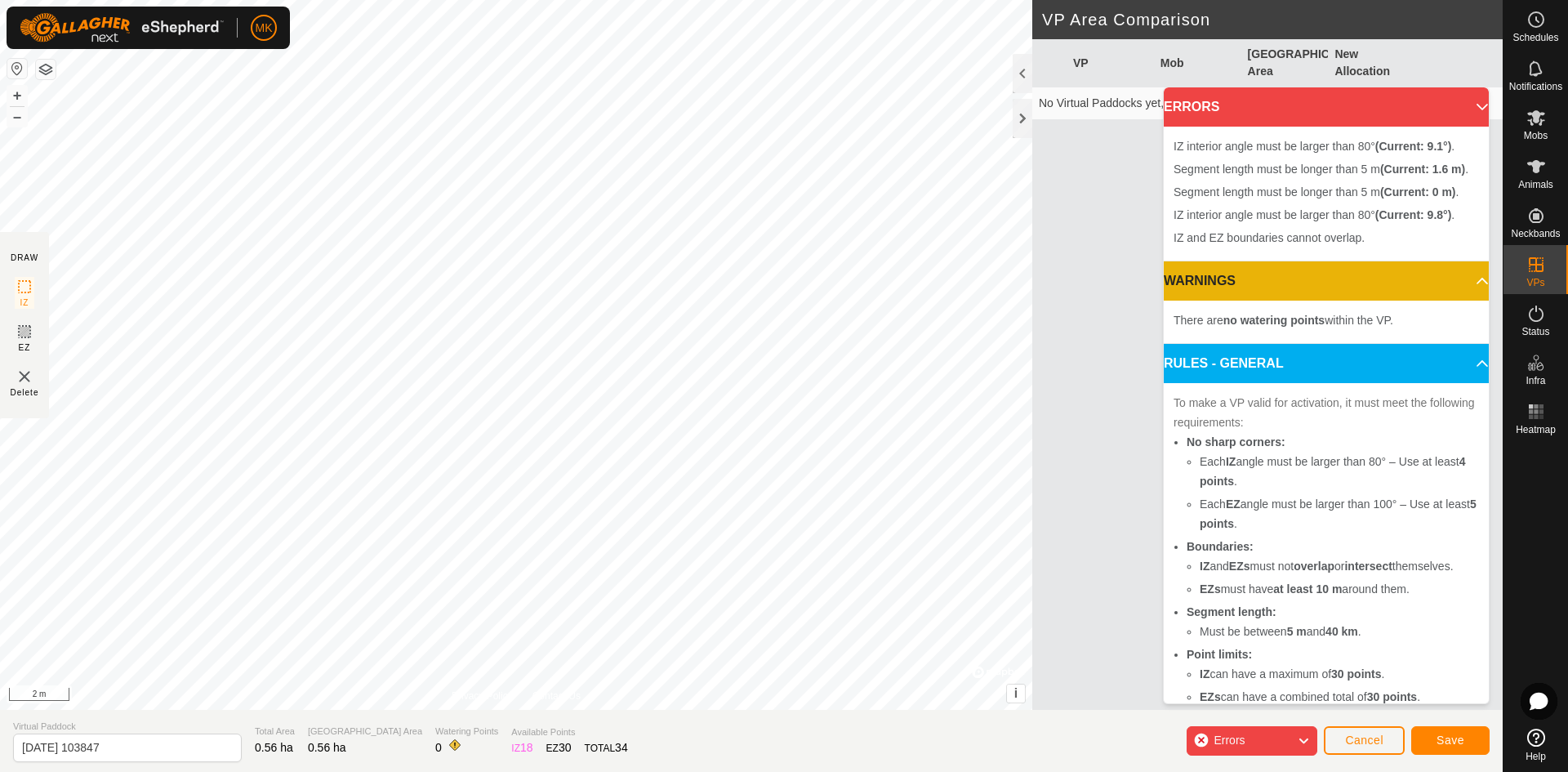
click at [642, 472] on div "IZ interior angle must be larger than 80° (Current: 9.1°) . Segment length must…" at bounding box center [516, 355] width 1033 height 710
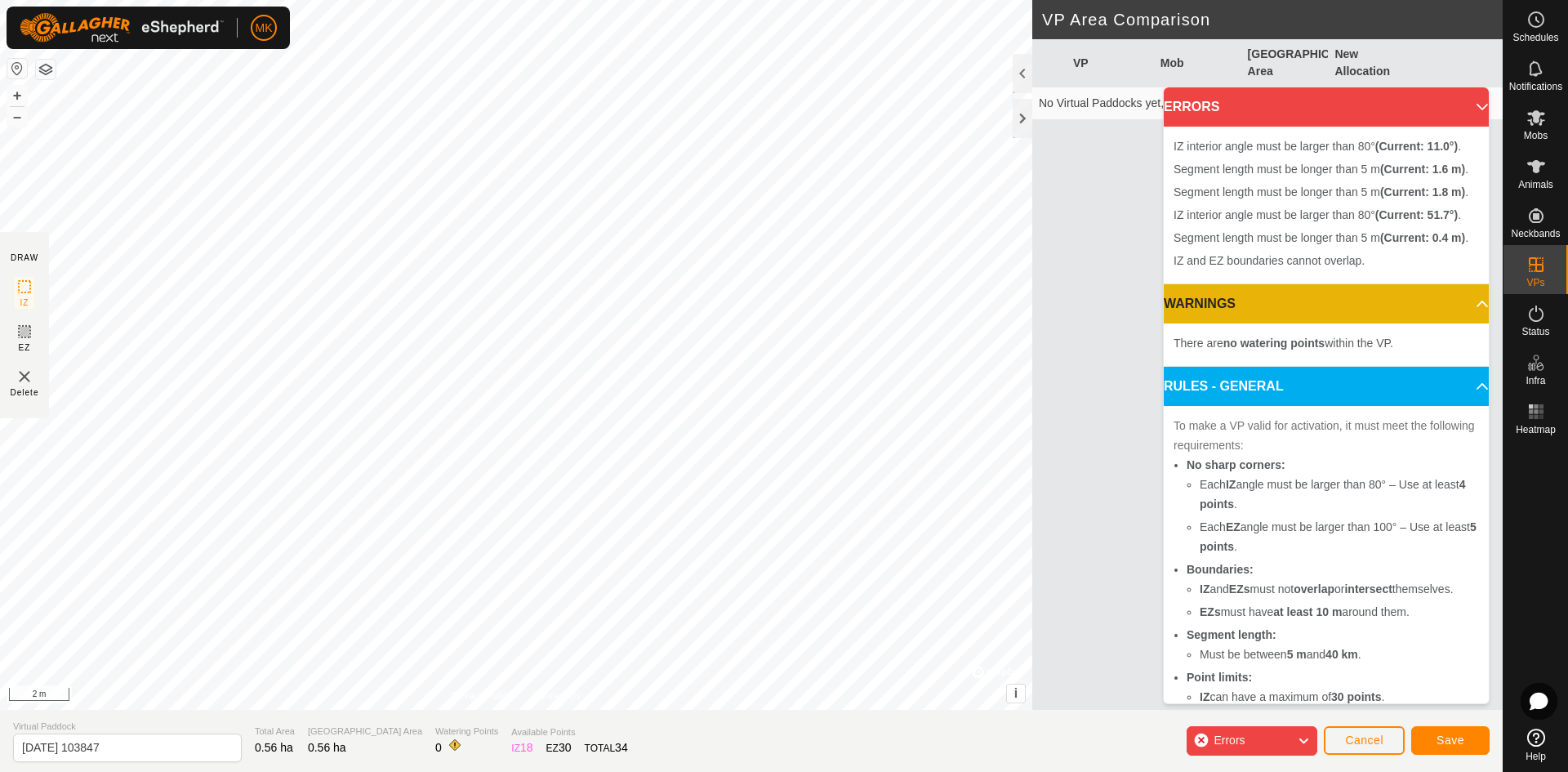
click at [616, 526] on div "IZ interior angle must be larger than 80° (Current: 11.0°) . Segment length mus…" at bounding box center [516, 355] width 1033 height 710
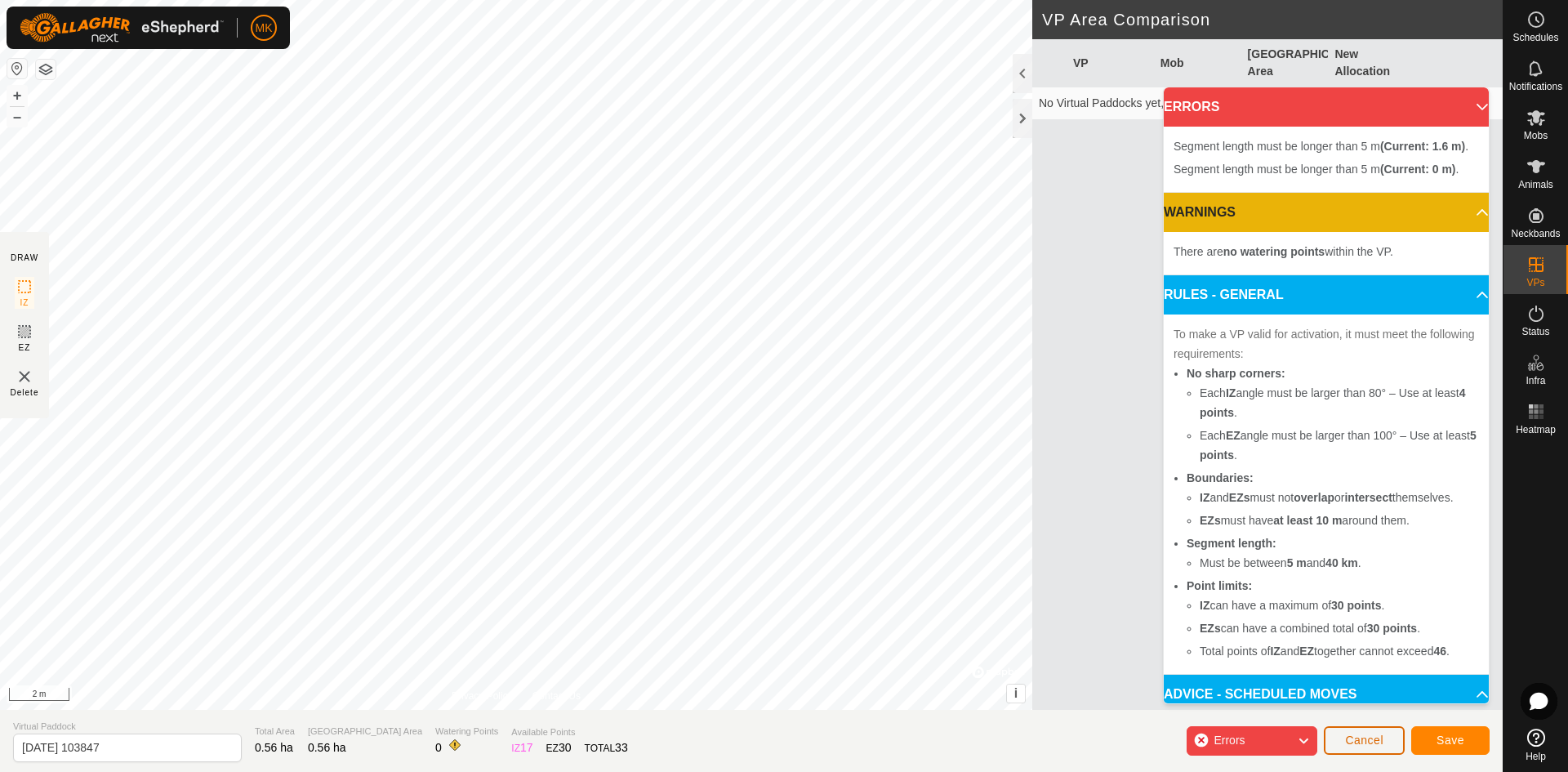
click at [1369, 741] on span "Cancel" at bounding box center [1363, 739] width 38 height 13
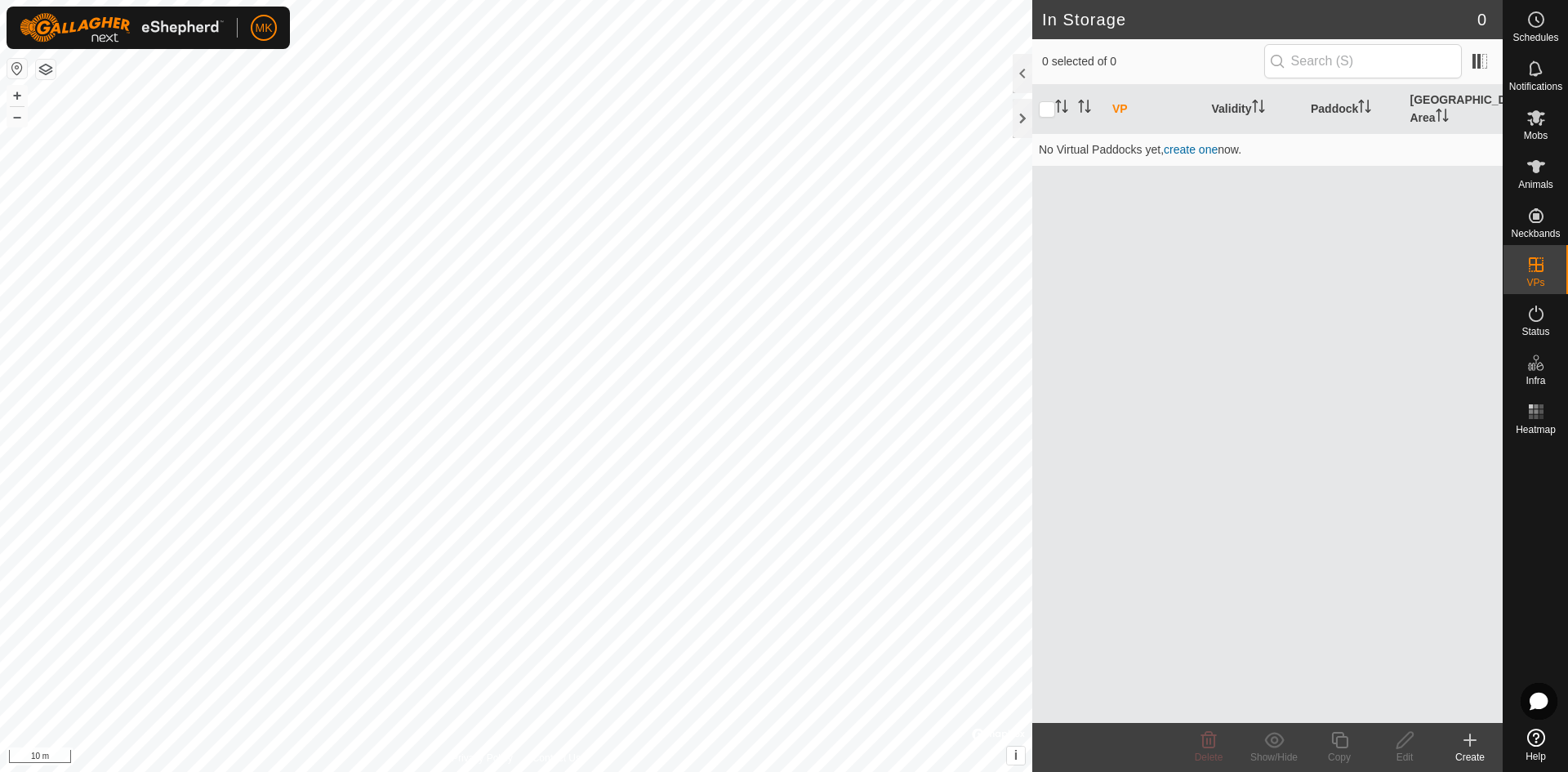
click at [1473, 742] on icon at bounding box center [1470, 740] width 20 height 19
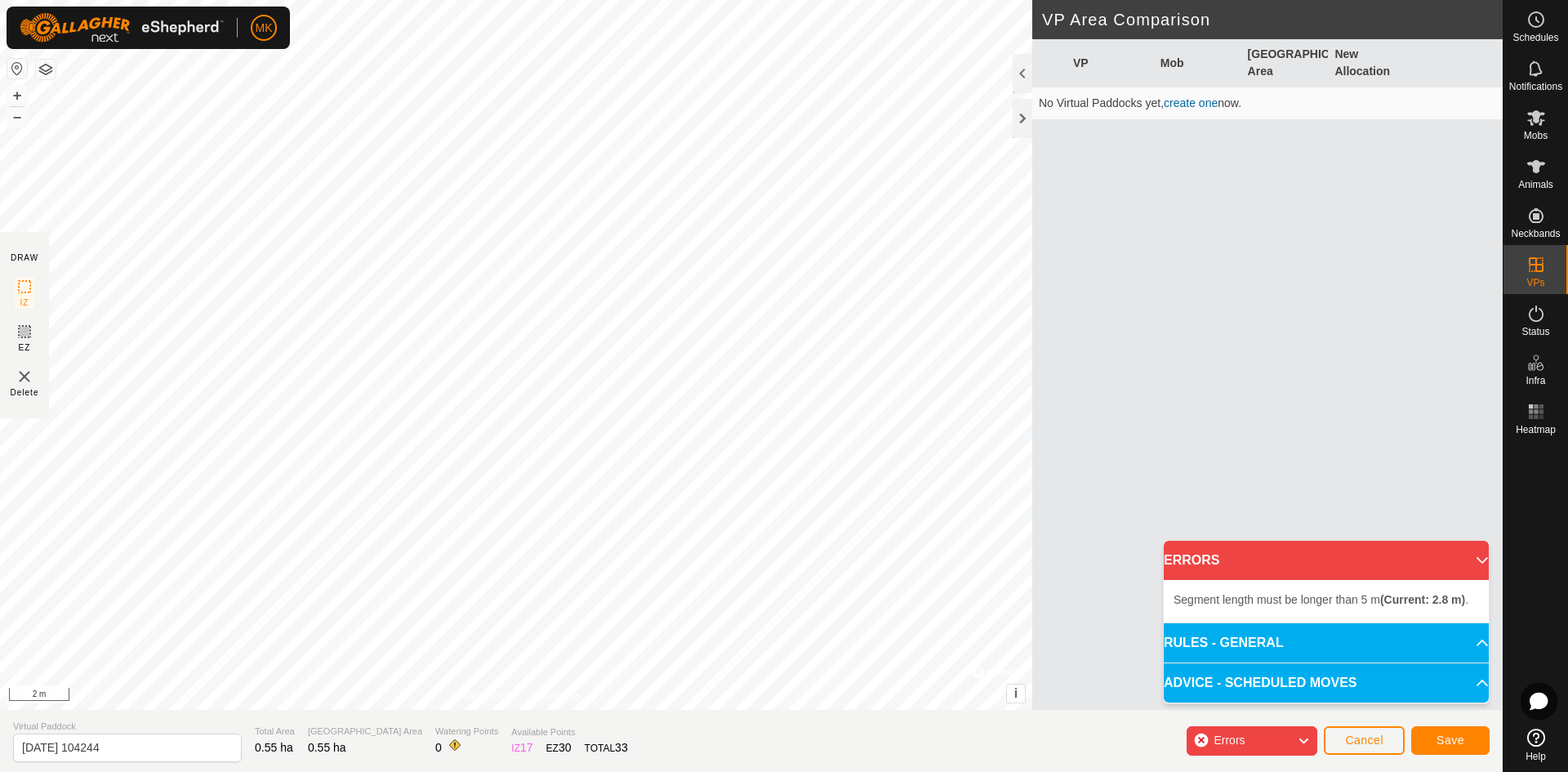
click at [838, 488] on div "Segment length must be longer than 5 m (Current: 2.8 m) . + – ⇧ i © Mapbox , © …" at bounding box center [516, 355] width 1033 height 710
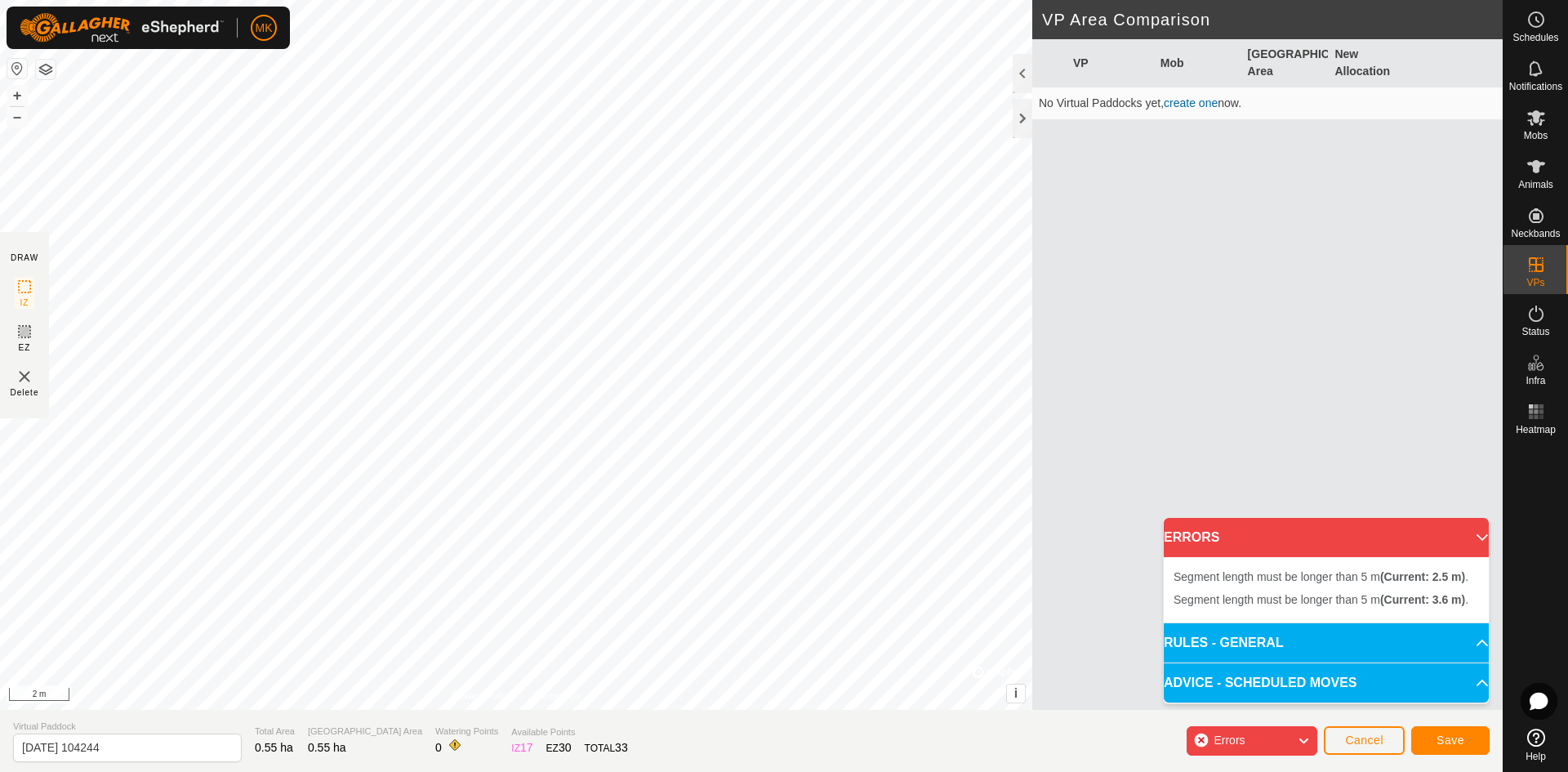
click at [1234, 743] on span "Errors" at bounding box center [1229, 739] width 31 height 13
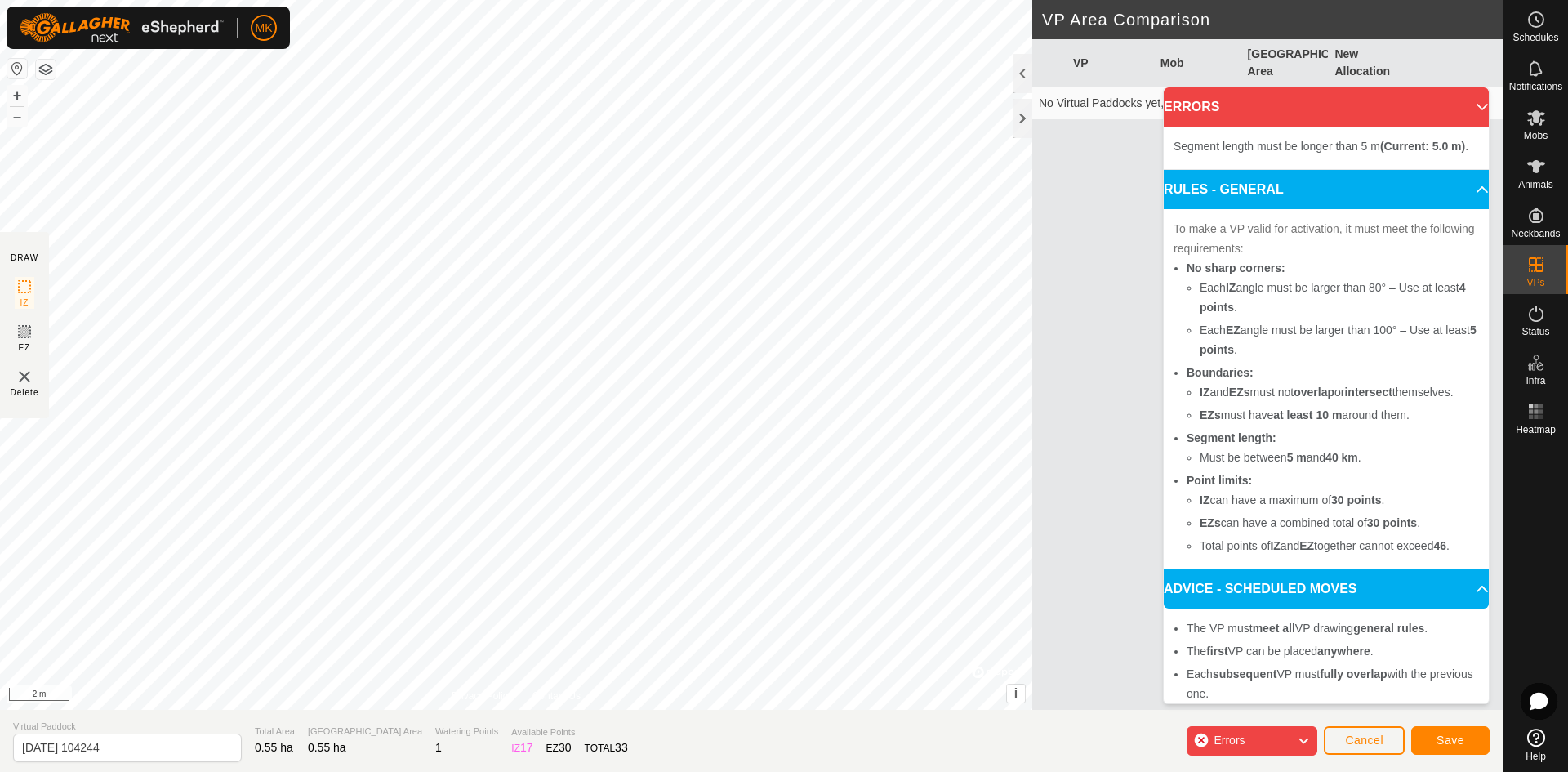
click at [1291, 735] on div "Errors" at bounding box center [1252, 740] width 130 height 29
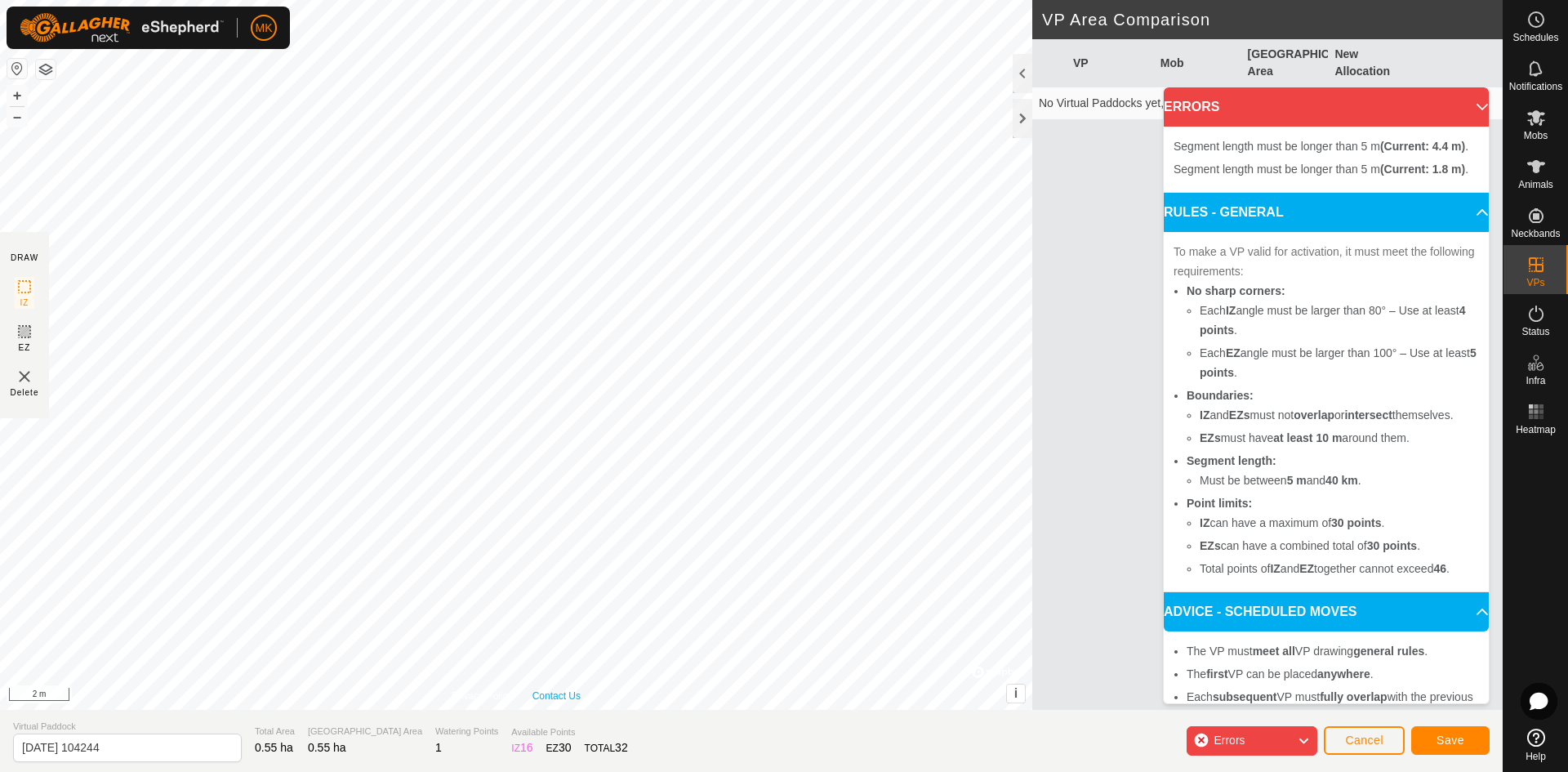
click at [579, 691] on div "Privacy Policy Contact Us Segment length must be longer than 5 m (Current: 1.8 …" at bounding box center [516, 355] width 1033 height 710
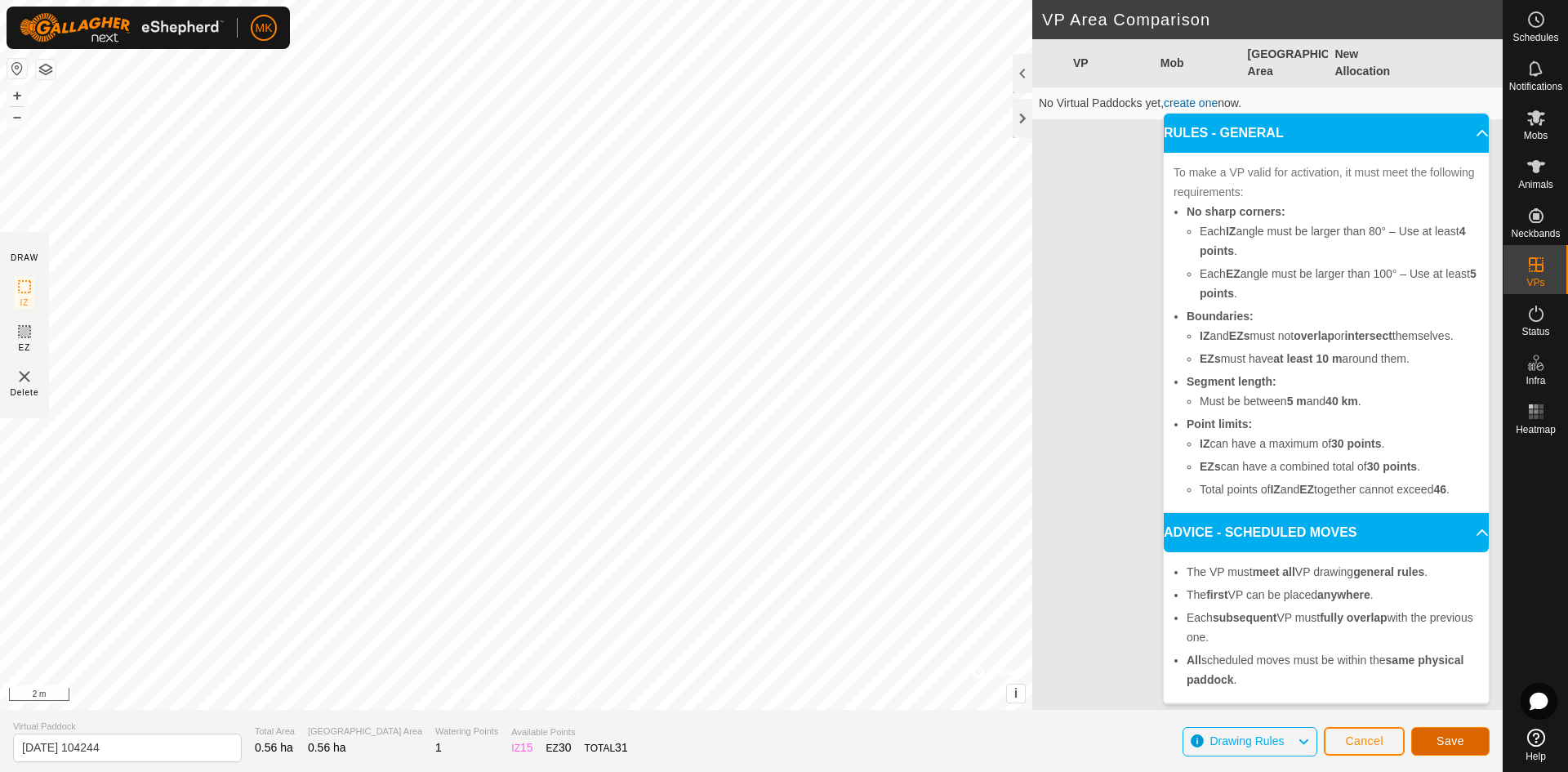
click at [1469, 745] on button "Save" at bounding box center [1450, 741] width 78 height 28
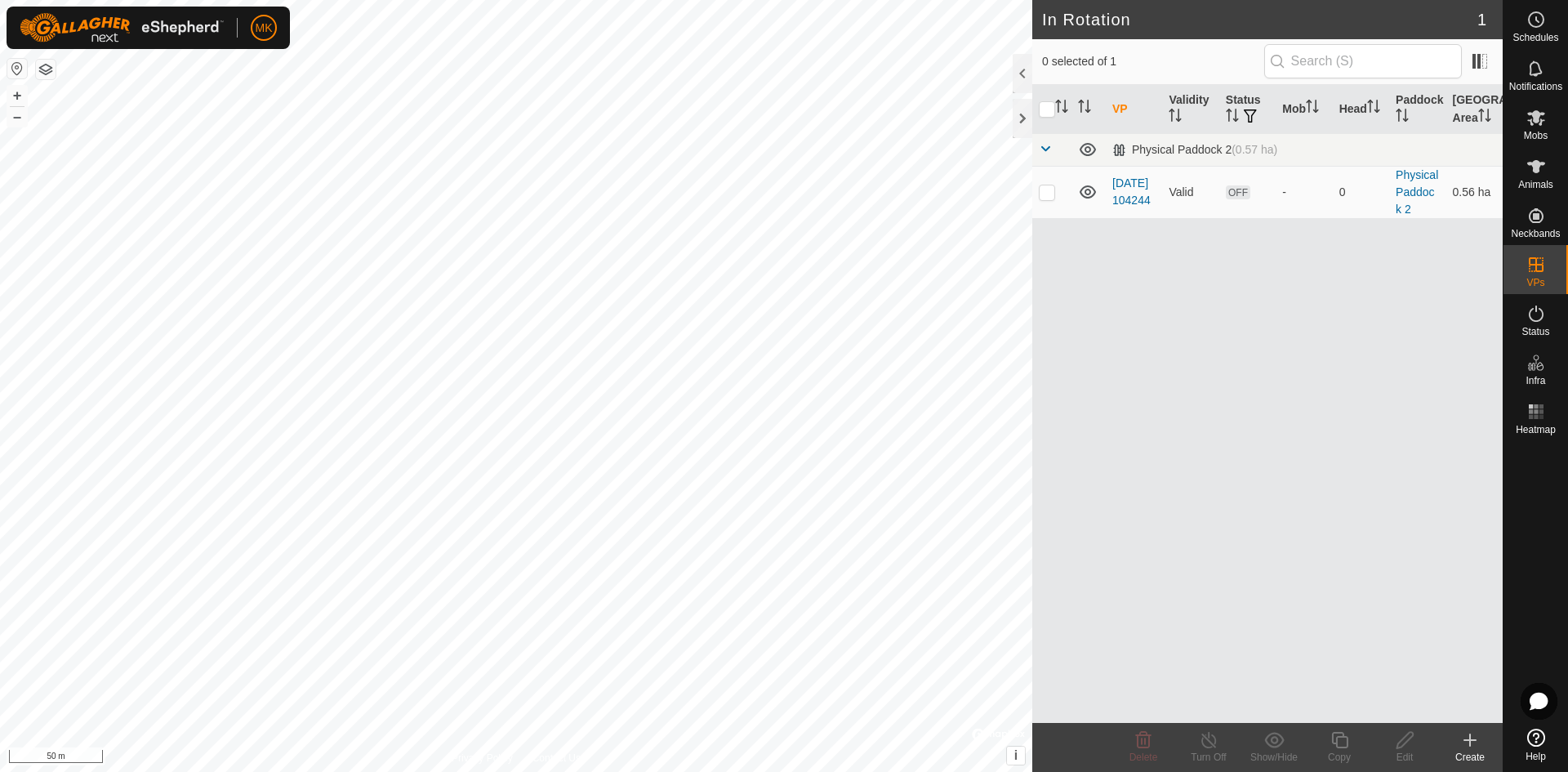
click at [1466, 743] on icon at bounding box center [1470, 740] width 20 height 19
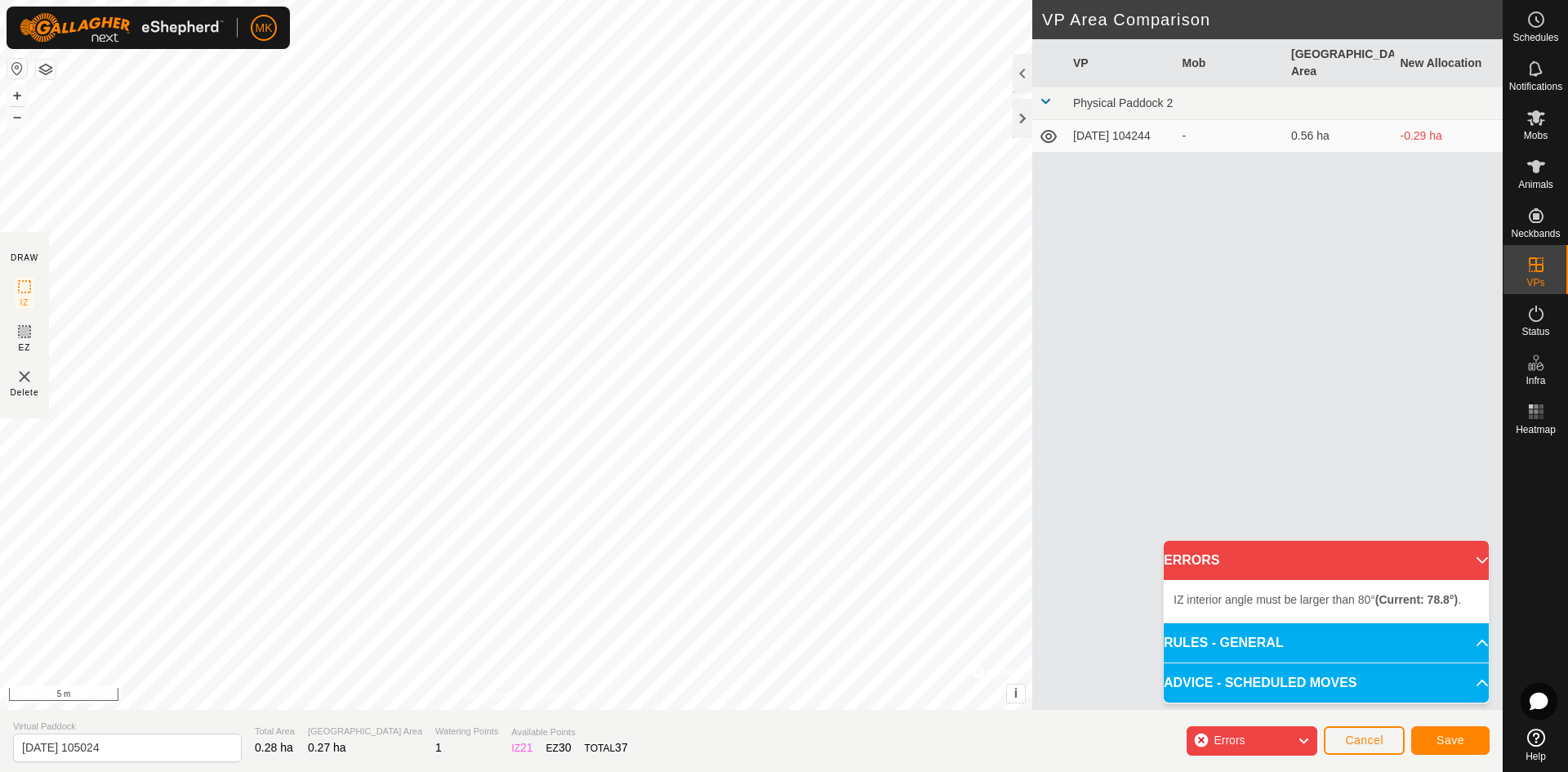
click at [1198, 737] on div "Errors" at bounding box center [1252, 740] width 130 height 29
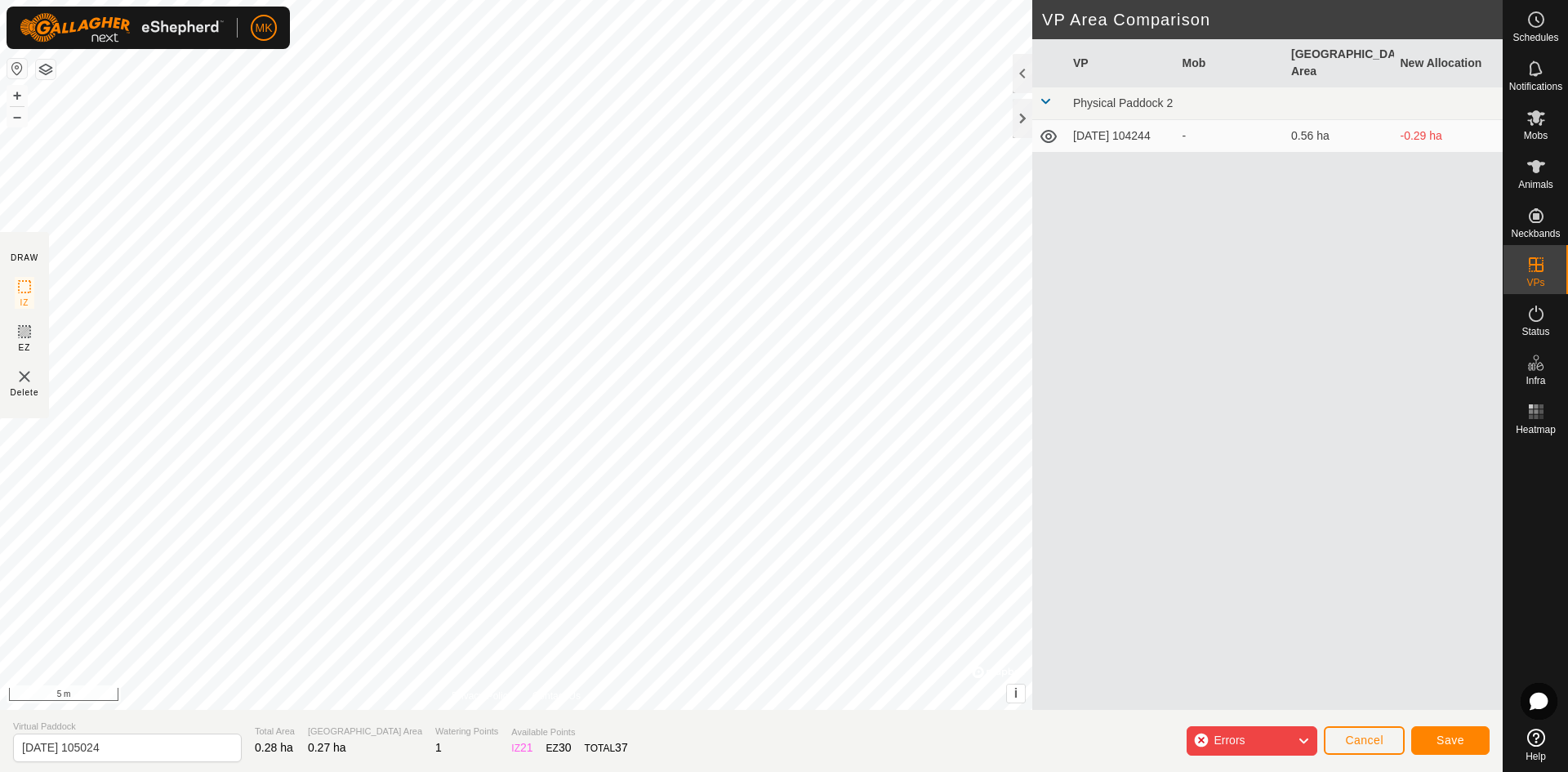
click at [1198, 744] on div "Errors" at bounding box center [1252, 740] width 130 height 29
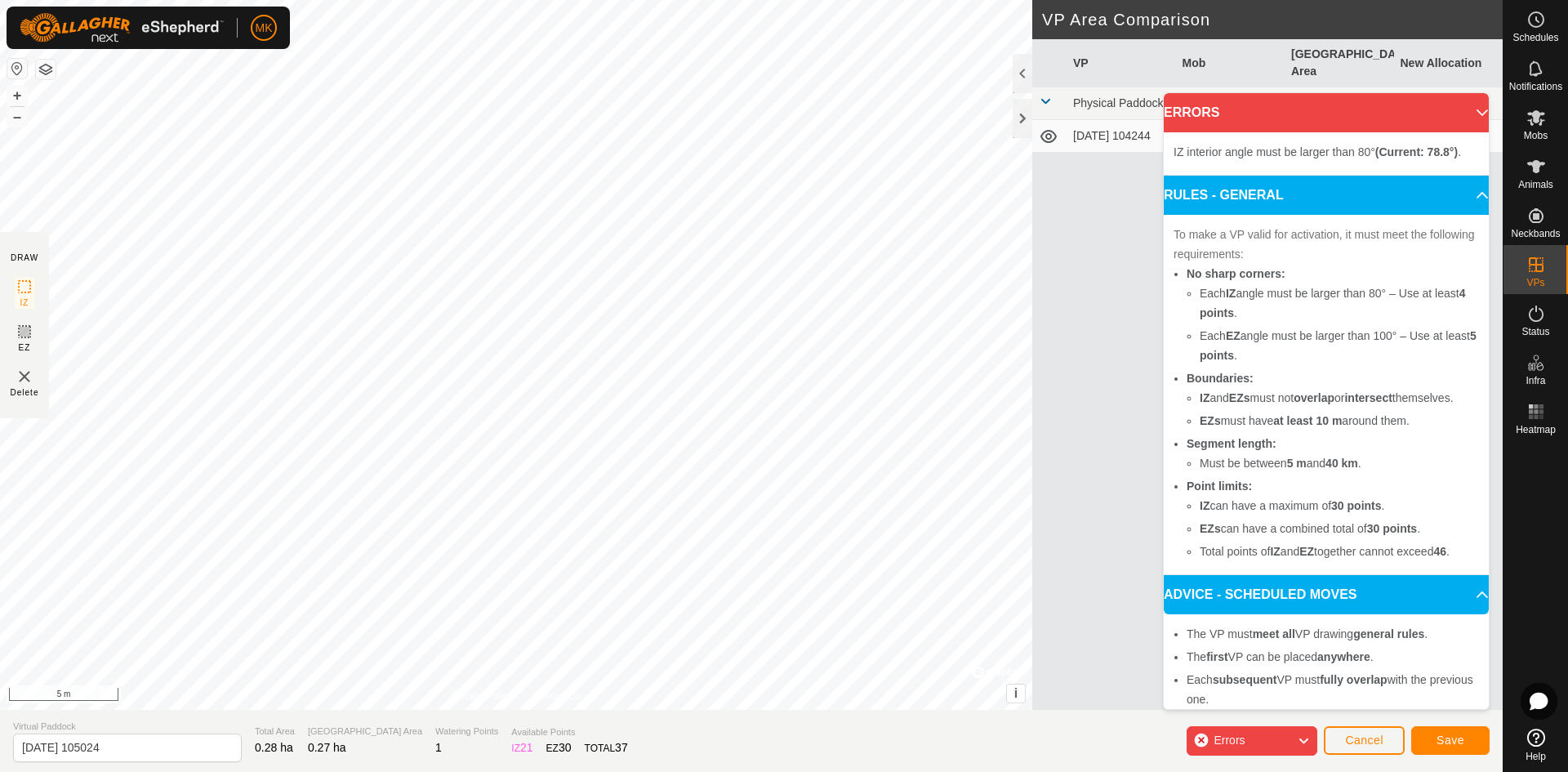
click at [1198, 744] on div "Errors" at bounding box center [1252, 740] width 130 height 29
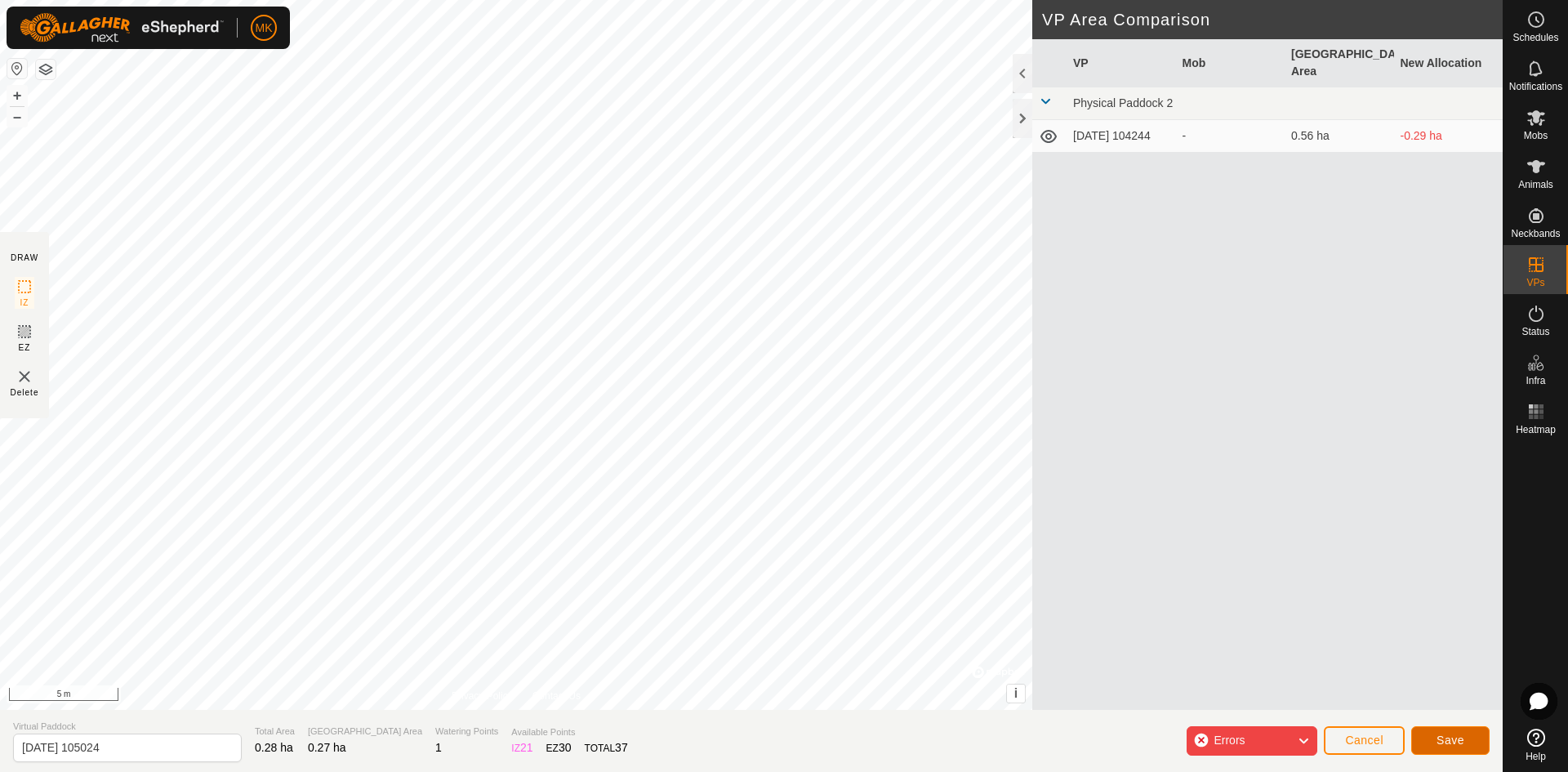
click at [1438, 752] on button "Save" at bounding box center [1450, 740] width 78 height 28
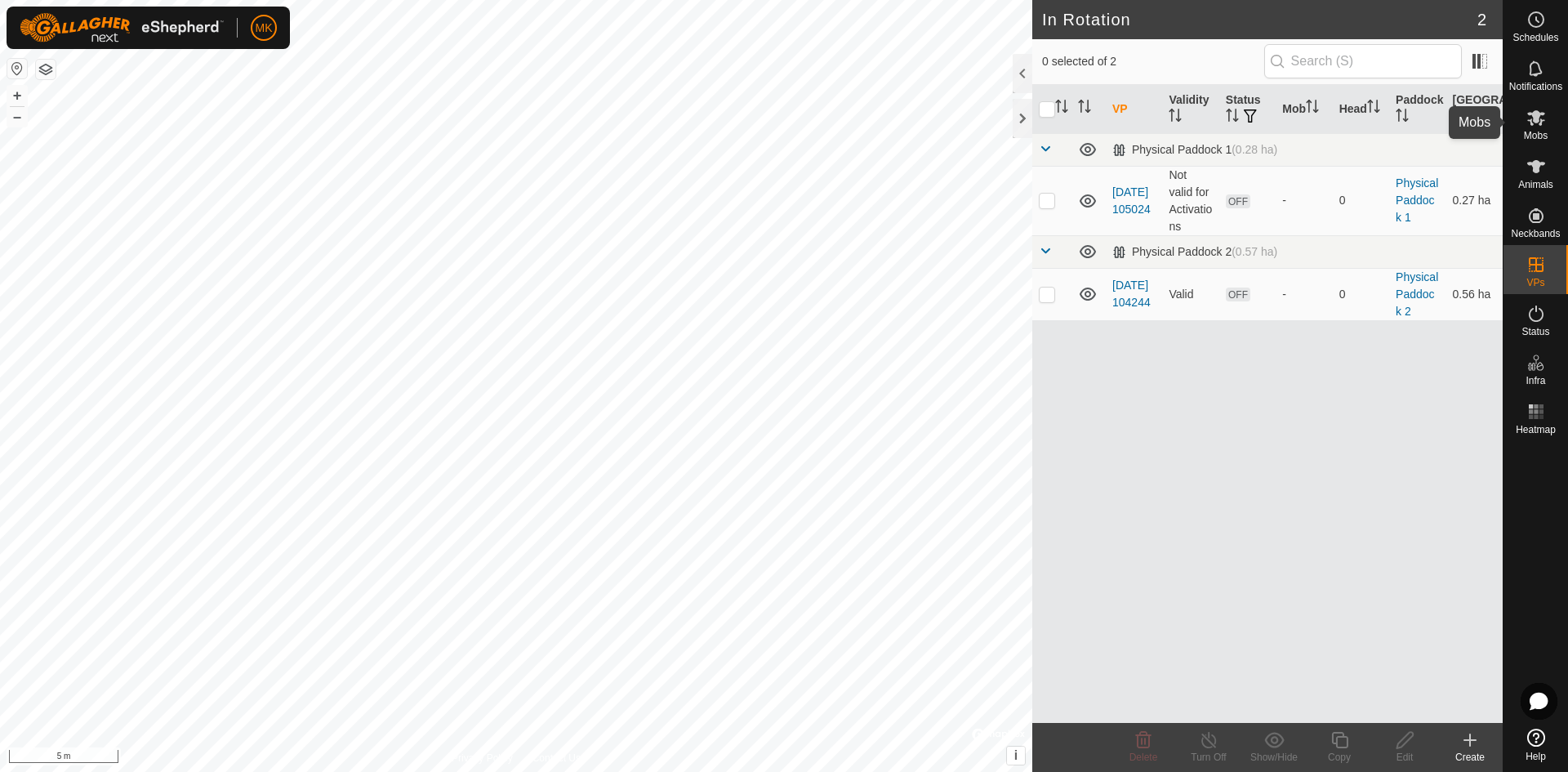
click at [1540, 132] on span "Mobs" at bounding box center [1535, 135] width 24 height 10
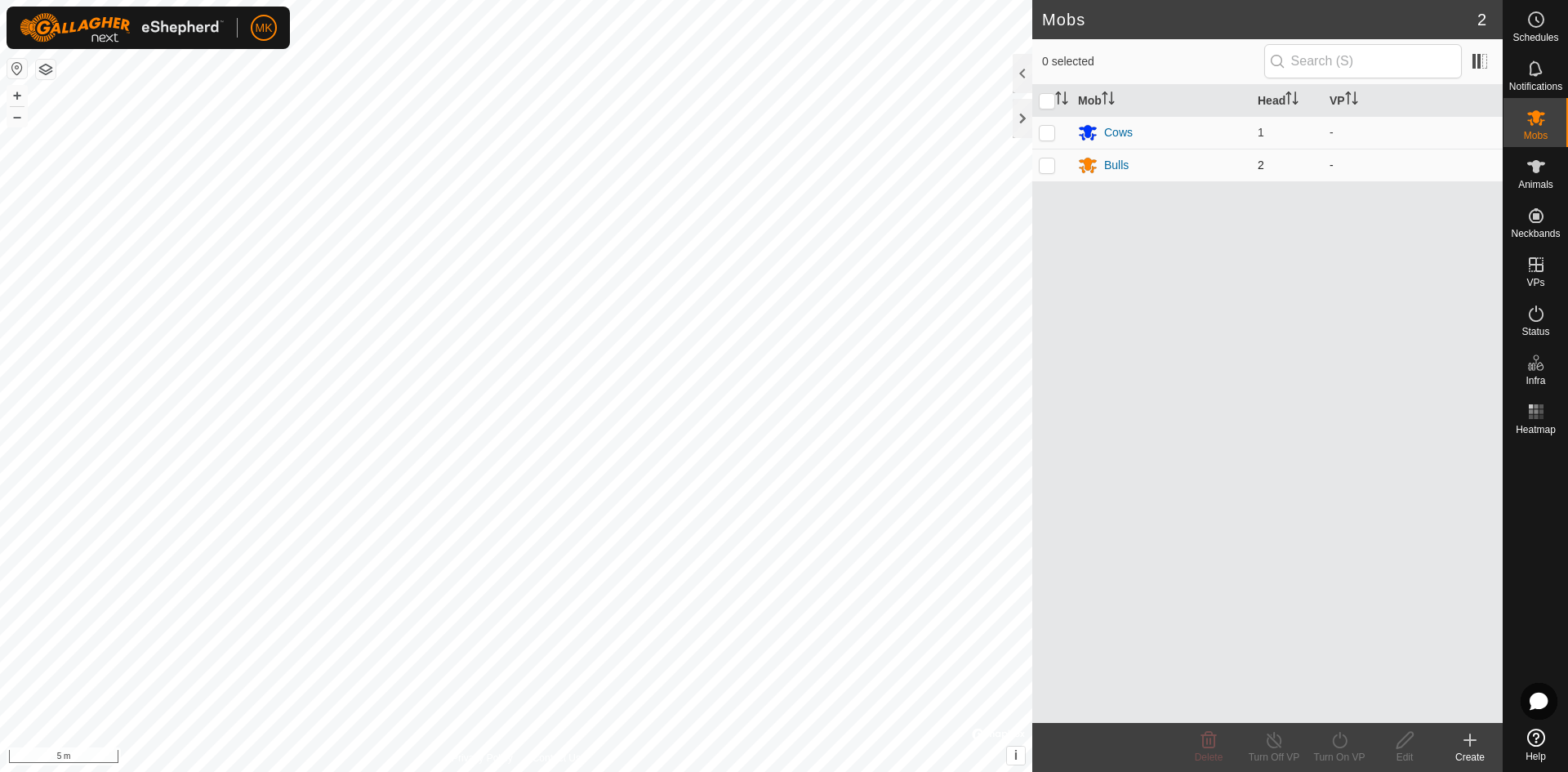
click at [1047, 166] on p-checkbox at bounding box center [1047, 165] width 16 height 13
click at [1044, 163] on p-checkbox at bounding box center [1047, 165] width 16 height 13
checkbox input "false"
click at [1121, 166] on div "Bulls" at bounding box center [1117, 165] width 25 height 17
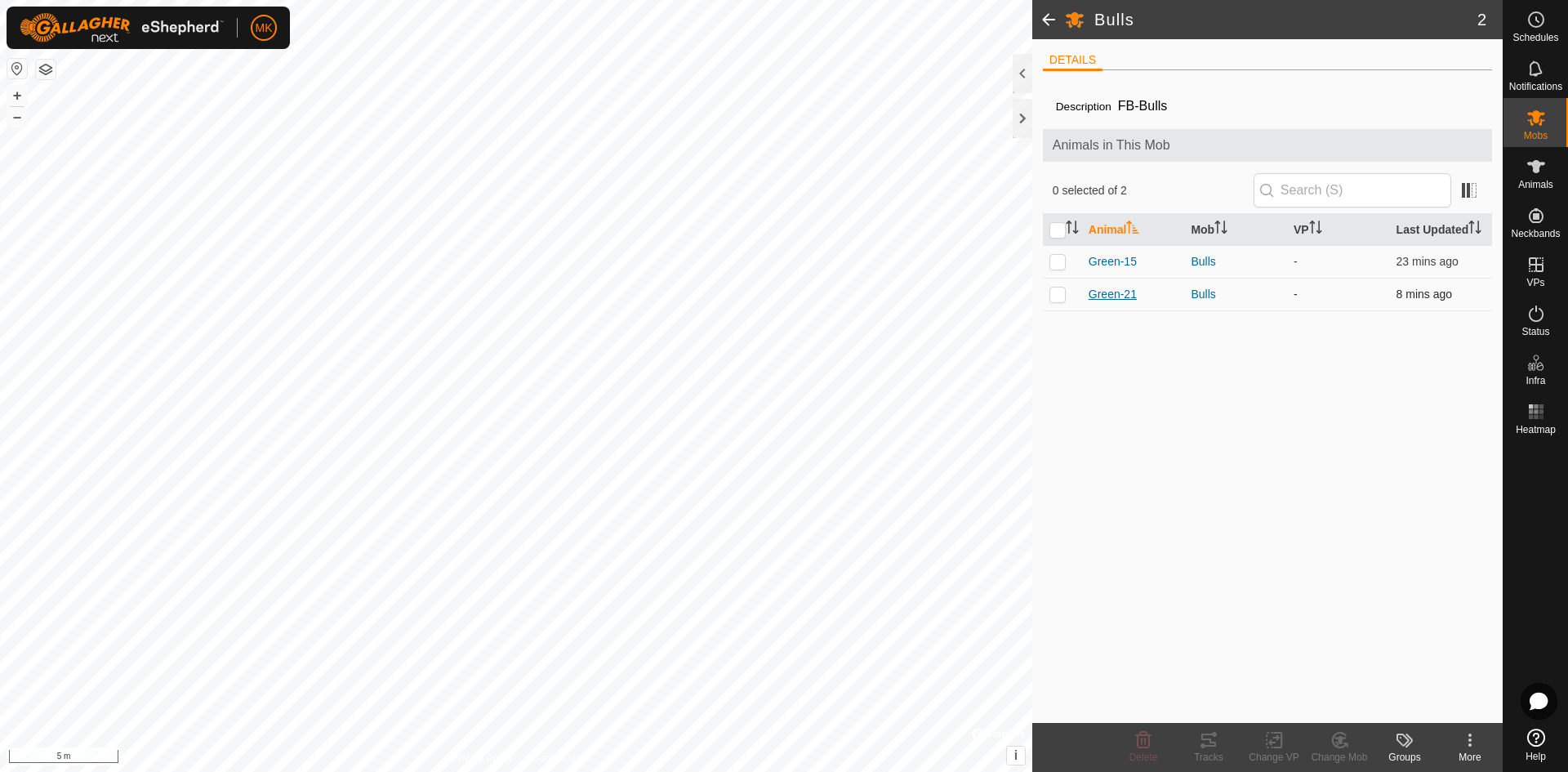
click at [1120, 294] on span "Green-21" at bounding box center [1112, 293] width 48 height 17
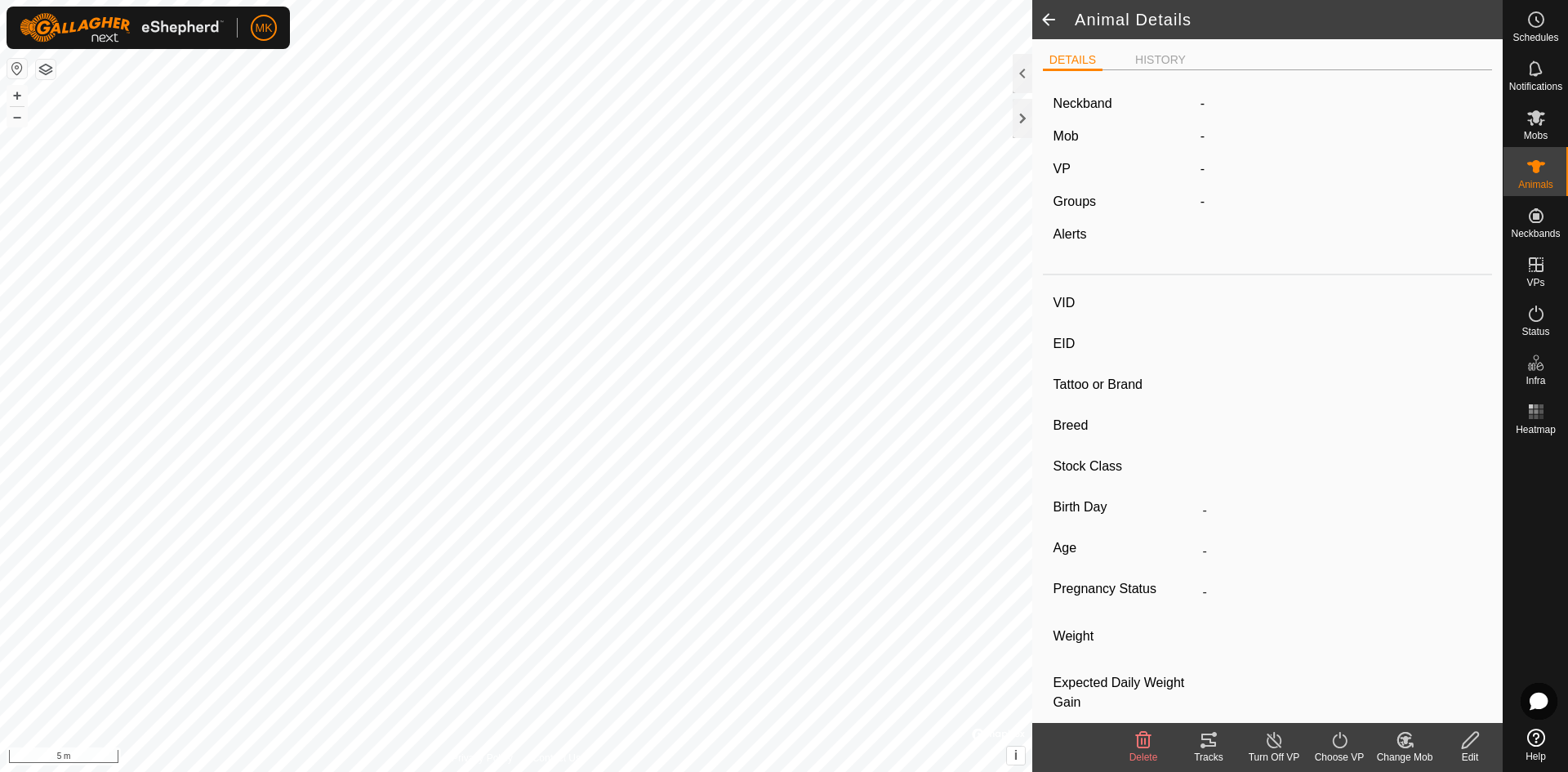
type input "Green-21"
type input "-"
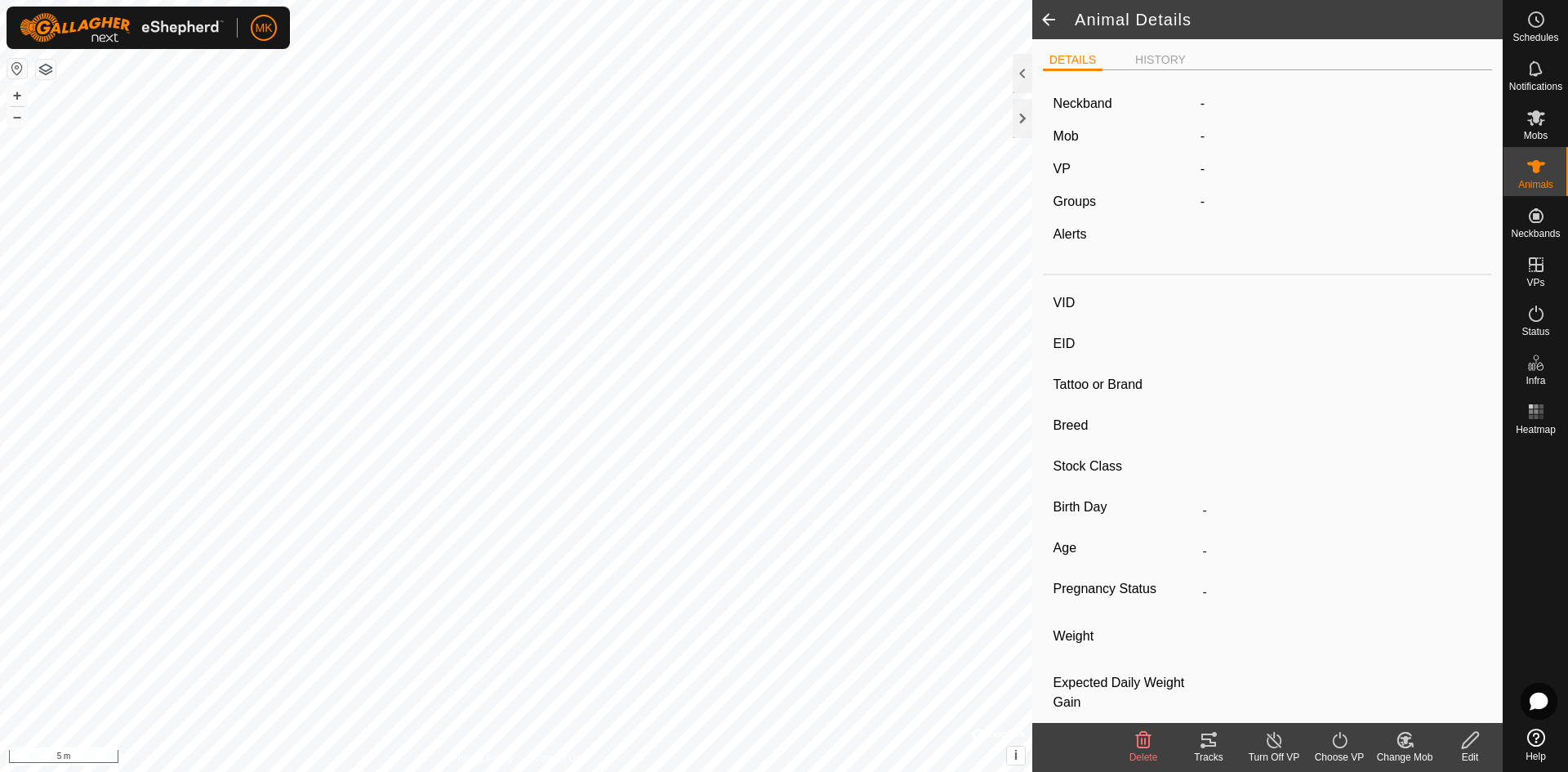
type input "09/2024"
type input "11 months"
type input "0 kg"
type input "-"
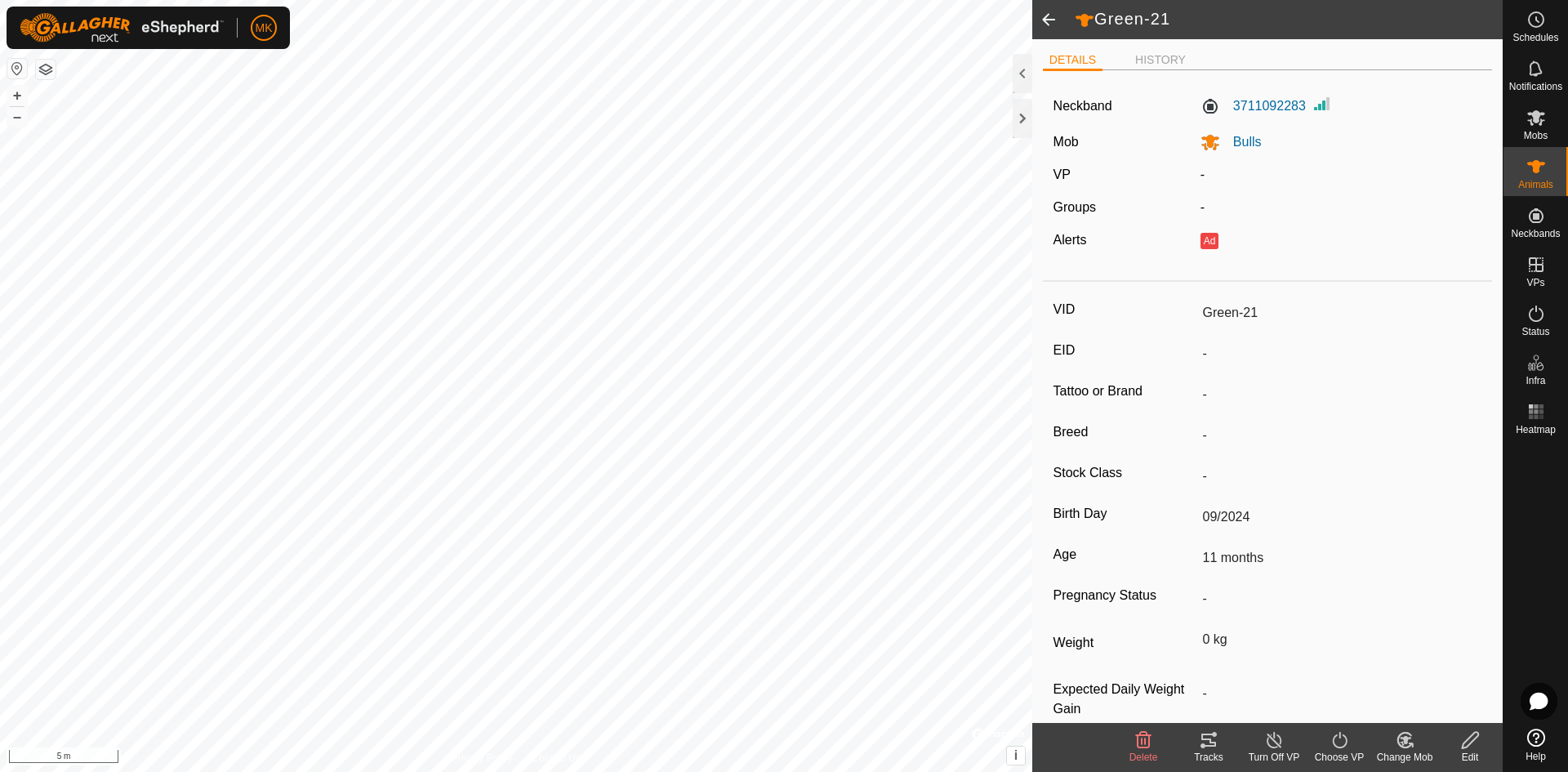
click at [1052, 27] on span at bounding box center [1049, 19] width 33 height 39
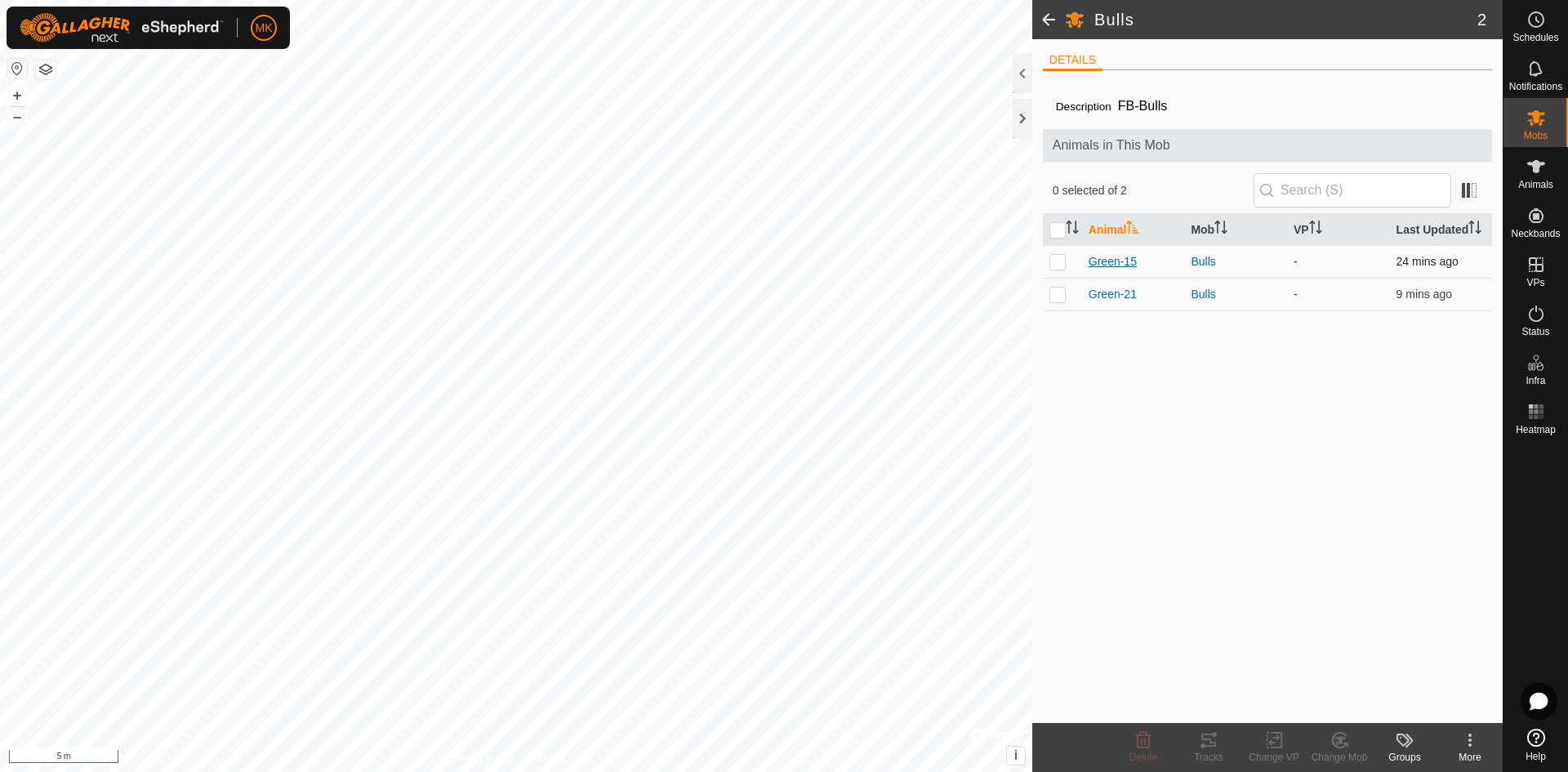
click at [1108, 265] on span "Green-15" at bounding box center [1112, 261] width 48 height 17
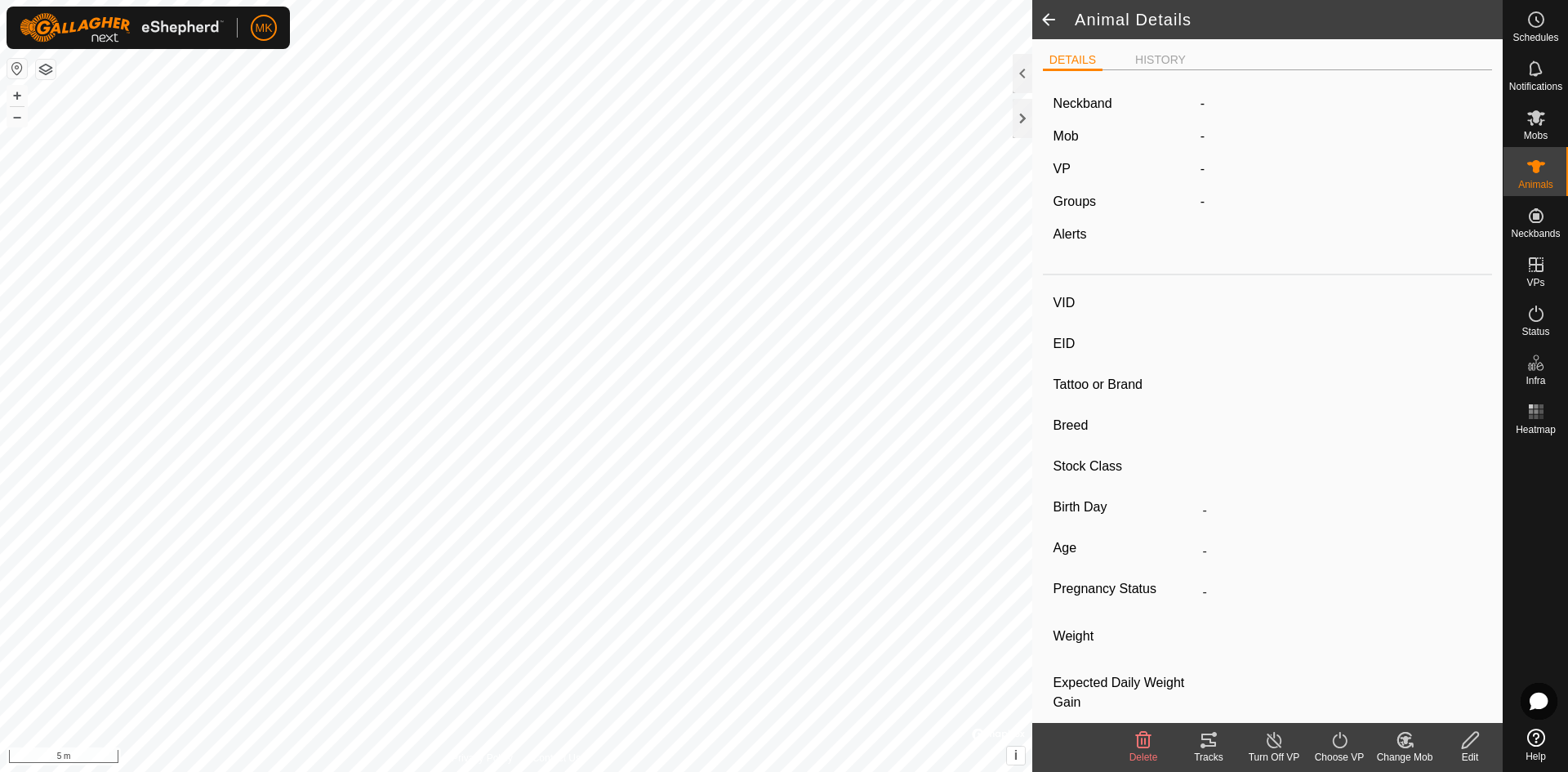
type input "Green-15"
type input "-"
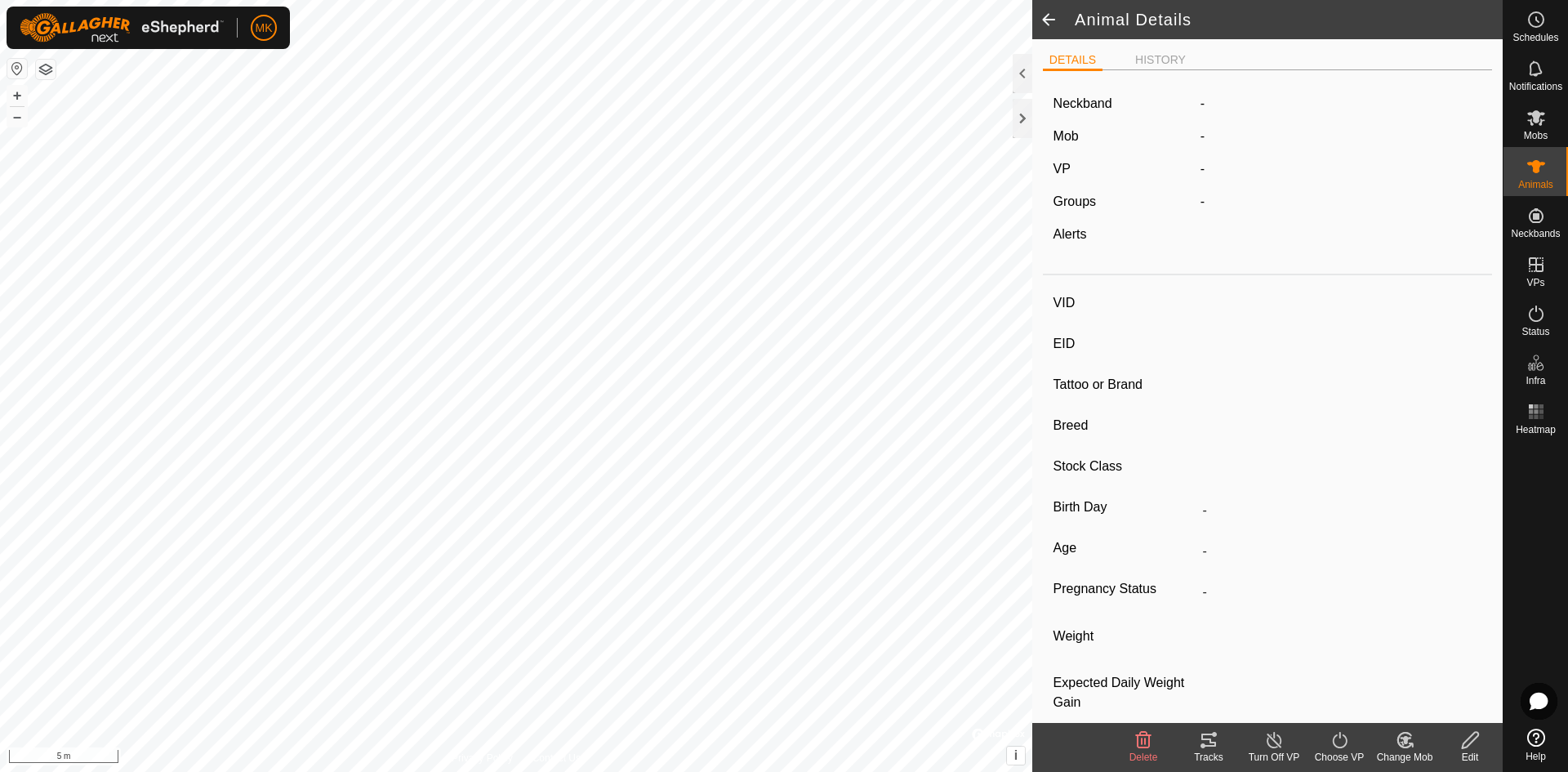
type input "09/2024"
type input "11 months"
type input "0 kg"
type input "-"
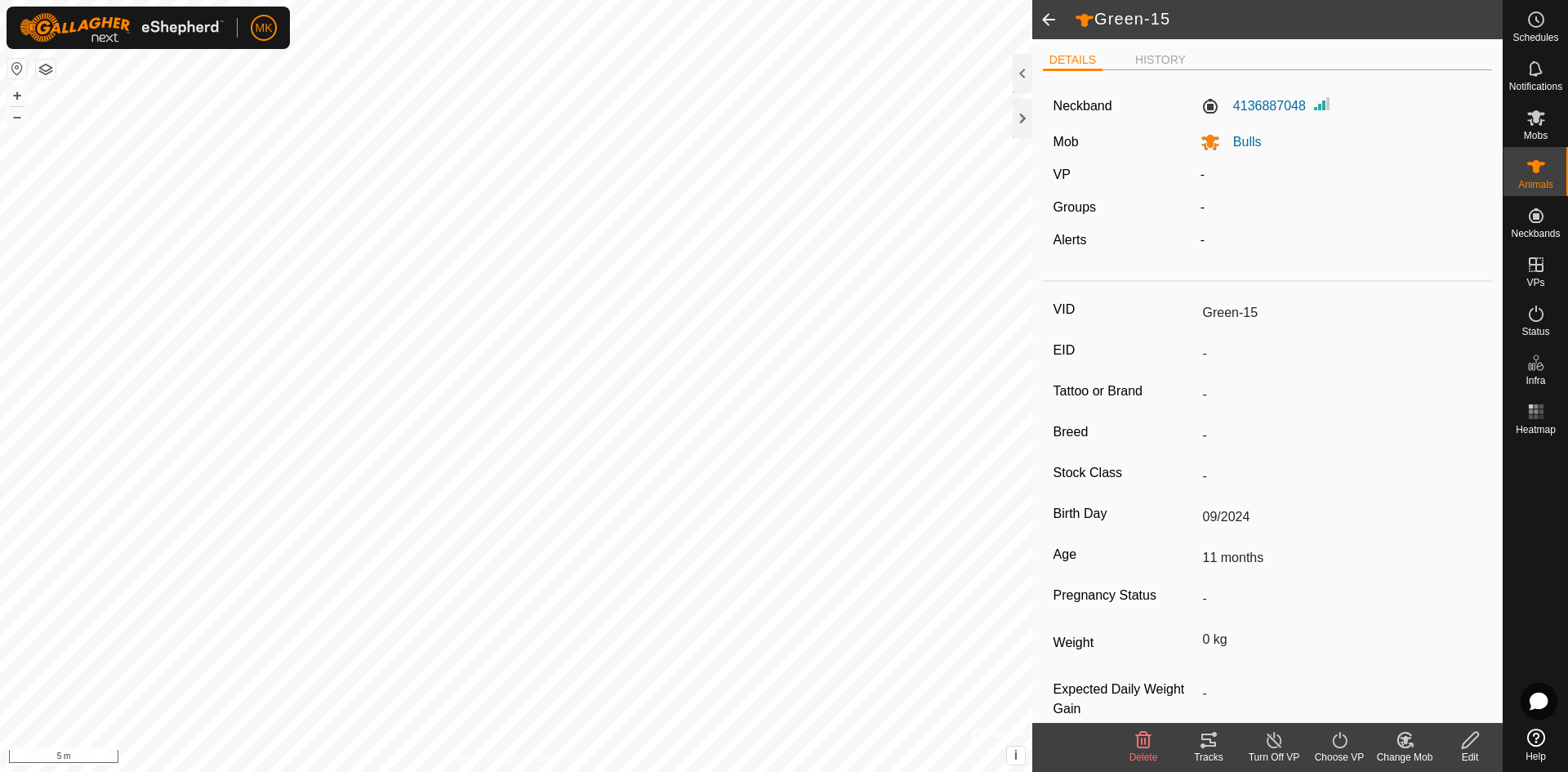
click at [1053, 22] on span at bounding box center [1049, 19] width 33 height 39
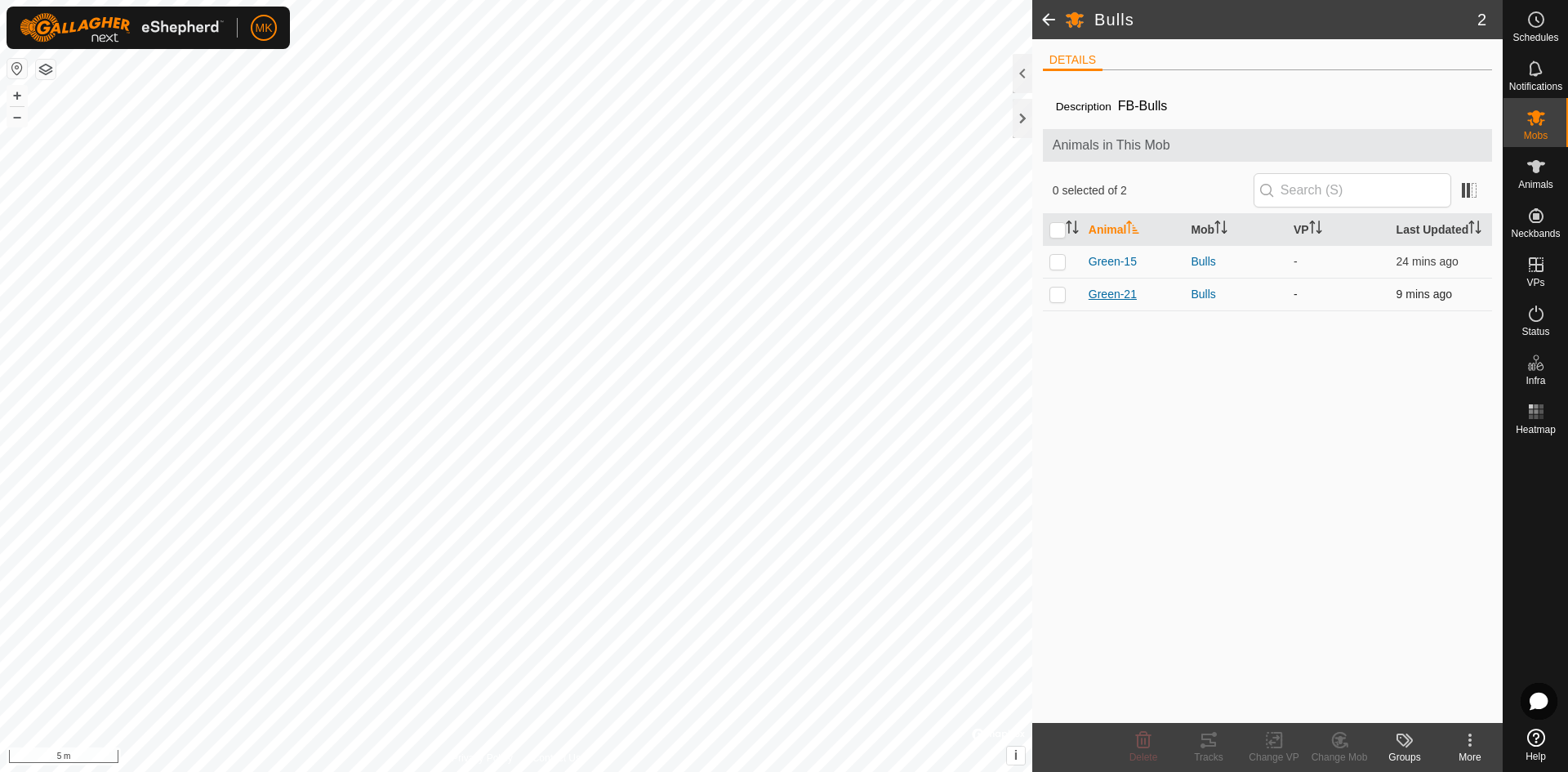
click at [1119, 288] on span "Green-21" at bounding box center [1112, 293] width 48 height 17
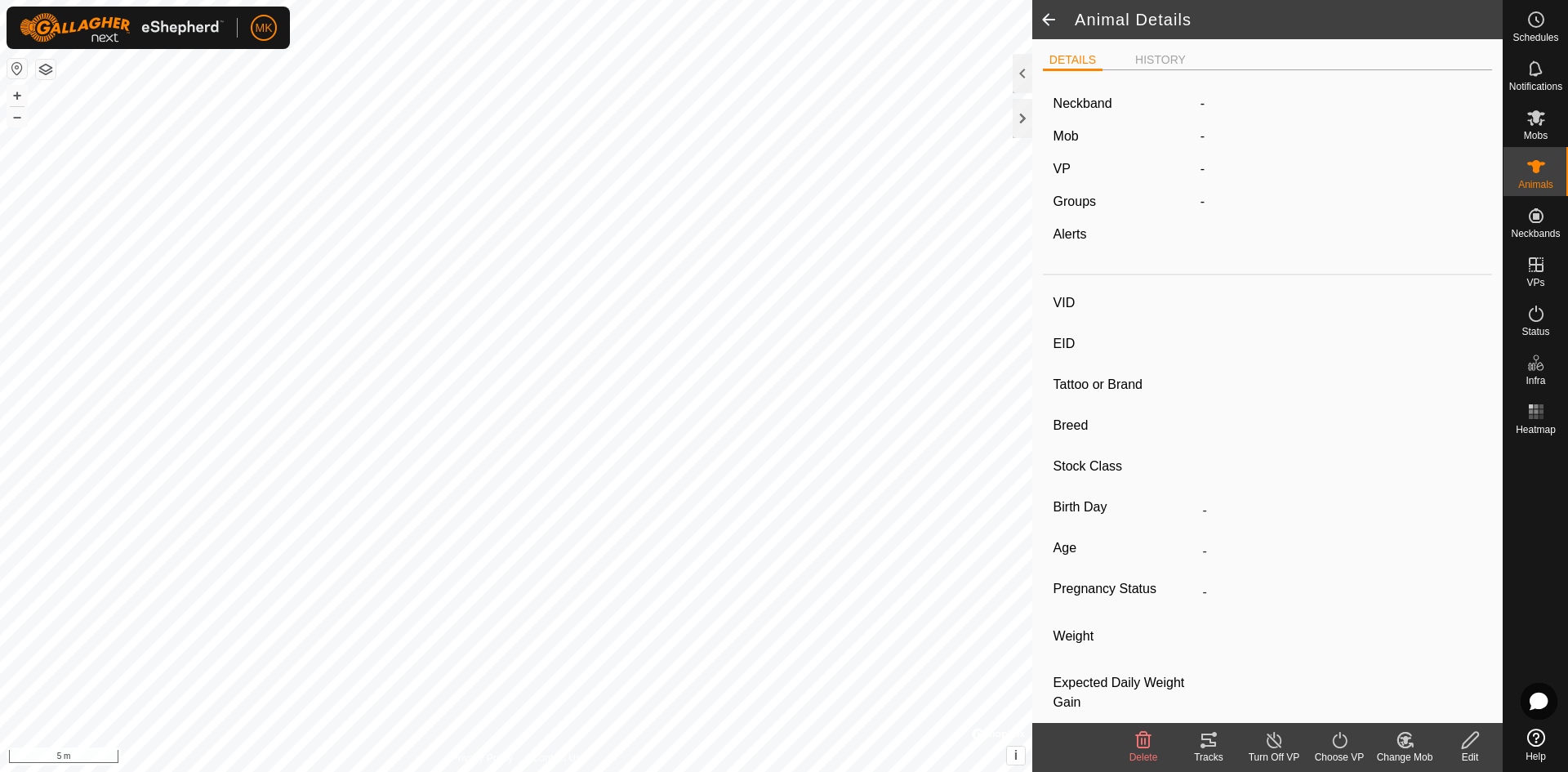
type input "Green-21"
type input "-"
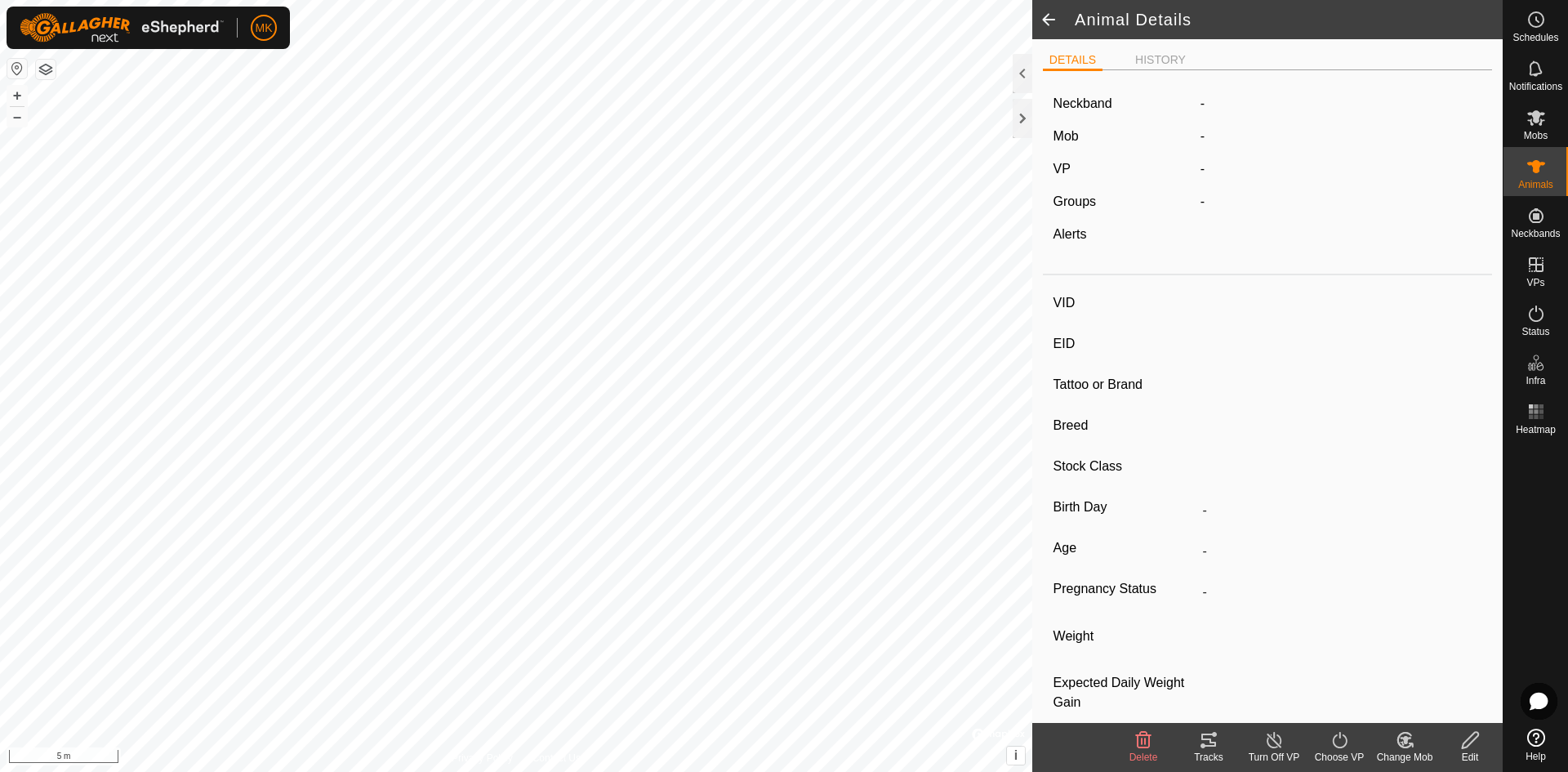
type input "09/2024"
type input "11 months"
type input "0 kg"
type input "-"
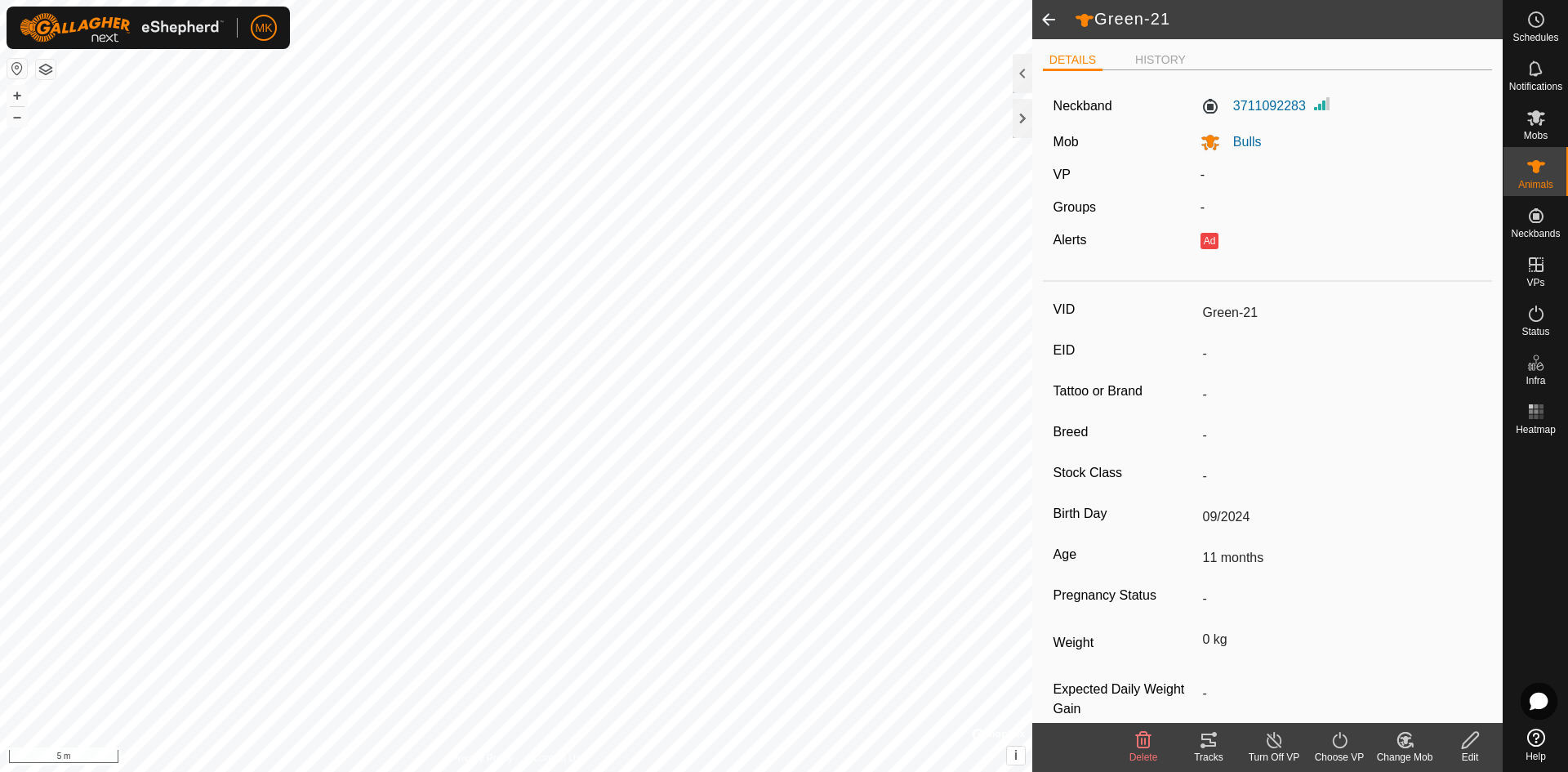
click at [1047, 27] on span at bounding box center [1049, 19] width 33 height 39
